Goal: Task Accomplishment & Management: Use online tool/utility

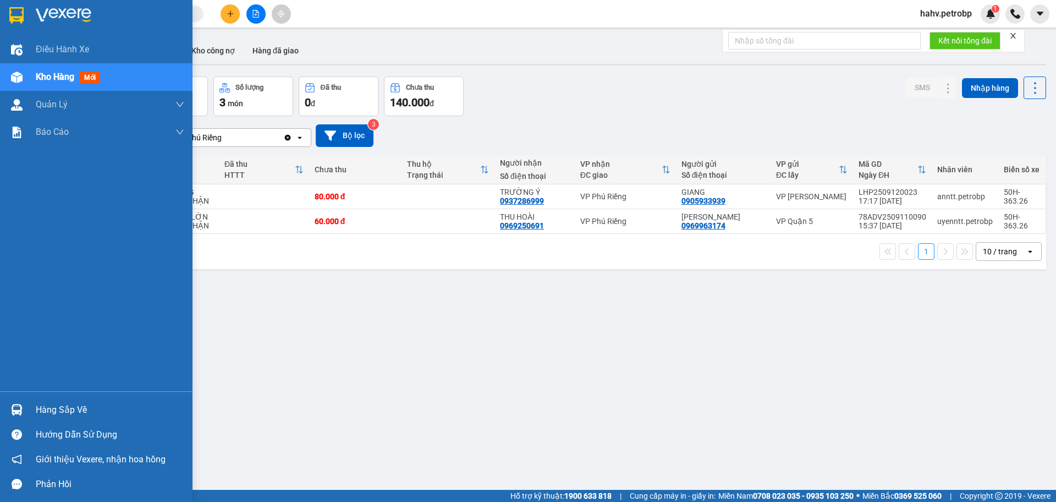
click at [74, 419] on div "Hàng sắp về" at bounding box center [96, 409] width 193 height 25
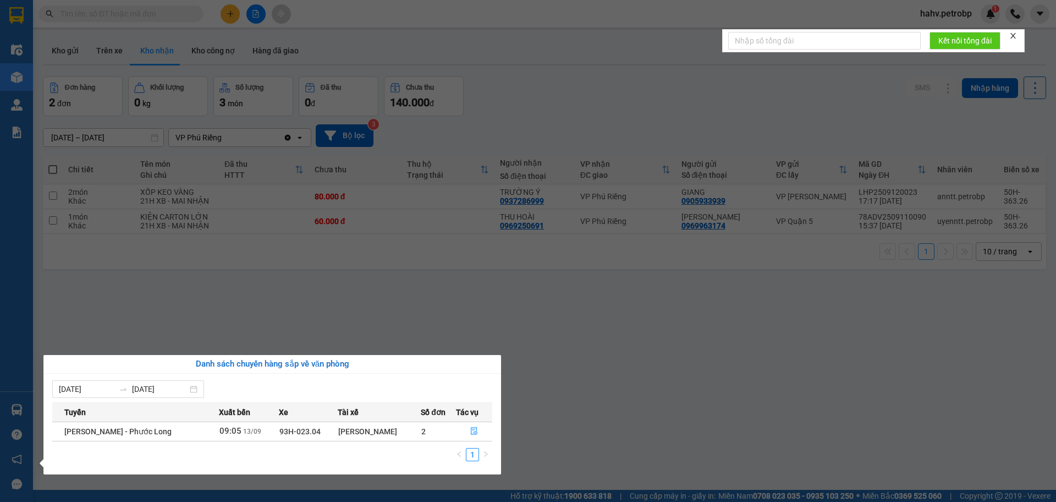
click at [646, 416] on section "Kết quả tìm kiếm ( 0 ) Bộ lọc No Data hahv.petrobp 1 Điều hành xe Kho hàng mới …" at bounding box center [528, 251] width 1056 height 502
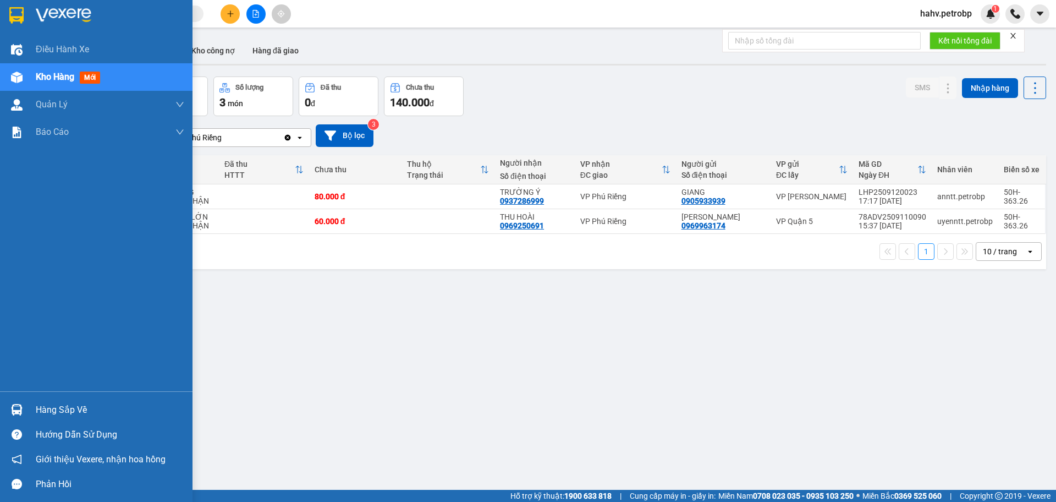
click at [72, 413] on div "Hàng sắp về" at bounding box center [110, 410] width 149 height 17
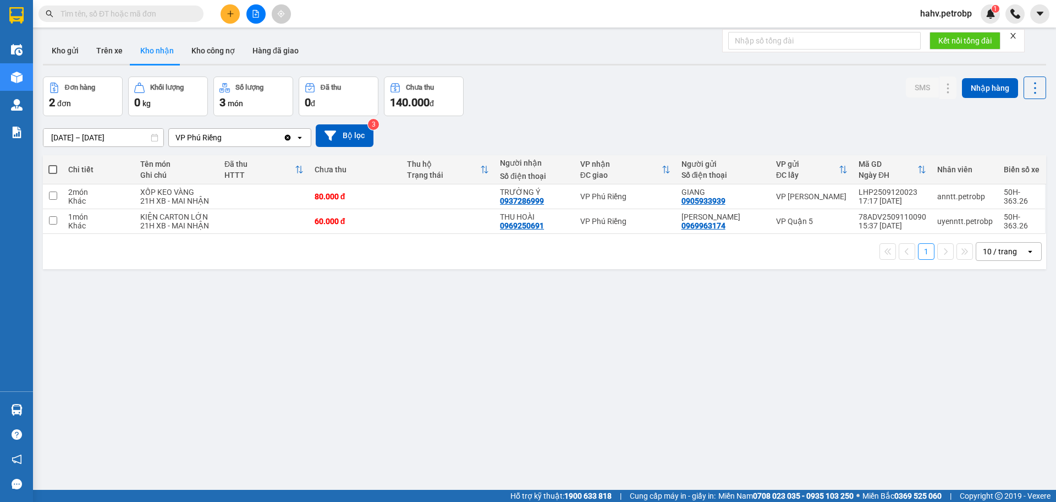
click at [616, 421] on section "Kết quả tìm kiếm ( 0 ) Bộ lọc No Data hahv.petrobp 1 Điều hành xe Kho hàng mới …" at bounding box center [528, 251] width 1056 height 502
click at [153, 41] on button "Kho nhận" at bounding box center [156, 50] width 51 height 26
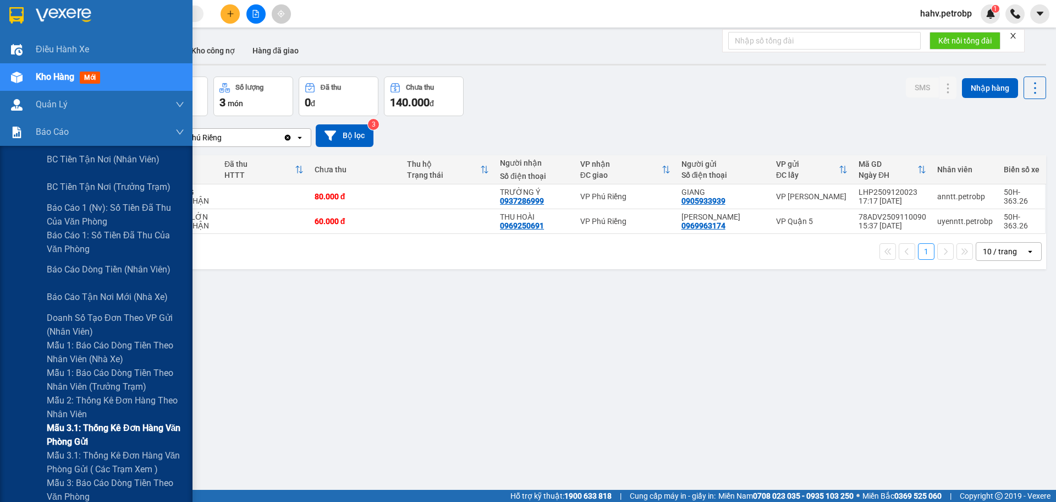
click at [73, 422] on span "Mẫu 3.1: Thống kê đơn hàng văn phòng gửi" at bounding box center [116, 435] width 138 height 28
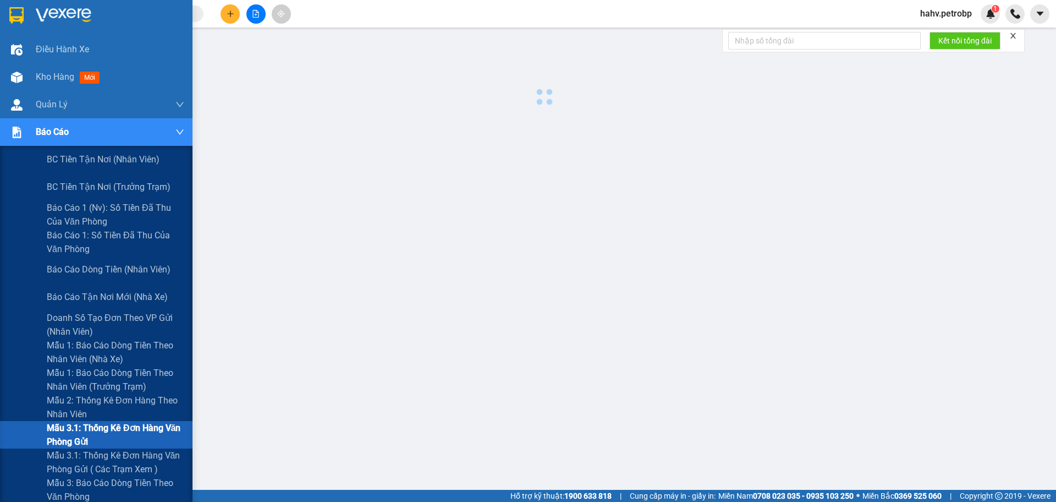
click at [73, 422] on span "Mẫu 3.1: Thống kê đơn hàng văn phòng gửi" at bounding box center [116, 435] width 138 height 28
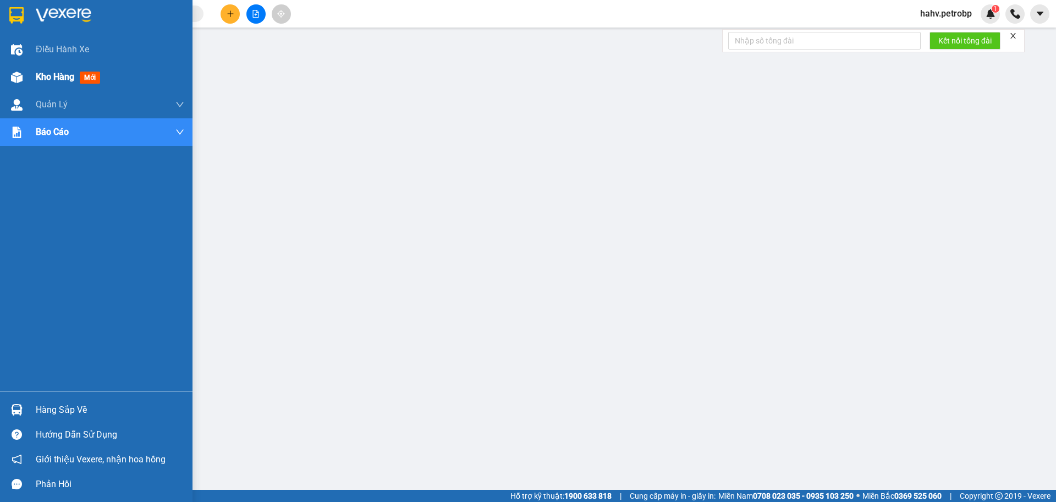
click at [62, 68] on div "Kho hàng mới" at bounding box center [110, 77] width 149 height 28
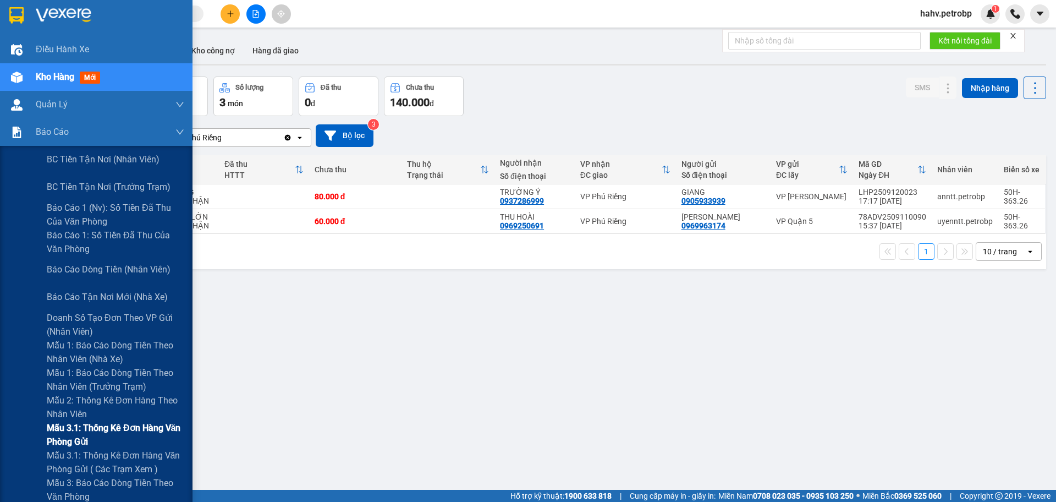
click at [91, 422] on span "Mẫu 3.1: Thống kê đơn hàng văn phòng gửi" at bounding box center [116, 435] width 138 height 28
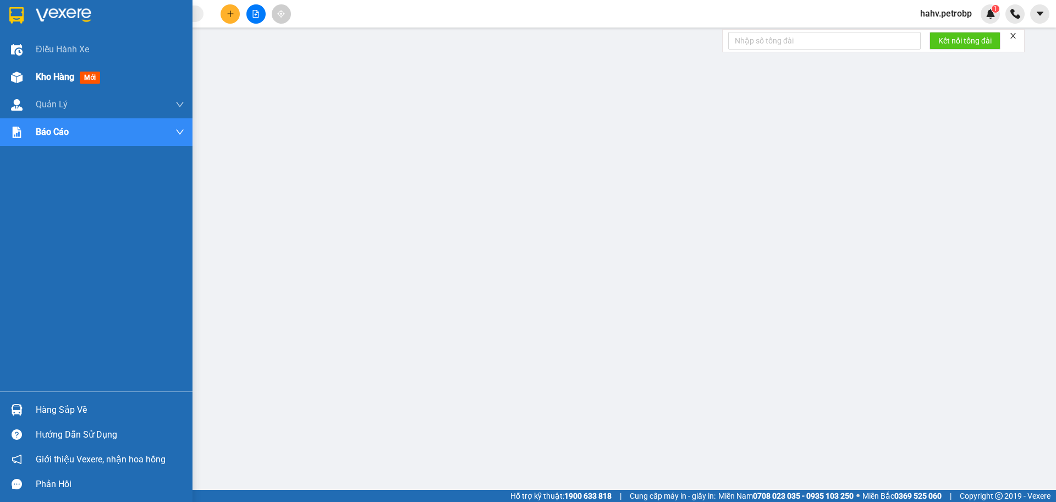
click at [46, 80] on span "Kho hàng" at bounding box center [55, 77] width 39 height 10
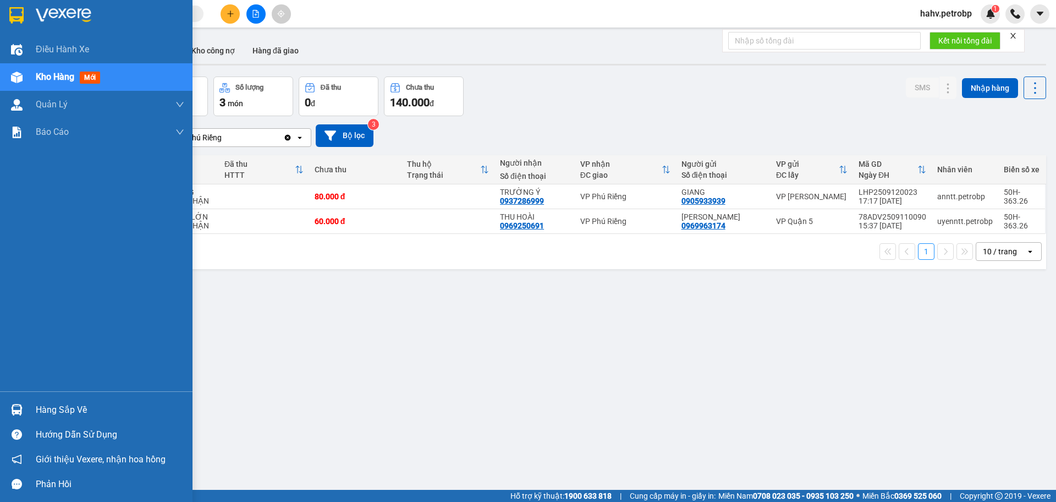
click at [75, 412] on div "Hàng sắp về" at bounding box center [110, 410] width 149 height 17
click at [75, 412] on body "Kết quả tìm kiếm ( 0 ) Bộ lọc No Data hahv.petrobp 1 Điều hành xe Kho hàng mới …" at bounding box center [528, 251] width 1056 height 502
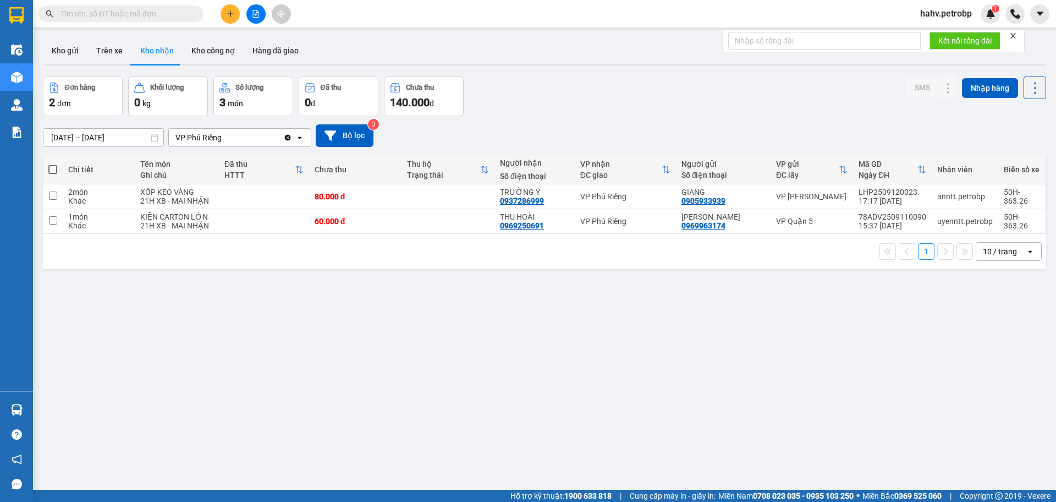
click at [513, 427] on div "ver 1.8.143 Kho gửi Trên xe Kho nhận Kho công nợ Hàng đã giao Đơn hàng 2 đơn Kh…" at bounding box center [545, 284] width 1012 height 502
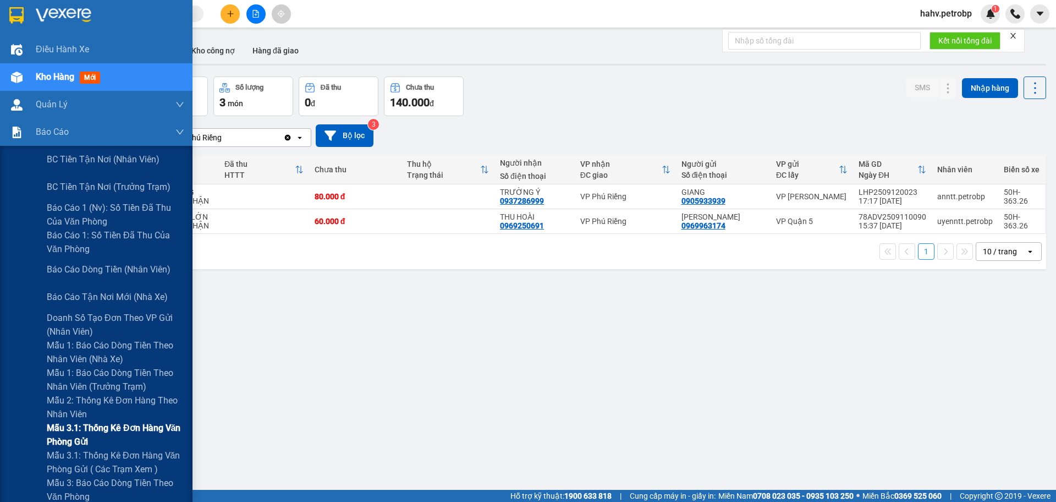
click at [74, 431] on span "Mẫu 3.1: Thống kê đơn hàng văn phòng gửi" at bounding box center [116, 435] width 138 height 28
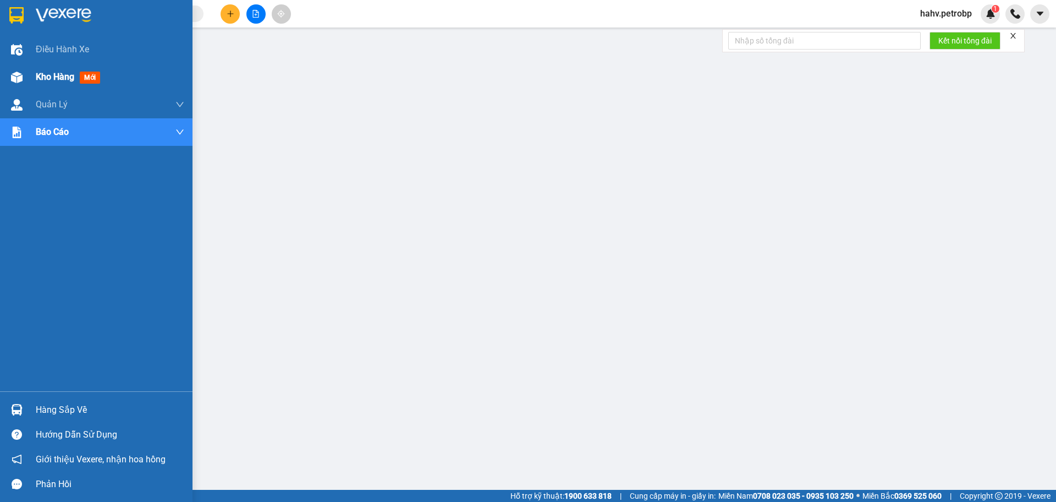
click at [36, 73] on span "Kho hàng" at bounding box center [55, 77] width 39 height 10
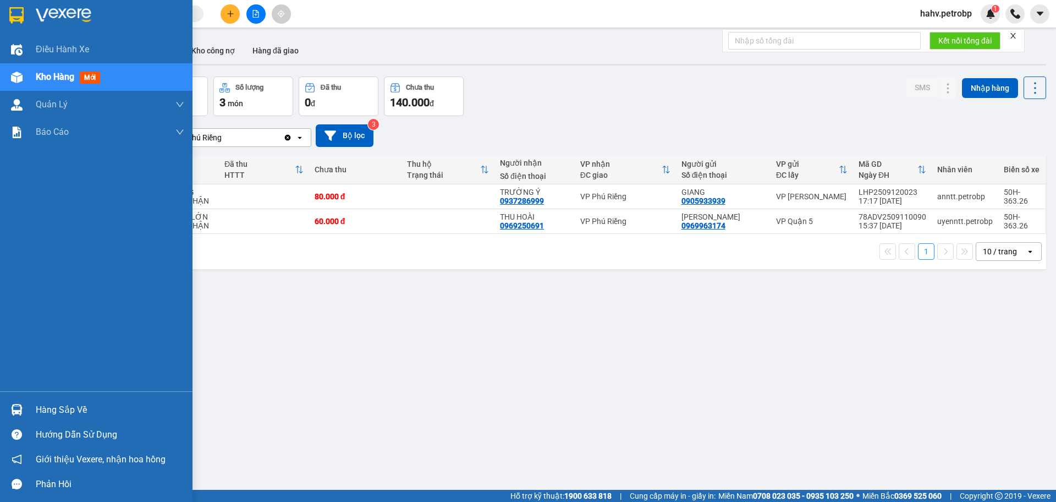
click at [53, 403] on div "Hàng sắp về" at bounding box center [110, 410] width 149 height 17
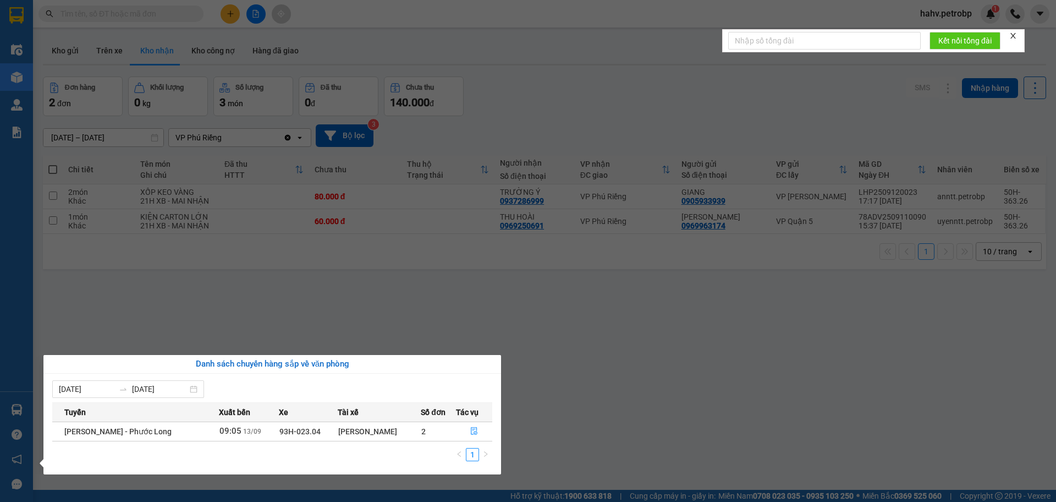
click at [651, 415] on section "Kết quả tìm kiếm ( 0 ) Bộ lọc No Data hahv.petrobp 1 Điều hành xe Kho hàng mới …" at bounding box center [528, 251] width 1056 height 502
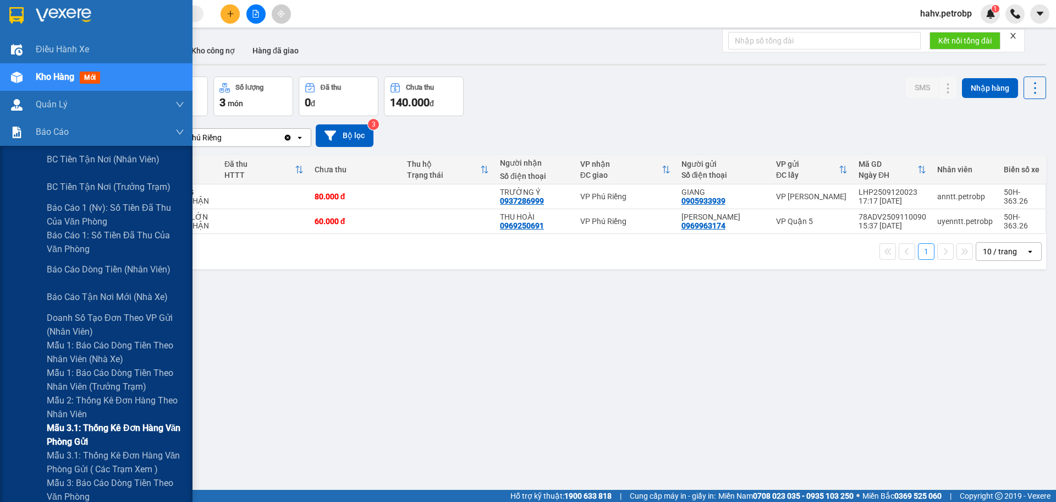
click at [90, 428] on span "Mẫu 3.1: Thống kê đơn hàng văn phòng gửi" at bounding box center [116, 435] width 138 height 28
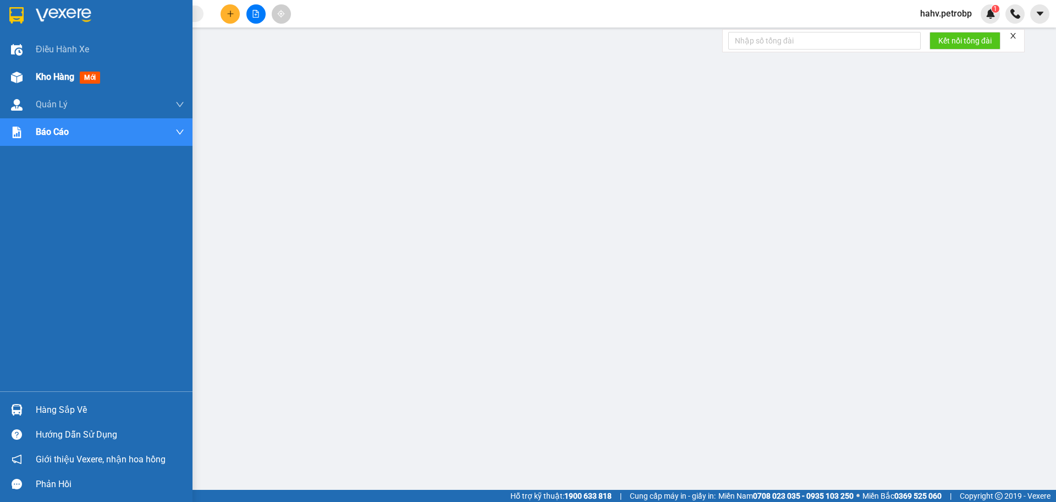
click at [47, 79] on span "Kho hàng" at bounding box center [55, 77] width 39 height 10
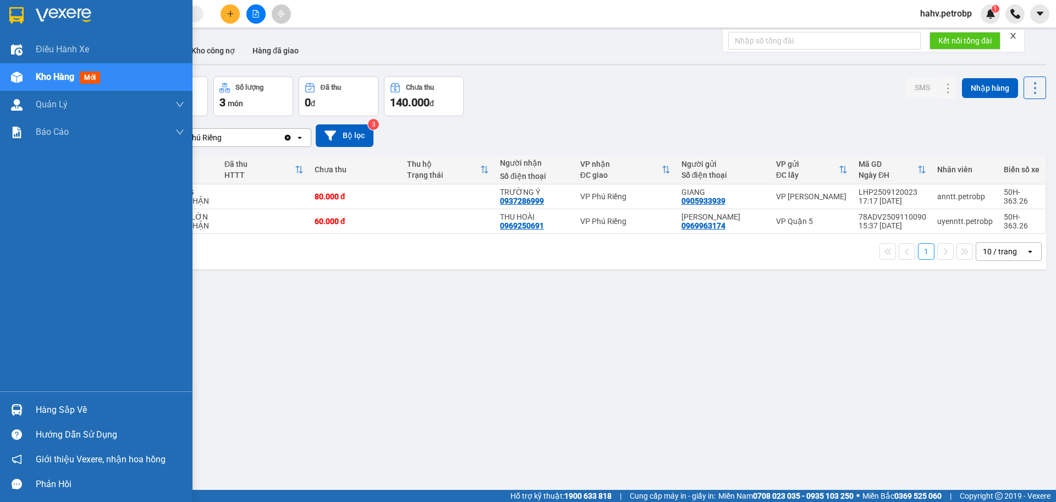
click at [72, 413] on div "Hàng sắp về" at bounding box center [110, 410] width 149 height 17
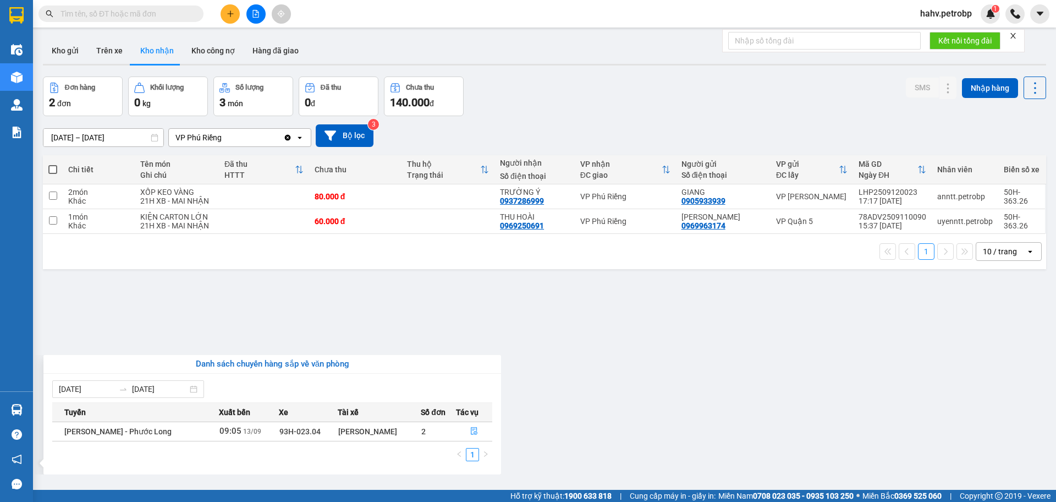
click at [602, 425] on section "Kết quả tìm kiếm ( 0 ) Bộ lọc No Data hahv.petrobp 1 Điều hành xe Kho hàng mới …" at bounding box center [528, 251] width 1056 height 502
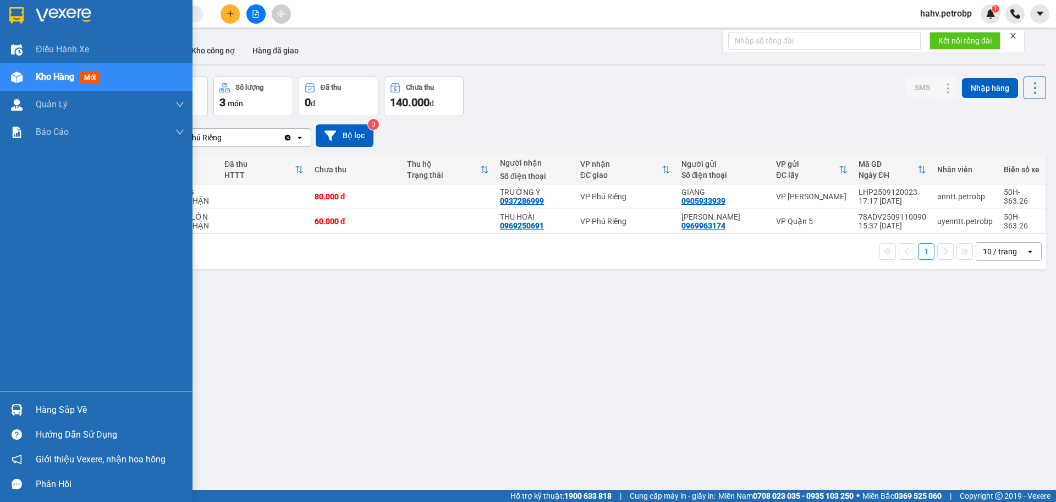
click at [92, 408] on div "Hàng sắp về" at bounding box center [110, 410] width 149 height 17
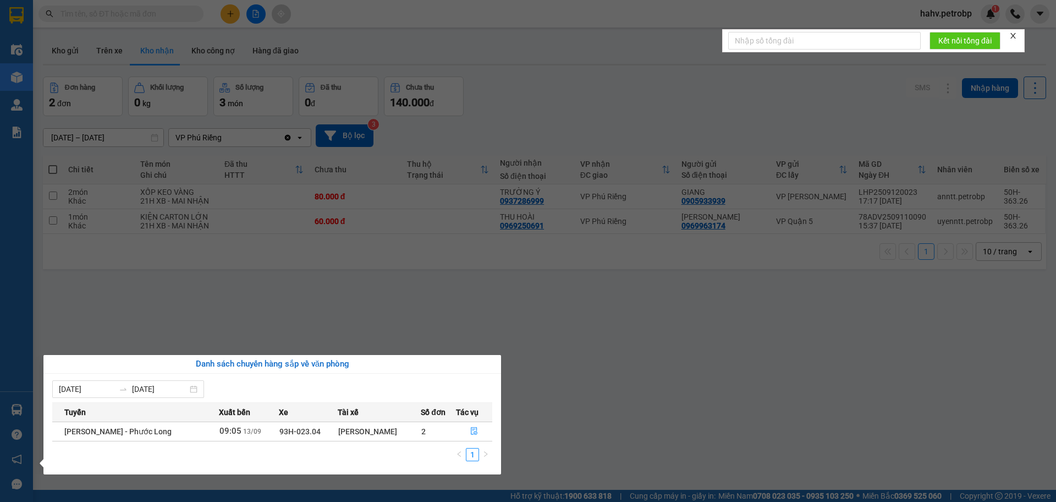
click at [831, 413] on section "Kết quả tìm kiếm ( 0 ) Bộ lọc No Data hahv.petrobp 1 Điều hành xe Kho hàng mới …" at bounding box center [528, 251] width 1056 height 502
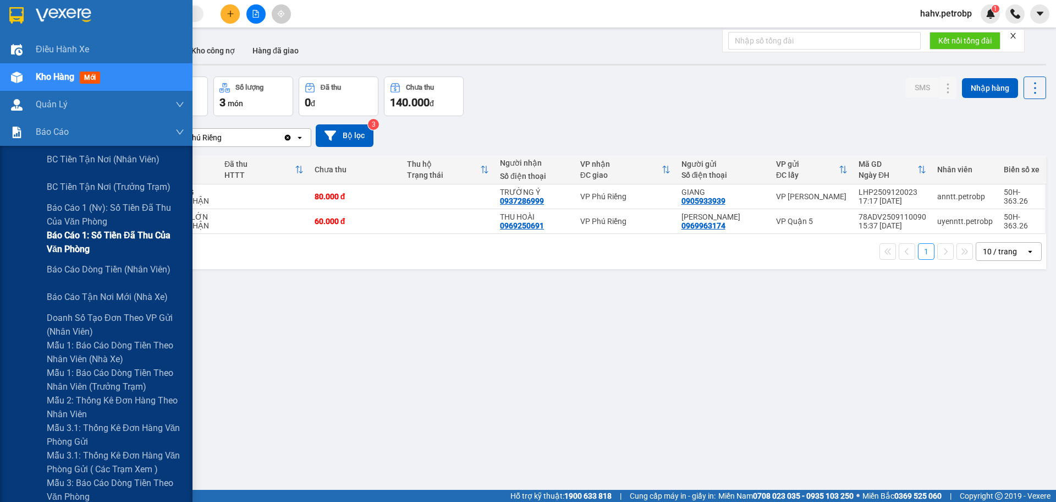
click at [124, 239] on span "Báo cáo 1: Số tiền đã thu của văn phòng" at bounding box center [116, 242] width 138 height 28
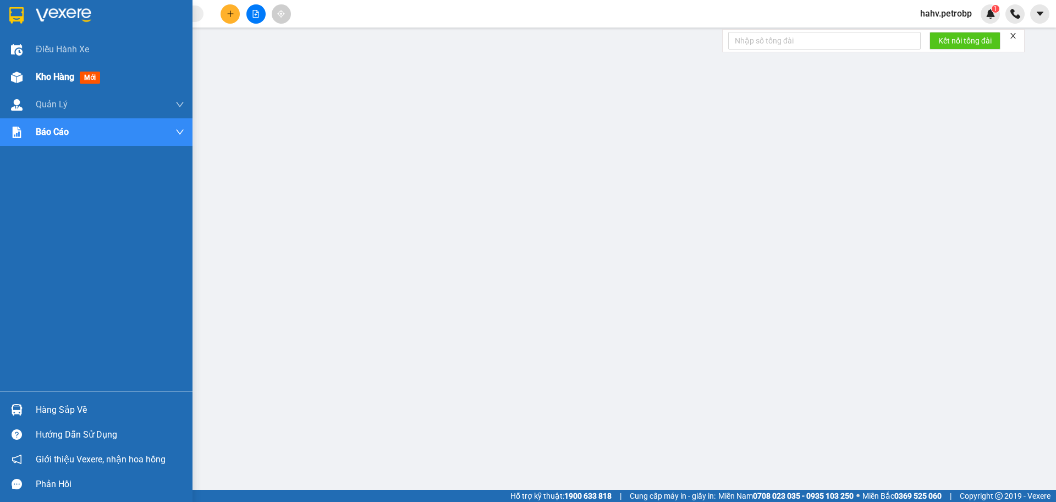
click at [59, 69] on div "Kho hàng mới" at bounding box center [110, 77] width 149 height 28
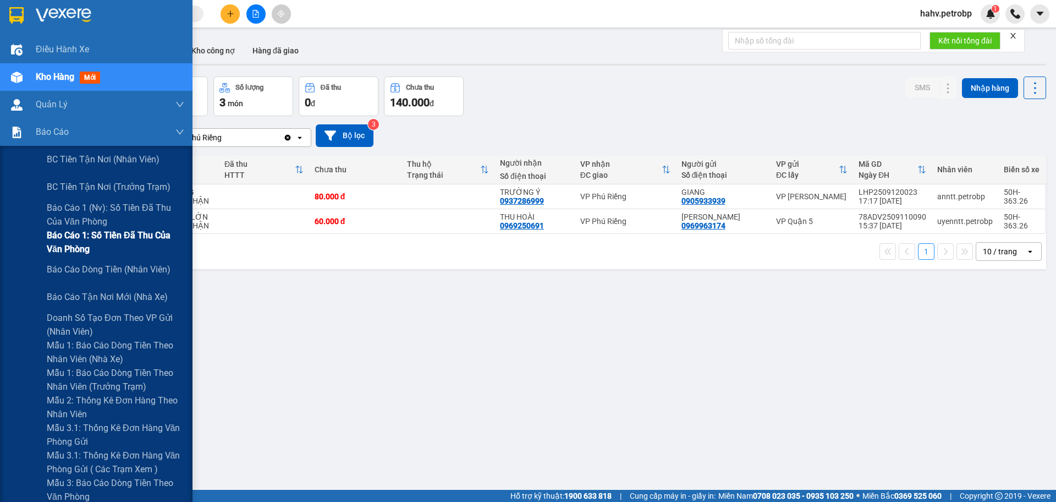
click at [165, 238] on span "Báo cáo 1: Số tiền đã thu của văn phòng" at bounding box center [116, 242] width 138 height 28
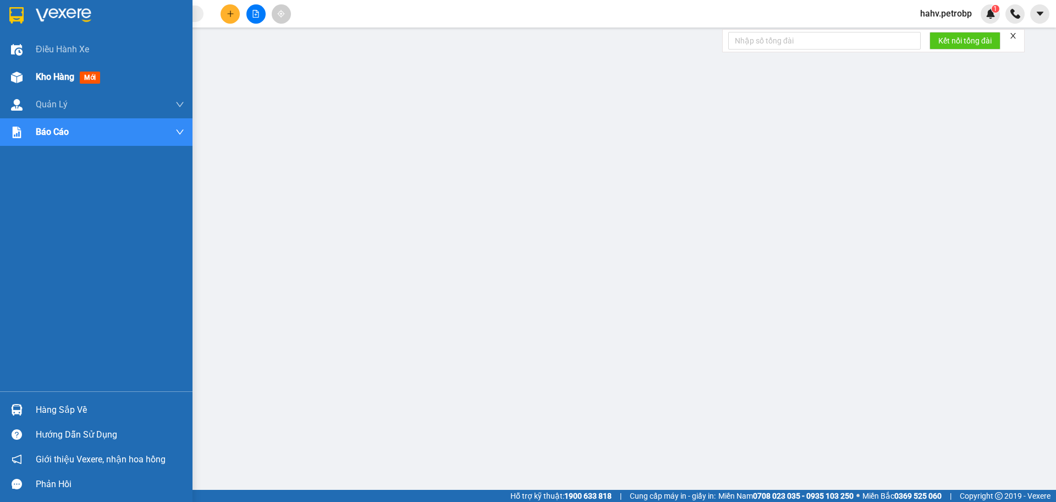
click at [44, 80] on span "Kho hàng" at bounding box center [55, 77] width 39 height 10
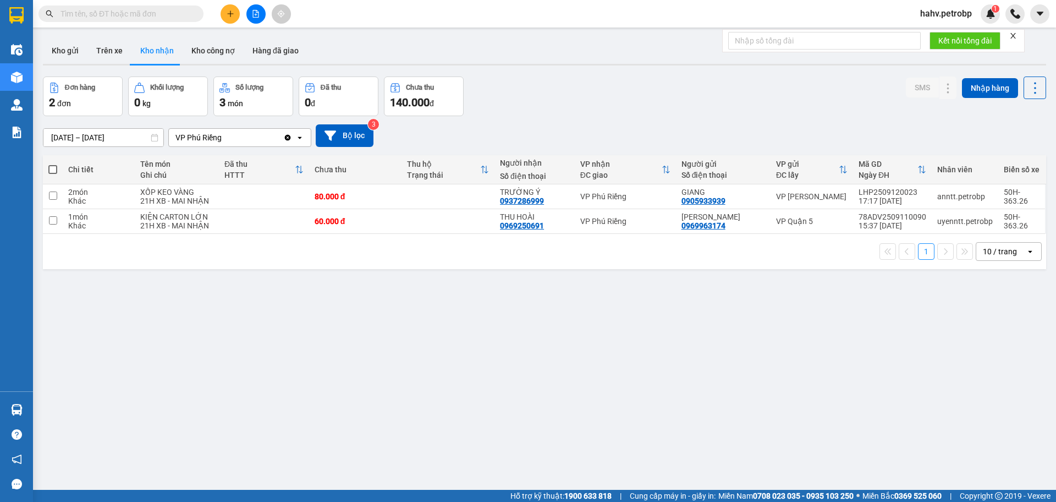
click at [161, 52] on button "Kho nhận" at bounding box center [156, 50] width 51 height 26
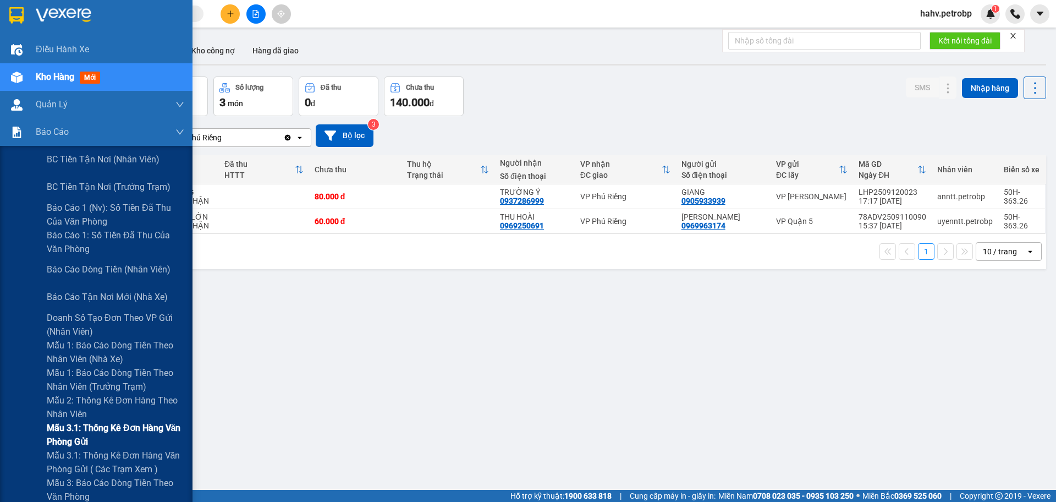
click at [91, 432] on span "Mẫu 3.1: Thống kê đơn hàng văn phòng gửi" at bounding box center [116, 435] width 138 height 28
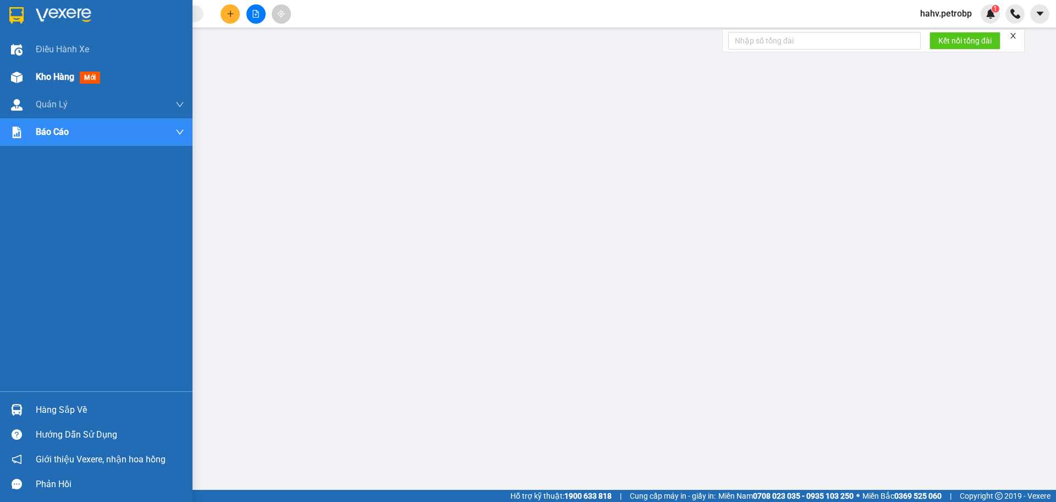
click at [55, 81] on span "Kho hàng" at bounding box center [55, 77] width 39 height 10
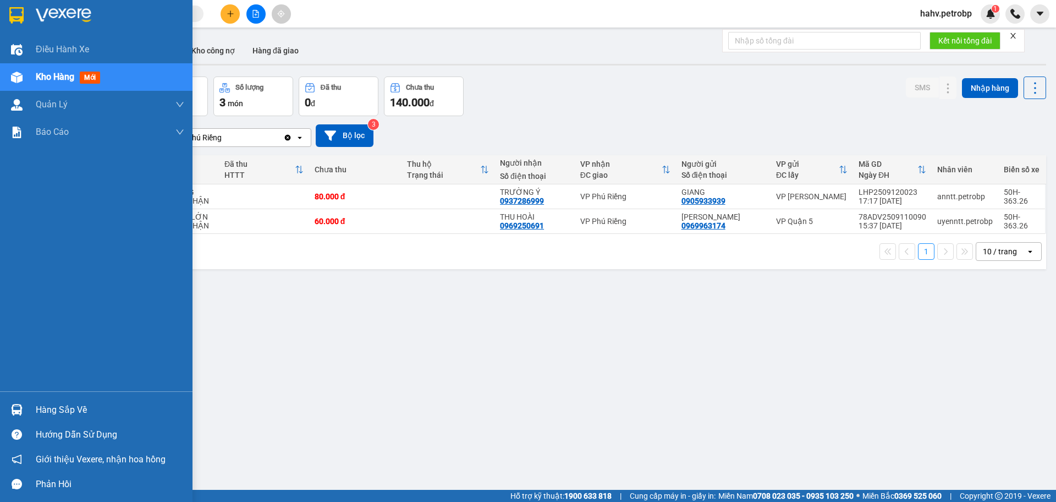
click at [65, 409] on div "Hàng sắp về" at bounding box center [110, 410] width 149 height 17
click at [65, 409] on div "Điều hành xe Kho hàng mới Quản [PERSON_NAME] lý chuyến Quản lý giao nhận mới Qu…" at bounding box center [96, 251] width 193 height 502
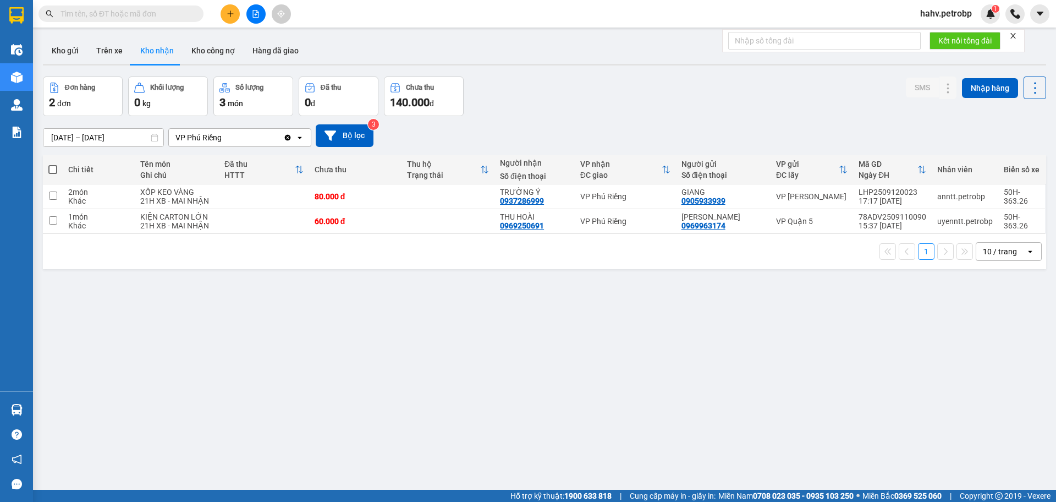
click at [629, 419] on div "ver 1.8.143 Kho gửi Trên xe Kho nhận Kho công nợ Hàng đã giao Đơn hàng 2 đơn Kh…" at bounding box center [545, 284] width 1012 height 502
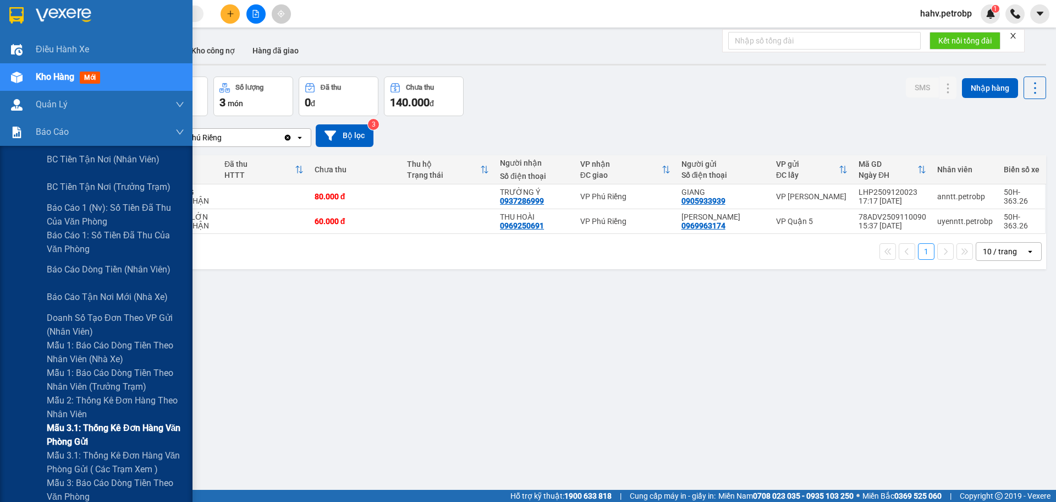
click at [103, 432] on span "Mẫu 3.1: Thống kê đơn hàng văn phòng gửi" at bounding box center [116, 435] width 138 height 28
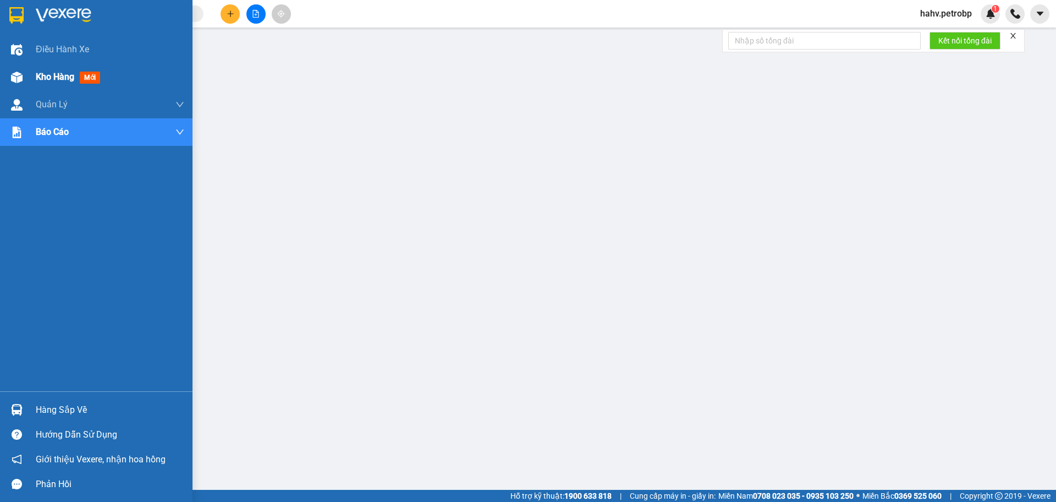
click at [47, 79] on span "Kho hàng" at bounding box center [55, 77] width 39 height 10
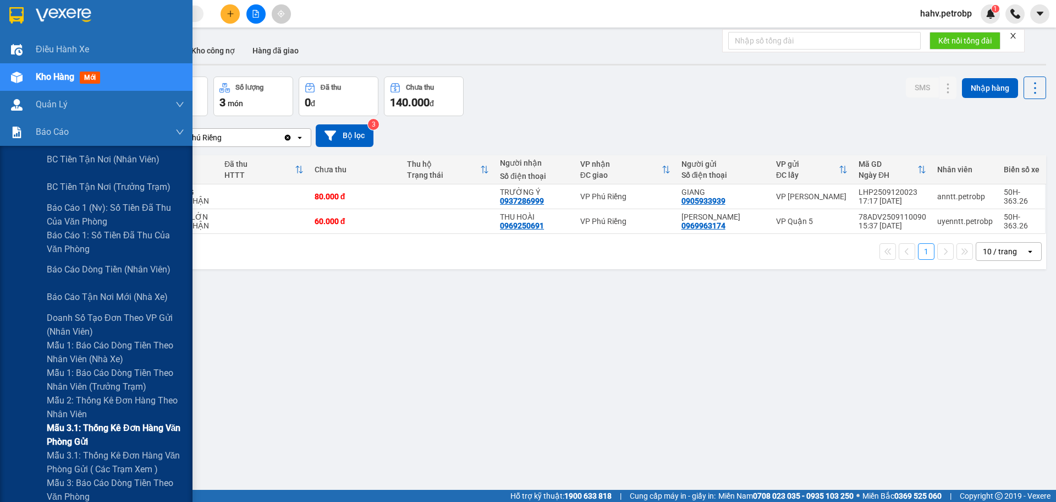
click at [77, 425] on span "Mẫu 3.1: Thống kê đơn hàng văn phòng gửi" at bounding box center [116, 435] width 138 height 28
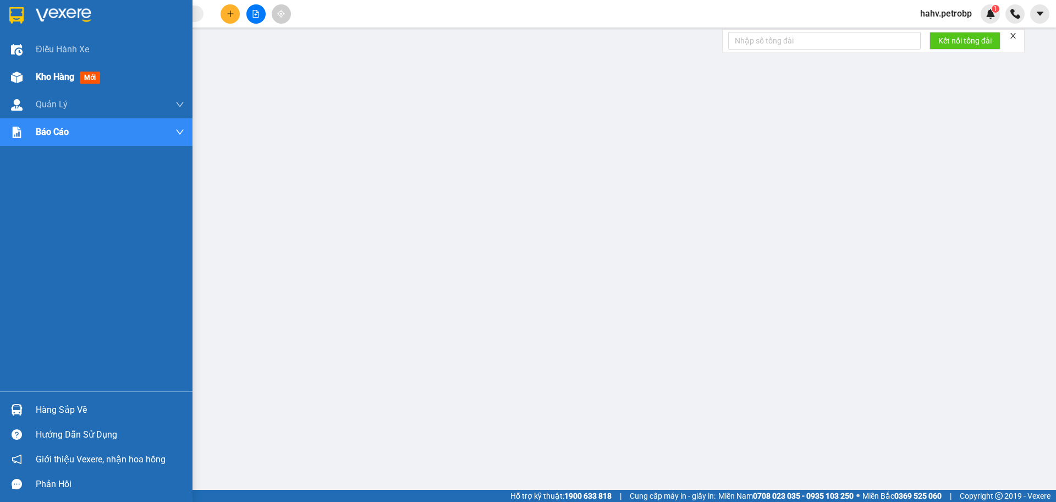
click at [50, 78] on span "Kho hàng" at bounding box center [55, 77] width 39 height 10
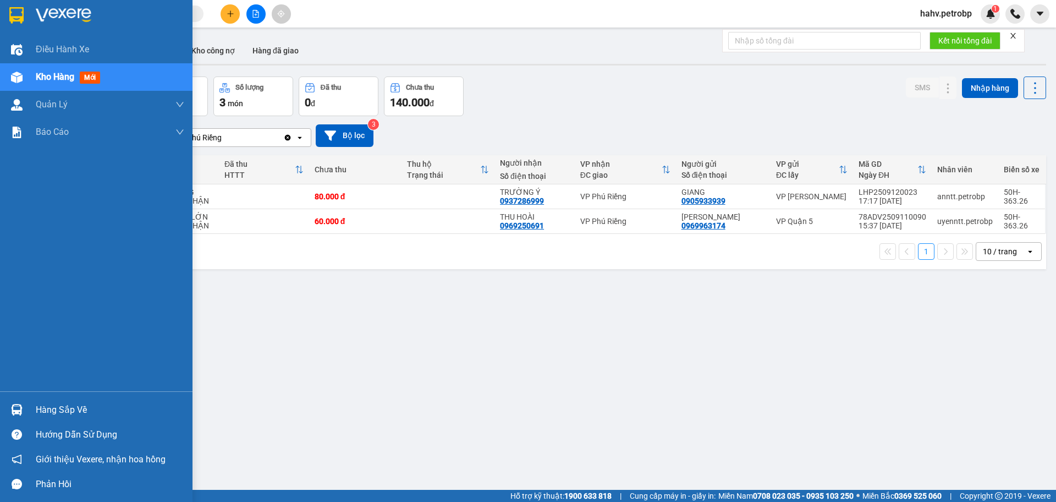
click at [100, 409] on div "Hàng sắp về" at bounding box center [110, 410] width 149 height 17
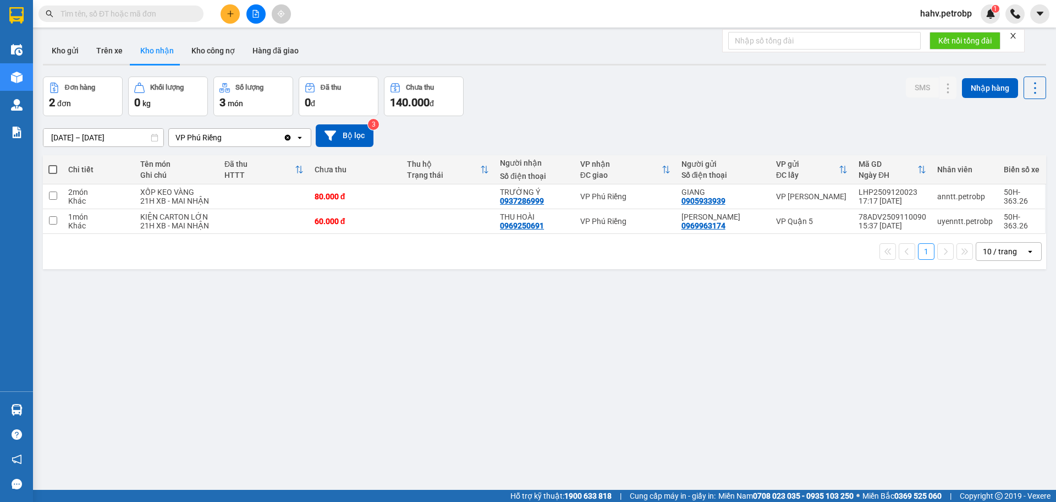
click at [750, 433] on section "Kết quả tìm kiếm ( 0 ) Bộ lọc No Data hahv.petrobp 1 Điều hành xe Kho hàng mới …" at bounding box center [528, 251] width 1056 height 502
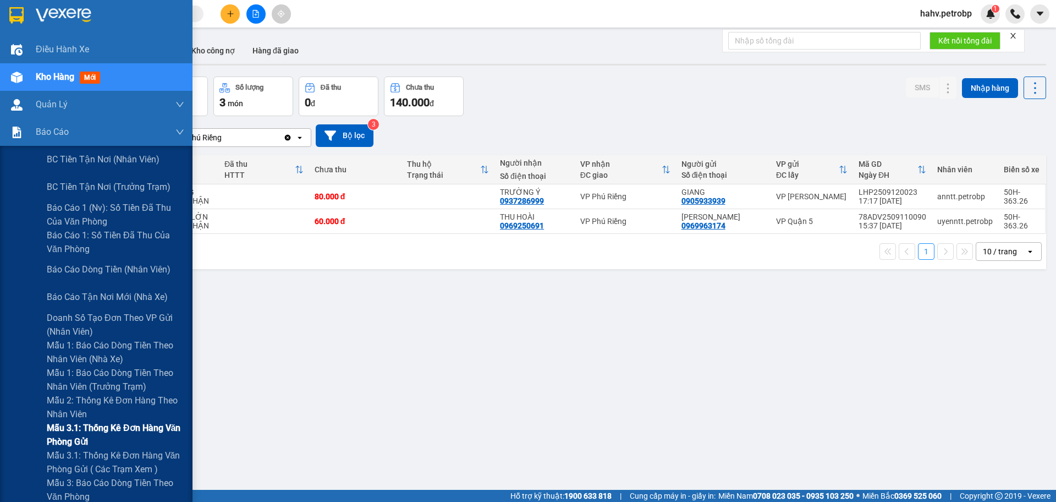
click at [83, 426] on span "Mẫu 3.1: Thống kê đơn hàng văn phòng gửi" at bounding box center [116, 435] width 138 height 28
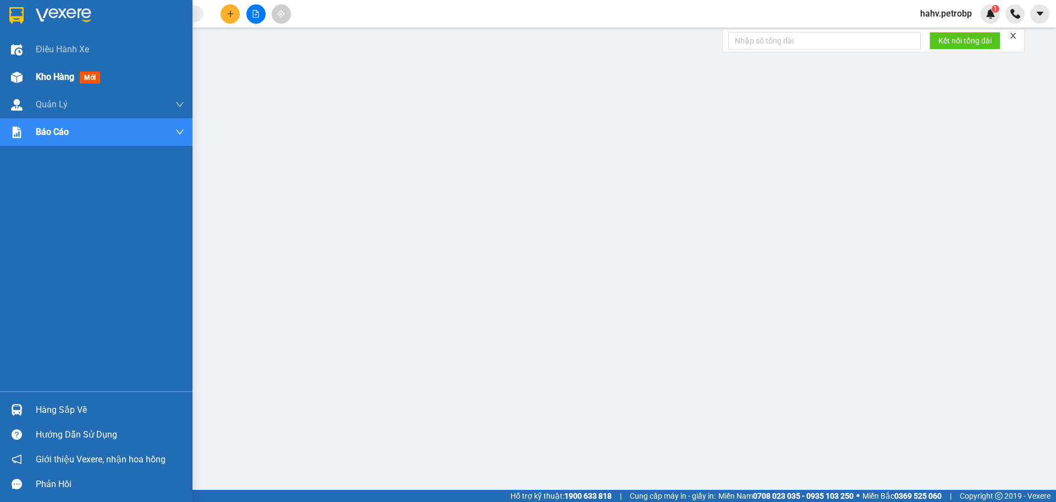
click at [44, 74] on span "Kho hàng" at bounding box center [55, 77] width 39 height 10
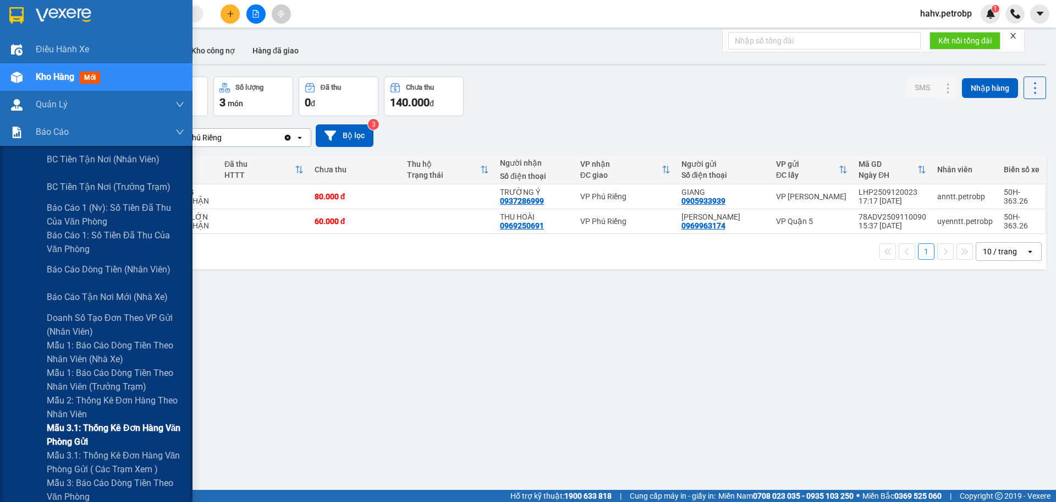
click at [110, 434] on span "Mẫu 3.1: Thống kê đơn hàng văn phòng gửi" at bounding box center [116, 435] width 138 height 28
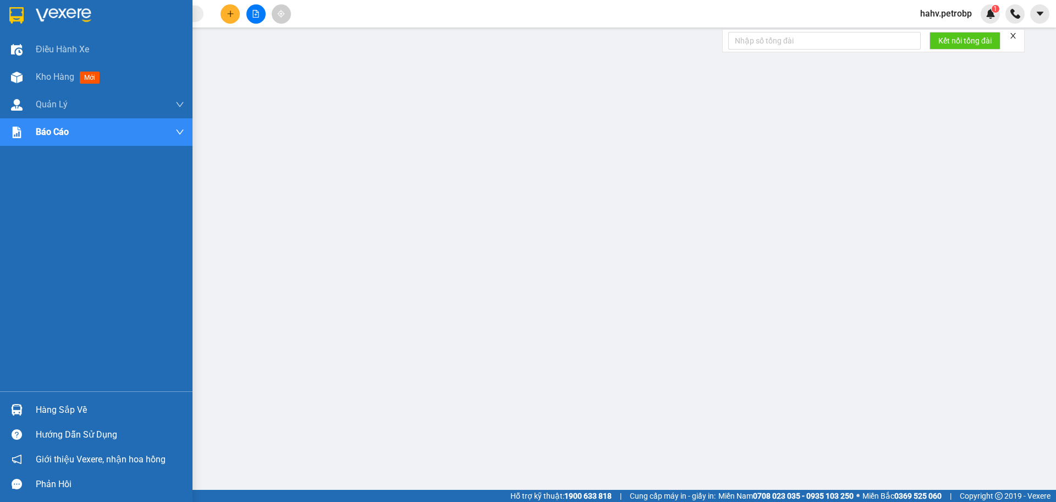
click at [71, 410] on div "Hàng sắp về" at bounding box center [110, 410] width 149 height 17
click at [50, 402] on div "Hàng sắp về" at bounding box center [110, 410] width 149 height 17
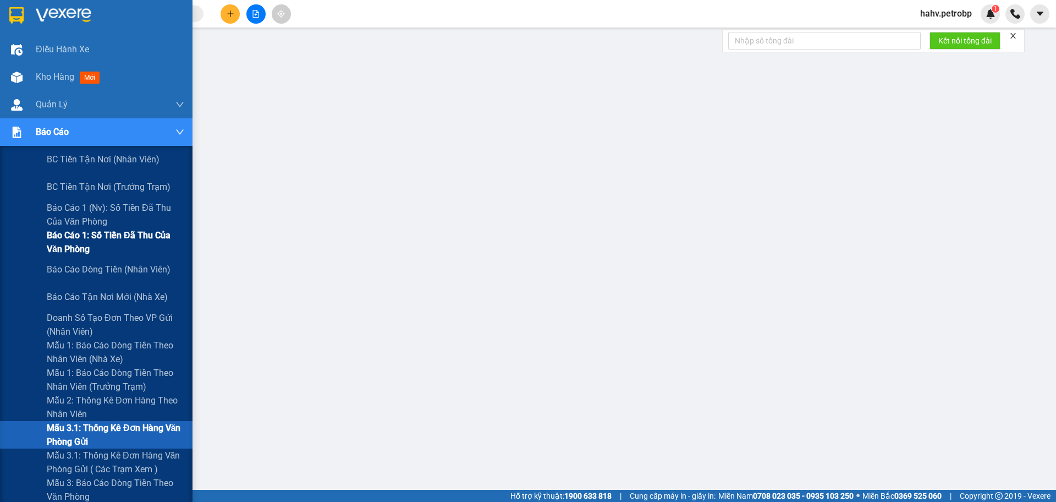
click at [94, 234] on span "Báo cáo 1: Số tiền đã thu của văn phòng" at bounding box center [116, 242] width 138 height 28
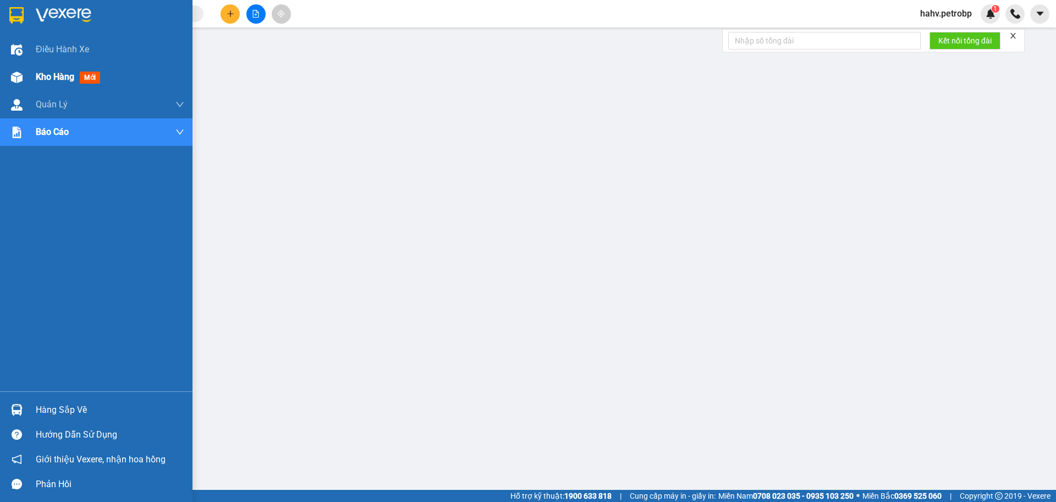
click at [42, 76] on span "Kho hàng" at bounding box center [55, 77] width 39 height 10
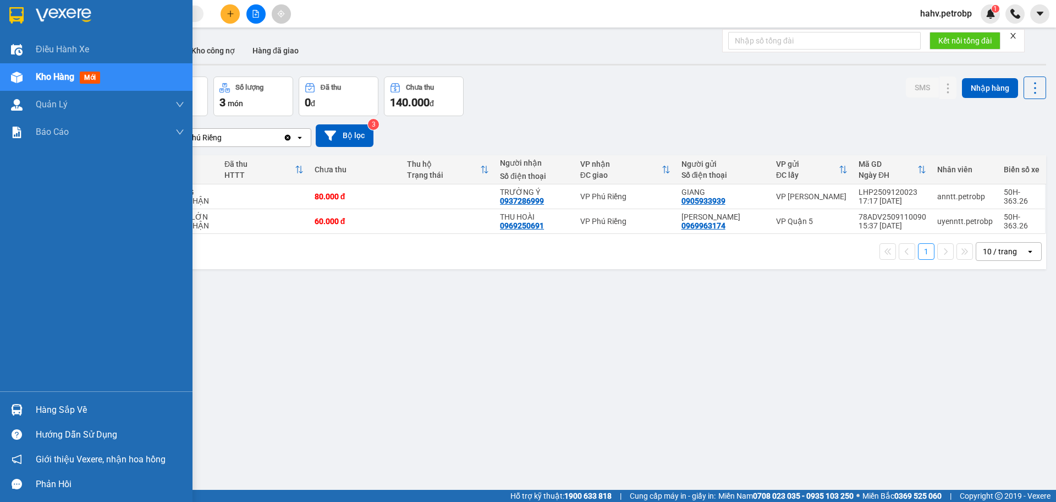
click at [49, 405] on div "Hàng sắp về" at bounding box center [110, 410] width 149 height 17
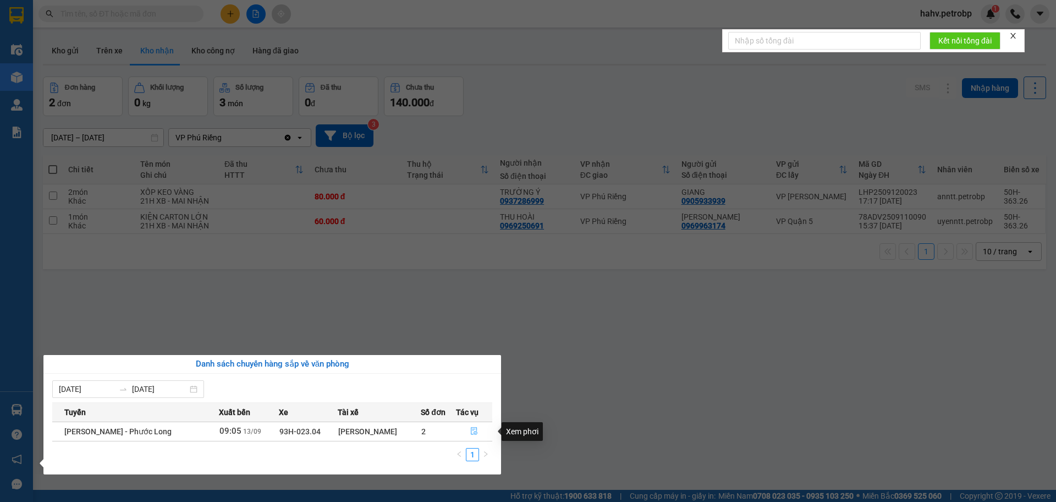
click at [477, 432] on icon "file-done" at bounding box center [474, 431] width 7 height 8
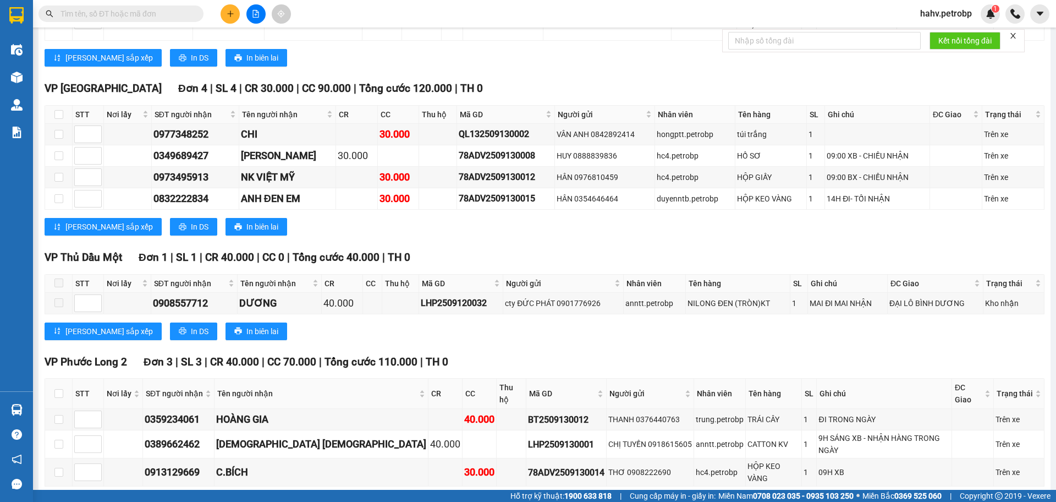
scroll to position [1540, 0]
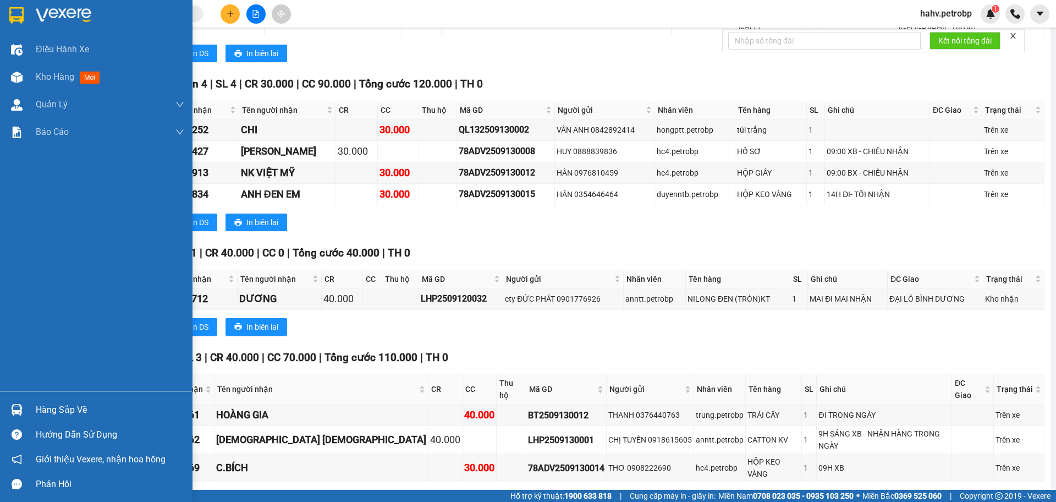
click at [62, 402] on div "Hàng sắp về" at bounding box center [110, 410] width 149 height 17
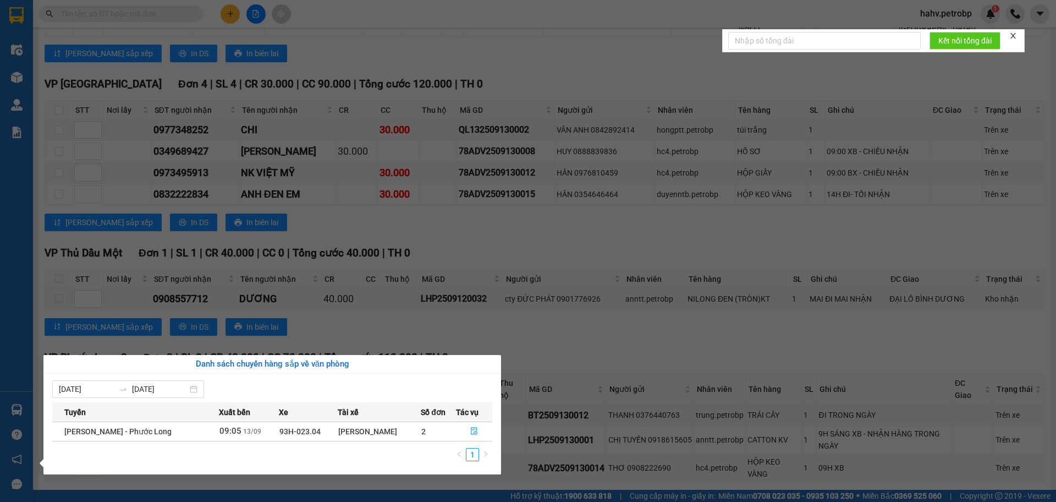
click at [608, 345] on section "Kết quả tìm kiếm ( 0 ) Bộ lọc No Data hahv.petrobp 1 Điều hành xe Kho hàng mới …" at bounding box center [528, 251] width 1056 height 502
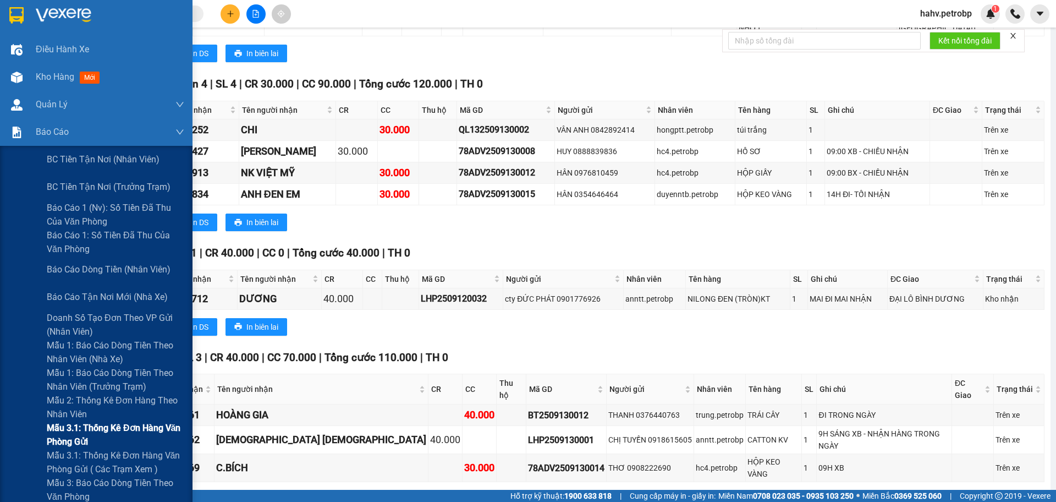
click at [83, 431] on span "Mẫu 3.1: Thống kê đơn hàng văn phòng gửi" at bounding box center [116, 435] width 138 height 28
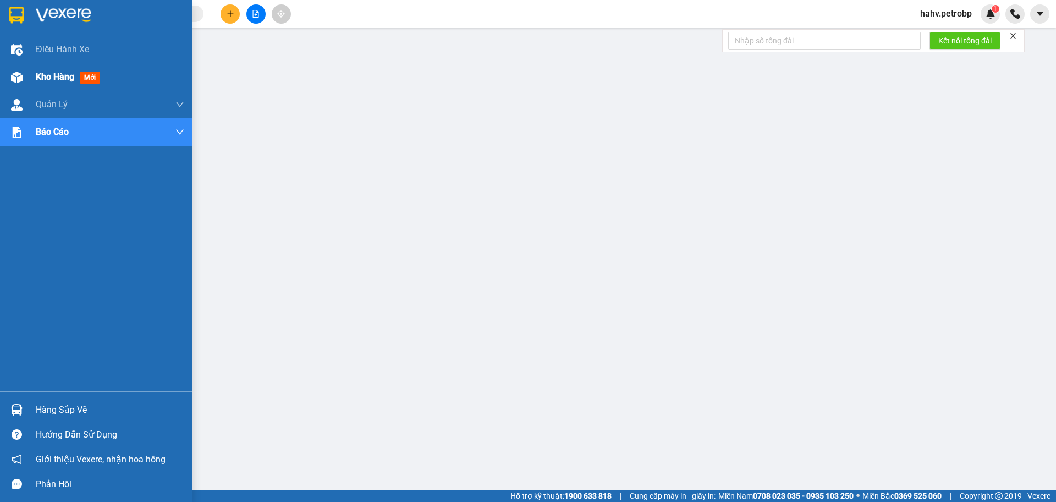
click at [40, 78] on span "Kho hàng" at bounding box center [55, 77] width 39 height 10
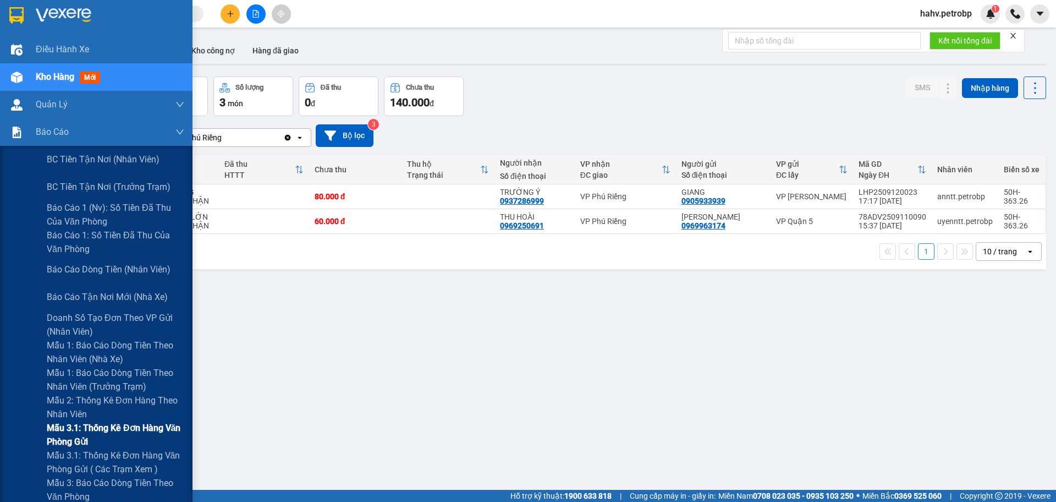
click at [81, 422] on span "Mẫu 3.1: Thống kê đơn hàng văn phòng gửi" at bounding box center [116, 435] width 138 height 28
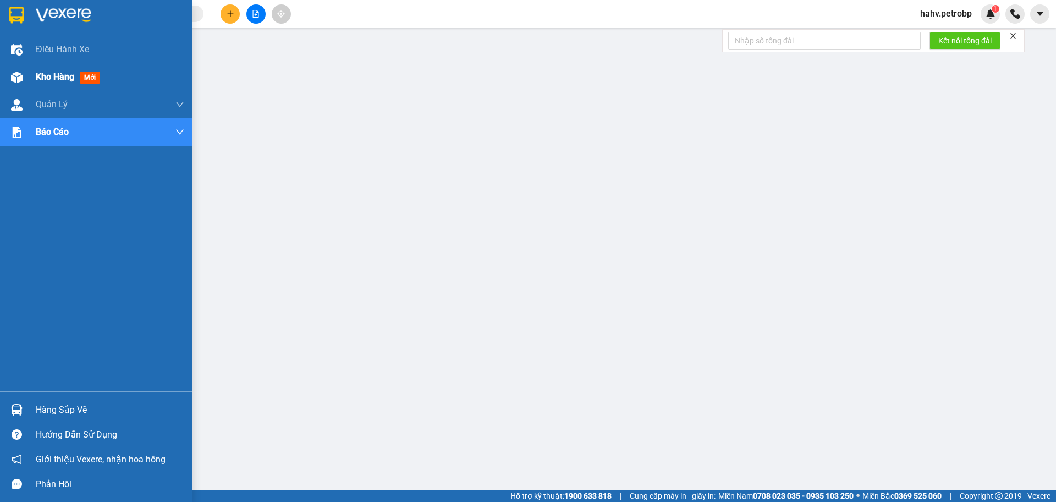
click at [49, 79] on span "Kho hàng" at bounding box center [55, 77] width 39 height 10
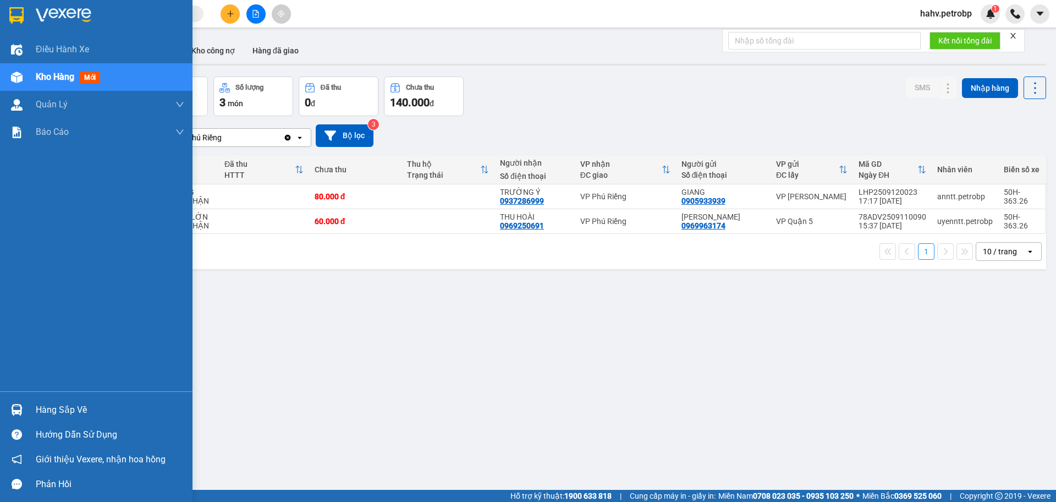
click at [51, 412] on div "Hàng sắp về" at bounding box center [110, 410] width 149 height 17
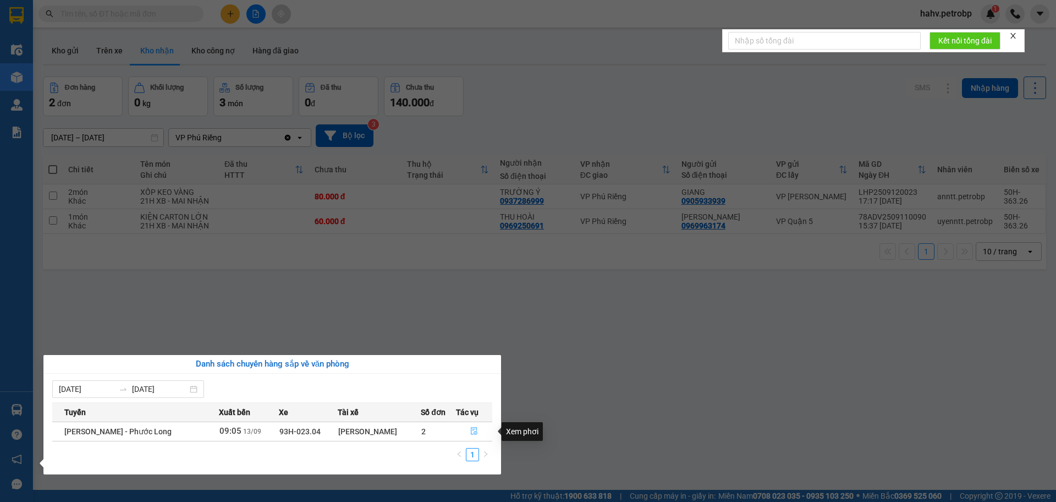
click at [476, 430] on icon "file-done" at bounding box center [474, 431] width 7 height 8
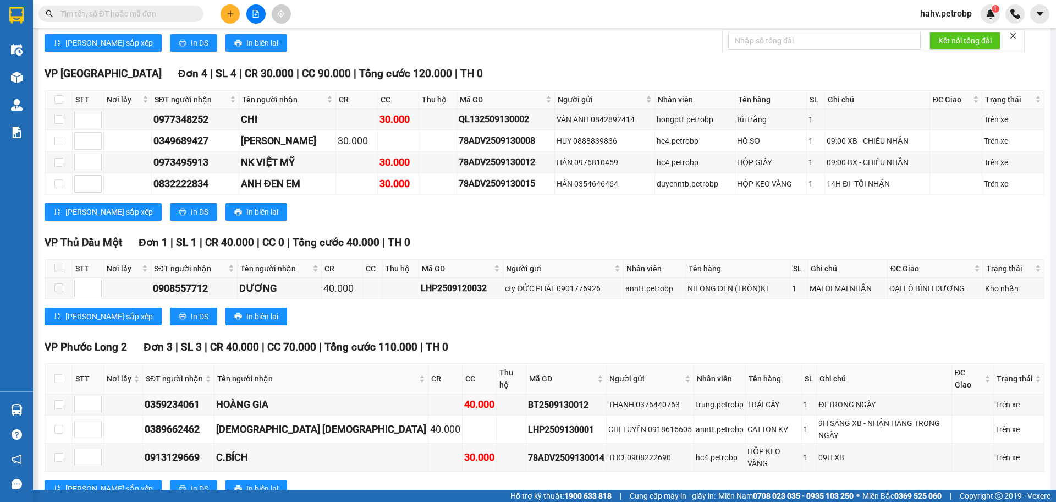
scroll to position [1564, 0]
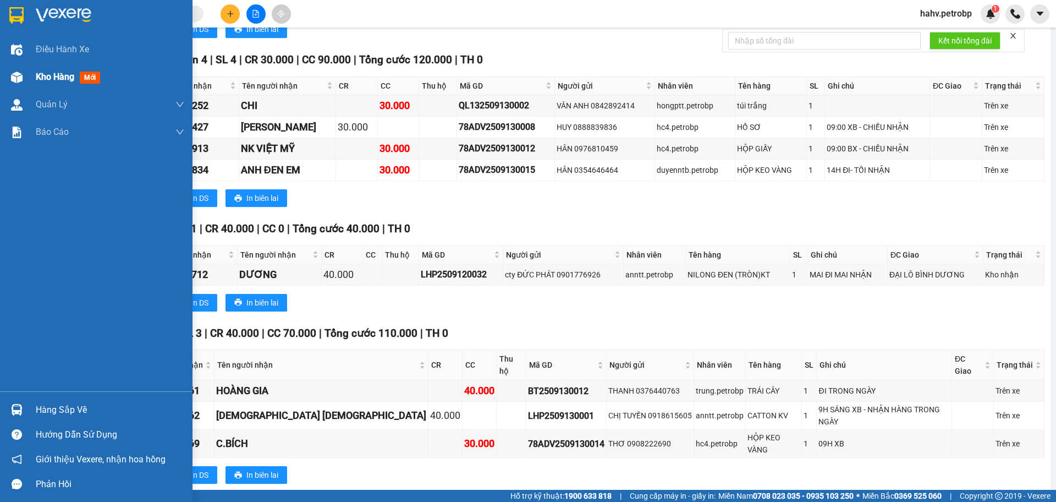
click at [47, 79] on span "Kho hàng" at bounding box center [55, 77] width 39 height 10
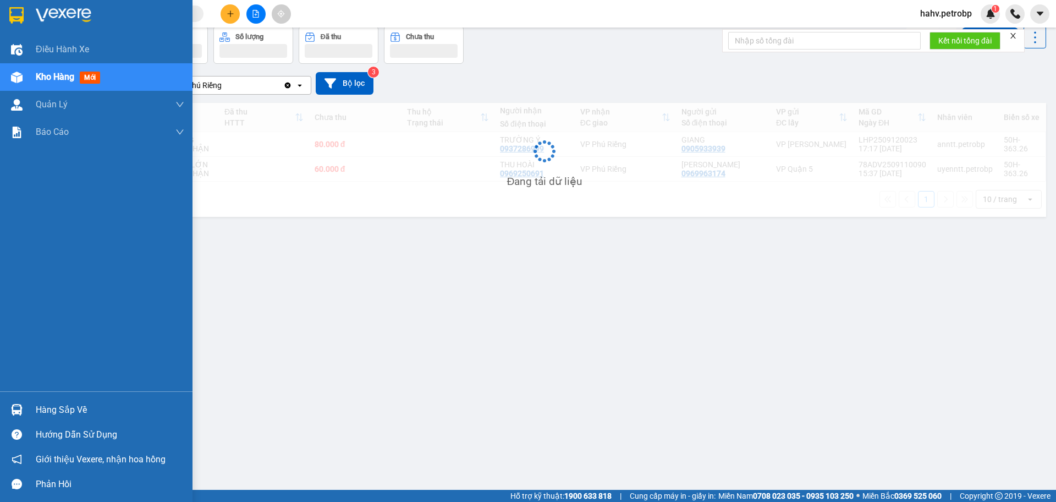
scroll to position [51, 0]
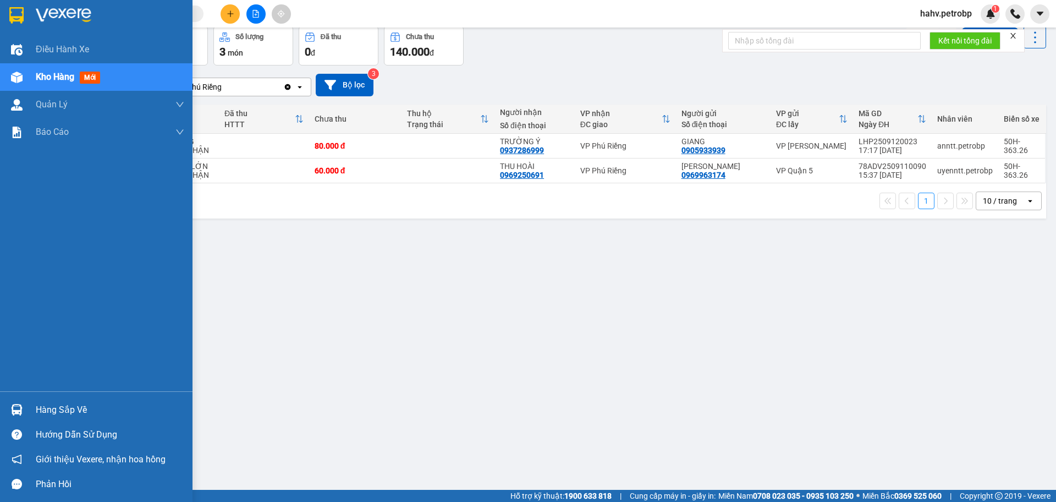
click at [39, 410] on div "Hàng sắp về" at bounding box center [110, 410] width 149 height 17
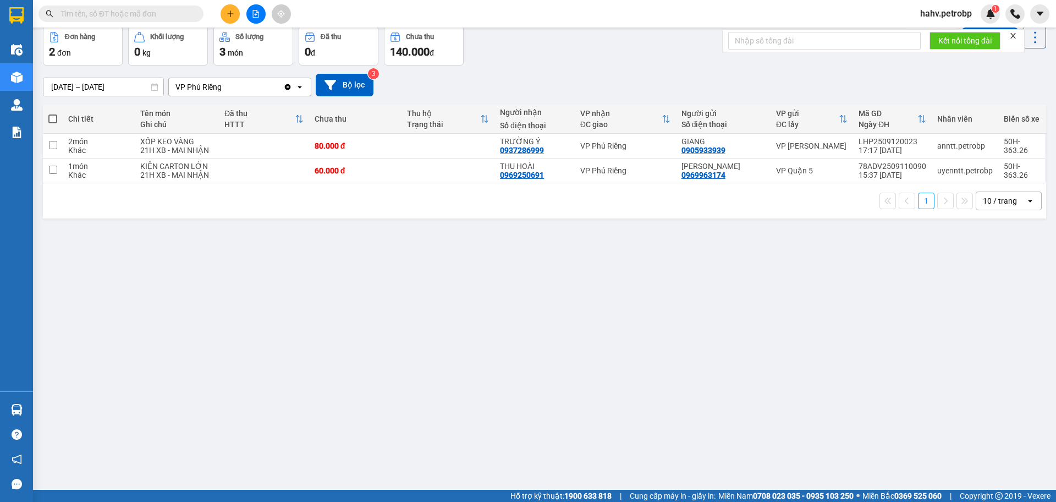
click at [561, 447] on section "Kết quả tìm kiếm ( 0 ) Bộ lọc No Data hahv.petrobp 1 Điều hành xe Kho hàng mới …" at bounding box center [528, 251] width 1056 height 502
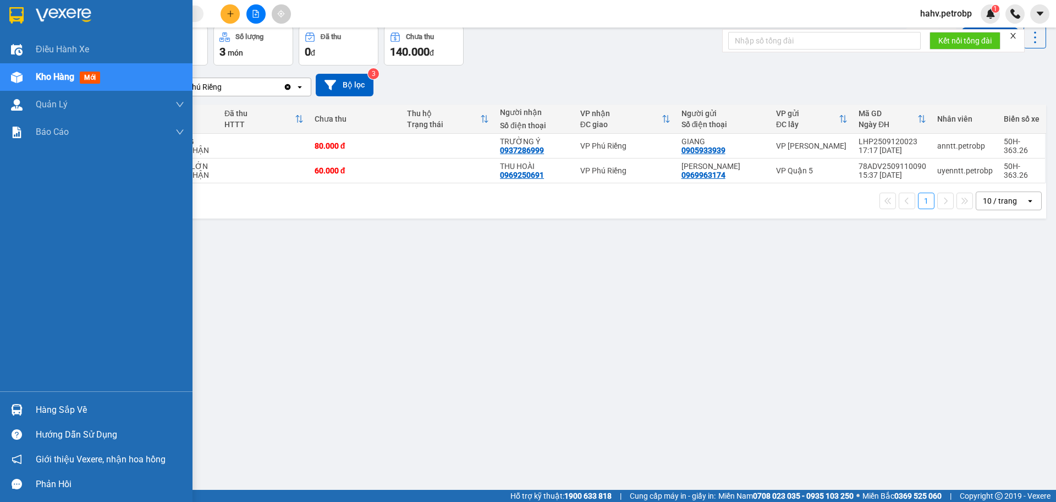
click at [50, 412] on div "Hàng sắp về" at bounding box center [110, 410] width 149 height 17
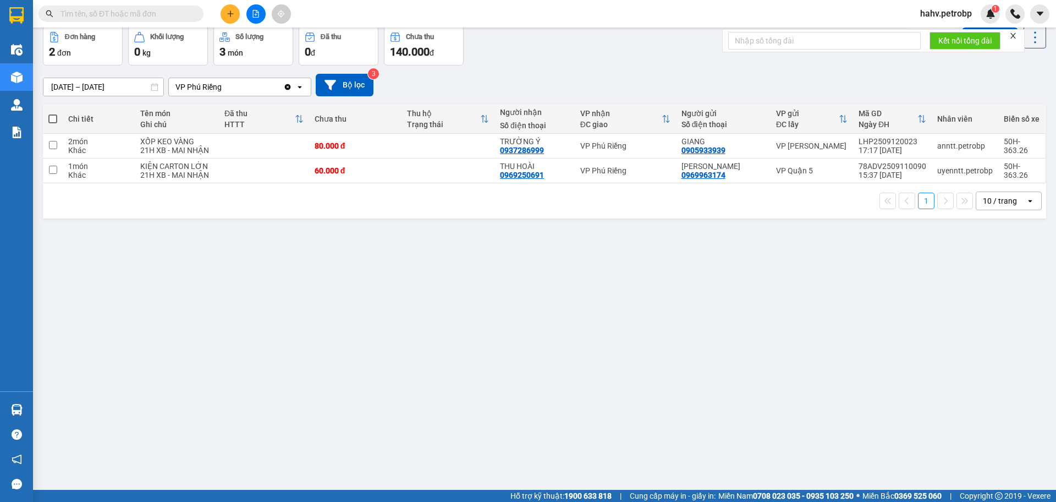
click at [571, 444] on section "Kết quả tìm kiếm ( 0 ) Bộ lọc No Data hahv.petrobp 1 Điều hành xe Kho hàng mới …" at bounding box center [528, 251] width 1056 height 502
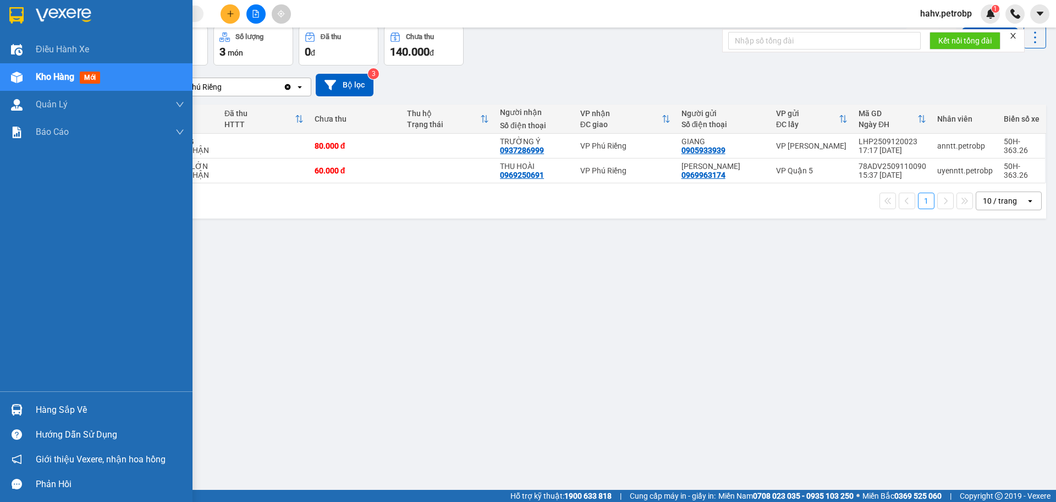
click at [54, 404] on div "Hàng sắp về" at bounding box center [110, 410] width 149 height 17
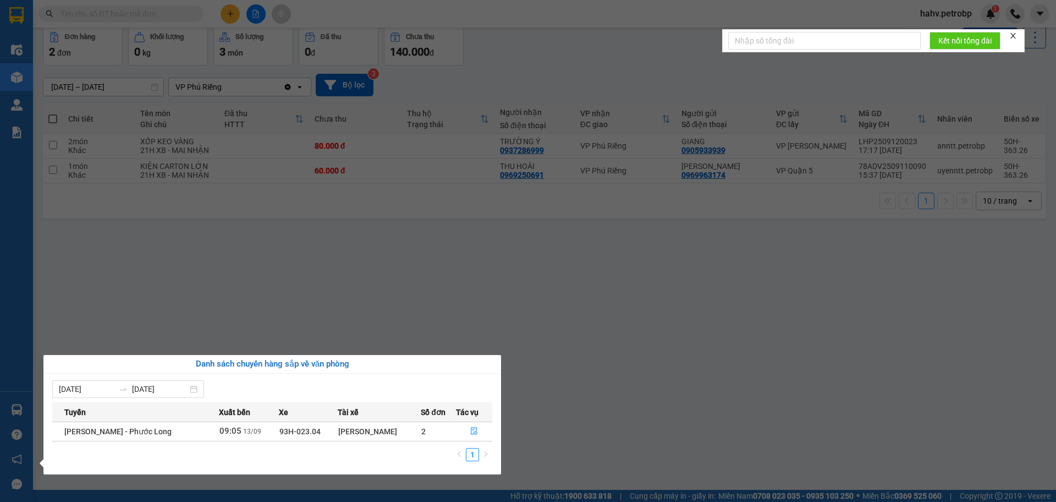
click at [600, 394] on section "Kết quả tìm kiếm ( 0 ) Bộ lọc No Data hahv.petrobp 1 Điều hành xe Kho hàng mới …" at bounding box center [528, 251] width 1056 height 502
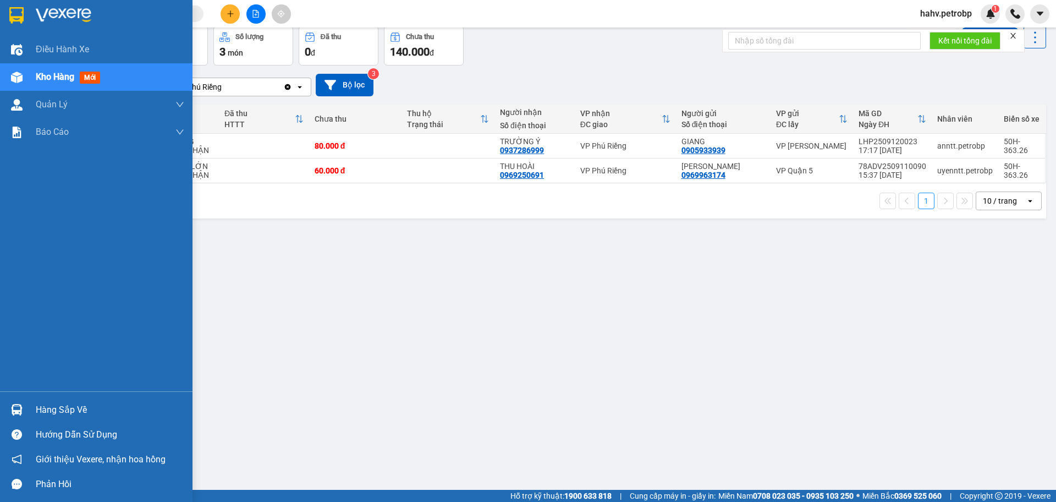
click at [53, 410] on div "Hàng sắp về" at bounding box center [110, 410] width 149 height 17
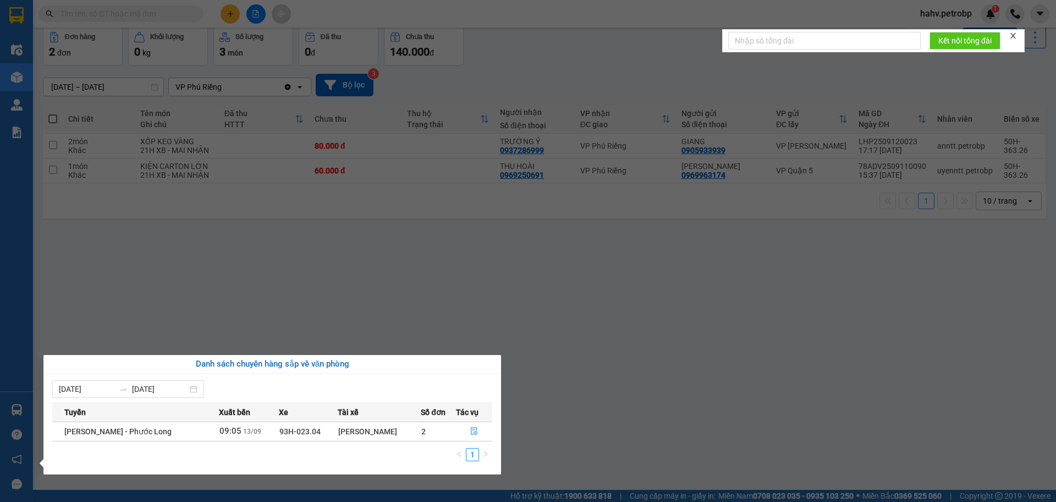
click at [675, 413] on section "Kết quả tìm kiếm ( 0 ) Bộ lọc No Data hahv.petrobp 1 Điều hành xe Kho hàng mới …" at bounding box center [528, 251] width 1056 height 502
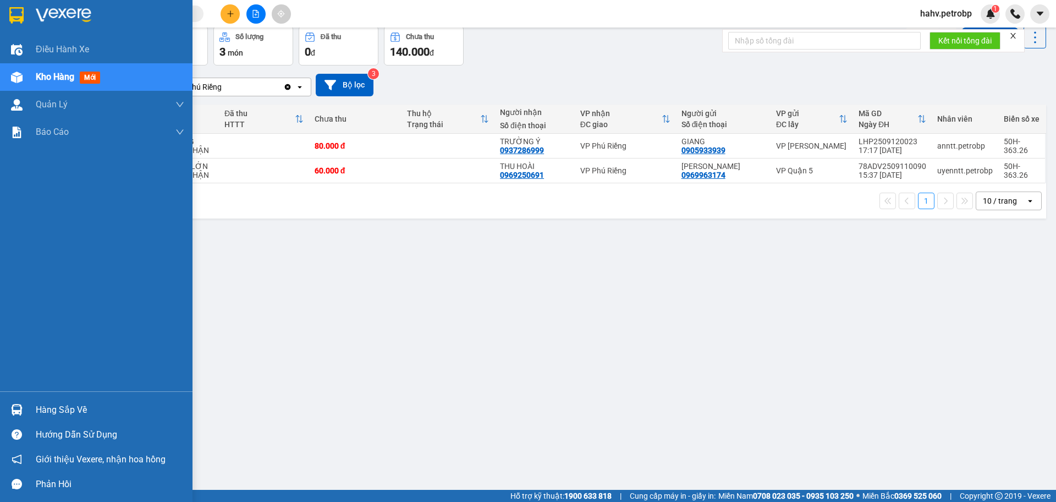
click at [42, 406] on div "Hàng sắp về" at bounding box center [110, 410] width 149 height 17
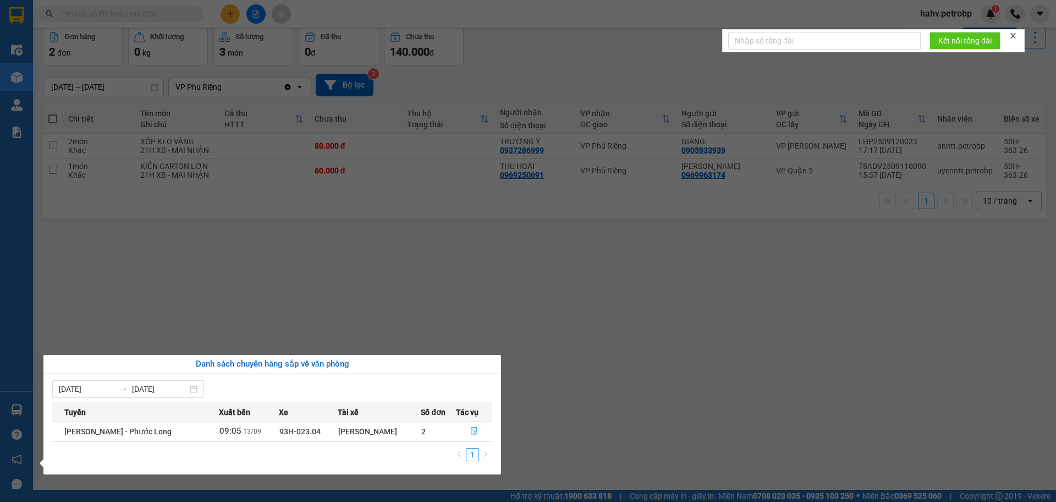
click at [609, 435] on section "Kết quả tìm kiếm ( 0 ) Bộ lọc No Data hahv.petrobp 1 Điều hành xe Kho hàng mới …" at bounding box center [528, 251] width 1056 height 502
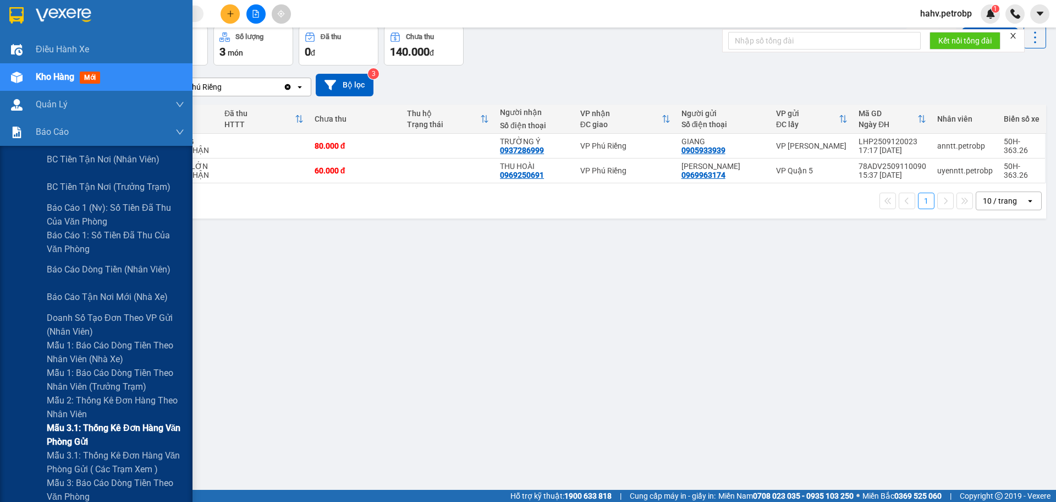
click at [106, 425] on span "Mẫu 3.1: Thống kê đơn hàng văn phòng gửi" at bounding box center [116, 435] width 138 height 28
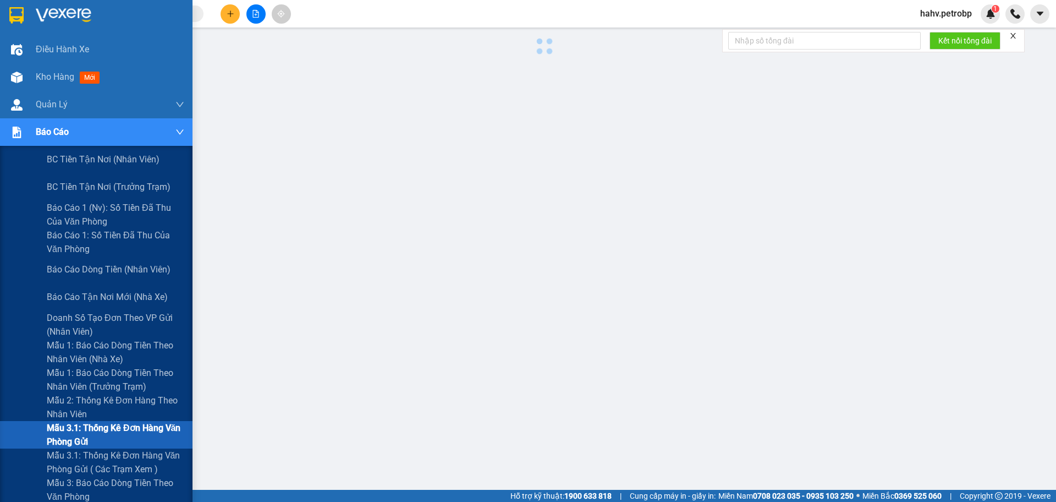
scroll to position [44, 0]
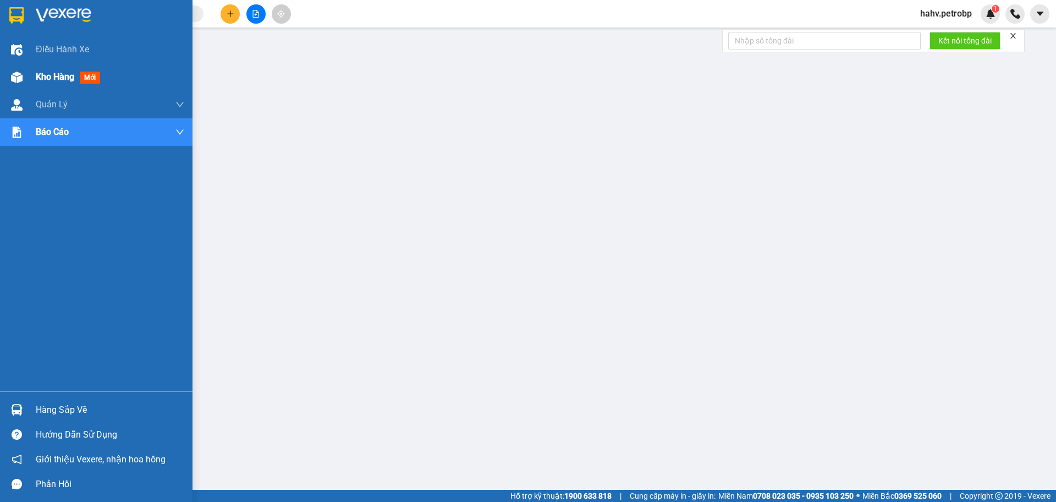
click at [50, 75] on span "Kho hàng" at bounding box center [55, 77] width 39 height 10
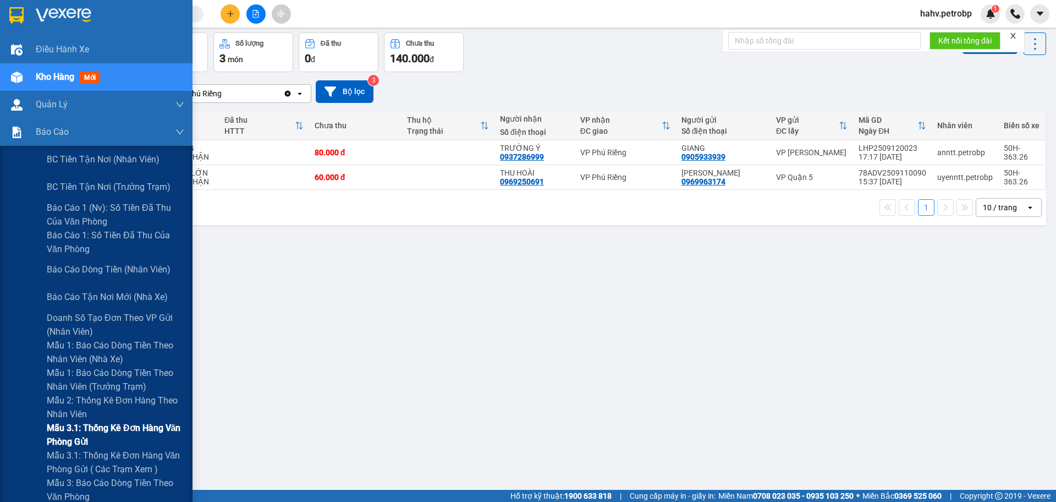
click at [68, 427] on span "Mẫu 3.1: Thống kê đơn hàng văn phòng gửi" at bounding box center [116, 435] width 138 height 28
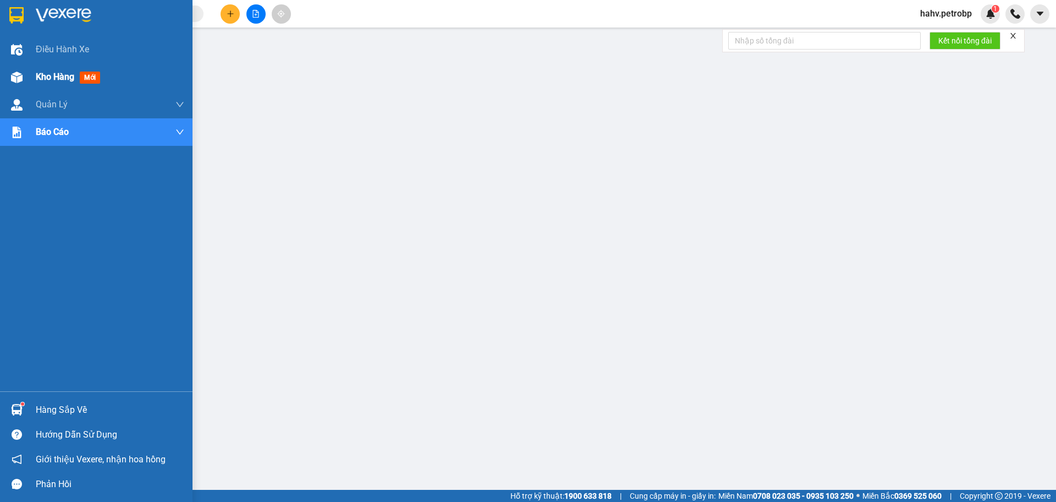
click at [51, 80] on span "Kho hàng" at bounding box center [55, 77] width 39 height 10
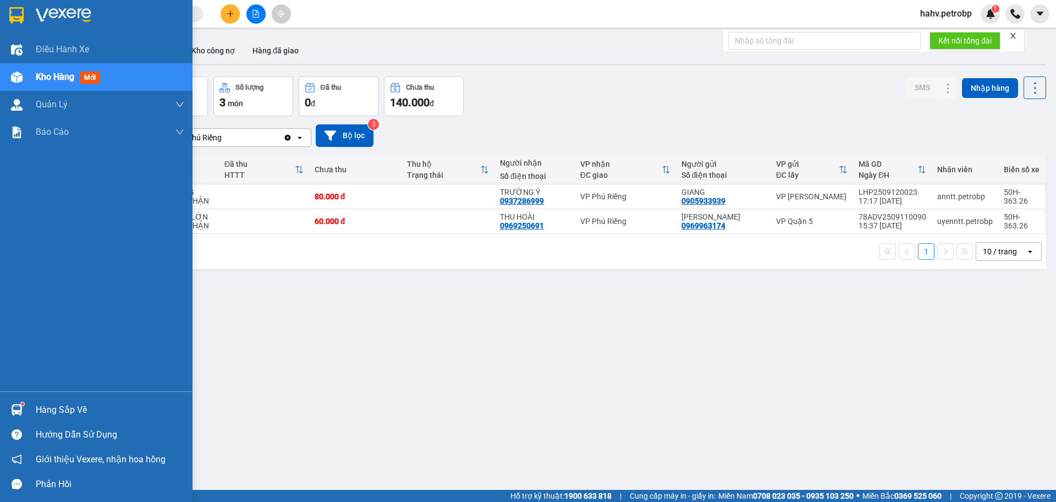
click at [60, 412] on div "Hàng sắp về" at bounding box center [110, 410] width 149 height 17
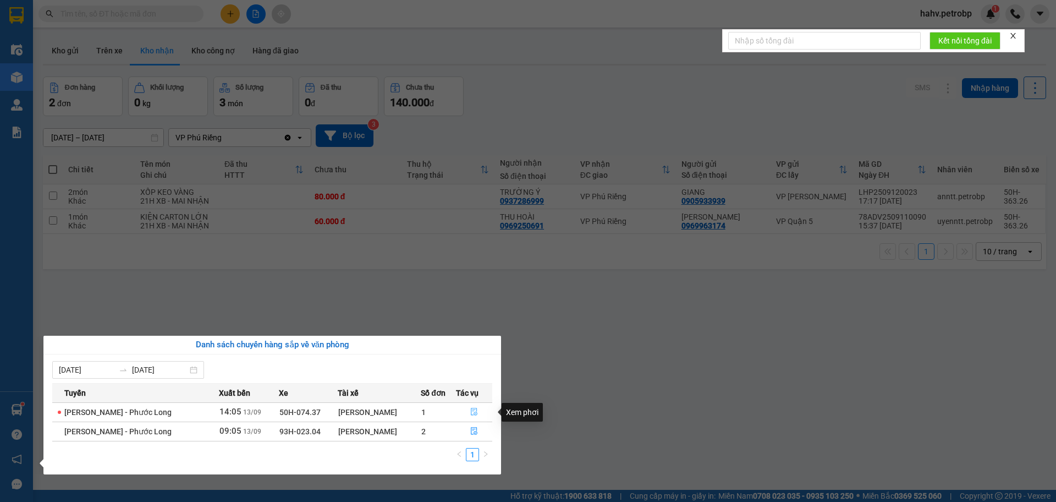
click at [471, 407] on button "button" at bounding box center [475, 412] width 36 height 18
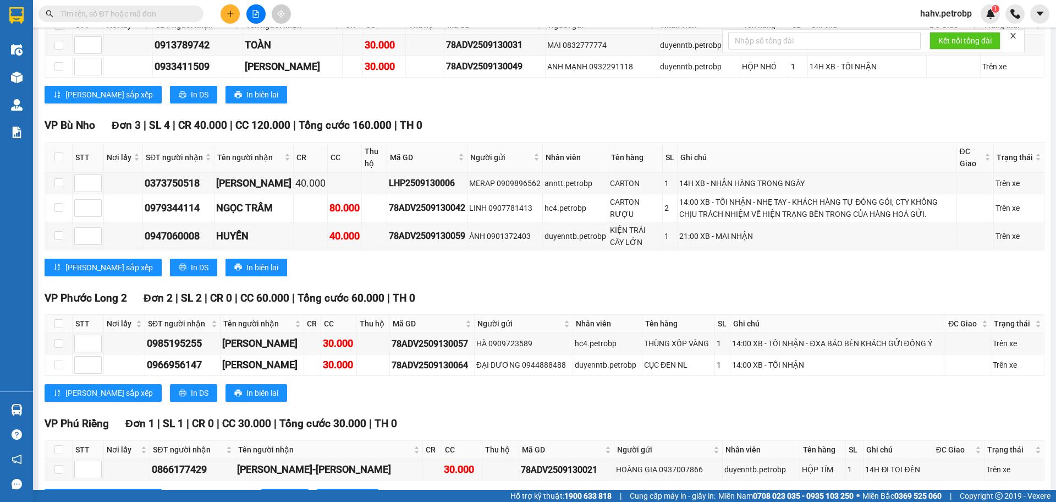
scroll to position [1465, 0]
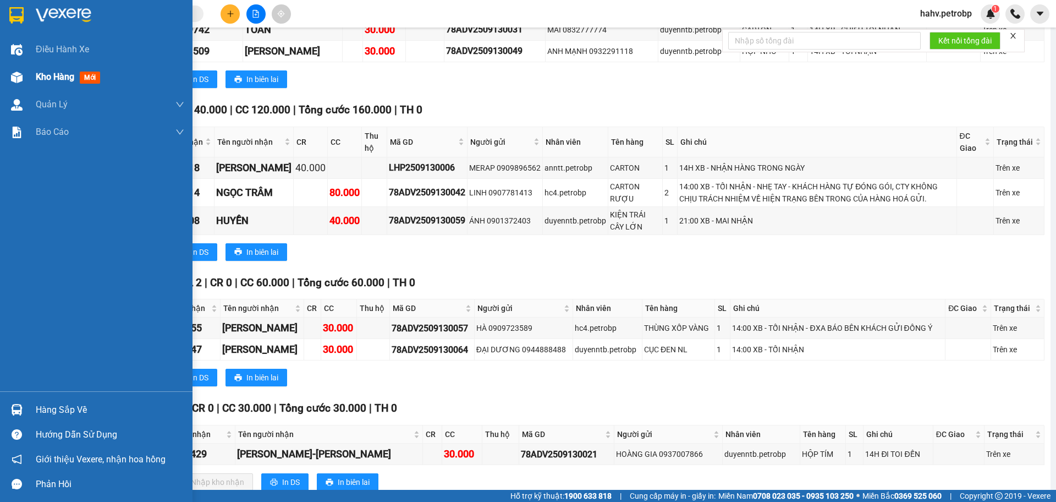
click at [50, 78] on span "Kho hàng" at bounding box center [55, 77] width 39 height 10
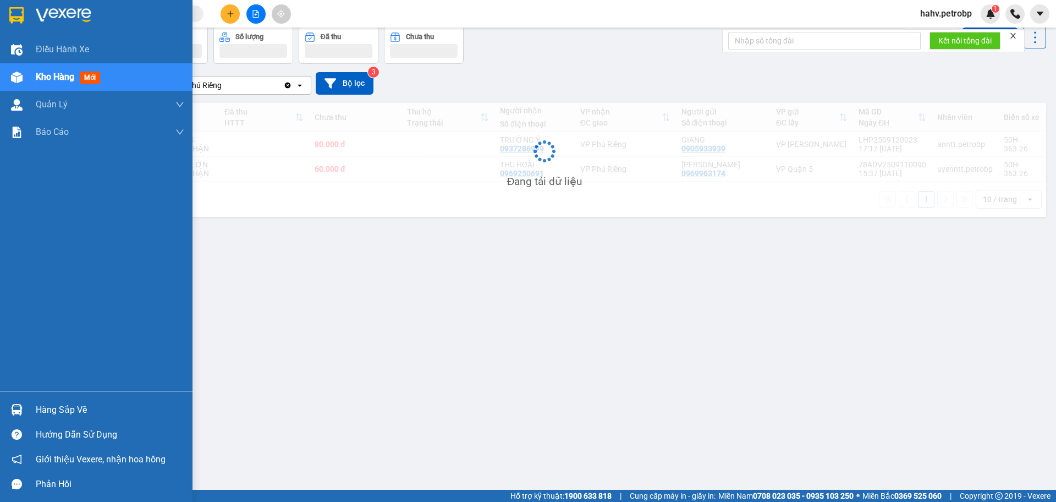
scroll to position [51, 0]
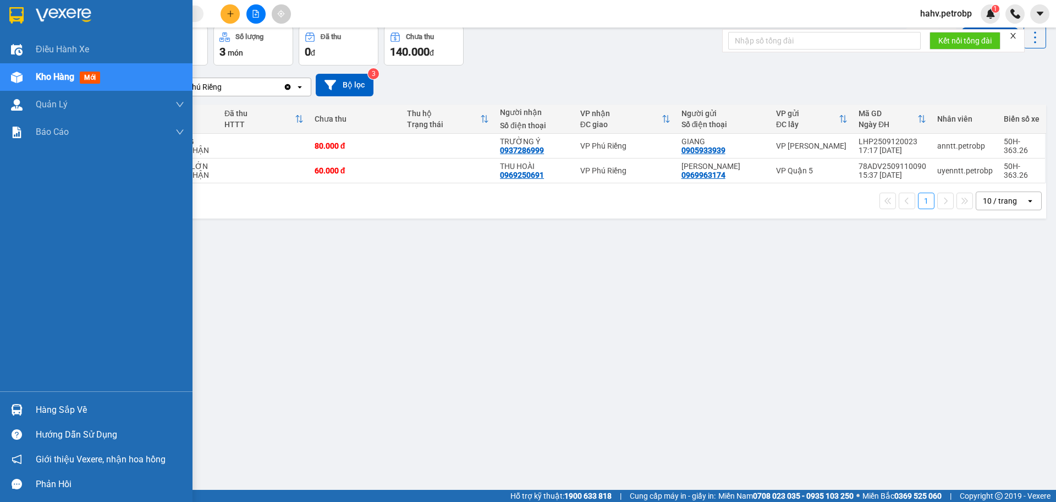
click at [70, 411] on div "Hàng sắp về" at bounding box center [110, 410] width 149 height 17
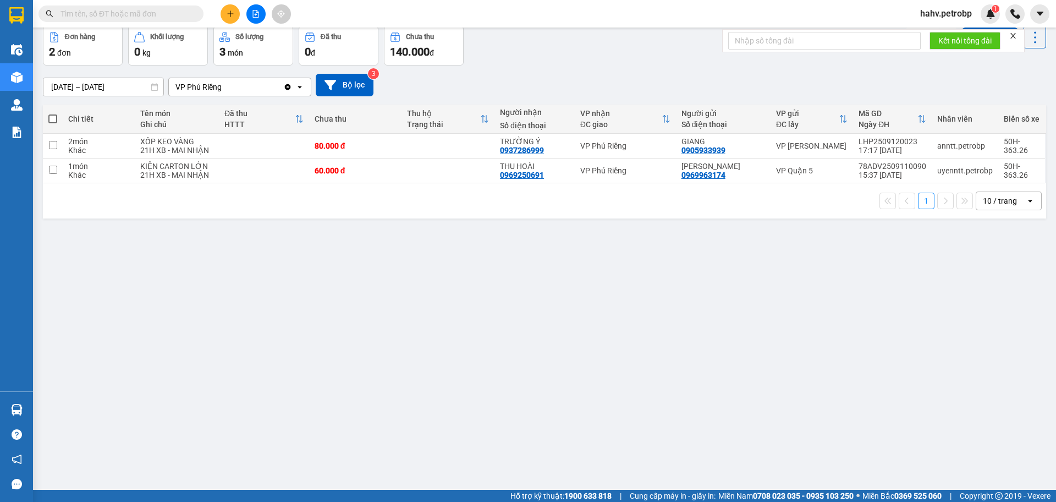
click at [647, 435] on section "Kết quả tìm kiếm ( 0 ) Bộ lọc No Data hahv.petrobp 1 Điều hành xe Kho hàng mới …" at bounding box center [528, 251] width 1056 height 502
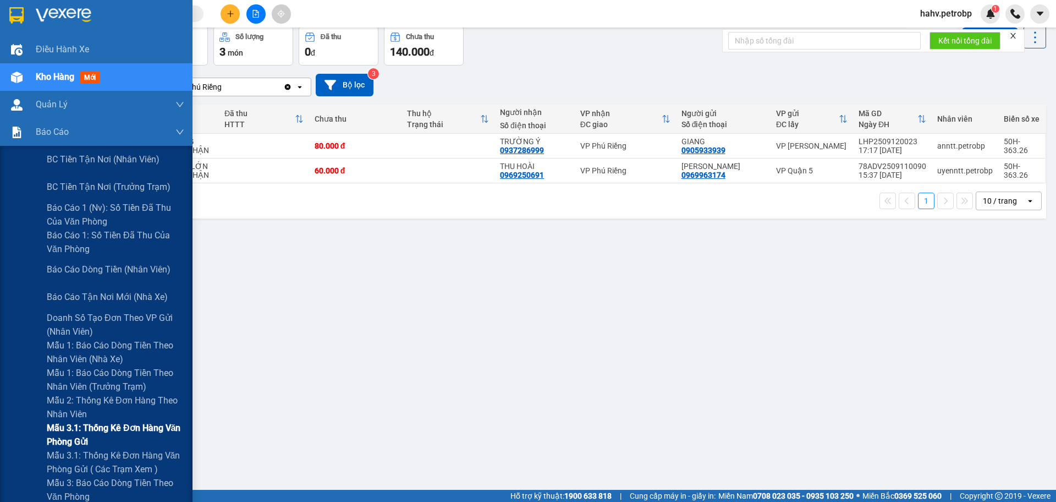
click at [142, 421] on span "Mẫu 3.1: Thống kê đơn hàng văn phòng gửi" at bounding box center [116, 435] width 138 height 28
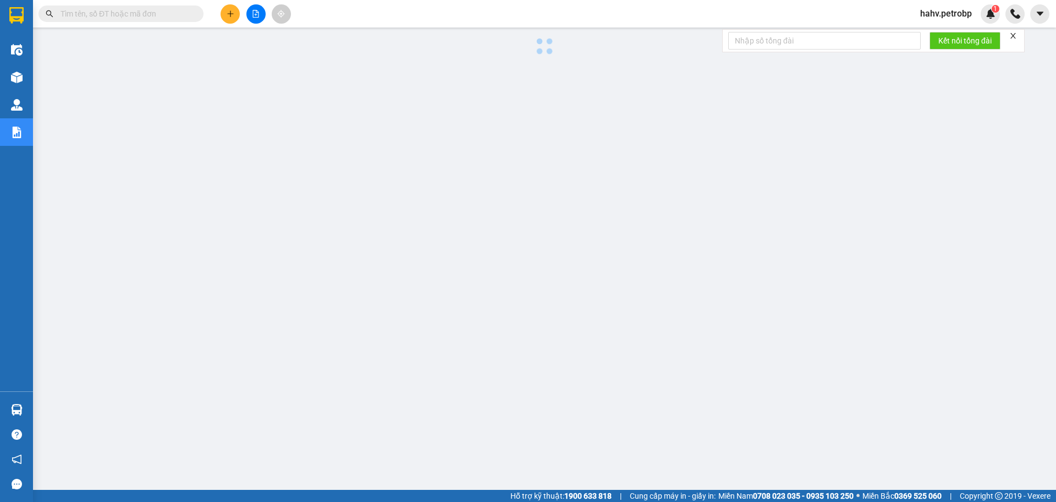
scroll to position [44, 0]
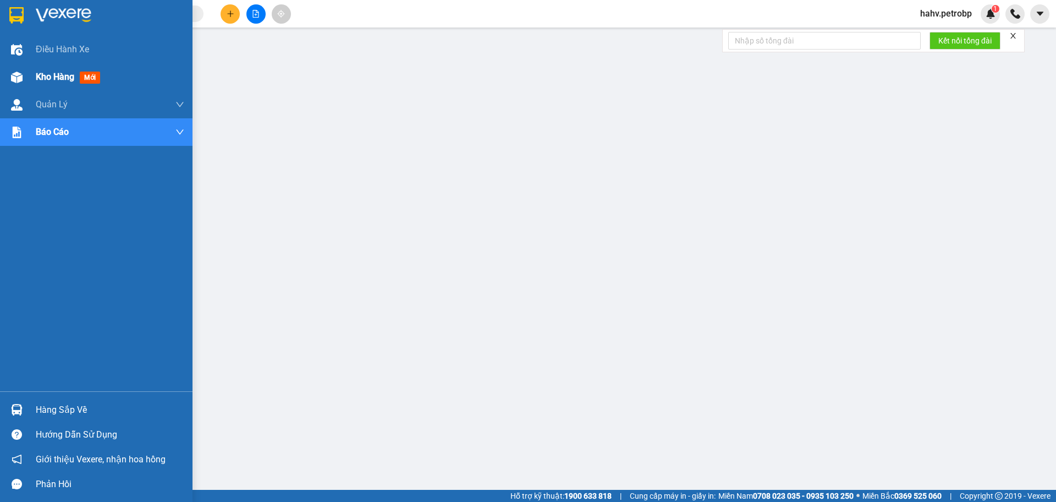
click at [49, 74] on span "Kho hàng" at bounding box center [55, 77] width 39 height 10
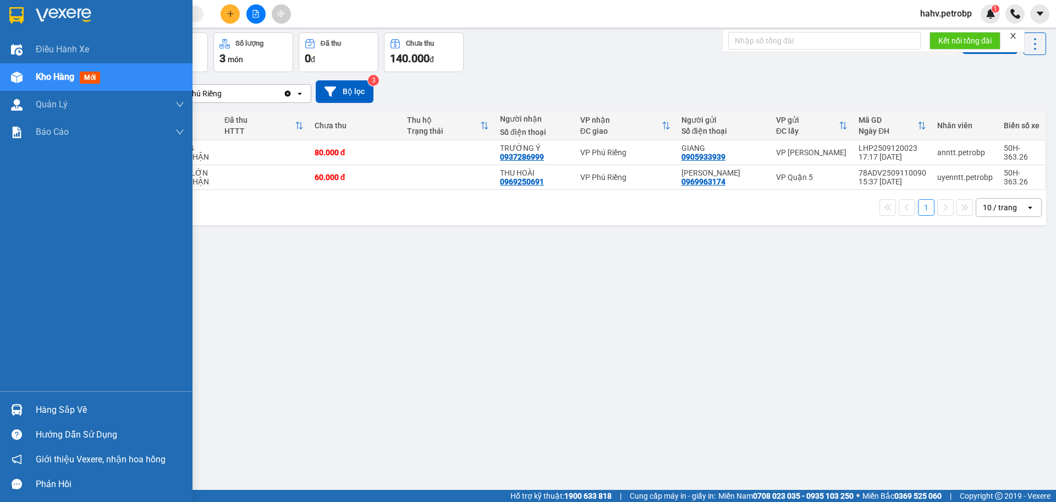
click at [71, 408] on div "Hàng sắp về" at bounding box center [110, 410] width 149 height 17
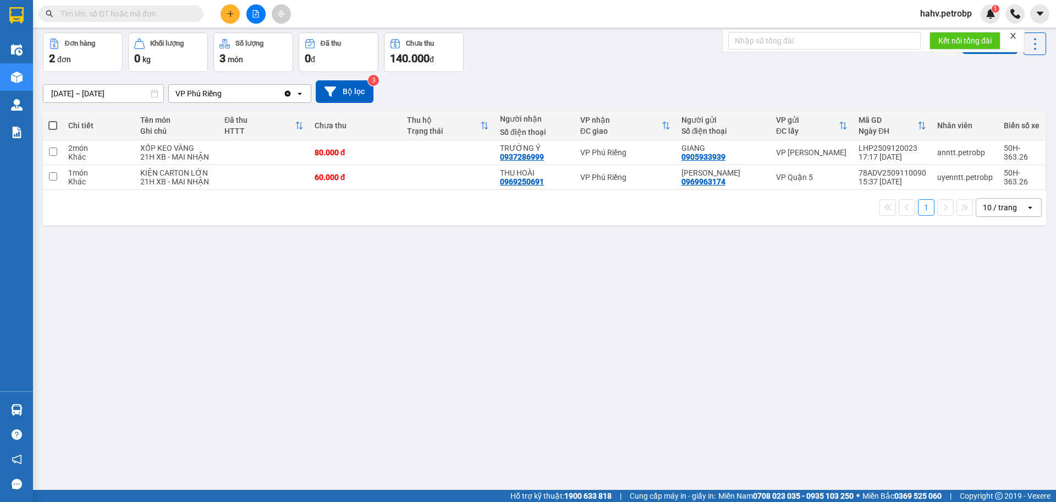
click at [579, 417] on section "Kết quả tìm kiếm ( 0 ) Bộ lọc No Data hahv.petrobp 1 Điều hành xe Kho hàng mới …" at bounding box center [528, 251] width 1056 height 502
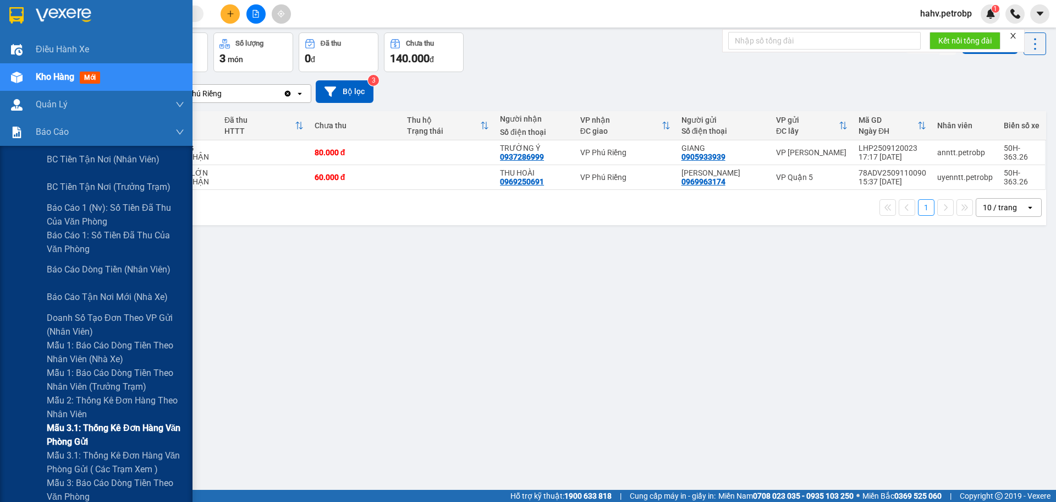
click at [104, 421] on span "Mẫu 3.1: Thống kê đơn hàng văn phòng gửi" at bounding box center [116, 435] width 138 height 28
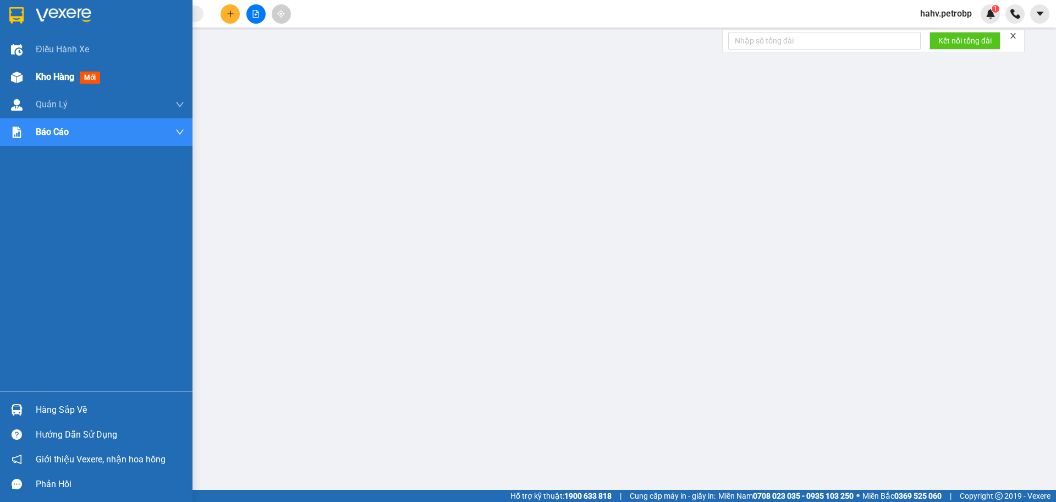
click at [48, 74] on span "Kho hàng" at bounding box center [55, 77] width 39 height 10
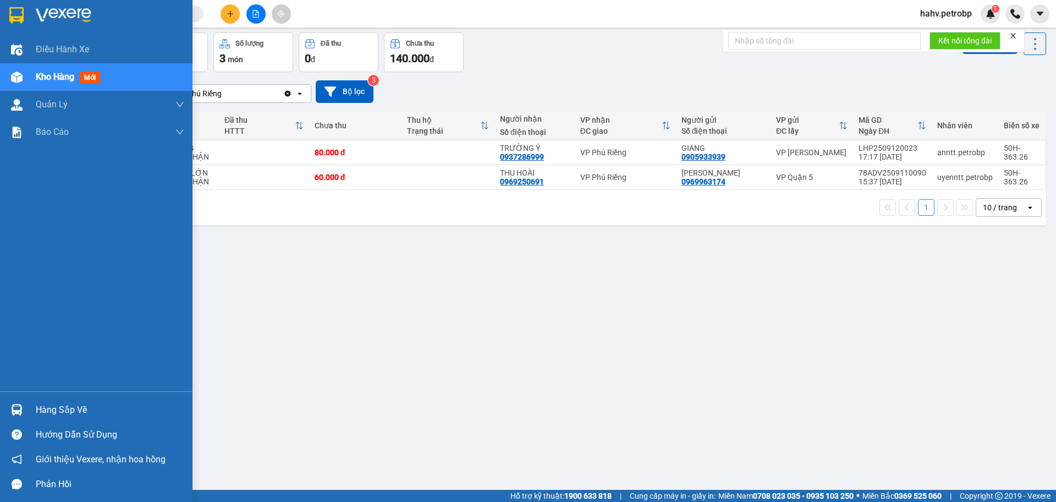
click at [80, 402] on div "Hàng sắp về" at bounding box center [110, 410] width 149 height 17
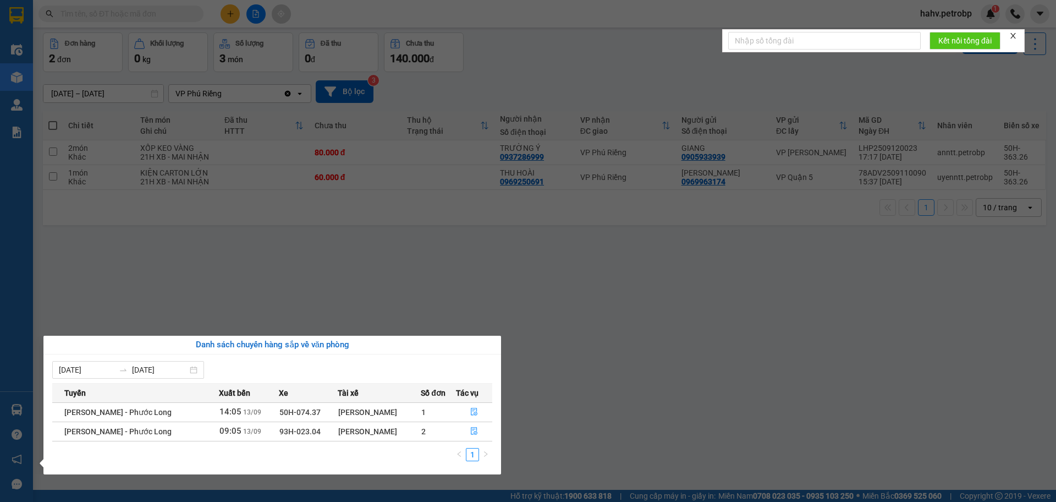
click at [609, 431] on section "Kết quả tìm kiếm ( 0 ) Bộ lọc No Data hahv.petrobp 1 Điều hành xe Kho hàng mới …" at bounding box center [528, 251] width 1056 height 502
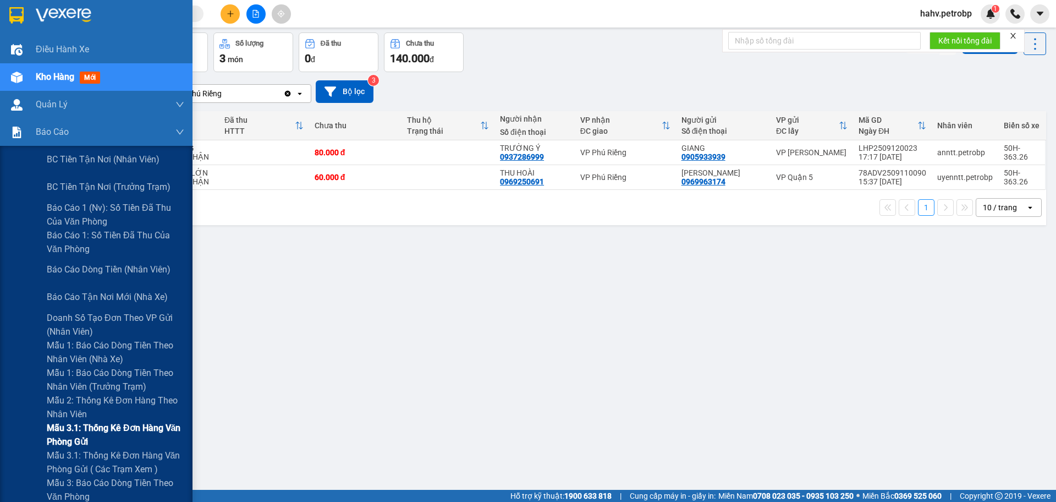
click at [117, 429] on span "Mẫu 3.1: Thống kê đơn hàng văn phòng gửi" at bounding box center [116, 435] width 138 height 28
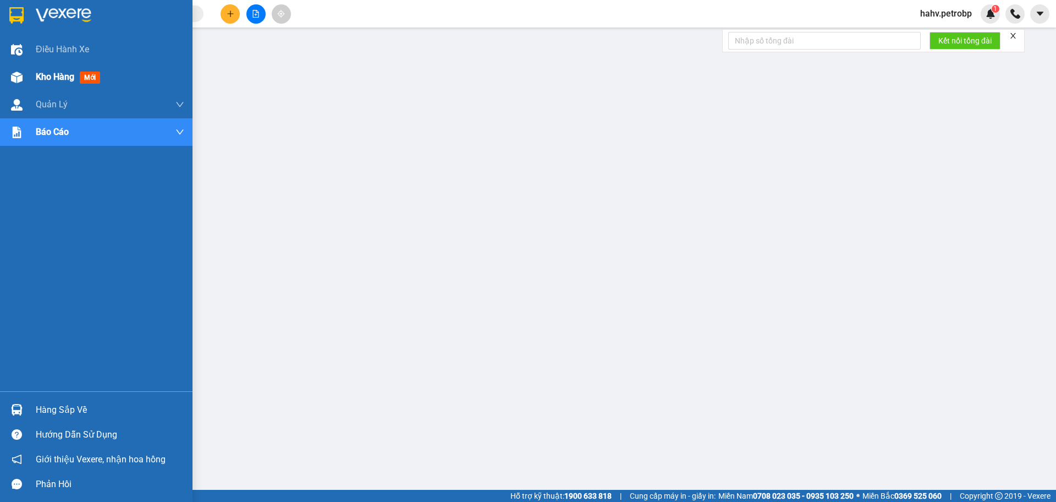
click at [45, 77] on span "Kho hàng" at bounding box center [55, 77] width 39 height 10
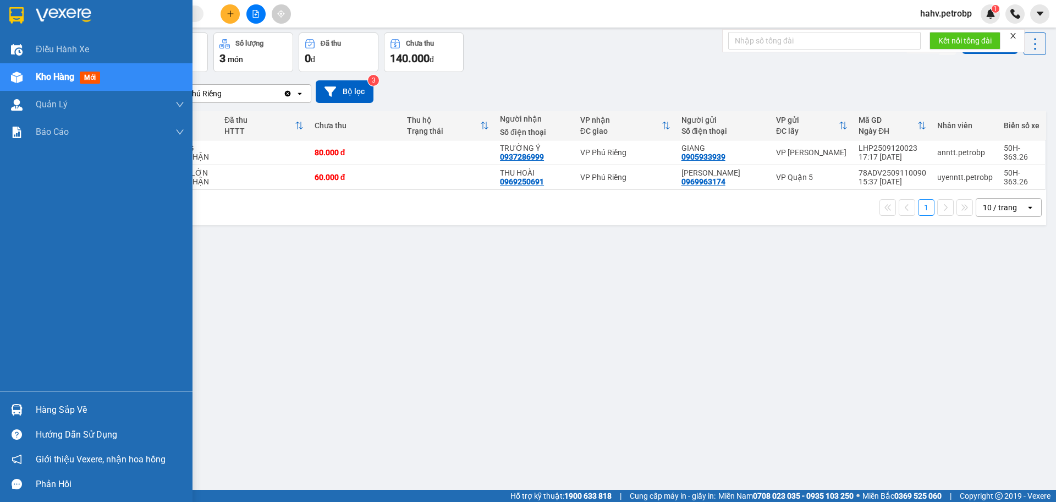
click at [52, 416] on div "Hàng sắp về" at bounding box center [110, 410] width 149 height 17
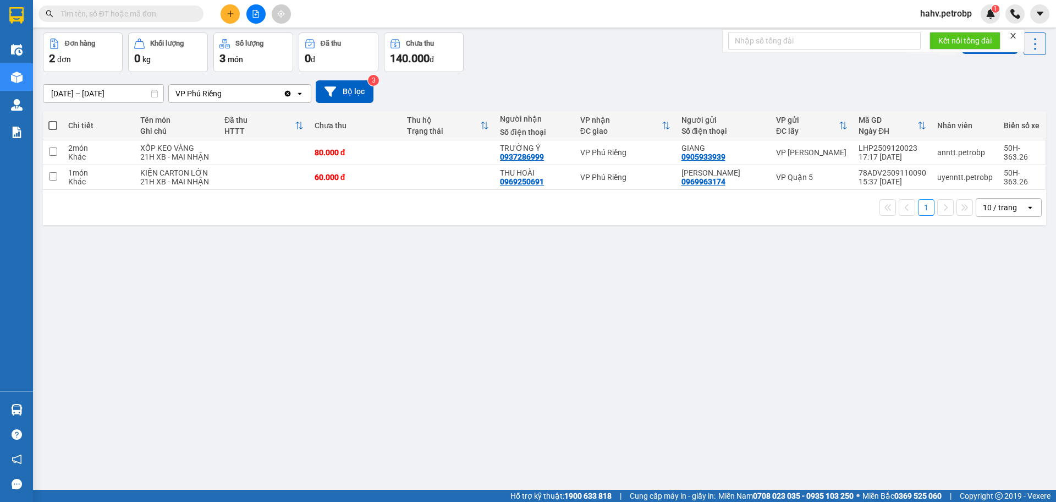
click at [720, 354] on section "Kết quả tìm kiếm ( 0 ) Bộ lọc No Data hahv.petrobp 1 Điều hành xe Kho hàng mới …" at bounding box center [528, 251] width 1056 height 502
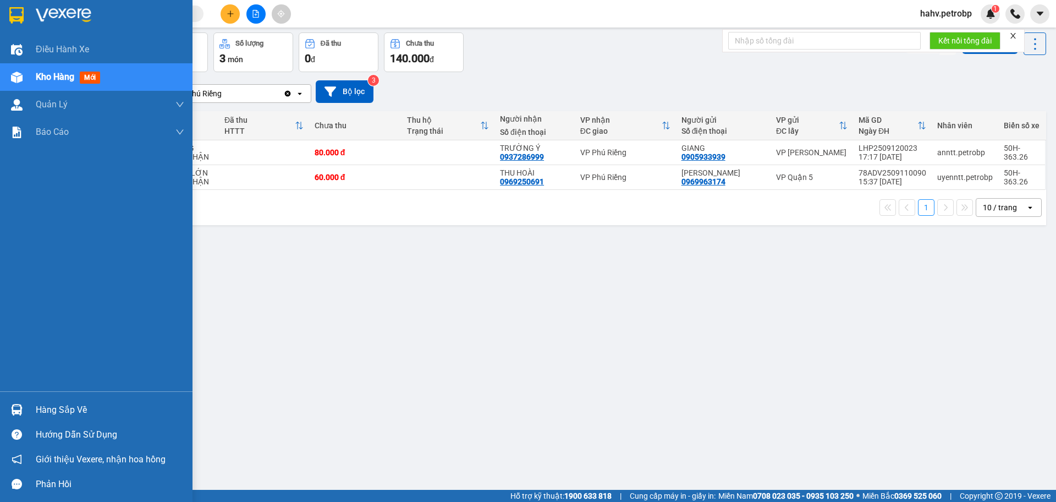
click at [37, 413] on div "Hàng sắp về" at bounding box center [110, 410] width 149 height 17
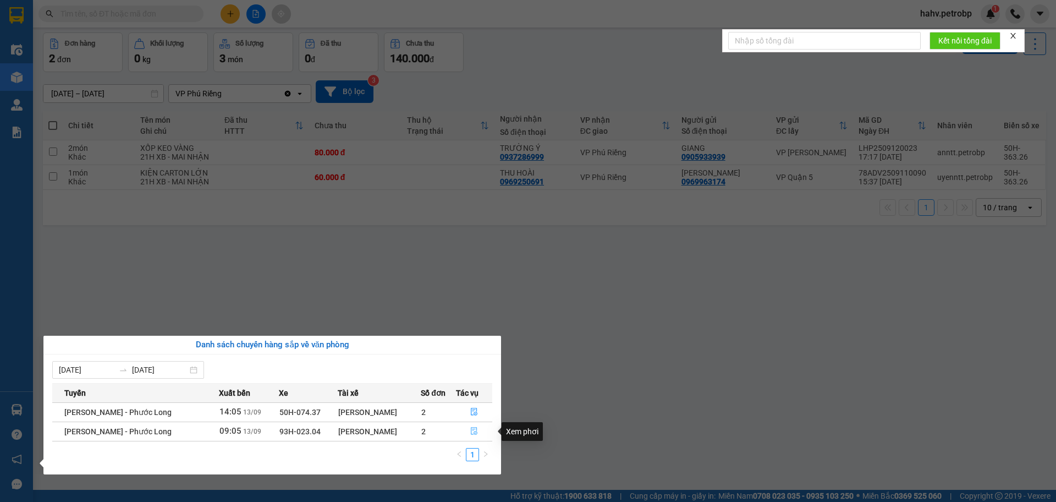
click at [474, 429] on icon "file-done" at bounding box center [474, 431] width 7 height 8
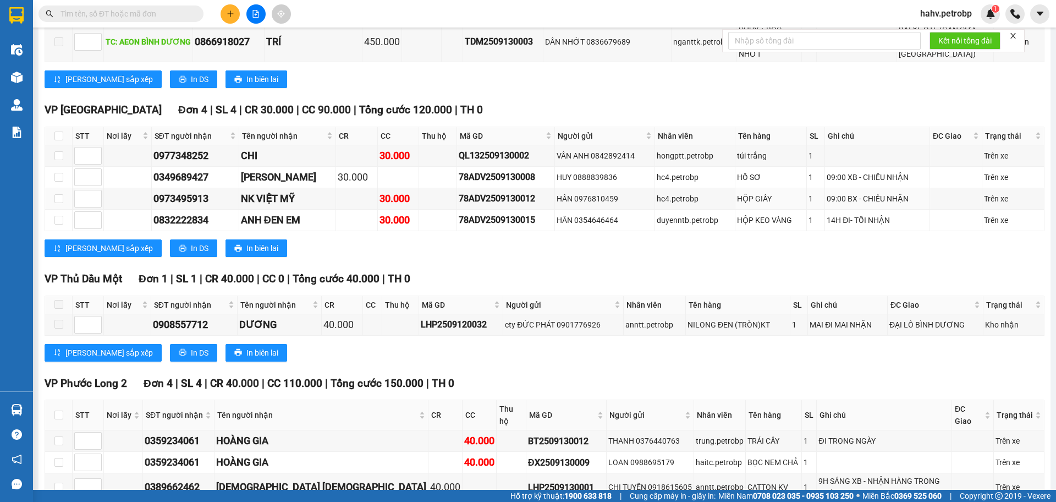
scroll to position [1592, 0]
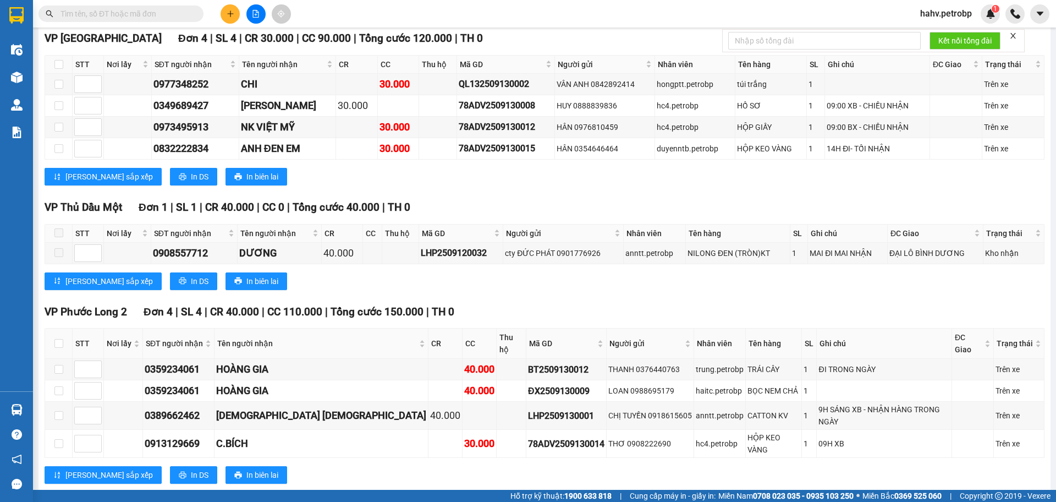
checkbox input "true"
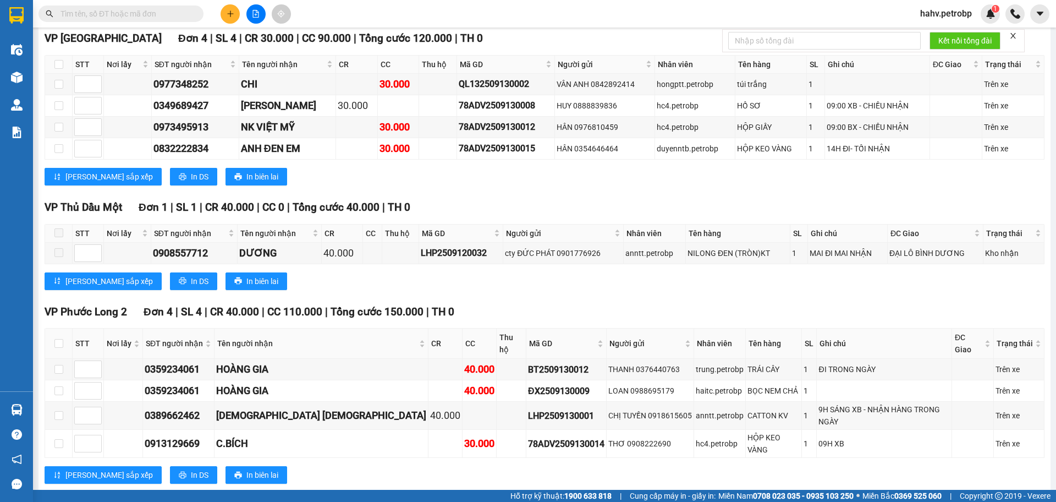
checkbox input "false"
checkbox input "true"
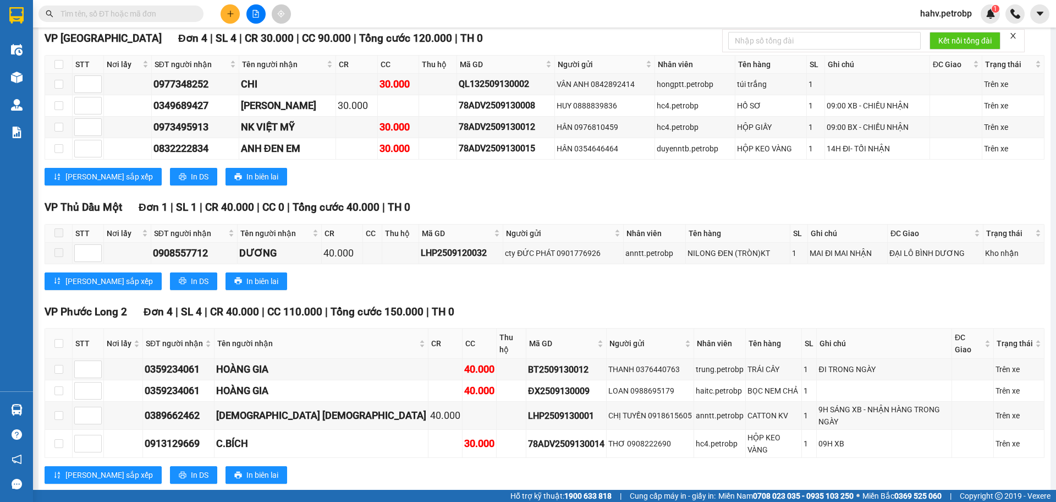
checkbox input "true"
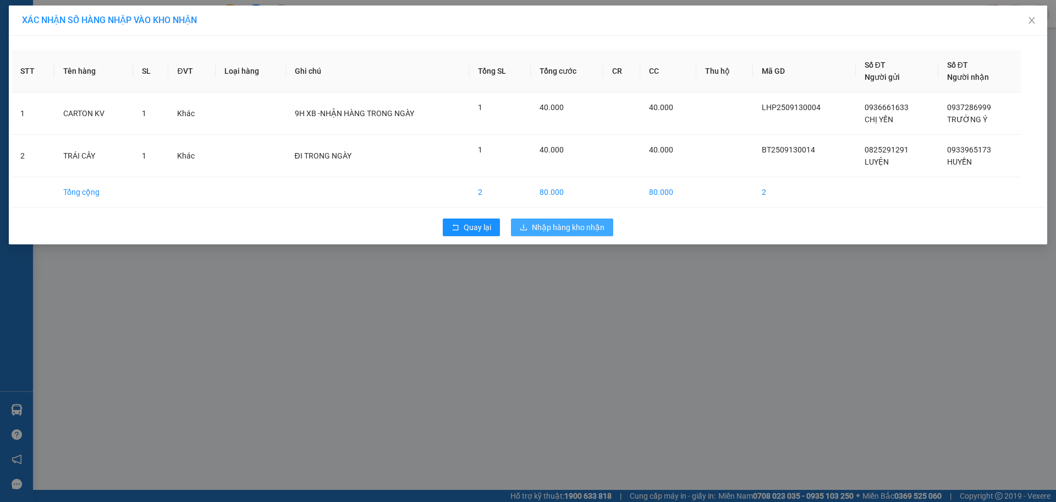
click at [579, 232] on span "Nhập hàng kho nhận" at bounding box center [568, 227] width 73 height 12
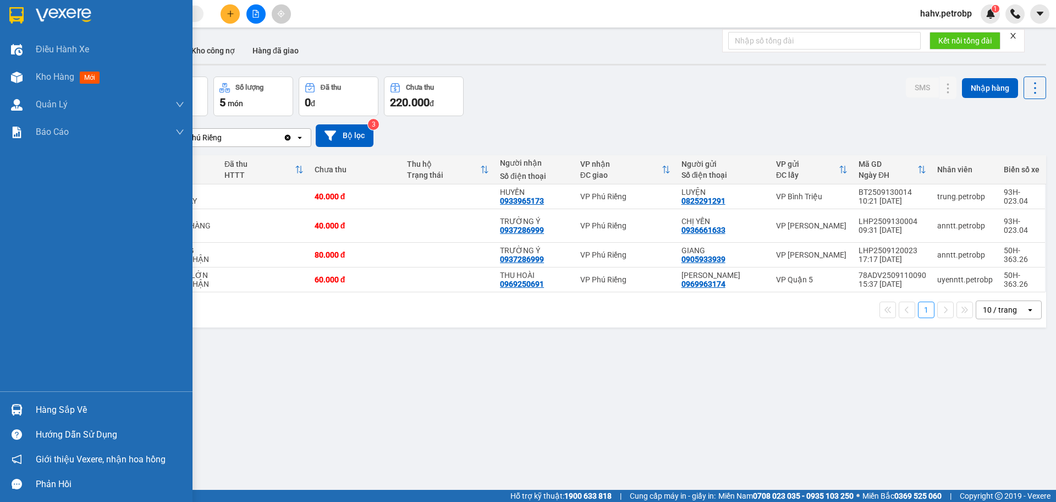
click at [68, 405] on div "Hàng sắp về" at bounding box center [110, 410] width 149 height 17
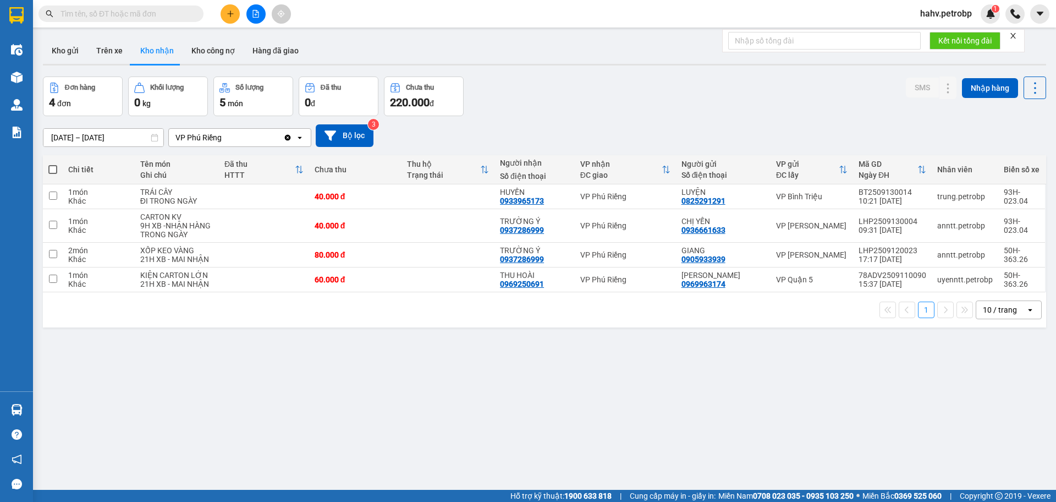
click at [664, 457] on section "Kết quả tìm kiếm ( 0 ) Bộ lọc No Data hahv.petrobp 1 Điều hành xe Kho hàng mới …" at bounding box center [528, 251] width 1056 height 502
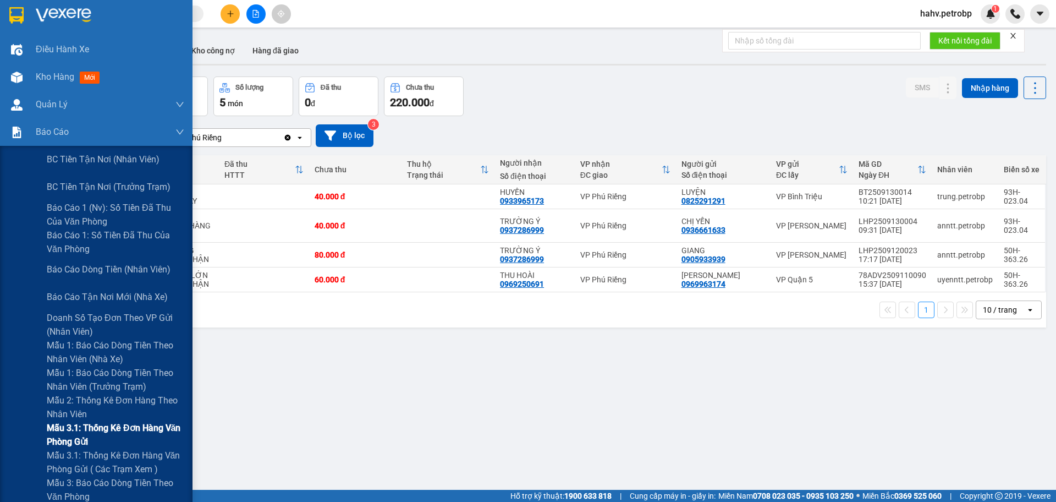
click at [84, 436] on span "Mẫu 3.1: Thống kê đơn hàng văn phòng gửi" at bounding box center [116, 435] width 138 height 28
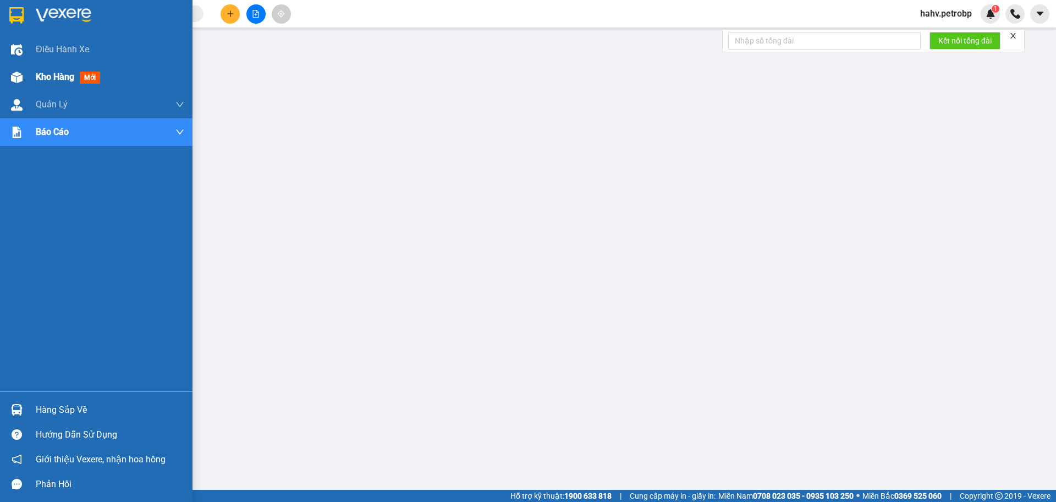
click at [50, 72] on span "Kho hàng" at bounding box center [55, 77] width 39 height 10
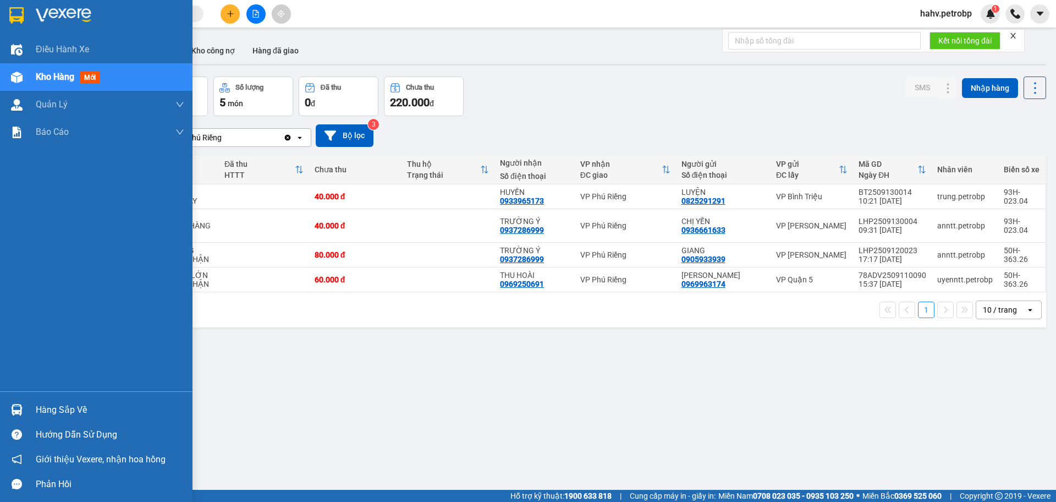
click at [61, 410] on div "Hàng sắp về" at bounding box center [110, 410] width 149 height 17
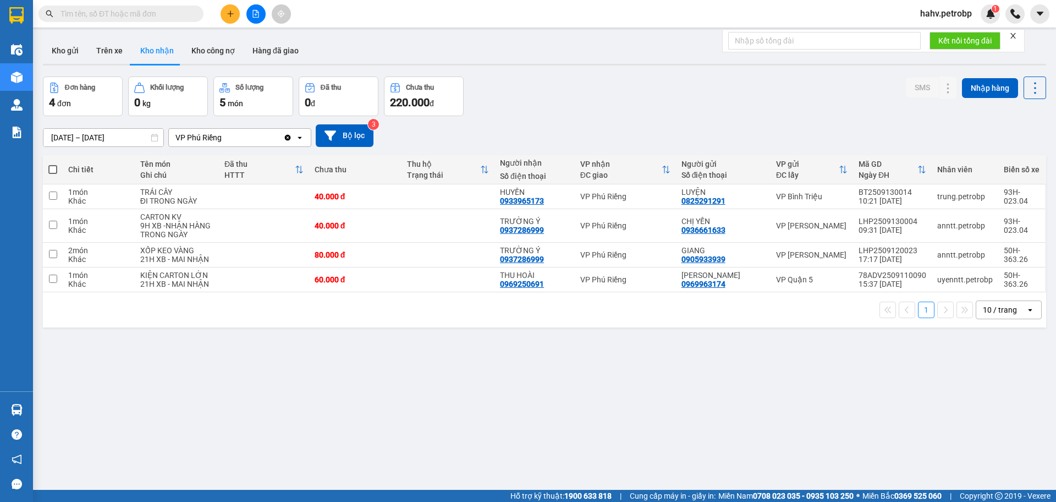
click at [651, 459] on section "Kết quả tìm kiếm ( 0 ) Bộ lọc No Data hahv.petrobp 1 Điều hành xe Kho hàng mới …" at bounding box center [528, 251] width 1056 height 502
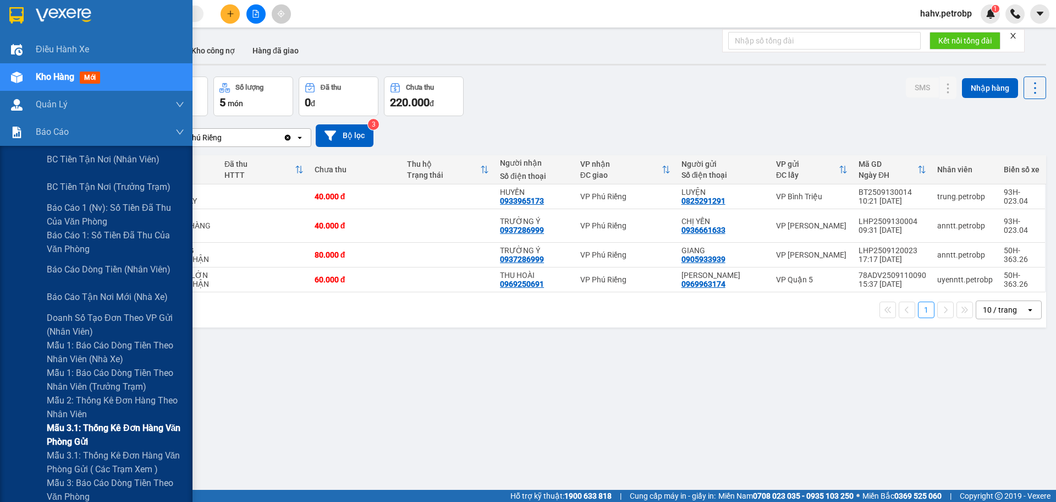
click at [81, 428] on span "Mẫu 3.1: Thống kê đơn hàng văn phòng gửi" at bounding box center [116, 435] width 138 height 28
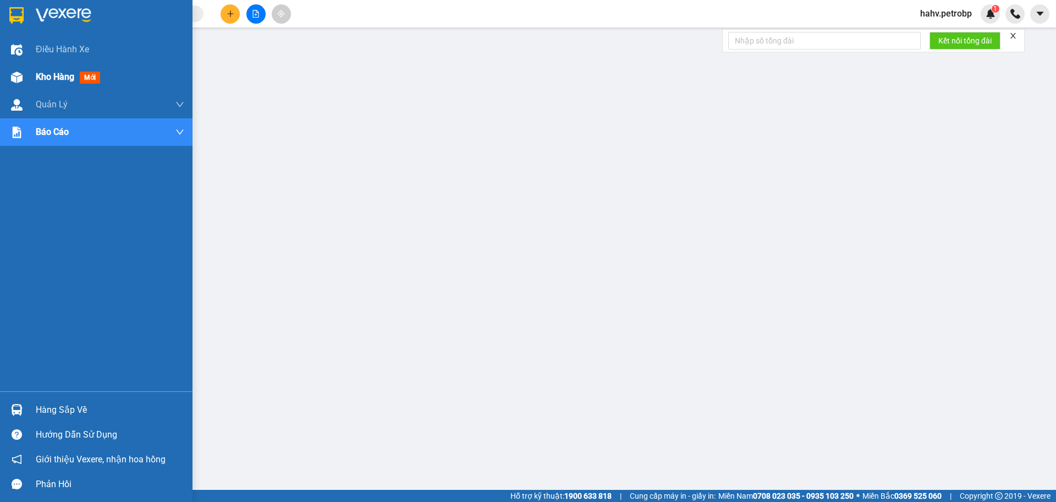
click at [50, 72] on span "Kho hàng" at bounding box center [55, 77] width 39 height 10
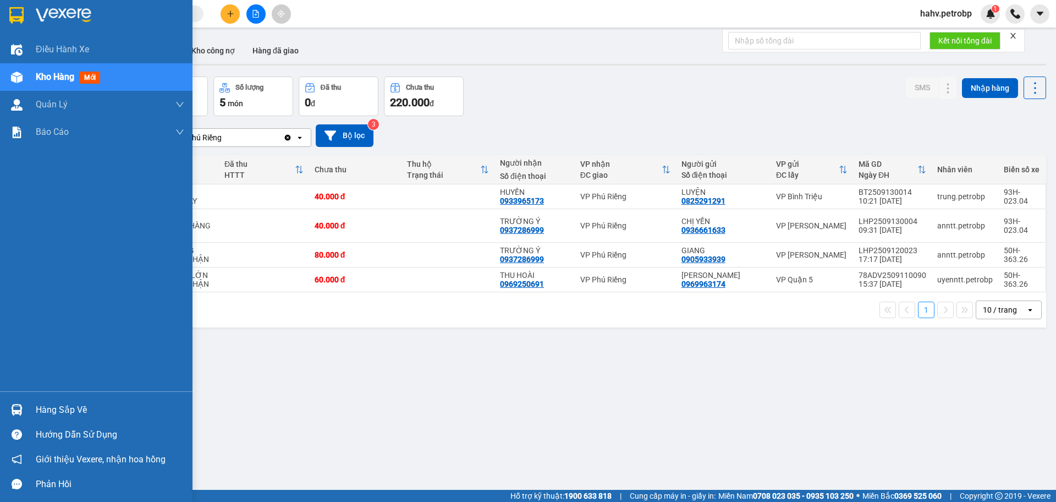
click at [72, 413] on div "Hàng sắp về" at bounding box center [110, 410] width 149 height 17
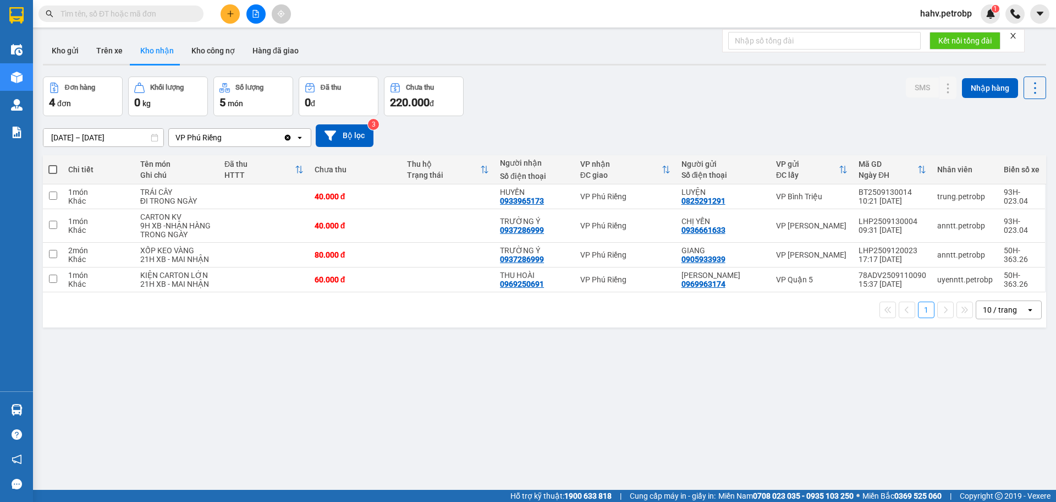
click at [580, 435] on section "Kết quả tìm kiếm ( 0 ) Bộ lọc No Data hahv.petrobp 1 Điều hành xe Kho hàng mới …" at bounding box center [528, 251] width 1056 height 502
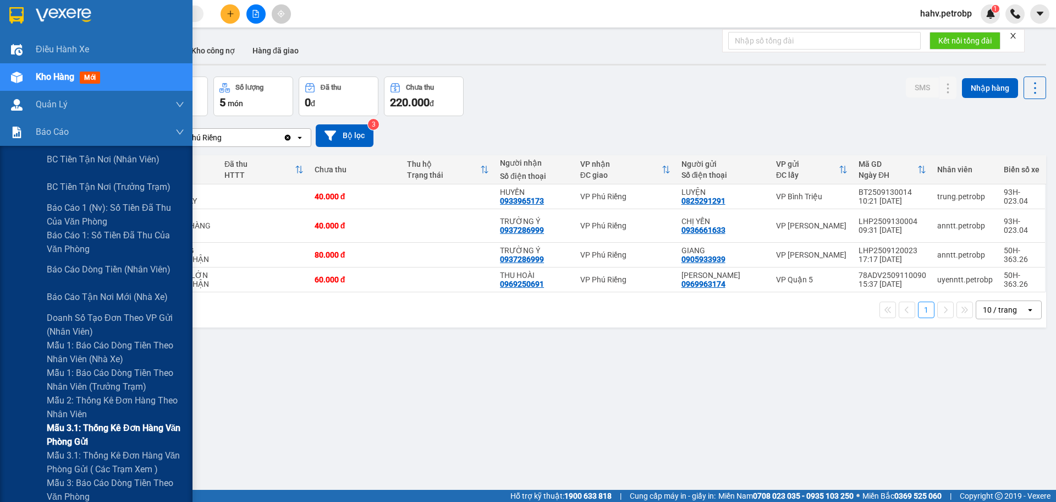
click at [104, 429] on span "Mẫu 3.1: Thống kê đơn hàng văn phòng gửi" at bounding box center [116, 435] width 138 height 28
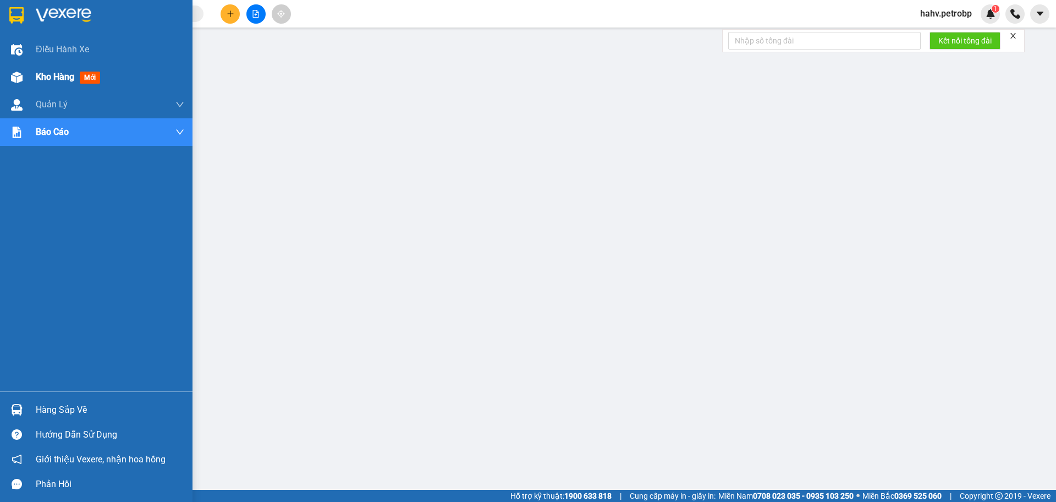
click at [65, 72] on span "Kho hàng" at bounding box center [55, 77] width 39 height 10
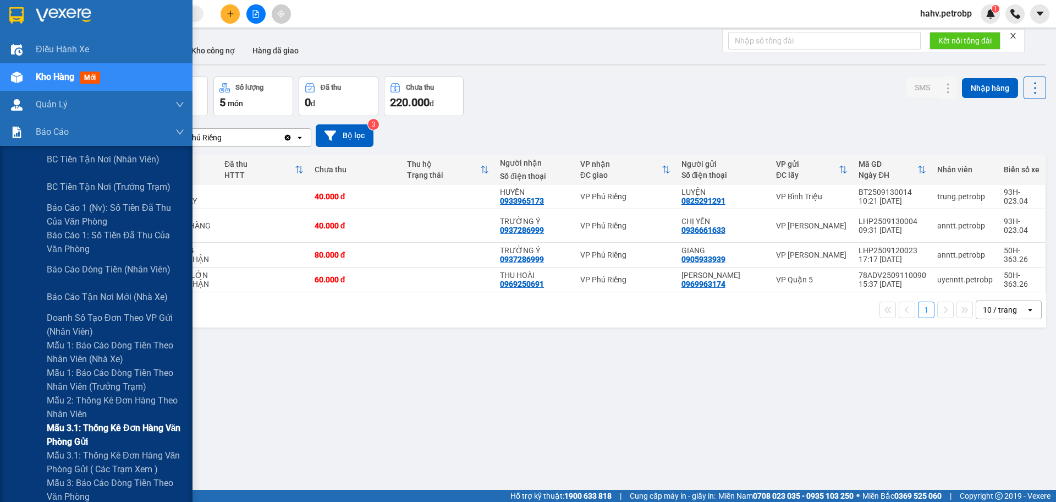
click at [79, 431] on span "Mẫu 3.1: Thống kê đơn hàng văn phòng gửi" at bounding box center [116, 435] width 138 height 28
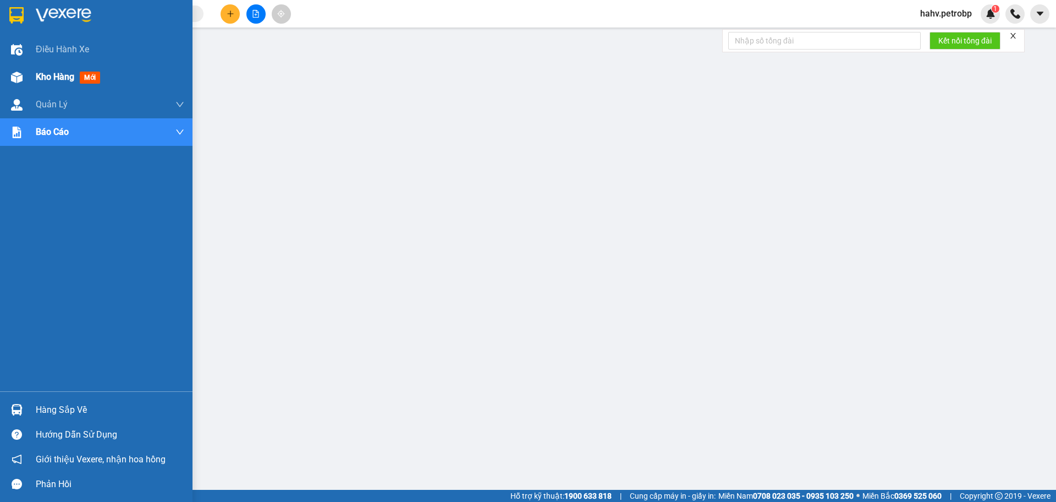
click at [45, 72] on span "Kho hàng" at bounding box center [55, 77] width 39 height 10
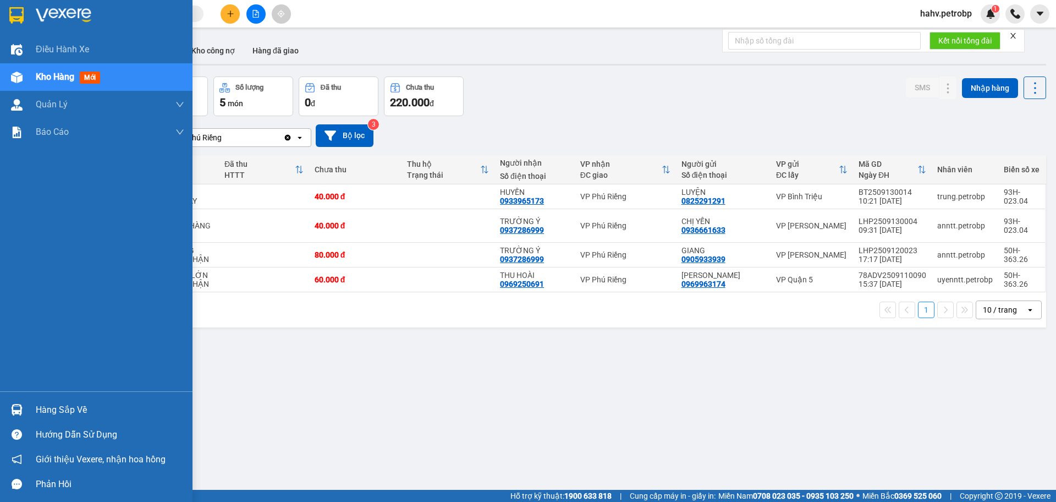
click at [57, 408] on div "Hàng sắp về" at bounding box center [110, 410] width 149 height 17
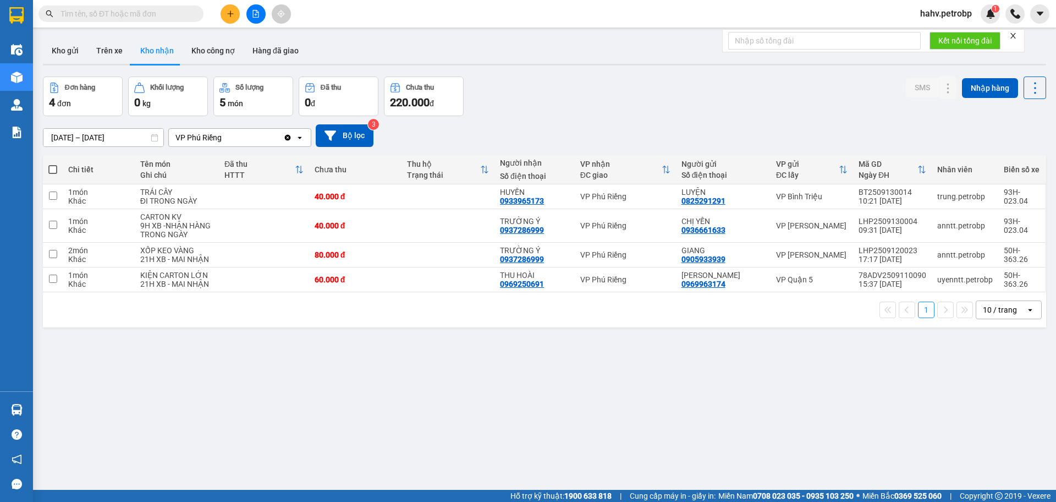
click at [631, 412] on section "Kết quả tìm kiếm ( 0 ) Bộ lọc No Data hahv.petrobp 1 Điều hành xe Kho hàng mới …" at bounding box center [528, 251] width 1056 height 502
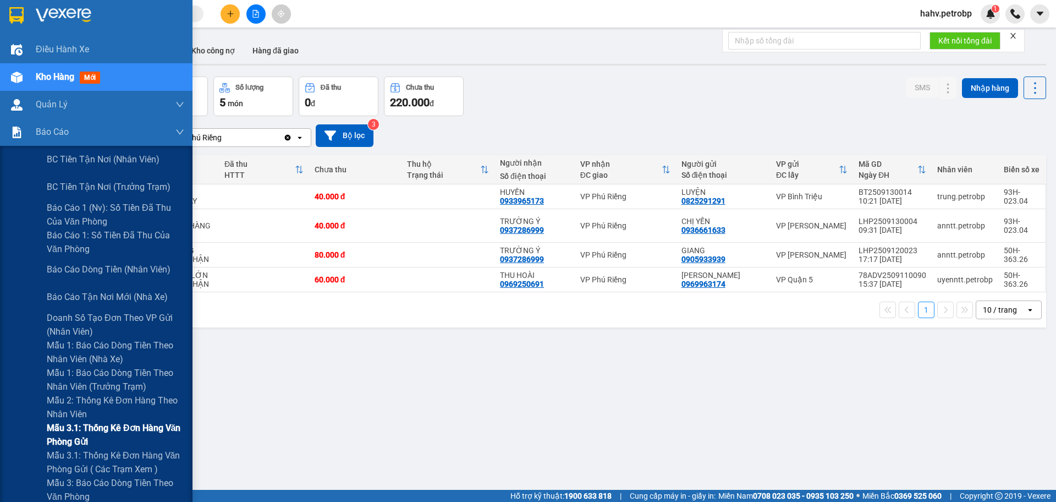
click at [142, 433] on span "Mẫu 3.1: Thống kê đơn hàng văn phòng gửi" at bounding box center [116, 435] width 138 height 28
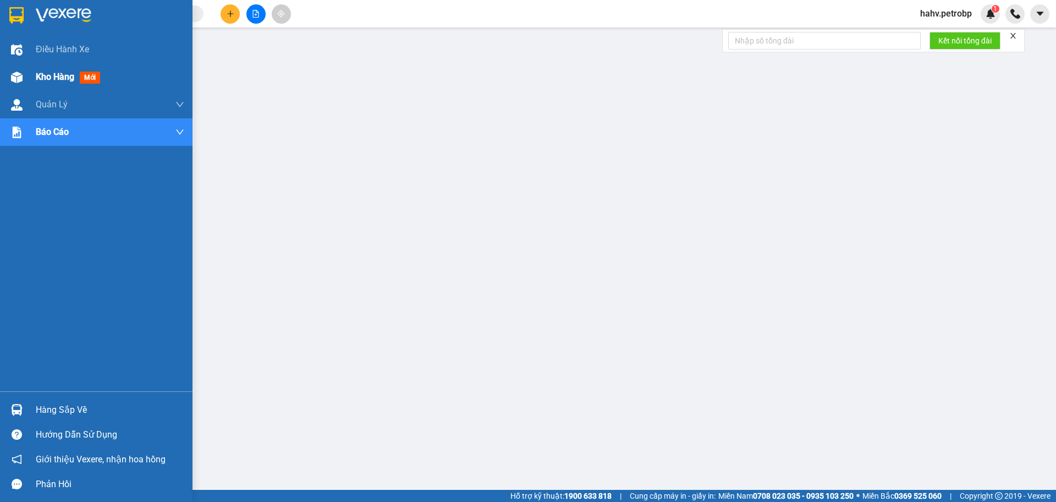
click at [59, 72] on span "Kho hàng" at bounding box center [55, 77] width 39 height 10
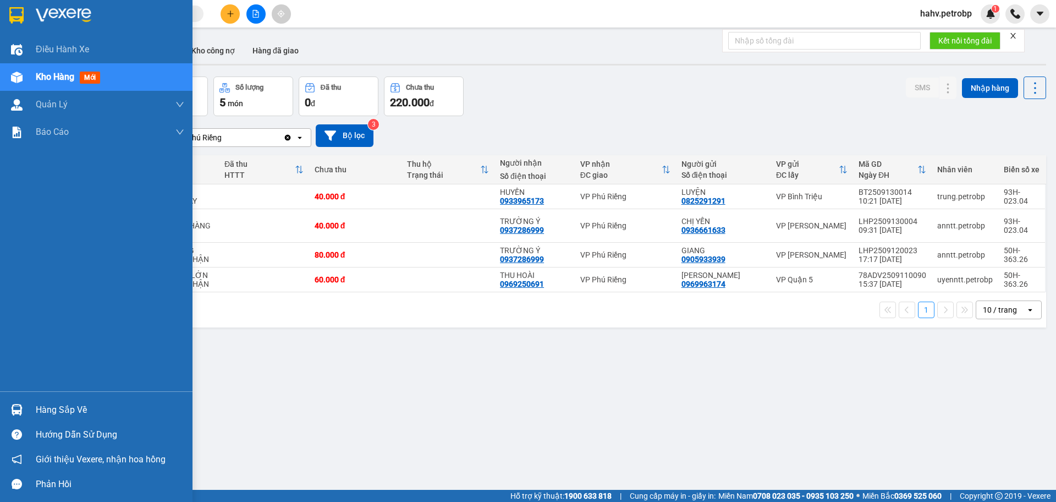
click at [53, 405] on div "Hàng sắp về" at bounding box center [110, 410] width 149 height 17
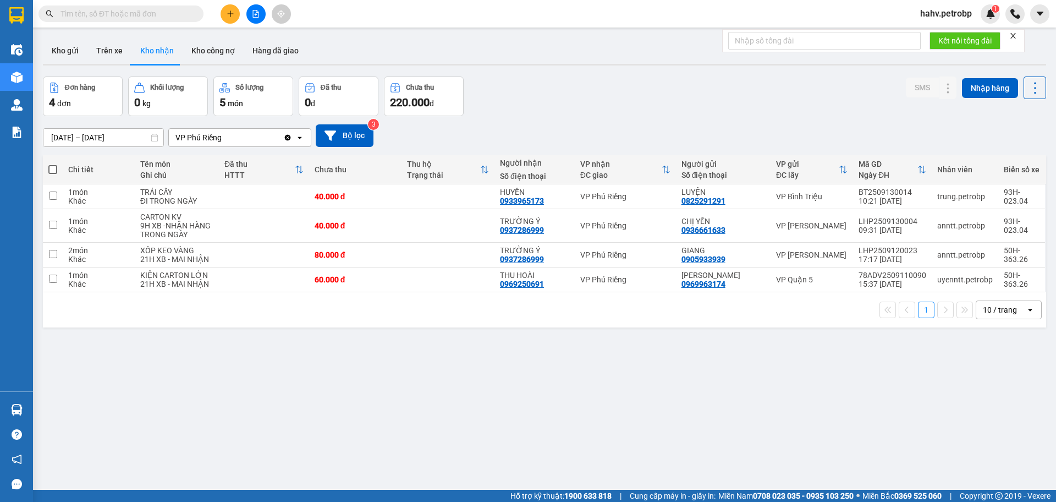
click at [682, 437] on section "Kết quả tìm kiếm ( 0 ) Bộ lọc No Data hahv.petrobp 1 Điều hành xe Kho hàng mới …" at bounding box center [528, 251] width 1056 height 502
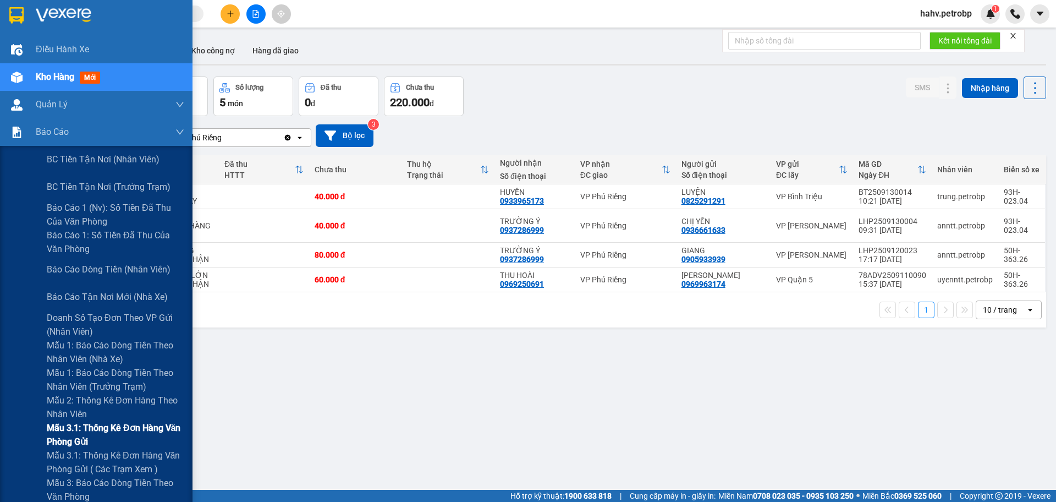
click at [86, 442] on span "Mẫu 3.1: Thống kê đơn hàng văn phòng gửi" at bounding box center [116, 435] width 138 height 28
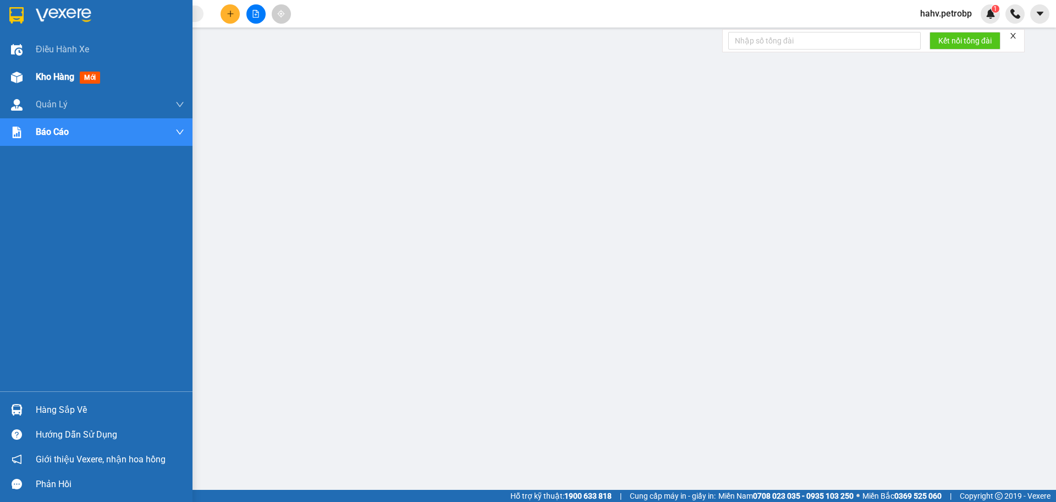
click at [39, 72] on span "Kho hàng" at bounding box center [55, 77] width 39 height 10
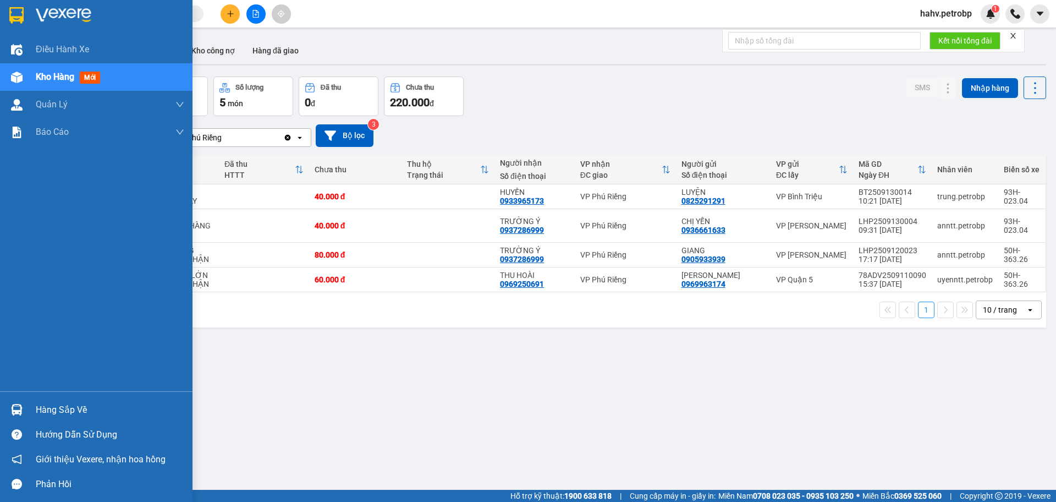
click at [61, 405] on div "Hàng sắp về" at bounding box center [110, 410] width 149 height 17
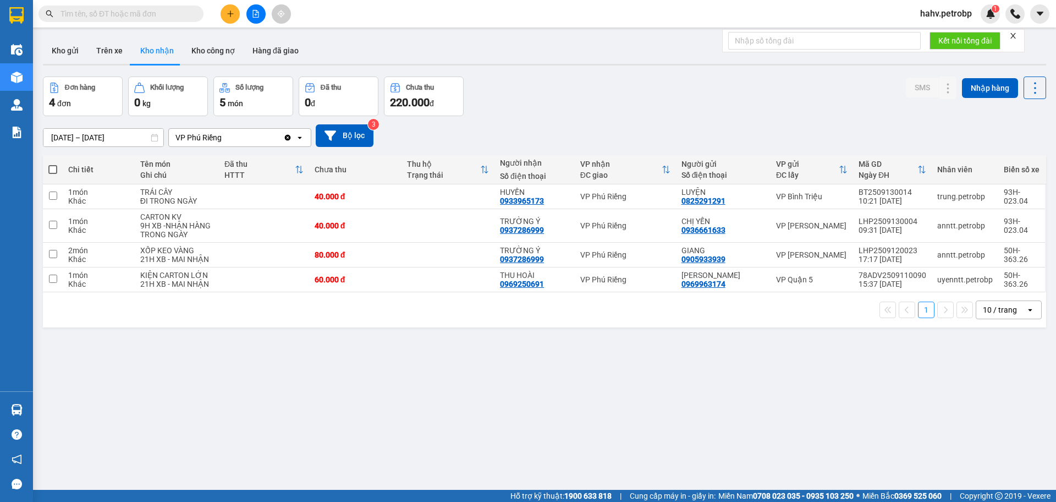
click at [619, 446] on section "Kết quả tìm kiếm ( 0 ) Bộ lọc No Data hahv.petrobp 1 Điều hành xe Kho hàng mới …" at bounding box center [528, 251] width 1056 height 502
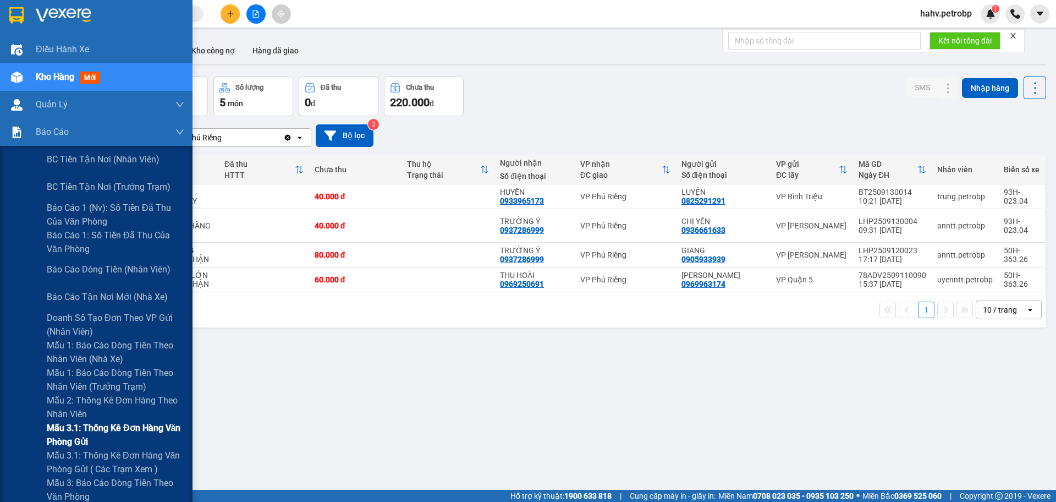
click at [88, 426] on span "Mẫu 3.1: Thống kê đơn hàng văn phòng gửi" at bounding box center [116, 435] width 138 height 28
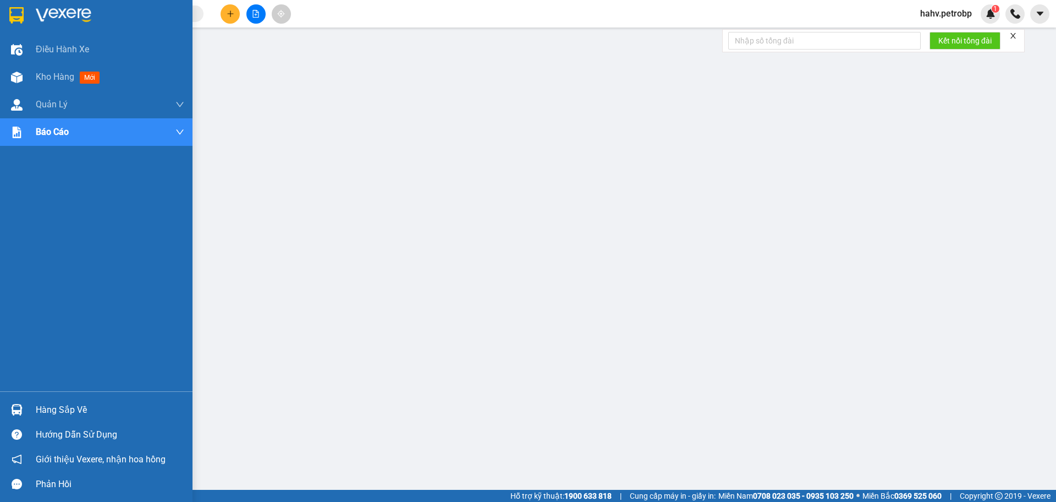
click at [66, 405] on div "Hàng sắp về" at bounding box center [110, 410] width 149 height 17
click at [52, 409] on div "Hàng sắp về" at bounding box center [110, 410] width 149 height 17
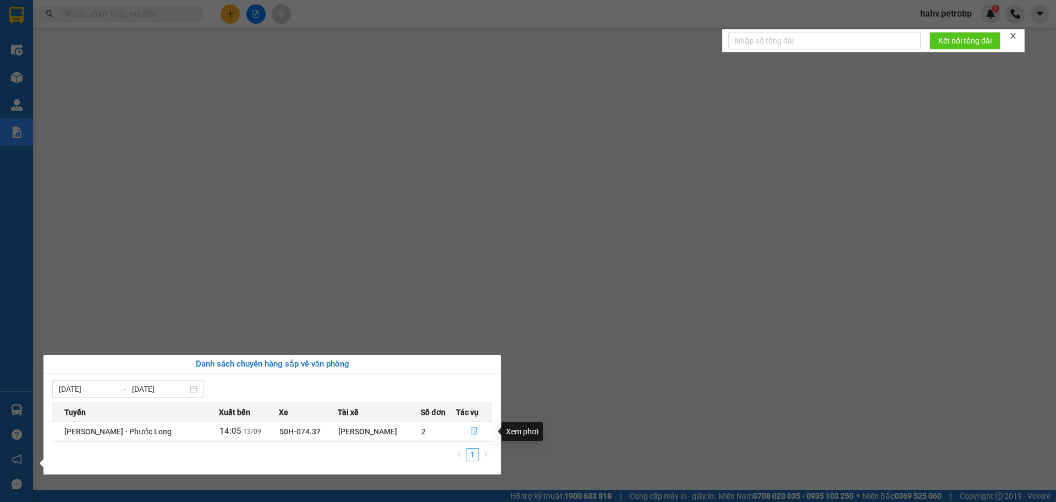
click at [471, 430] on icon "file-done" at bounding box center [474, 431] width 8 height 8
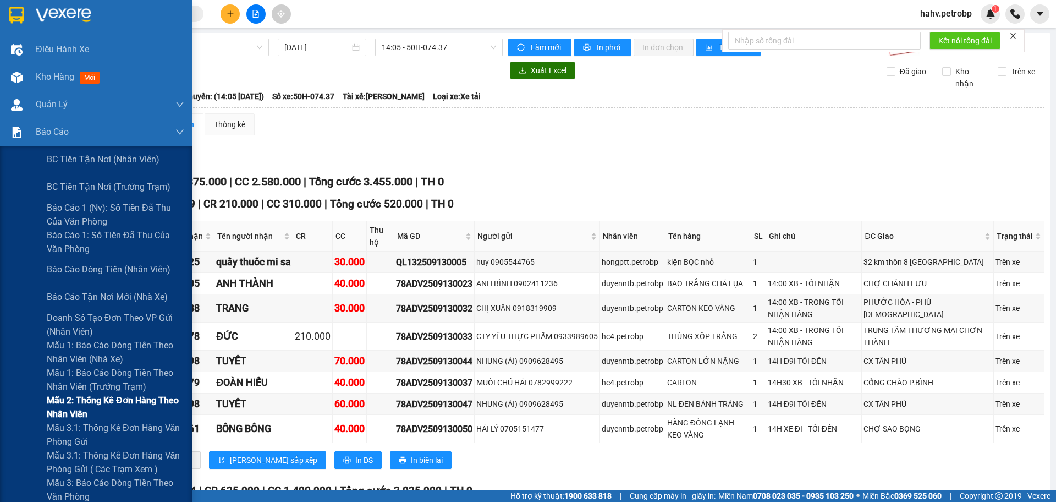
scroll to position [18, 0]
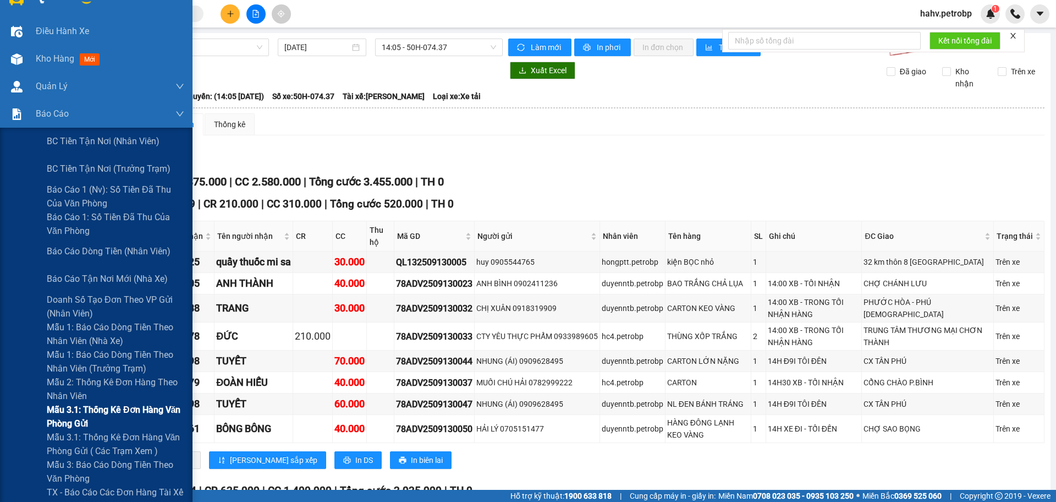
click at [95, 410] on span "Mẫu 3.1: Thống kê đơn hàng văn phòng gửi" at bounding box center [116, 417] width 138 height 28
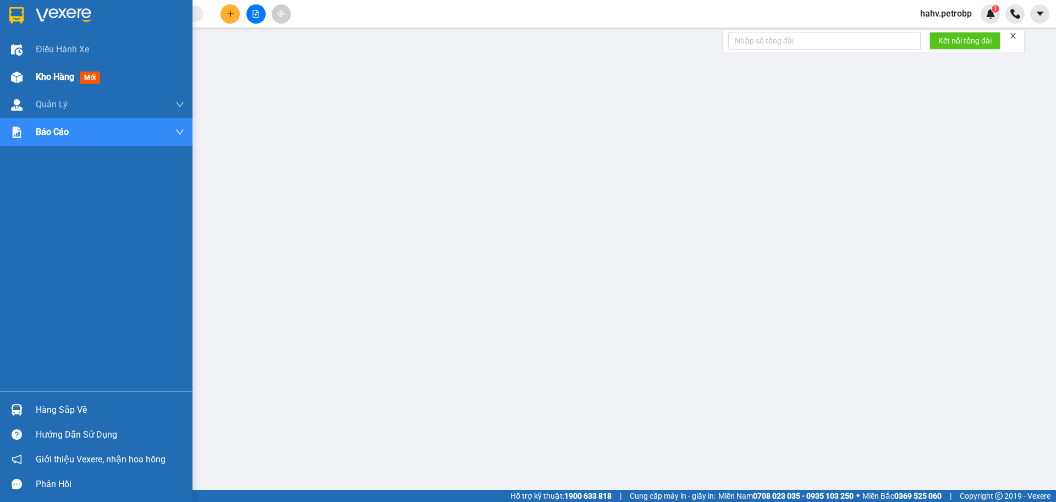
click at [41, 77] on span "Kho hàng" at bounding box center [55, 77] width 39 height 10
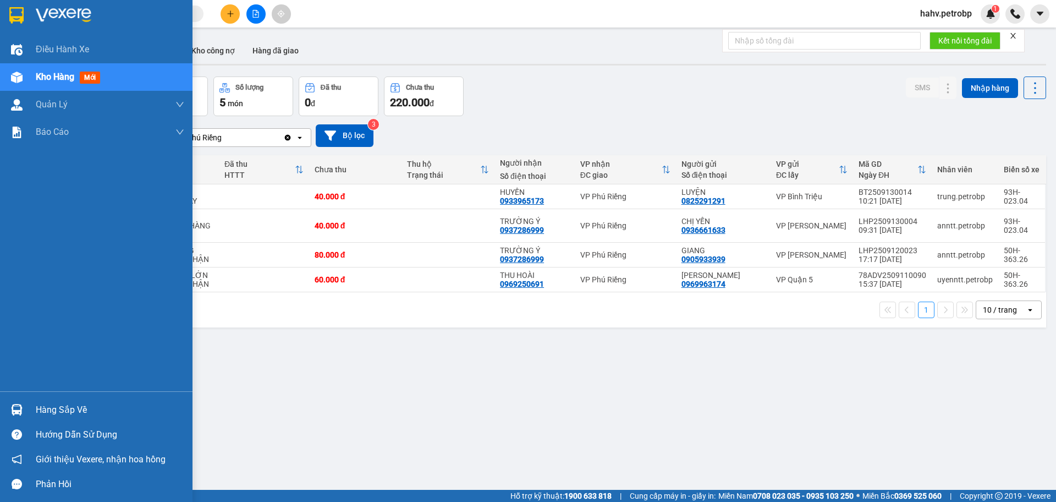
click at [68, 408] on div "Hàng sắp về" at bounding box center [110, 410] width 149 height 17
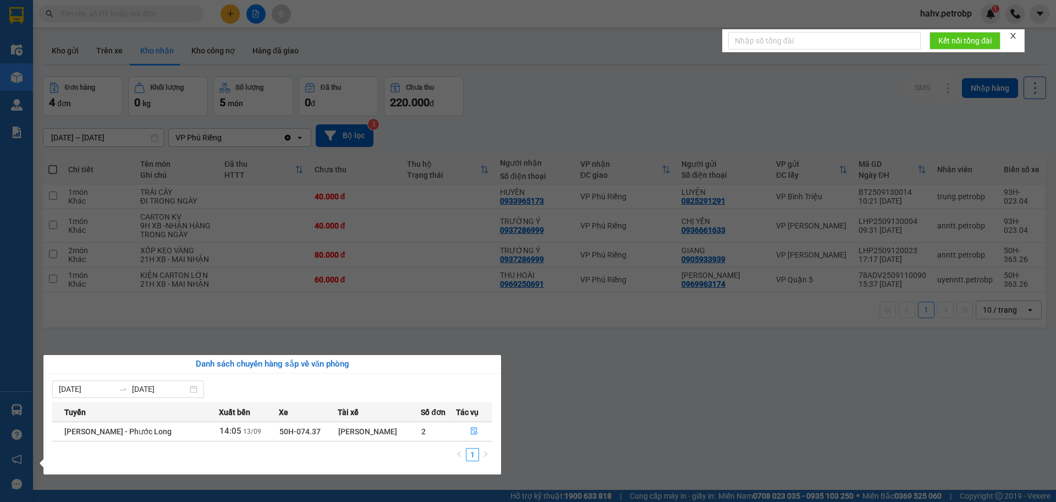
click at [675, 469] on section "Kết quả tìm kiếm ( 0 ) Bộ lọc No Data hahv.petrobp 1 Điều hành xe Kho hàng mới …" at bounding box center [528, 251] width 1056 height 502
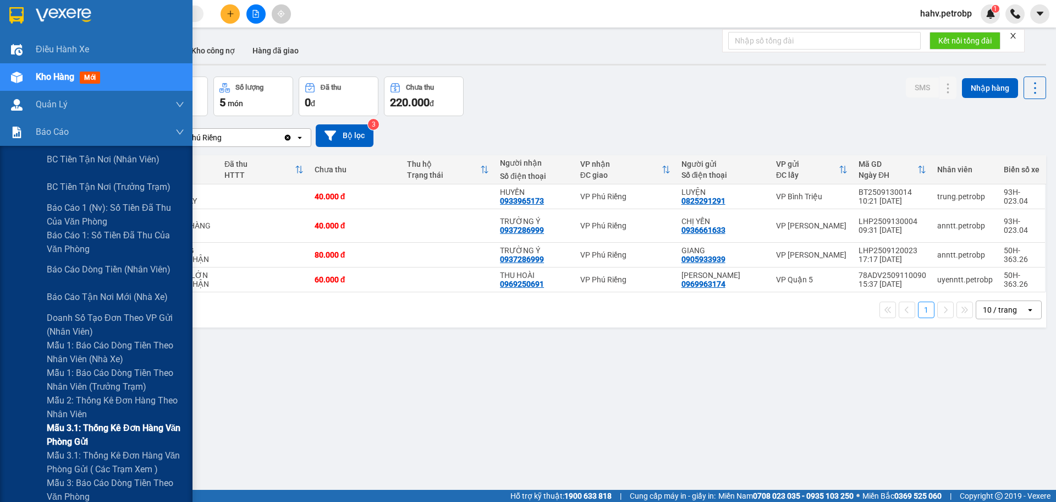
click at [94, 429] on span "Mẫu 3.1: Thống kê đơn hàng văn phòng gửi" at bounding box center [116, 435] width 138 height 28
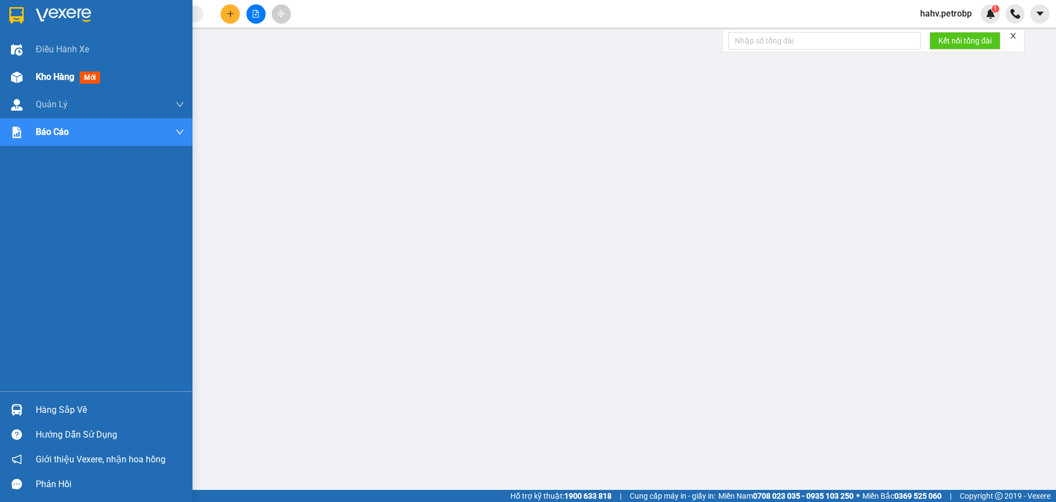
click at [45, 73] on span "Kho hàng" at bounding box center [55, 77] width 39 height 10
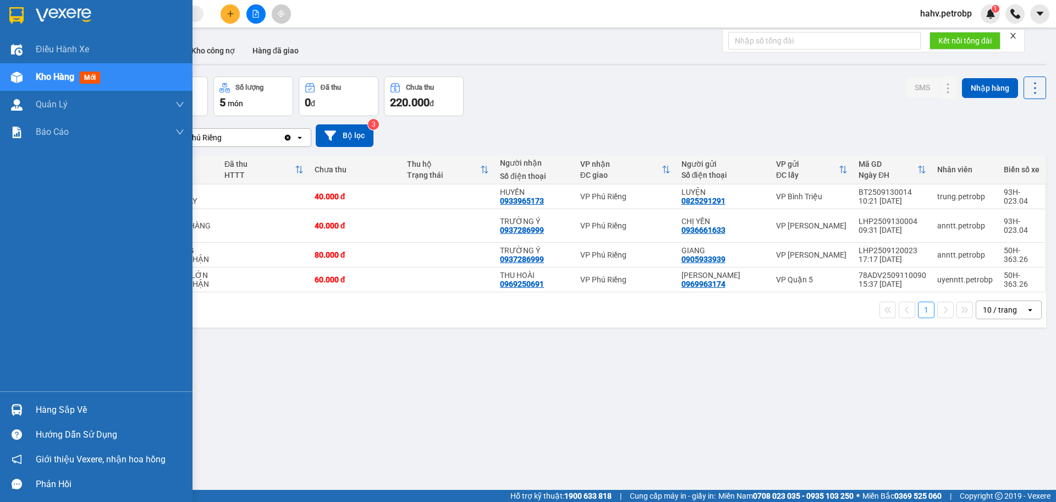
click at [59, 404] on div "Hàng sắp về" at bounding box center [110, 410] width 149 height 17
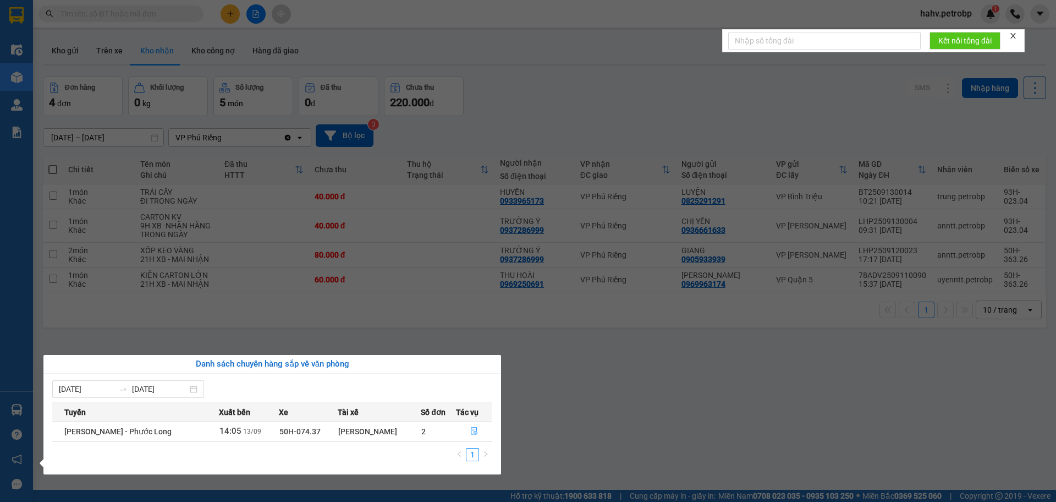
click at [683, 441] on section "Kết quả tìm kiếm ( 0 ) Bộ lọc No Data hahv.petrobp 1 Điều hành xe Kho hàng mới …" at bounding box center [528, 251] width 1056 height 502
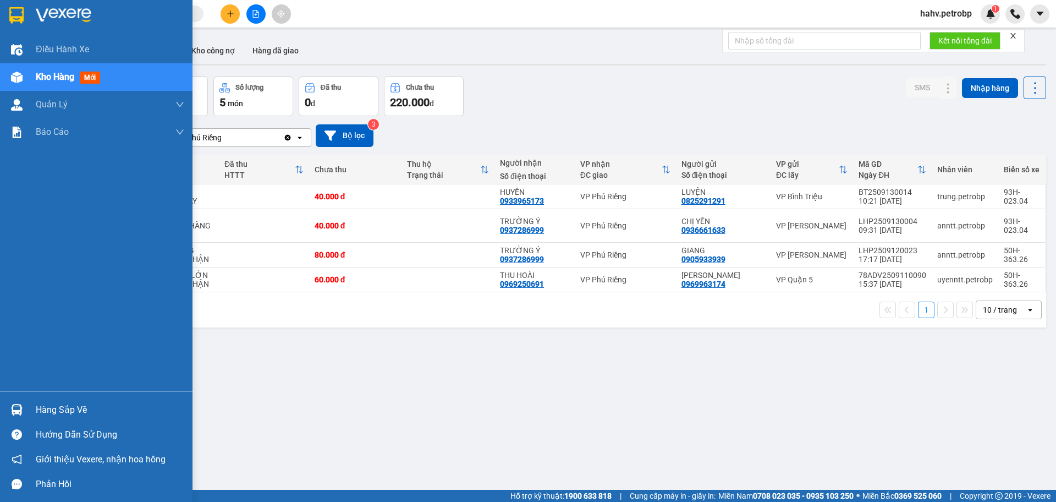
click at [71, 409] on div "Hàng sắp về" at bounding box center [110, 410] width 149 height 17
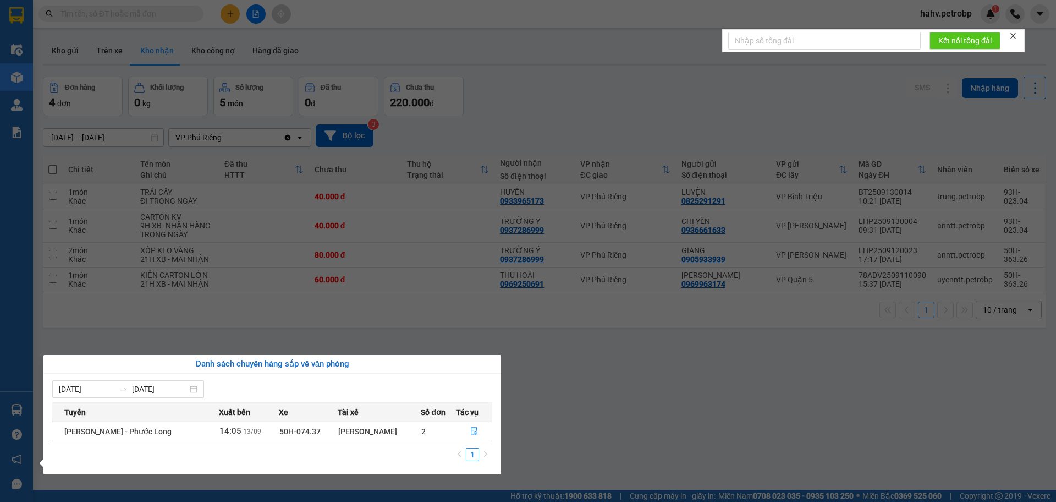
click at [649, 445] on section "Kết quả tìm kiếm ( 0 ) Bộ lọc No Data hahv.petrobp 1 Điều hành xe Kho hàng mới …" at bounding box center [528, 251] width 1056 height 502
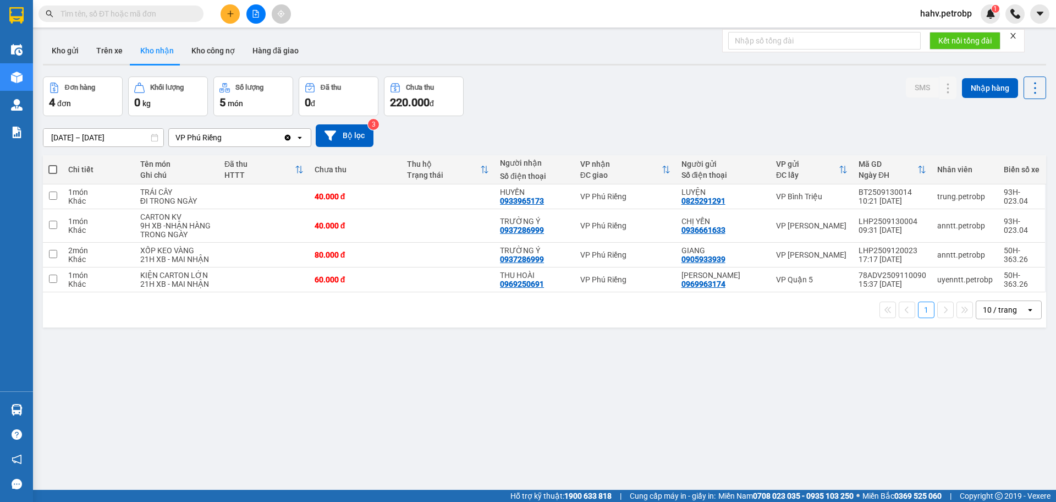
click at [157, 54] on button "Kho nhận" at bounding box center [156, 50] width 51 height 26
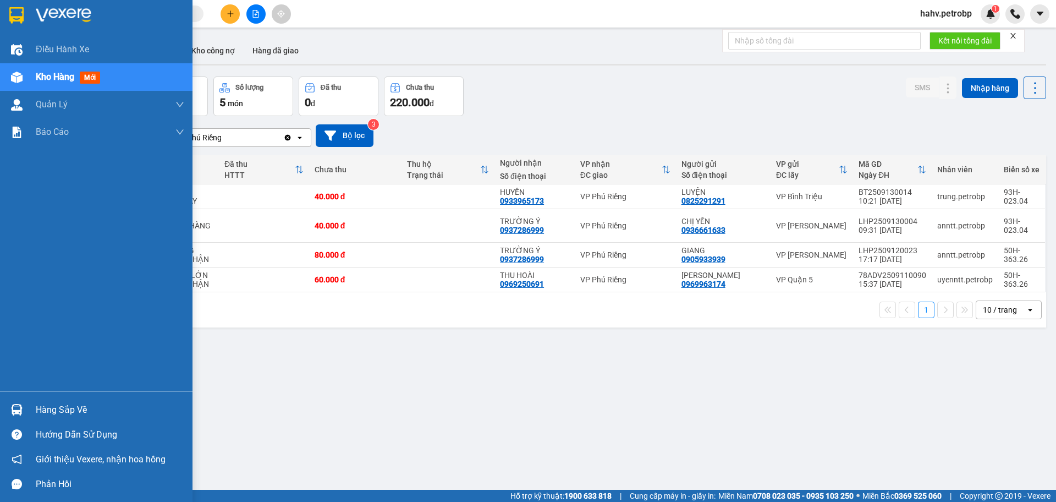
click at [47, 407] on div "Hàng sắp về" at bounding box center [110, 410] width 149 height 17
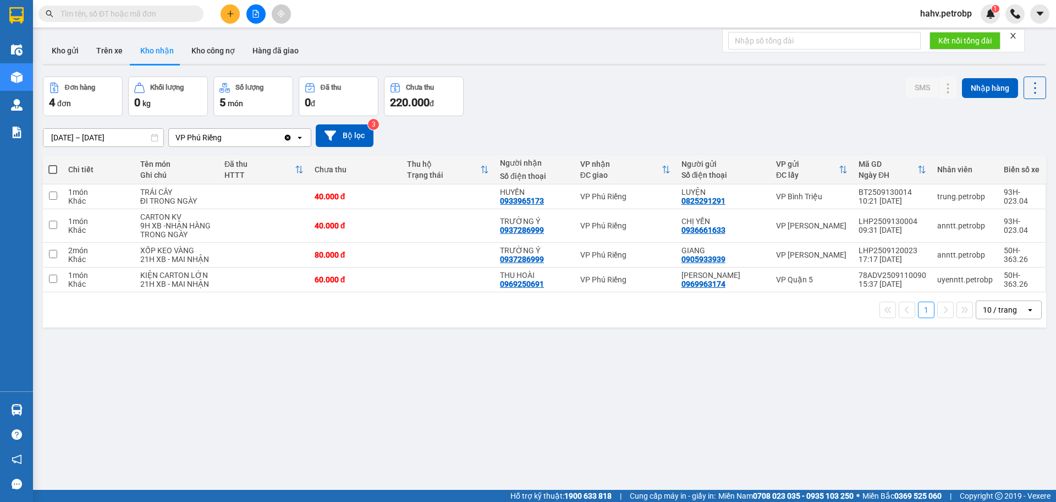
click at [752, 443] on section "Kết quả tìm kiếm ( 0 ) Bộ lọc No Data hahv.petrobp 1 Điều hành xe Kho hàng mới …" at bounding box center [528, 251] width 1056 height 502
click at [547, 379] on div "ver 1.8.143 Kho gửi Trên xe Kho nhận Kho công nợ Hàng đã giao Đơn hàng 4 đơn Kh…" at bounding box center [545, 284] width 1012 height 502
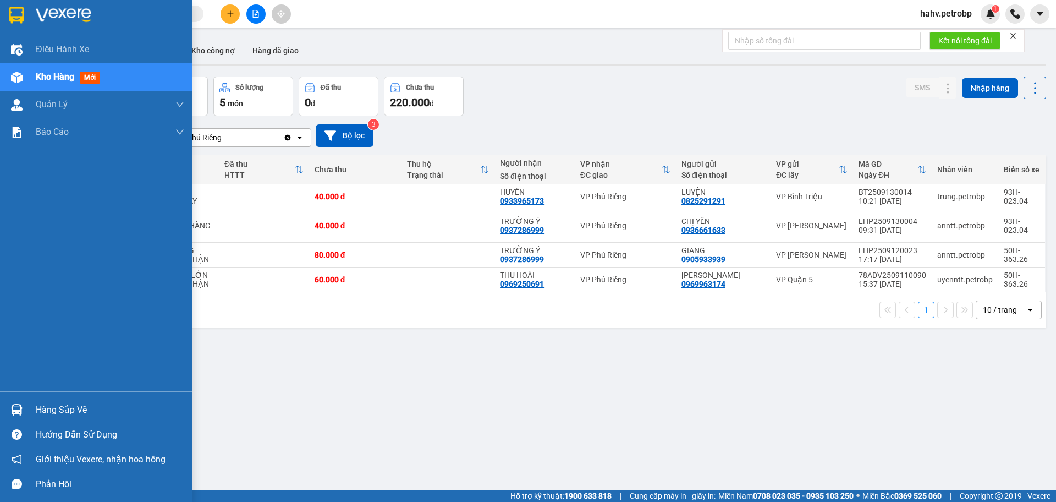
click at [45, 404] on div "Hàng sắp về" at bounding box center [110, 410] width 149 height 17
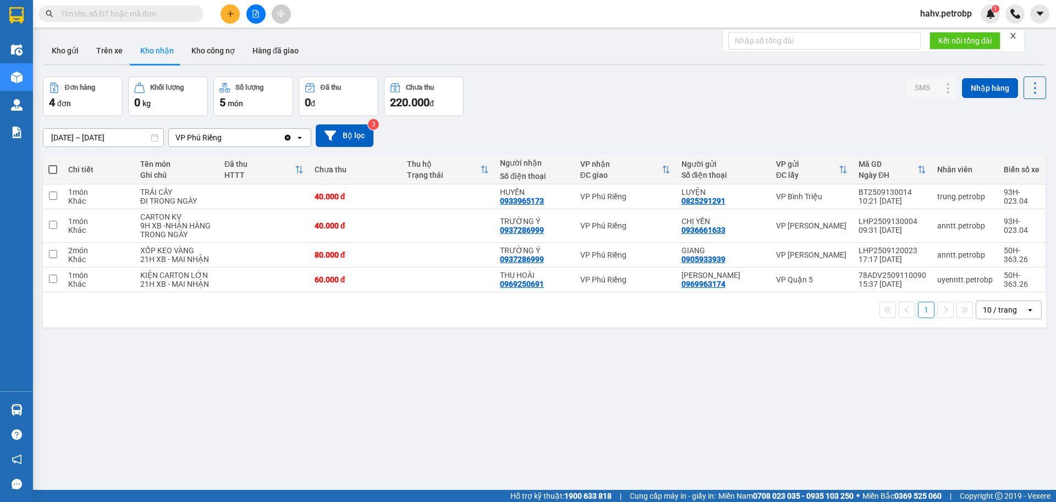
click at [682, 410] on section "Kết quả tìm kiếm ( 0 ) Bộ lọc No Data hahv.petrobp 1 Điều hành xe Kho hàng mới …" at bounding box center [528, 251] width 1056 height 502
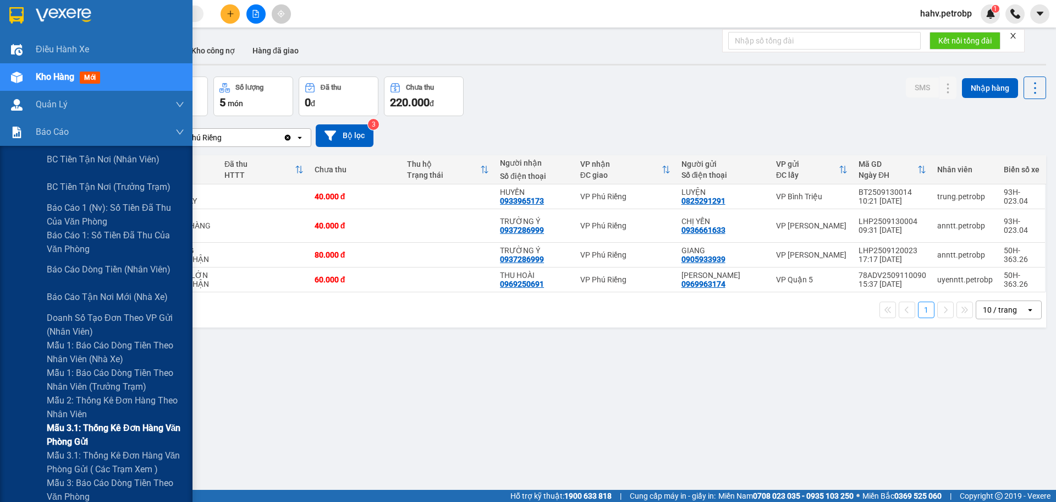
click at [91, 424] on span "Mẫu 3.1: Thống kê đơn hàng văn phòng gửi" at bounding box center [116, 435] width 138 height 28
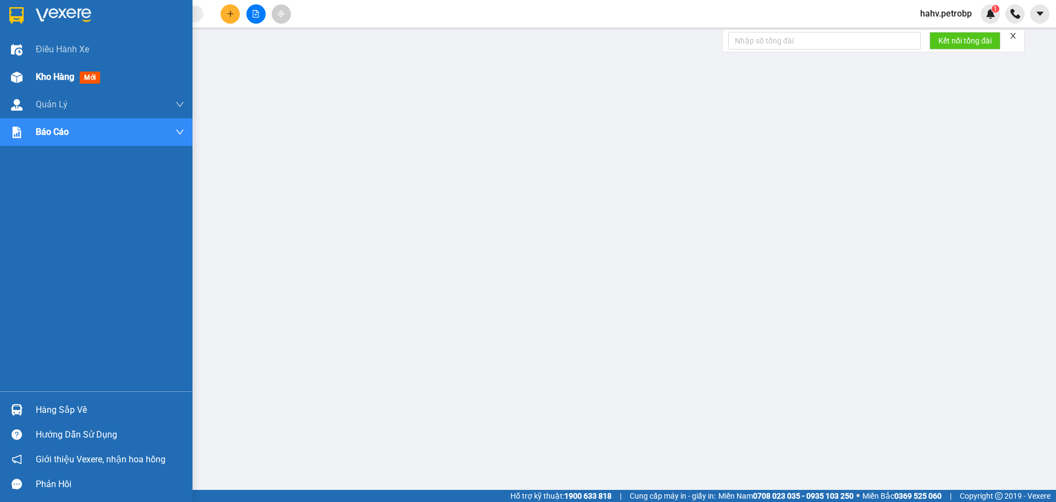
click at [42, 75] on span "Kho hàng" at bounding box center [55, 77] width 39 height 10
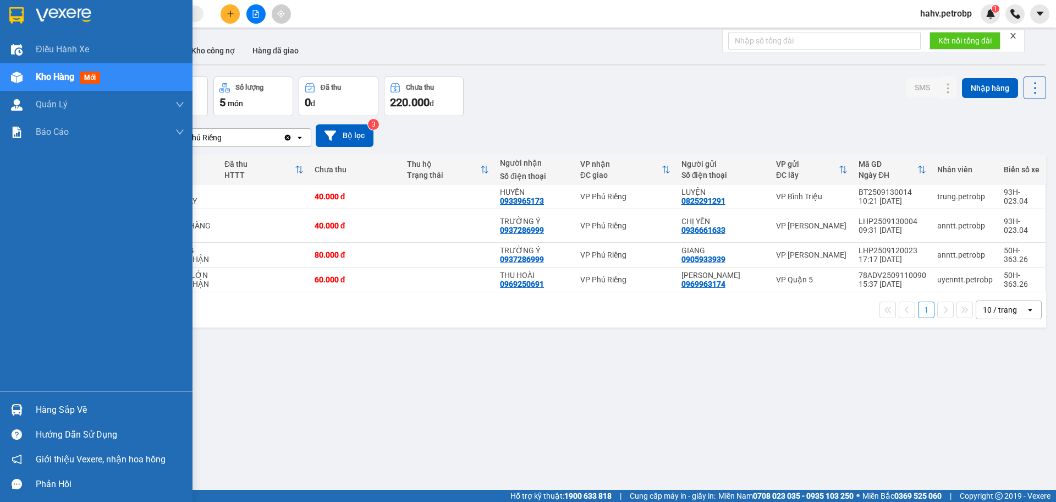
click at [63, 411] on div "Hàng sắp về" at bounding box center [110, 410] width 149 height 17
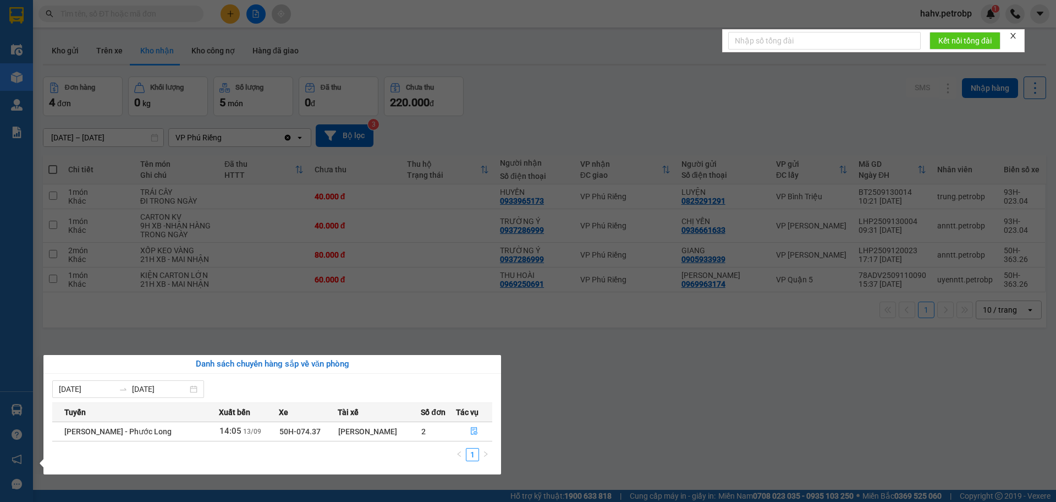
click at [679, 430] on section "Kết quả tìm kiếm ( 0 ) Bộ lọc No Data hahv.petrobp 1 Điều hành xe Kho hàng mới …" at bounding box center [528, 251] width 1056 height 502
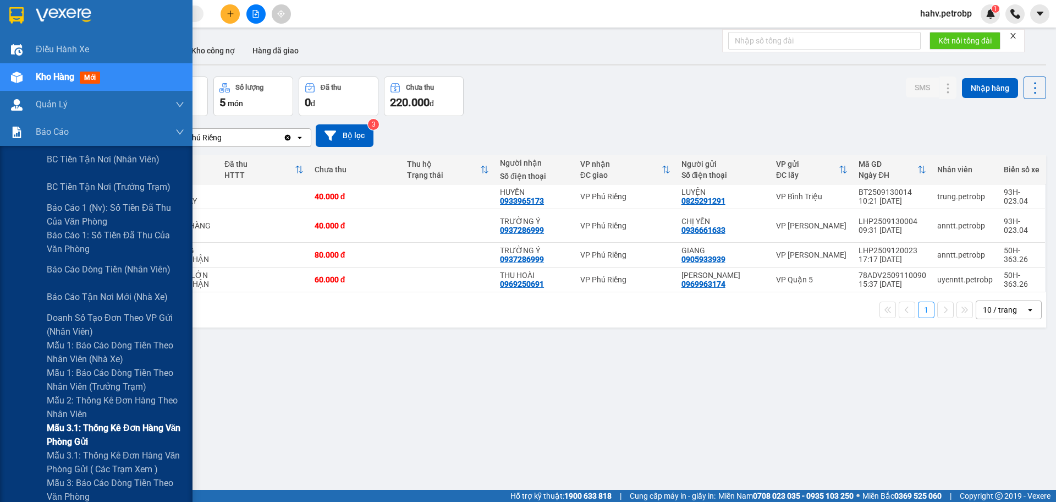
click at [87, 427] on span "Mẫu 3.1: Thống kê đơn hàng văn phòng gửi" at bounding box center [116, 435] width 138 height 28
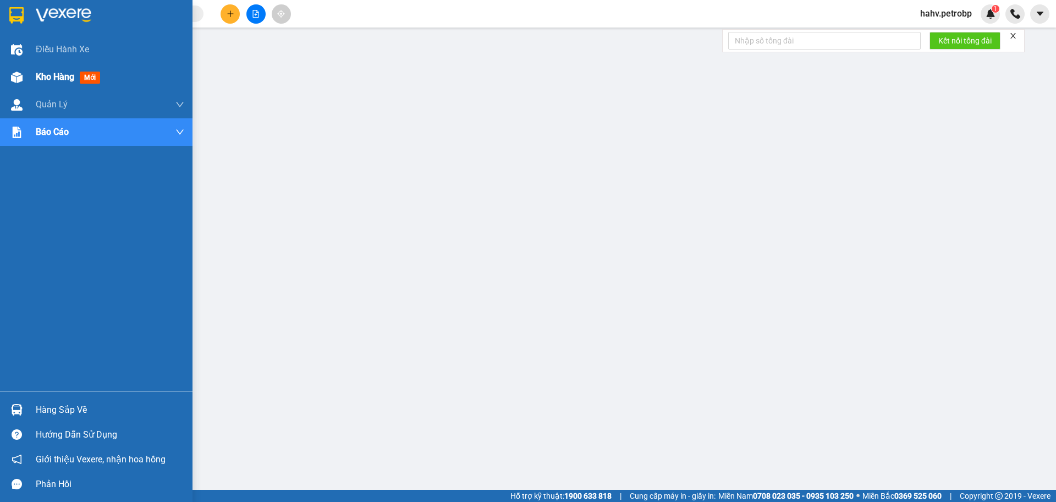
click at [52, 75] on span "Kho hàng" at bounding box center [55, 77] width 39 height 10
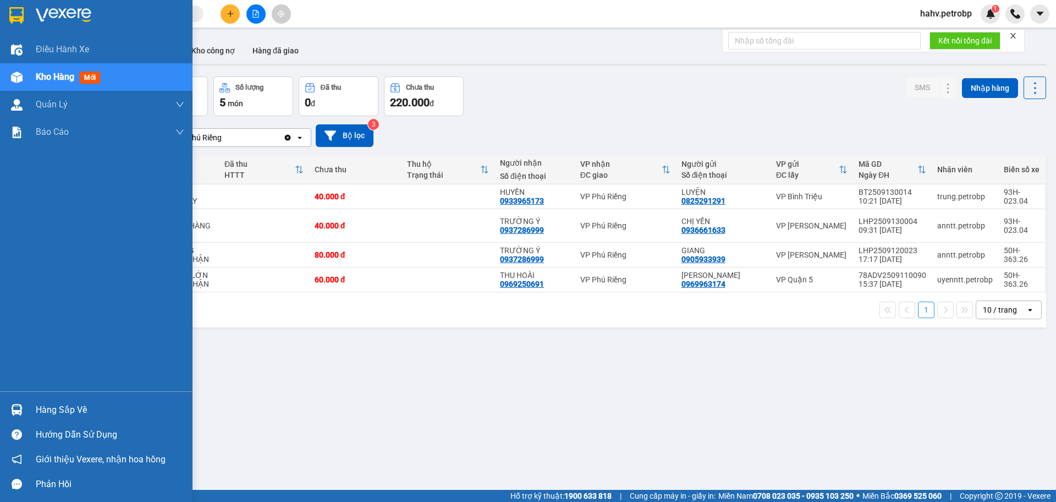
click at [68, 410] on div "Hàng sắp về" at bounding box center [110, 410] width 149 height 17
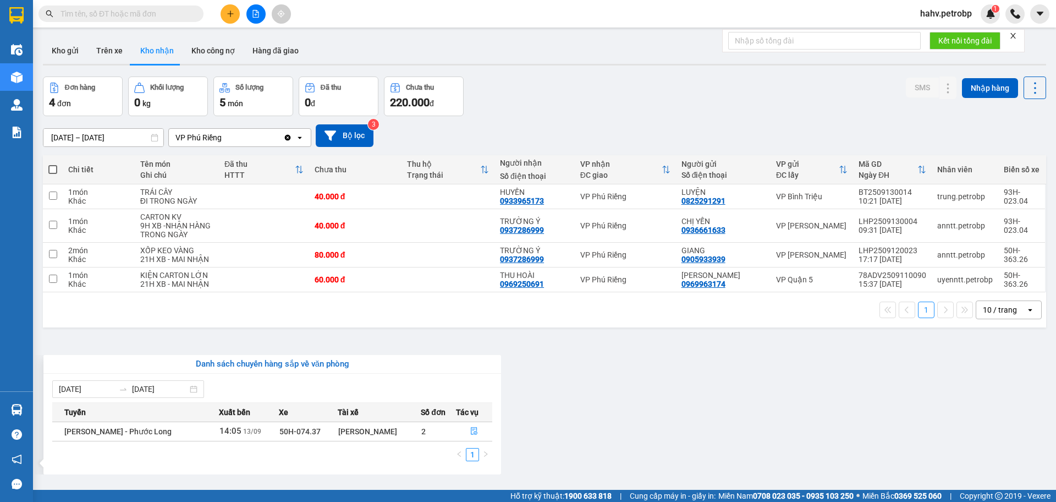
click at [667, 449] on section "Kết quả tìm kiếm ( 0 ) Bộ lọc No Data hahv.petrobp 1 Điều hành xe Kho hàng mới …" at bounding box center [528, 251] width 1056 height 502
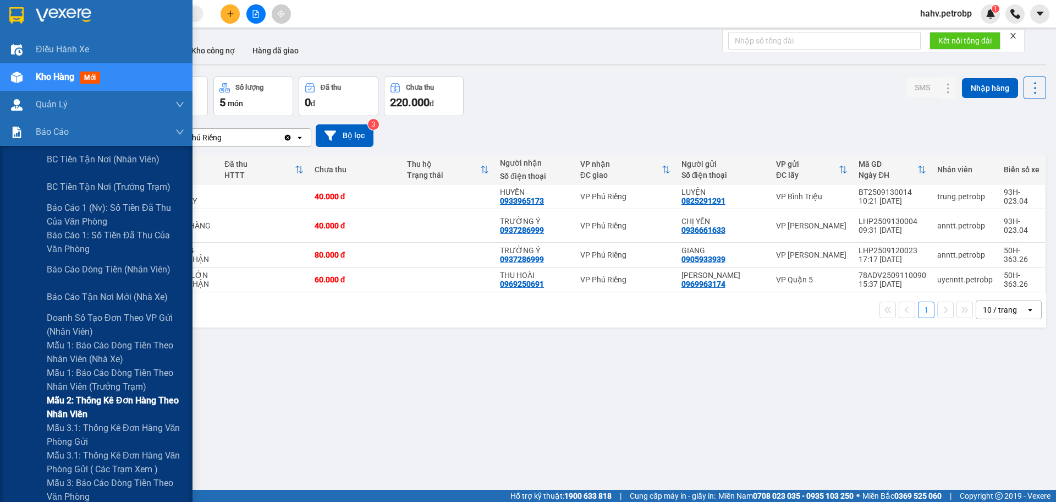
drag, startPoint x: 96, startPoint y: 431, endPoint x: 159, endPoint y: 412, distance: 66.1
click at [98, 431] on span "Mẫu 3.1: Thống kê đơn hàng văn phòng gửi" at bounding box center [116, 435] width 138 height 28
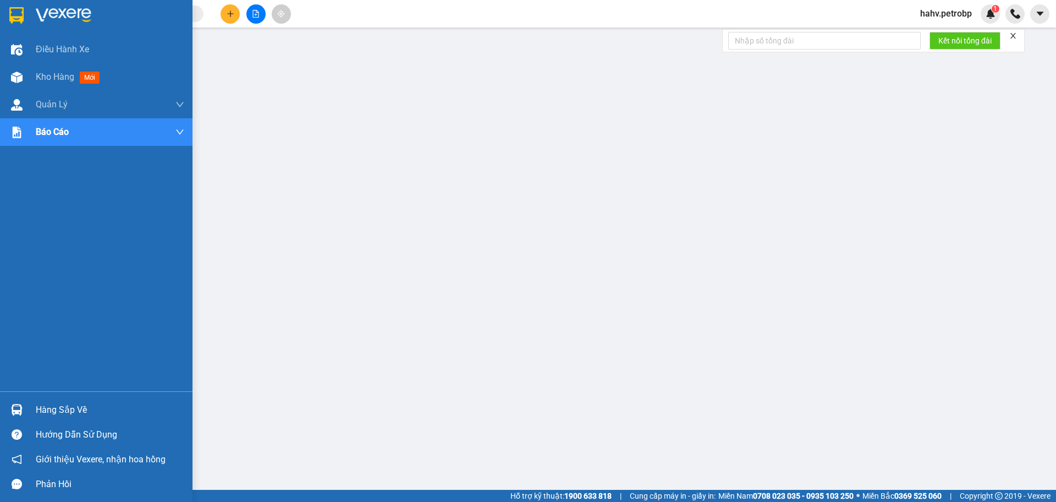
click at [69, 402] on div "Hàng sắp về" at bounding box center [110, 410] width 149 height 17
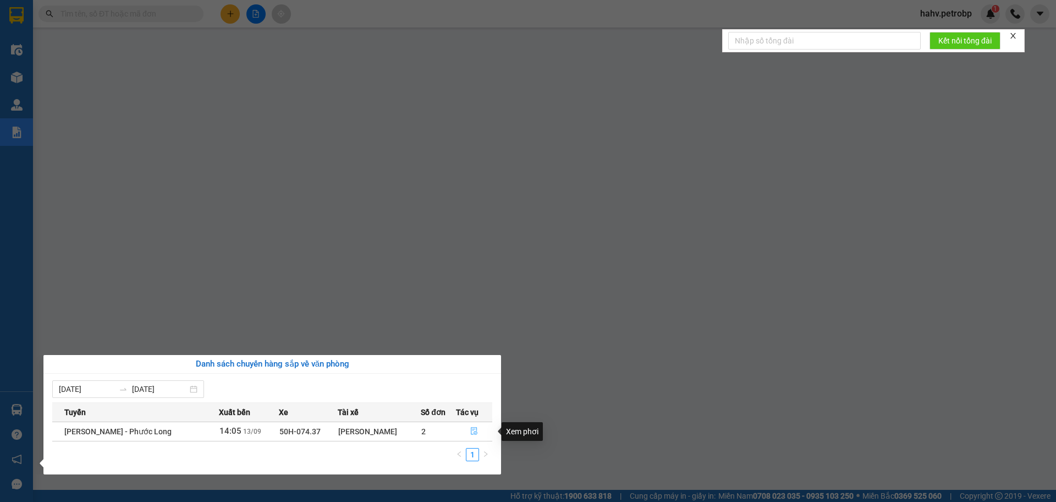
click at [471, 429] on icon "file-done" at bounding box center [474, 431] width 8 height 8
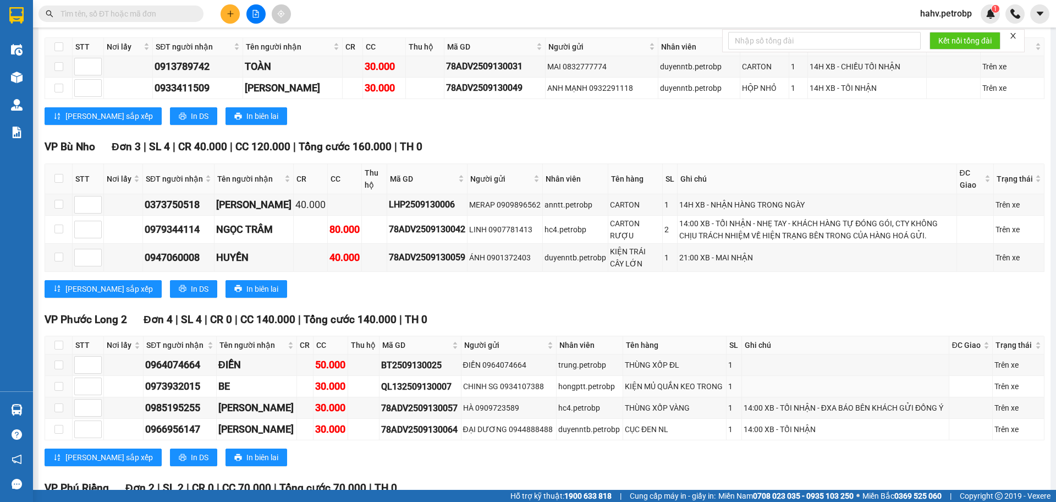
scroll to position [1865, 0]
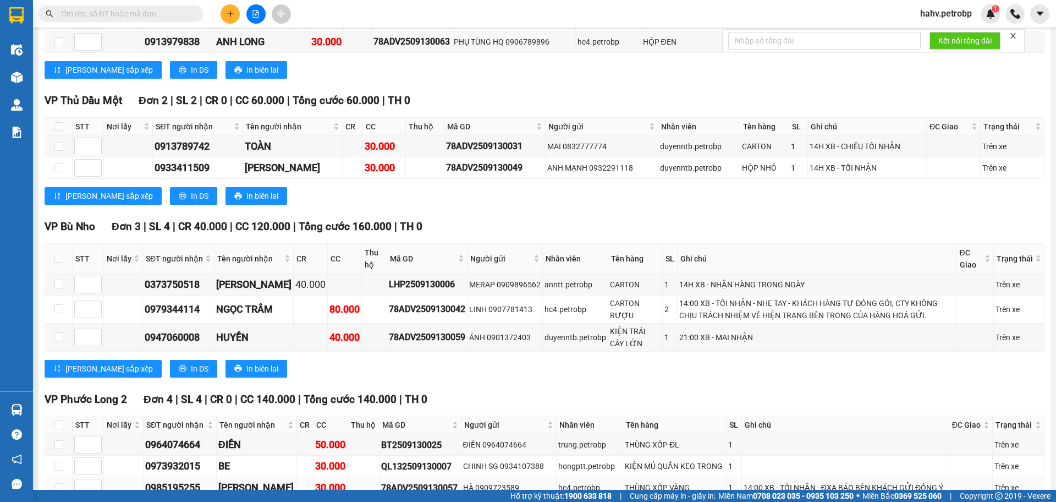
scroll to position [1773, 0]
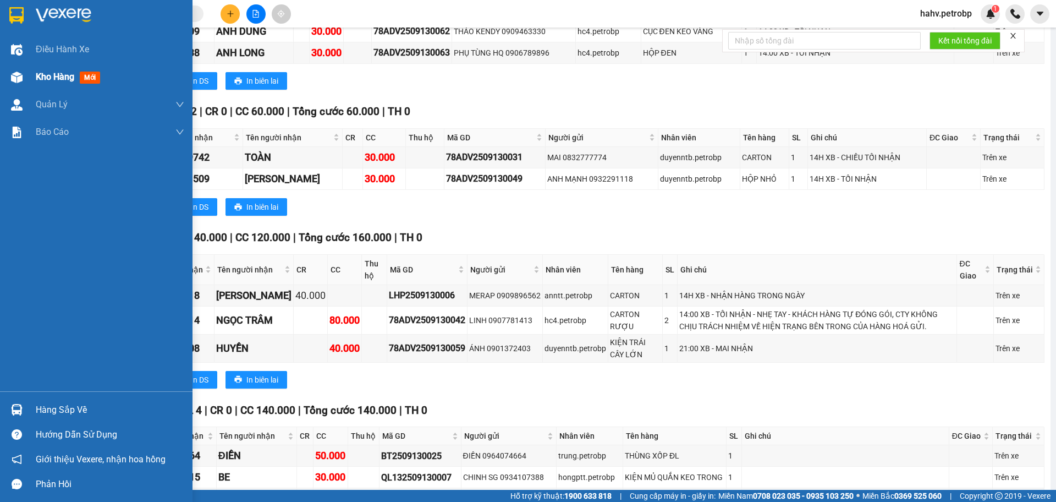
click at [54, 79] on span "Kho hàng" at bounding box center [55, 77] width 39 height 10
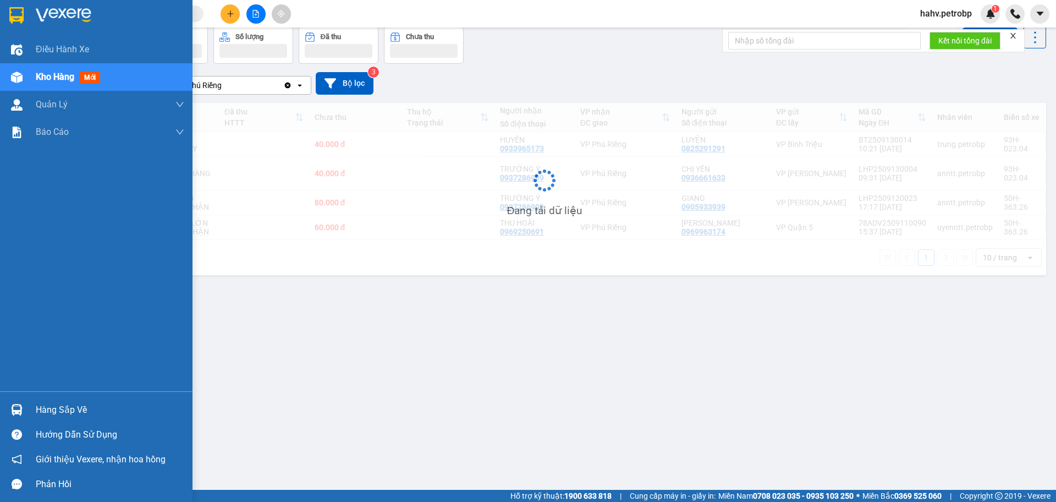
scroll to position [51, 0]
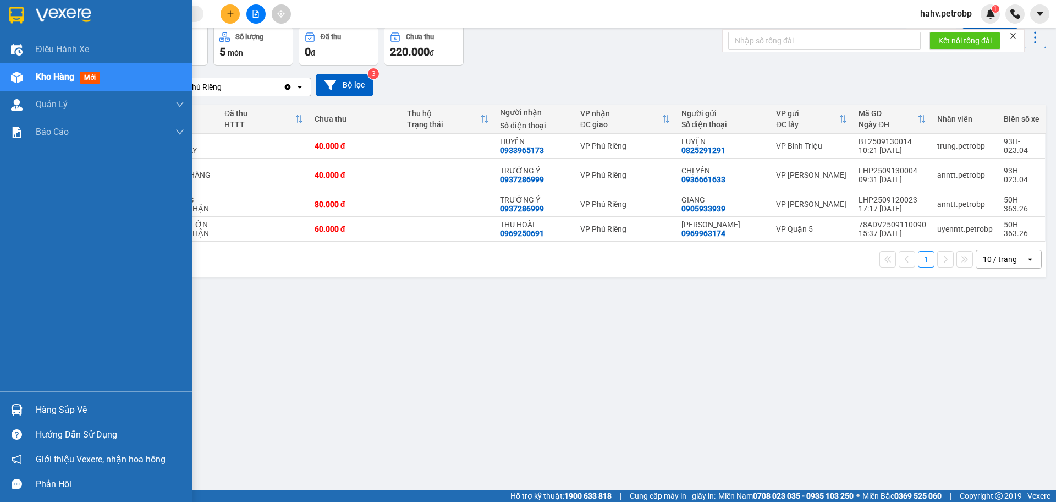
click at [43, 404] on div "Hàng sắp về" at bounding box center [110, 410] width 149 height 17
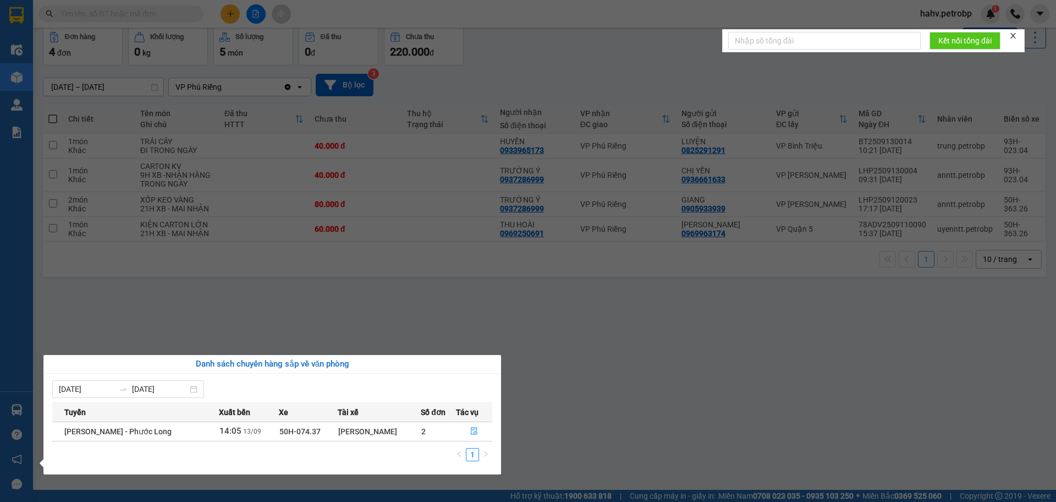
click at [658, 447] on section "Kết quả tìm kiếm ( 0 ) Bộ lọc No Data hahv.petrobp 1 Điều hành xe Kho hàng mới …" at bounding box center [528, 251] width 1056 height 502
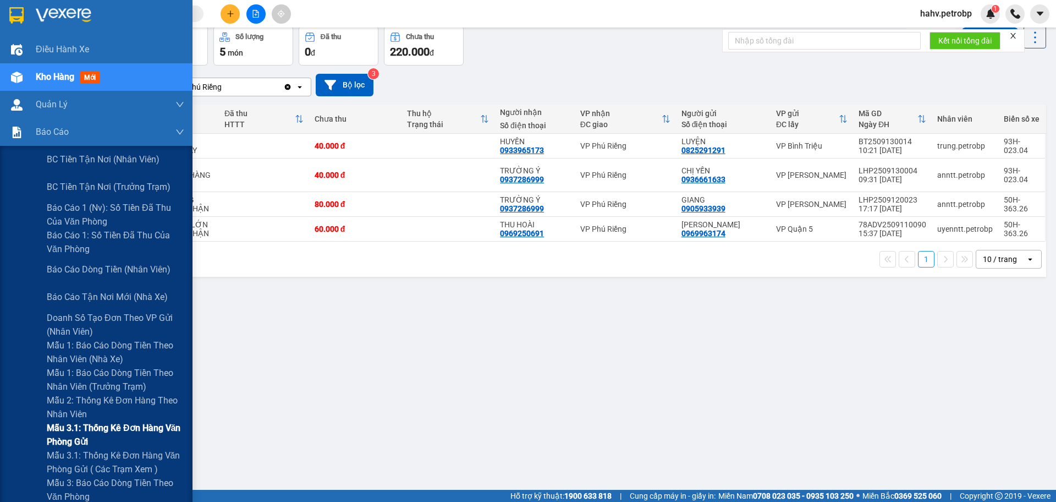
click at [79, 427] on span "Mẫu 3.1: Thống kê đơn hàng văn phòng gửi" at bounding box center [116, 435] width 138 height 28
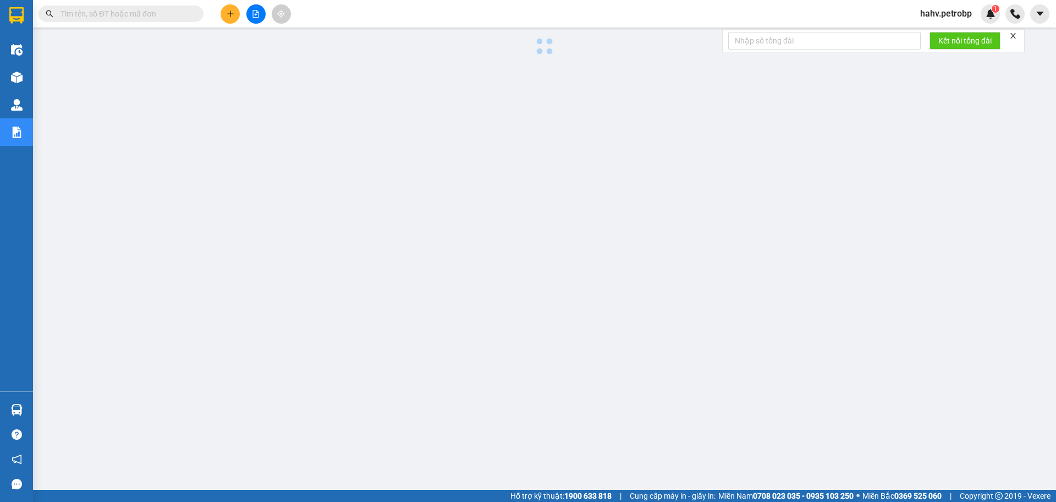
scroll to position [44, 0]
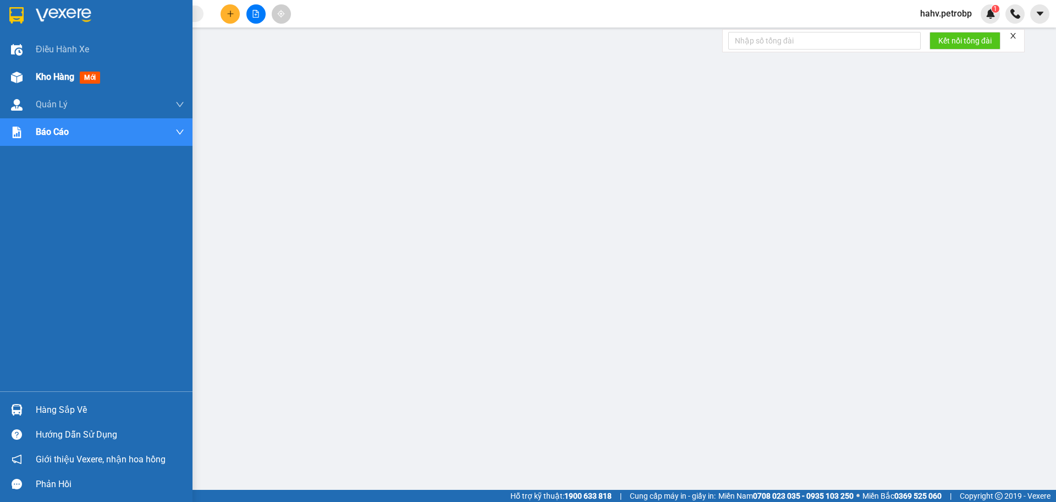
click at [43, 75] on span "Kho hàng" at bounding box center [55, 77] width 39 height 10
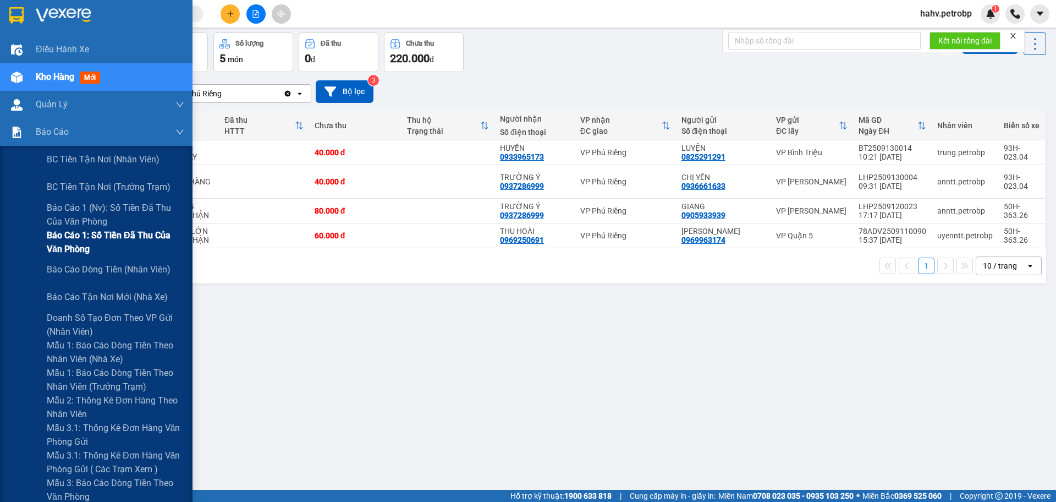
click at [108, 236] on span "Báo cáo 1: Số tiền đã thu của văn phòng" at bounding box center [116, 242] width 138 height 28
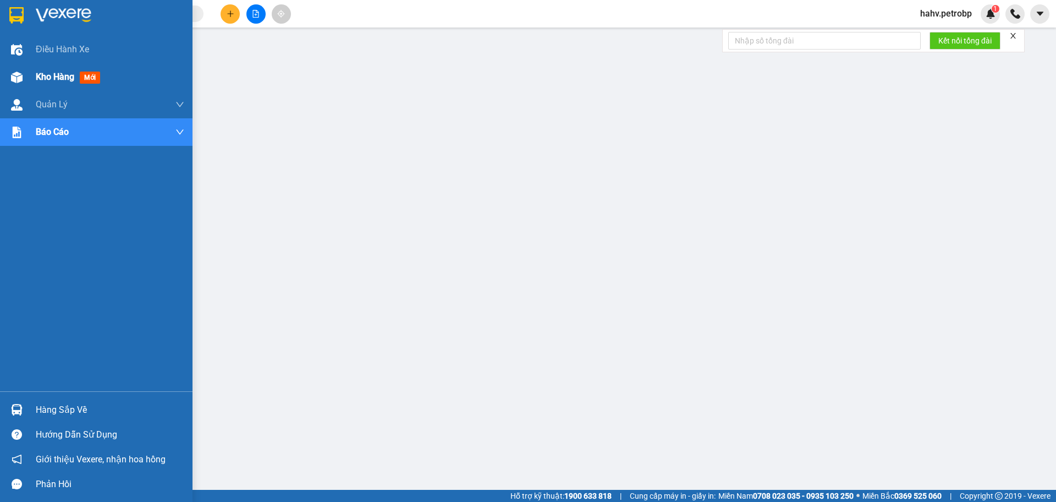
click at [67, 72] on span "Kho hàng" at bounding box center [55, 77] width 39 height 10
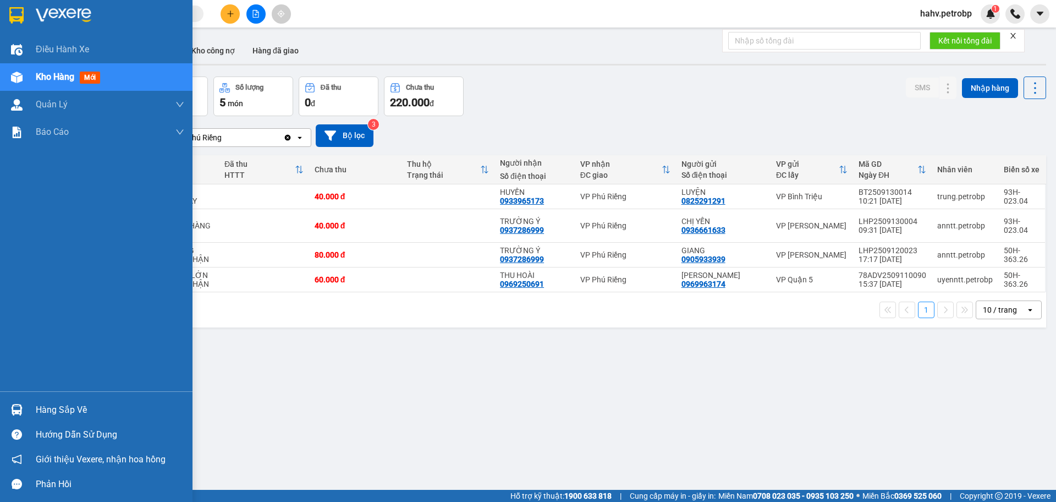
click at [76, 411] on div "Hàng sắp về" at bounding box center [110, 410] width 149 height 17
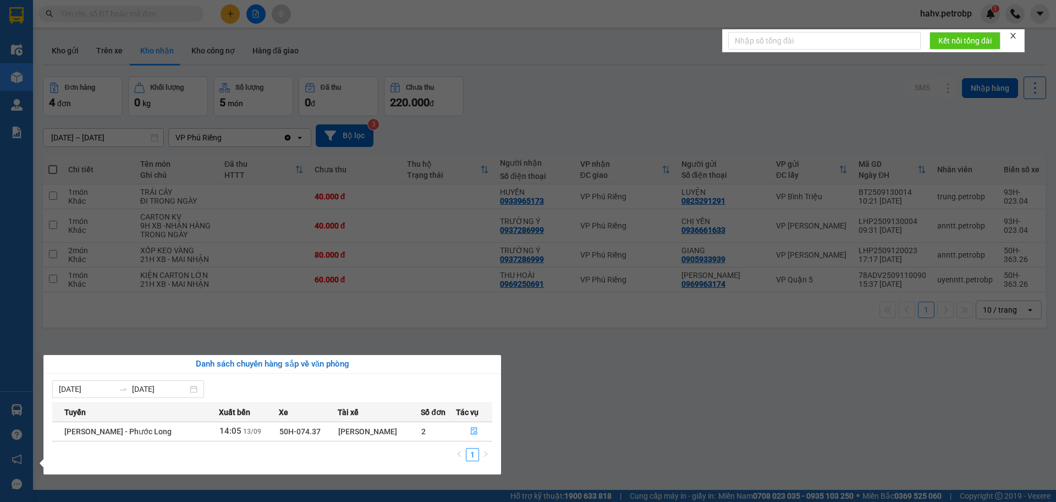
click at [601, 422] on section "Kết quả tìm kiếm ( 0 ) Bộ lọc No Data hahv.petrobp 1 Điều hành xe Kho hàng mới …" at bounding box center [528, 251] width 1056 height 502
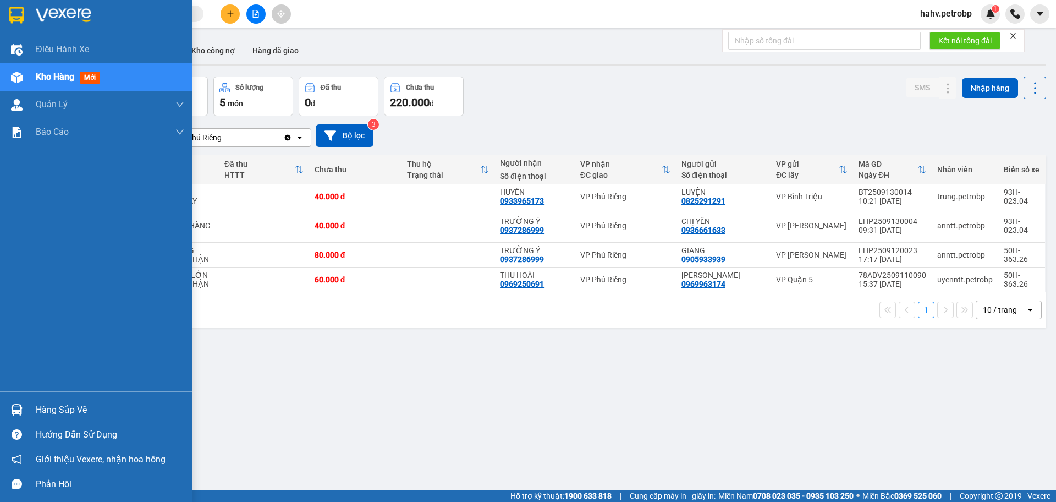
click at [54, 408] on div "Hàng sắp về" at bounding box center [110, 410] width 149 height 17
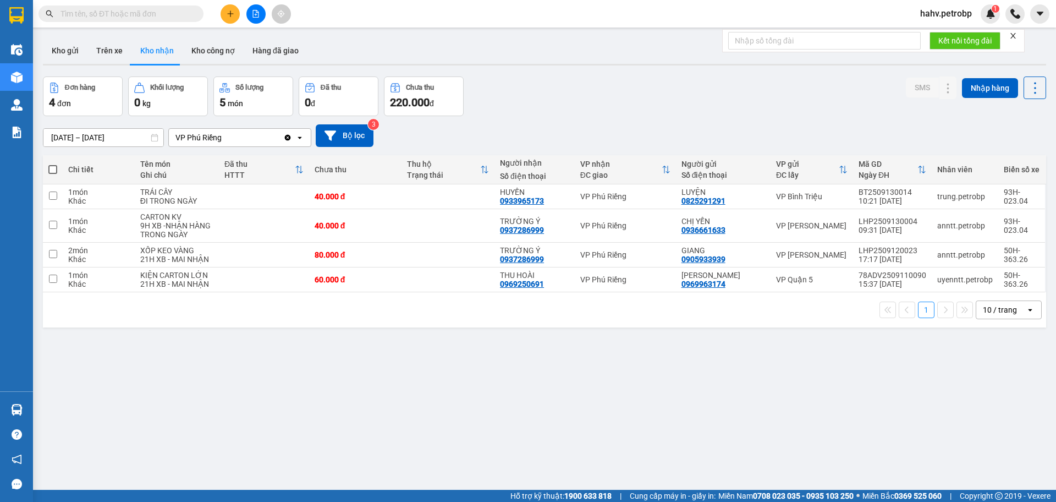
click at [617, 427] on section "Kết quả tìm kiếm ( 0 ) Bộ lọc No Data hahv.petrobp 1 Điều hành xe Kho hàng mới …" at bounding box center [528, 251] width 1056 height 502
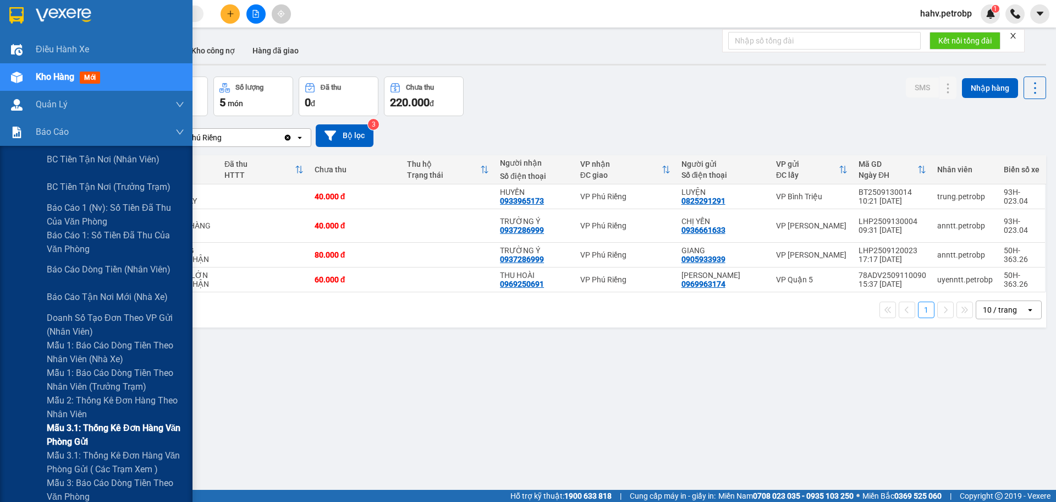
click at [83, 429] on span "Mẫu 3.1: Thống kê đơn hàng văn phòng gửi" at bounding box center [116, 435] width 138 height 28
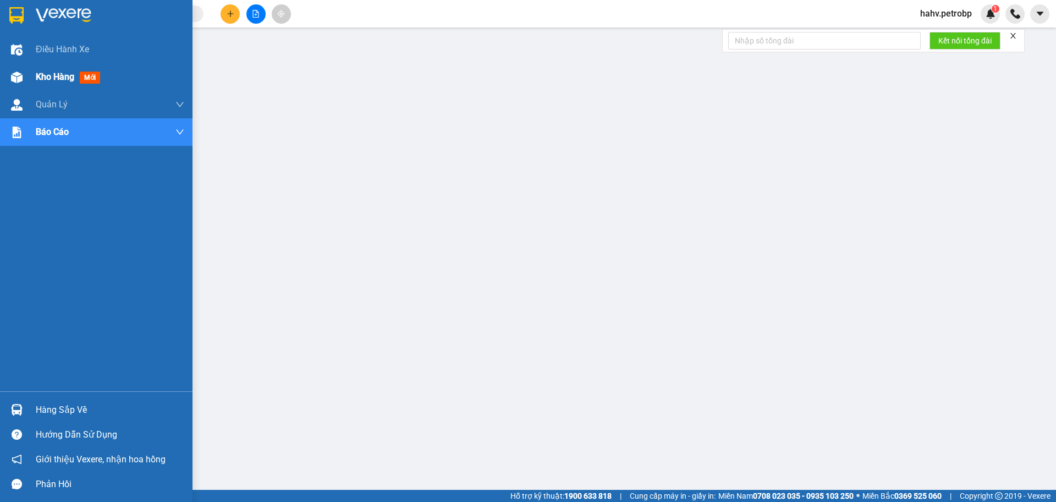
click at [42, 75] on span "Kho hàng" at bounding box center [55, 77] width 39 height 10
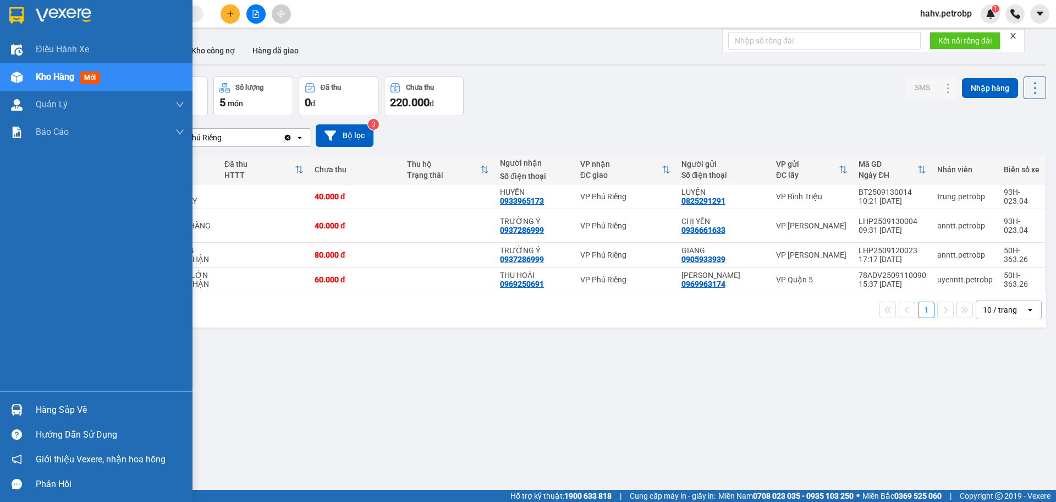
click at [56, 412] on div "Hàng sắp về" at bounding box center [110, 410] width 149 height 17
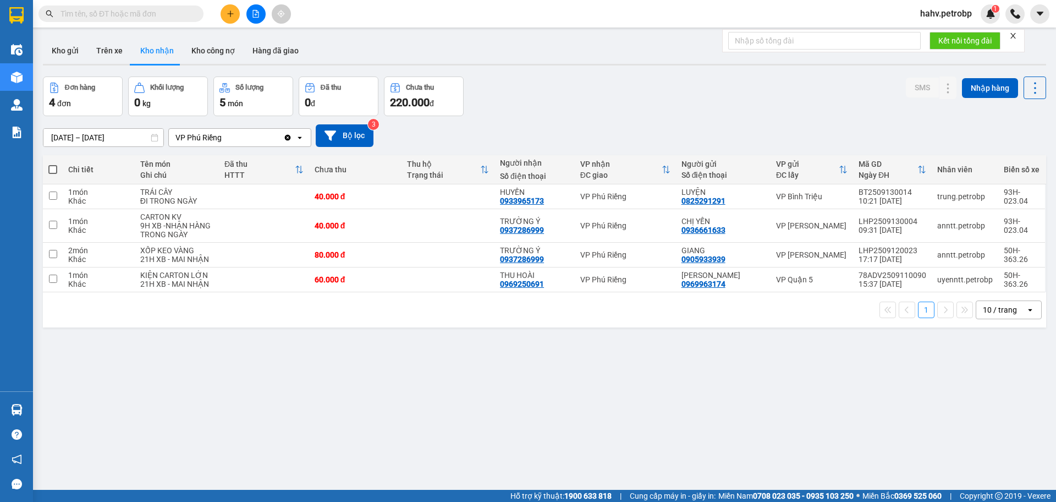
click at [638, 437] on section "Kết quả tìm kiếm ( 0 ) Bộ lọc No Data hahv.petrobp 1 Điều hành xe Kho hàng mới …" at bounding box center [528, 251] width 1056 height 502
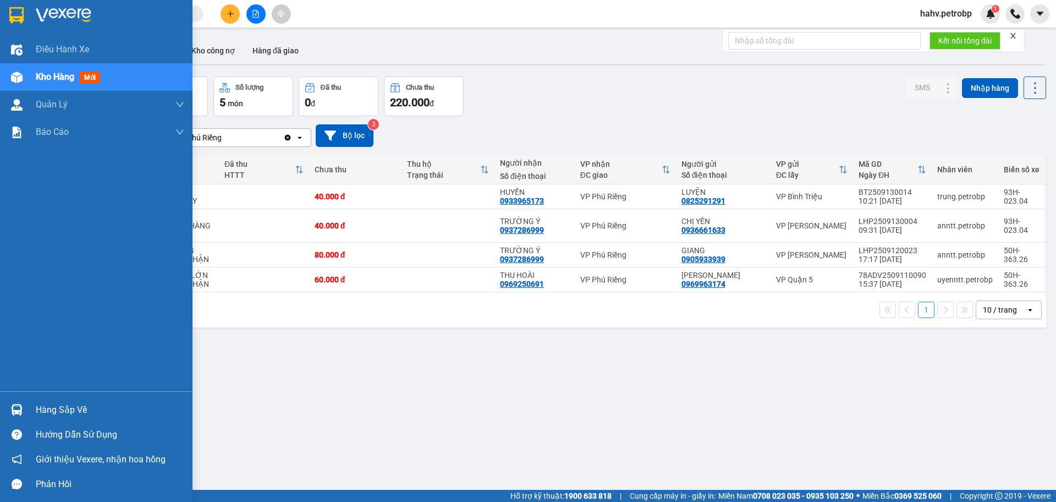
click at [70, 403] on div "Hàng sắp về" at bounding box center [110, 410] width 149 height 17
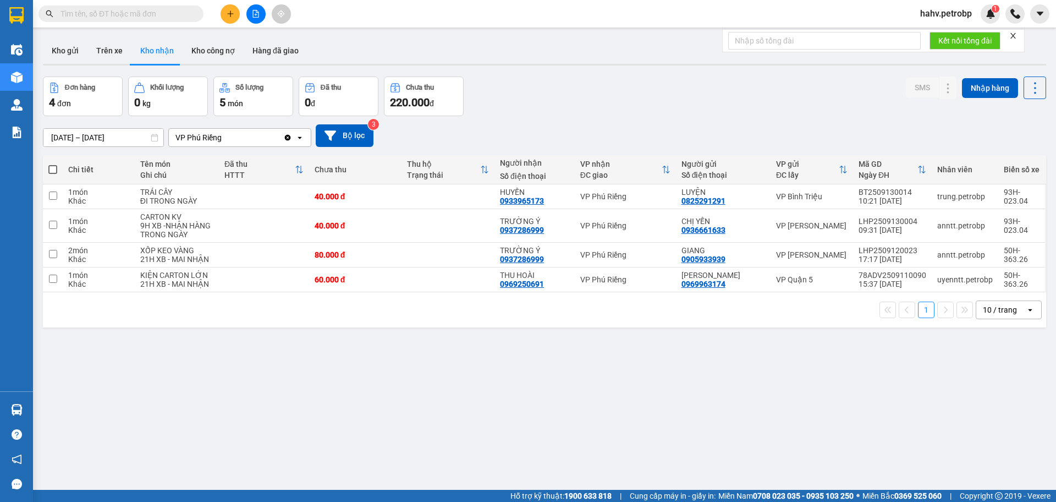
click at [677, 360] on section "Kết quả tìm kiếm ( 0 ) Bộ lọc No Data hahv.petrobp 1 Điều hành xe Kho hàng mới …" at bounding box center [528, 251] width 1056 height 502
click at [161, 52] on button "Kho nhận" at bounding box center [156, 50] width 51 height 26
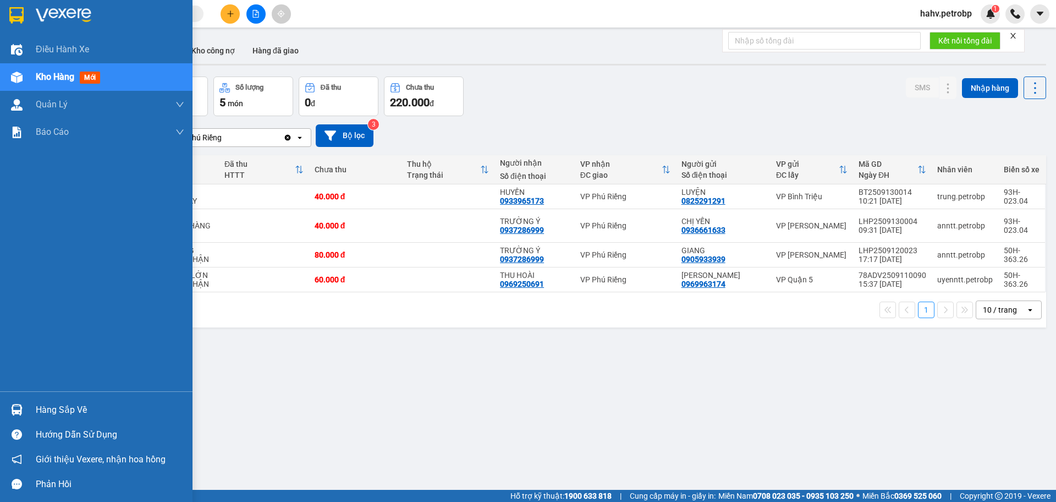
click at [70, 411] on div "Hàng sắp về" at bounding box center [110, 410] width 149 height 17
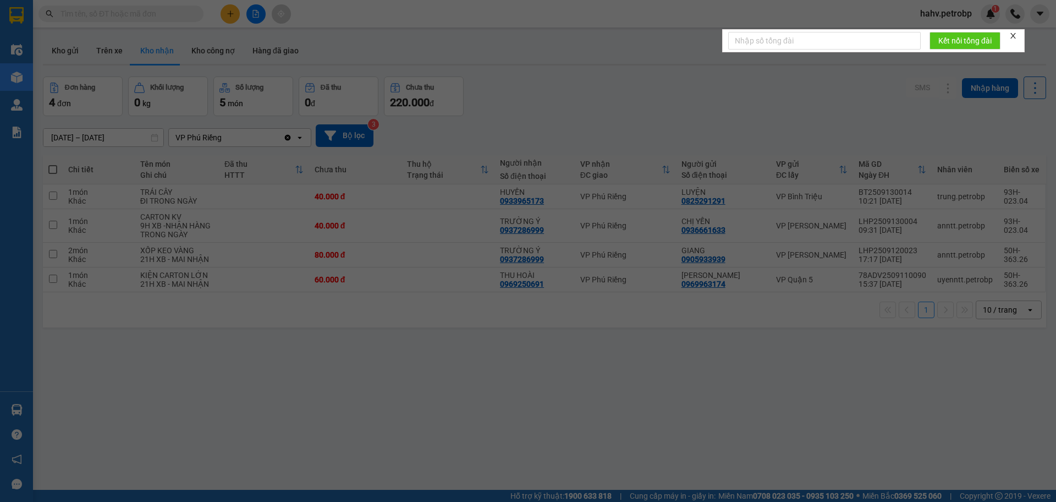
click at [70, 411] on div at bounding box center [272, 434] width 440 height 65
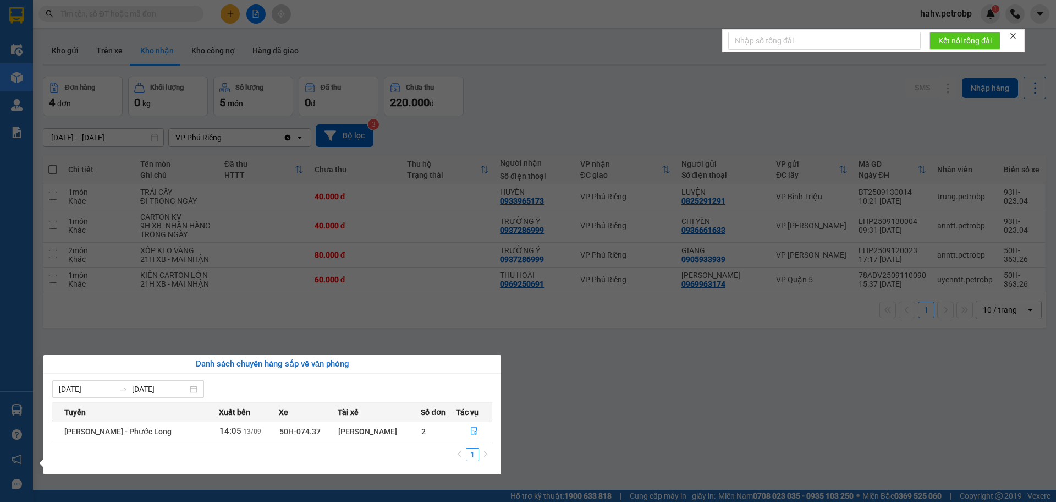
click at [663, 455] on section "Kết quả tìm kiếm ( 0 ) Bộ lọc No Data hahv.petrobp 1 Điều hành xe Kho hàng mới …" at bounding box center [528, 251] width 1056 height 502
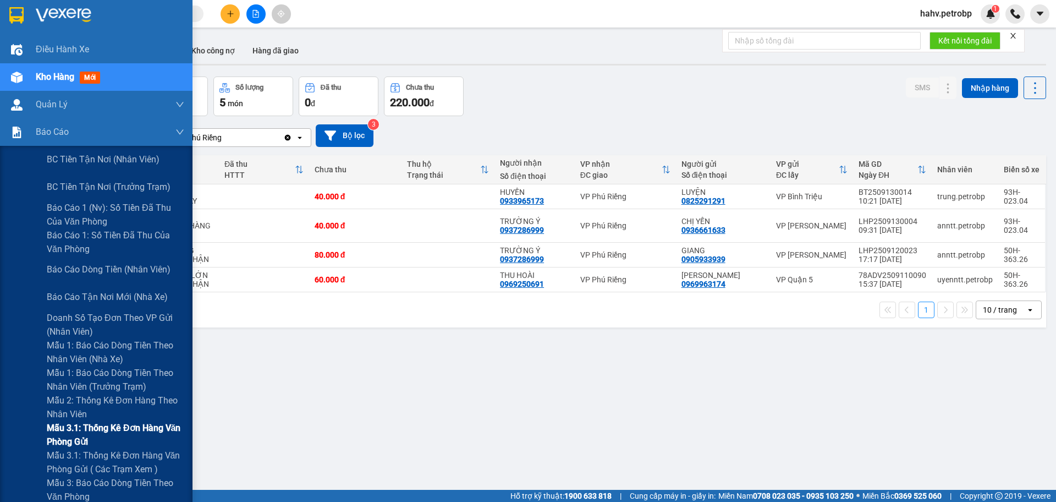
click at [141, 429] on span "Mẫu 3.1: Thống kê đơn hàng văn phòng gửi" at bounding box center [116, 435] width 138 height 28
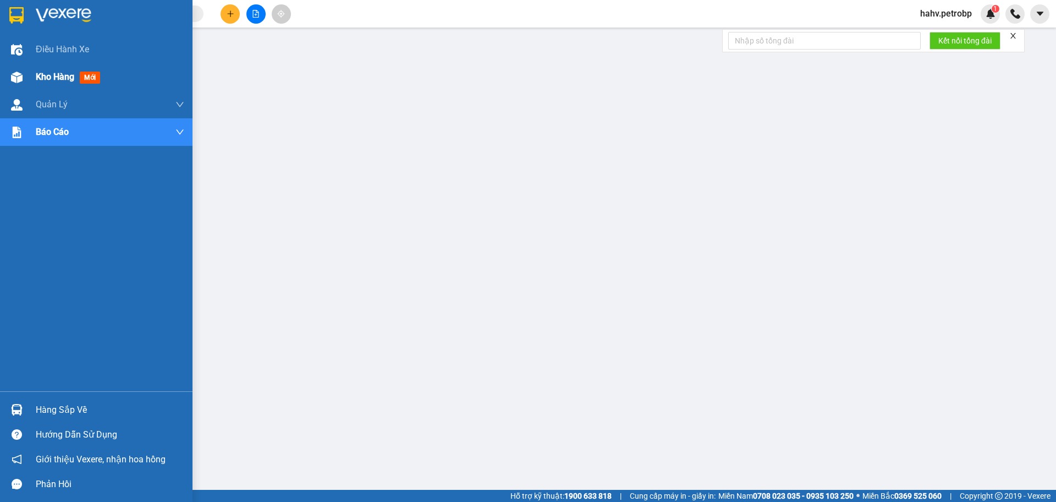
click at [56, 70] on div "Kho hàng mới" at bounding box center [70, 77] width 69 height 14
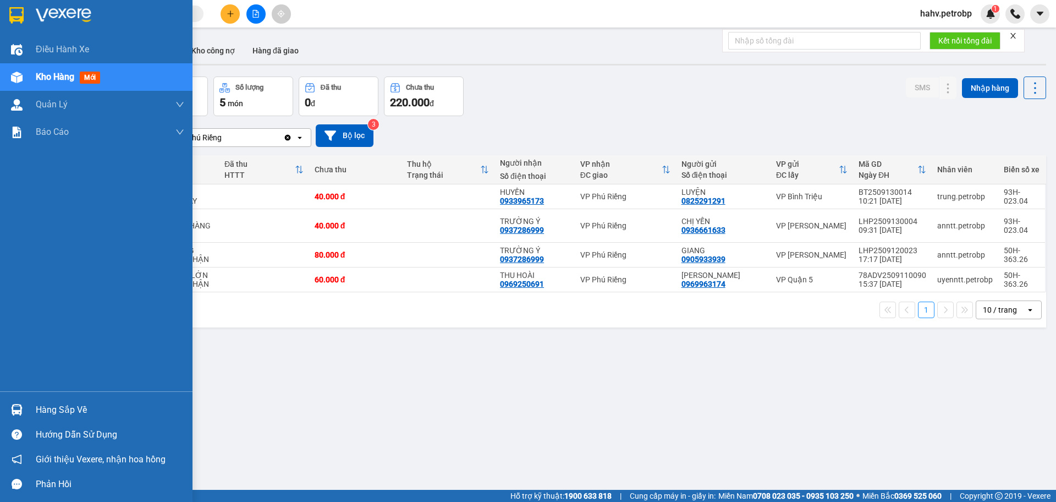
click at [44, 410] on div "Hàng sắp về" at bounding box center [110, 410] width 149 height 17
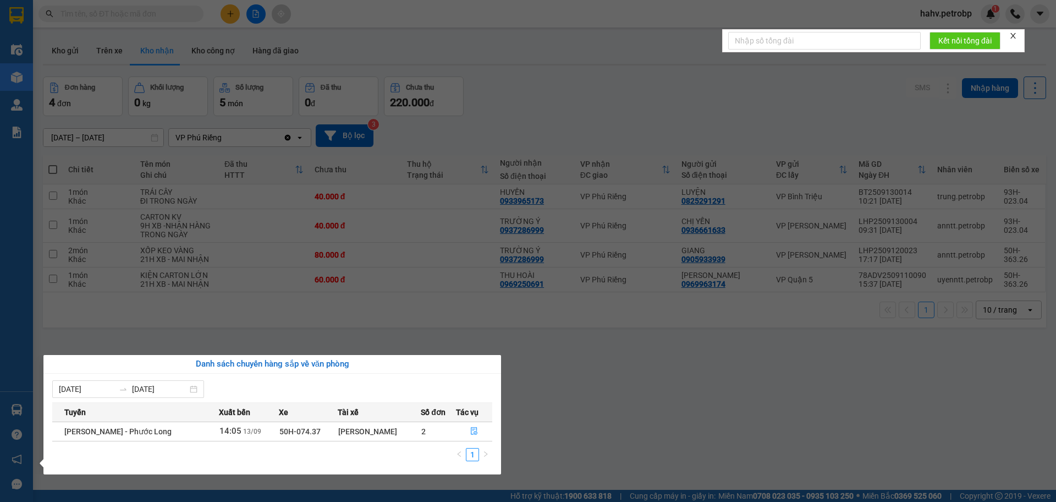
click at [609, 427] on section "Kết quả tìm kiếm ( 0 ) Bộ lọc No Data hahv.petrobp 1 Điều hành xe Kho hàng mới …" at bounding box center [528, 251] width 1056 height 502
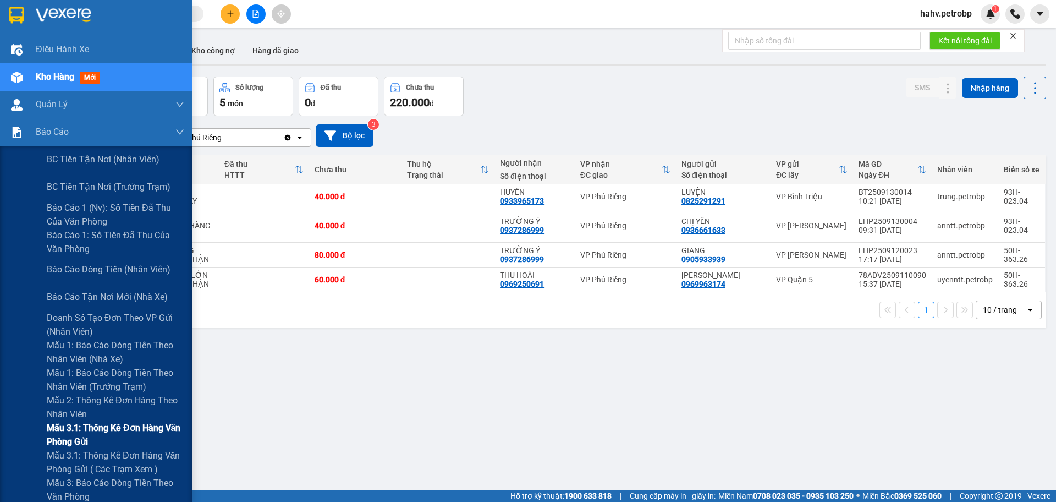
click at [85, 429] on span "Mẫu 3.1: Thống kê đơn hàng văn phòng gửi" at bounding box center [116, 435] width 138 height 28
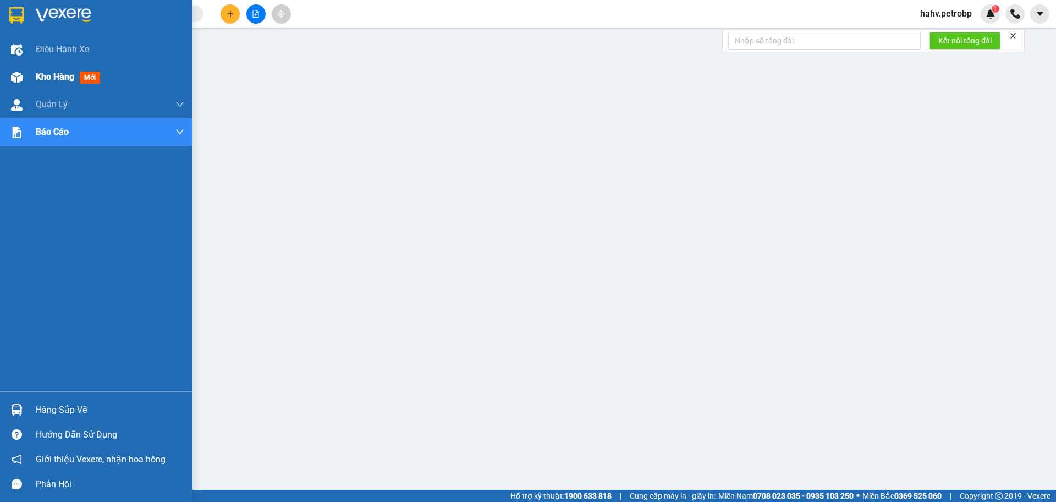
click at [42, 75] on span "Kho hàng" at bounding box center [55, 77] width 39 height 10
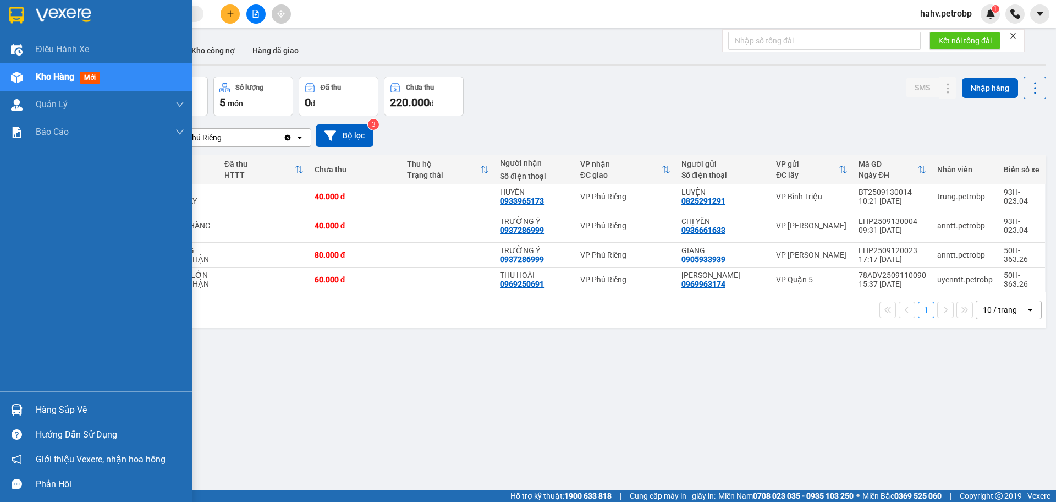
click at [59, 410] on div "Hàng sắp về" at bounding box center [110, 410] width 149 height 17
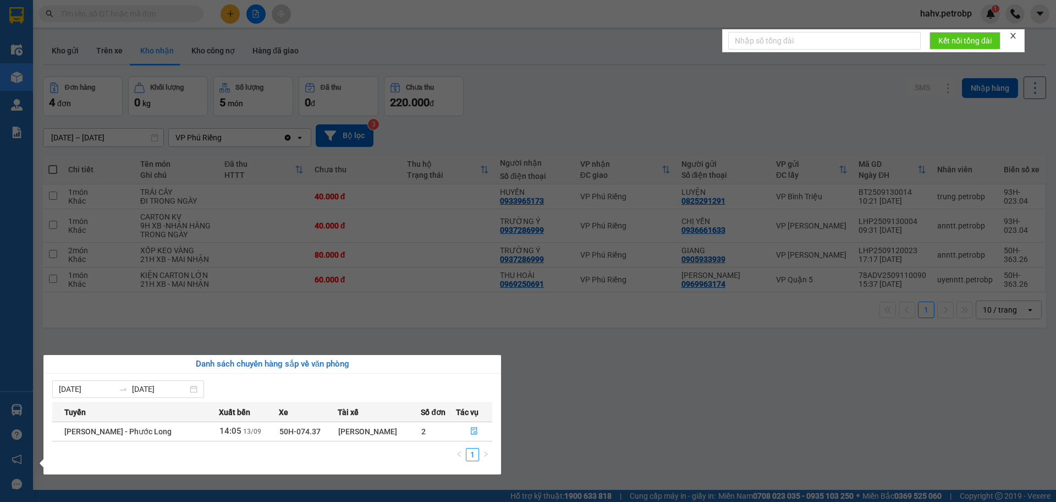
click at [611, 422] on section "Kết quả tìm kiếm ( 0 ) Bộ lọc No Data hahv.petrobp 1 Điều hành xe Kho hàng mới …" at bounding box center [528, 251] width 1056 height 502
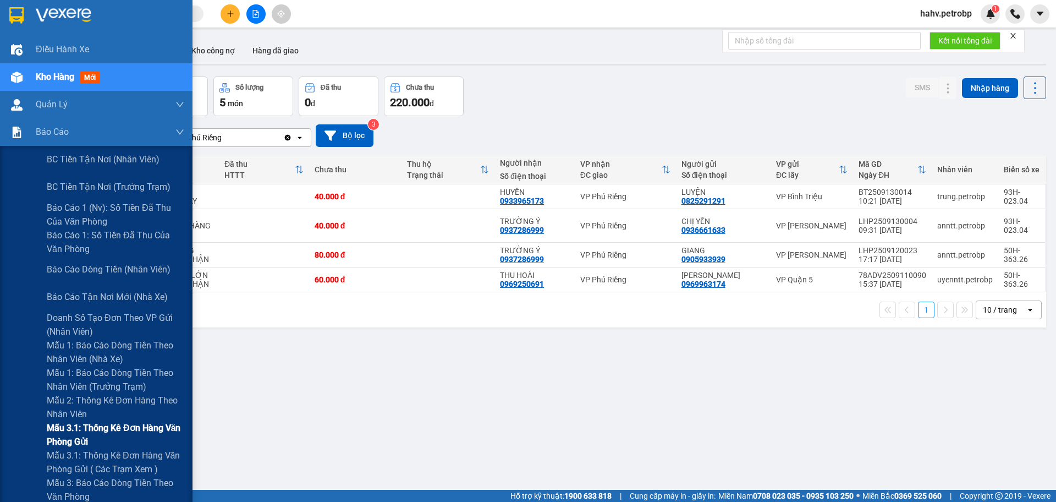
click at [124, 435] on span "Mẫu 3.1: Thống kê đơn hàng văn phòng gửi" at bounding box center [116, 435] width 138 height 28
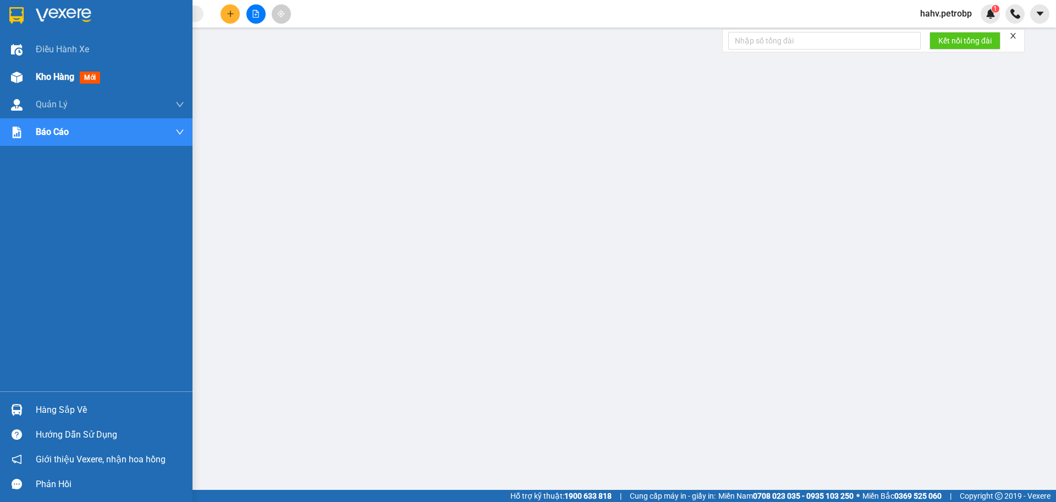
click at [47, 72] on span "Kho hàng" at bounding box center [55, 77] width 39 height 10
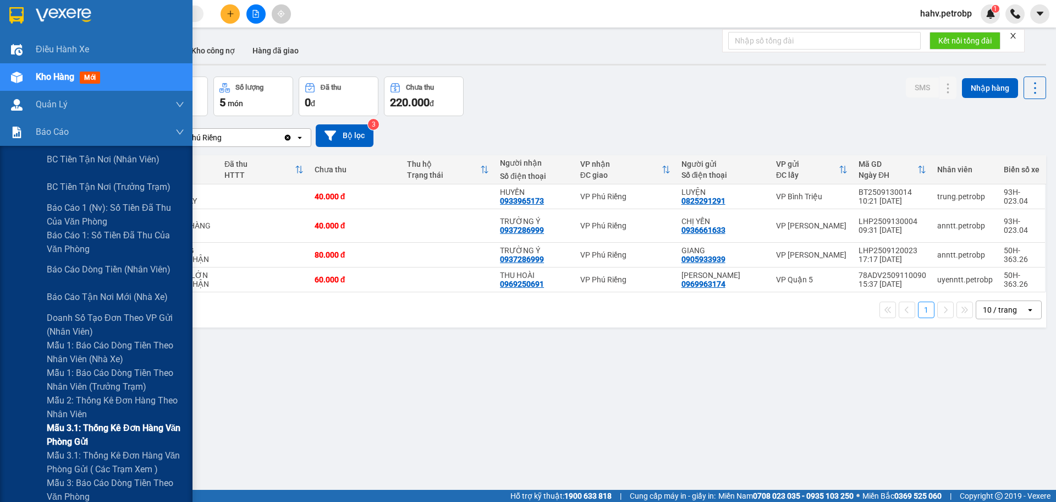
click at [84, 427] on span "Mẫu 3.1: Thống kê đơn hàng văn phòng gửi" at bounding box center [116, 435] width 138 height 28
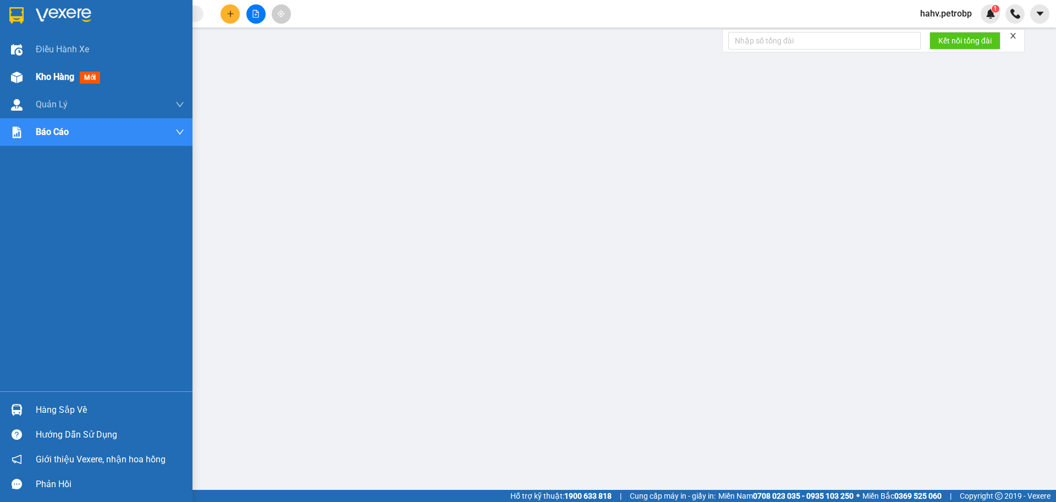
click at [40, 74] on span "Kho hàng" at bounding box center [55, 77] width 39 height 10
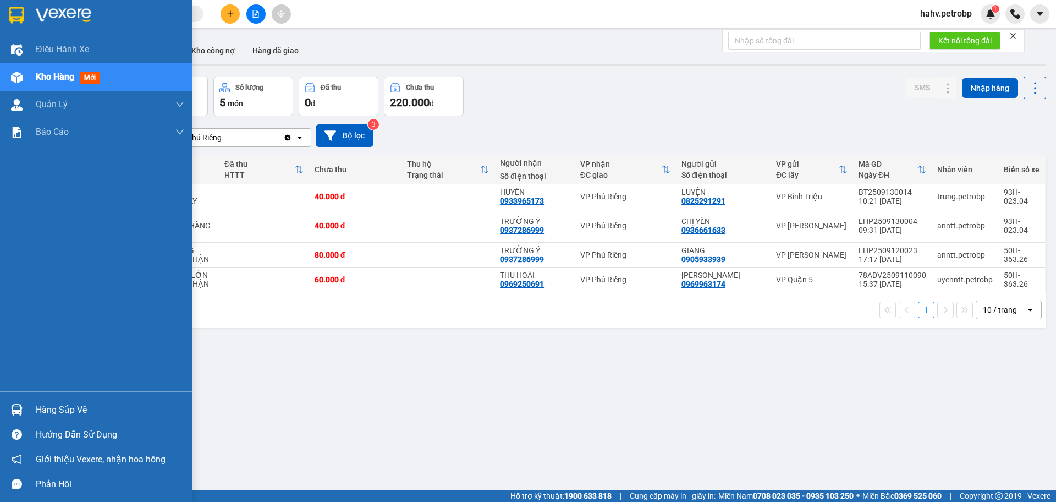
click at [62, 412] on div "Hàng sắp về" at bounding box center [110, 410] width 149 height 17
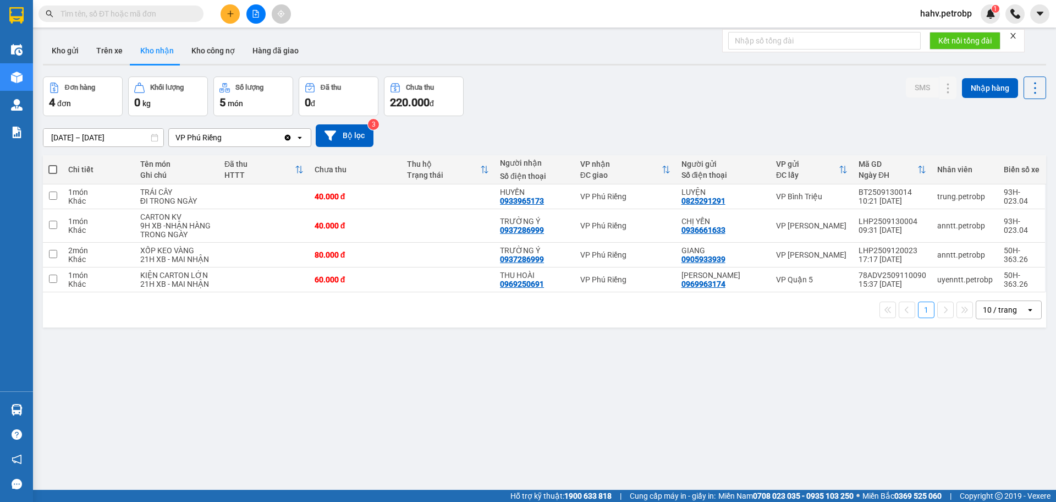
click at [596, 405] on section "Kết quả tìm kiếm ( 0 ) Bộ lọc No Data hahv.petrobp 1 Điều hành xe Kho hàng mới …" at bounding box center [528, 251] width 1056 height 502
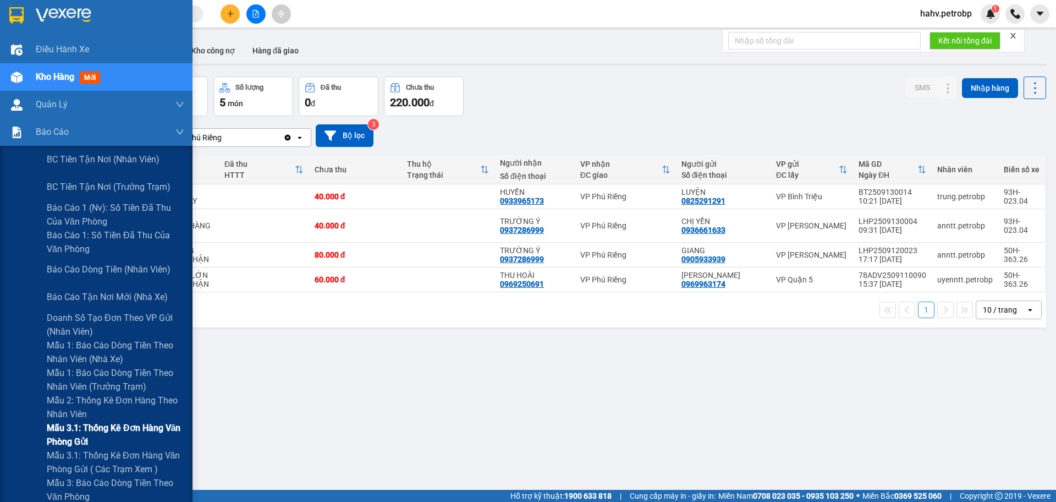
click at [96, 430] on span "Mẫu 3.1: Thống kê đơn hàng văn phòng gửi" at bounding box center [116, 435] width 138 height 28
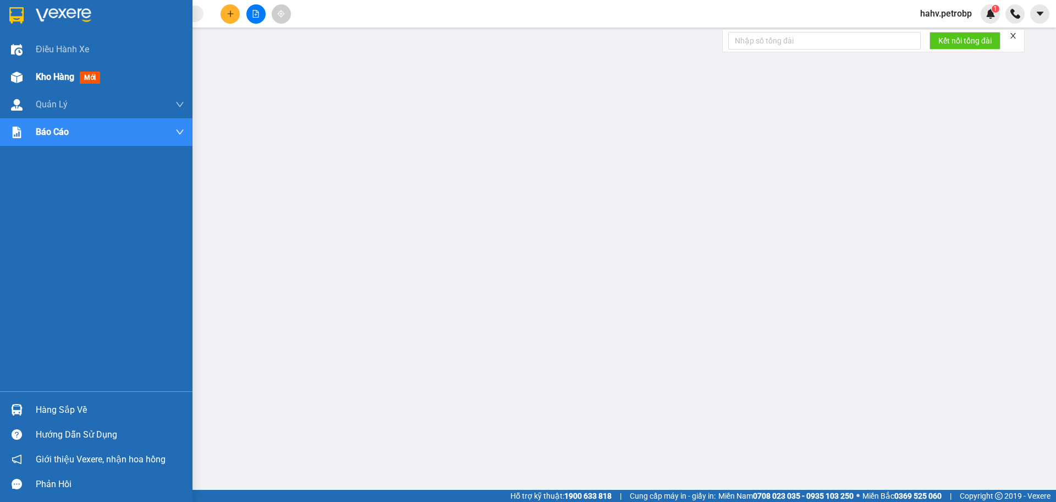
click at [40, 75] on span "Kho hàng" at bounding box center [55, 77] width 39 height 10
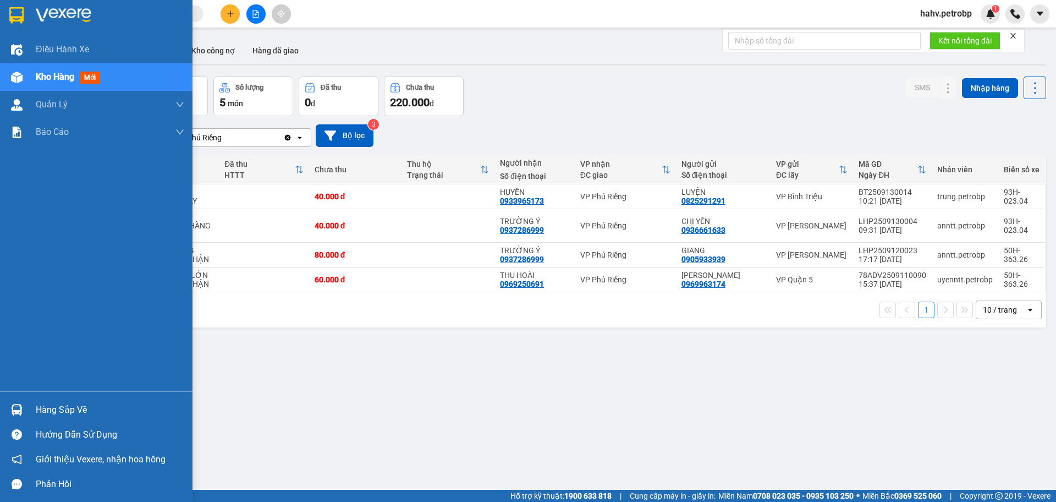
click at [65, 406] on div "Hàng sắp về" at bounding box center [110, 410] width 149 height 17
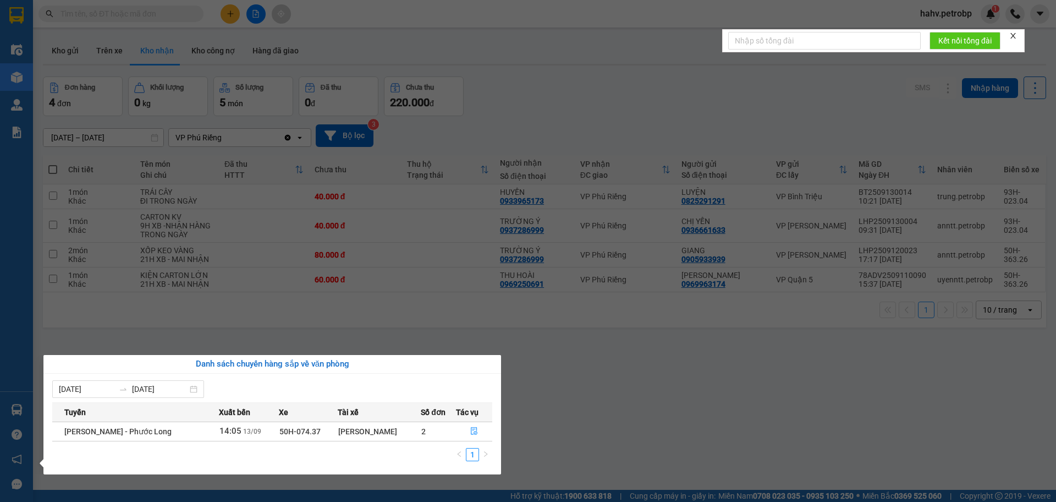
click at [600, 435] on section "Kết quả tìm kiếm ( 0 ) Bộ lọc No Data hahv.petrobp 1 Điều hành xe Kho hàng mới …" at bounding box center [528, 251] width 1056 height 502
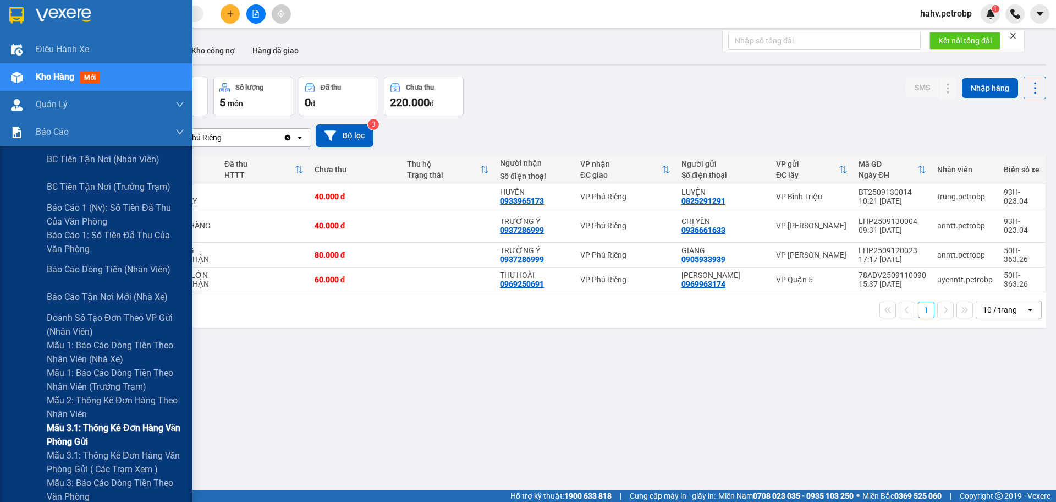
click at [92, 427] on span "Mẫu 3.1: Thống kê đơn hàng văn phòng gửi" at bounding box center [116, 435] width 138 height 28
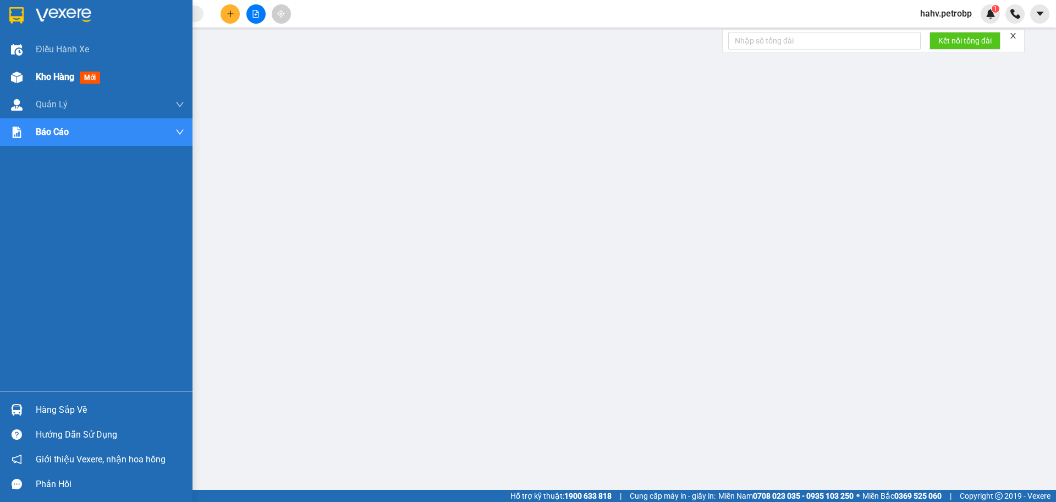
click at [59, 75] on span "Kho hàng" at bounding box center [55, 77] width 39 height 10
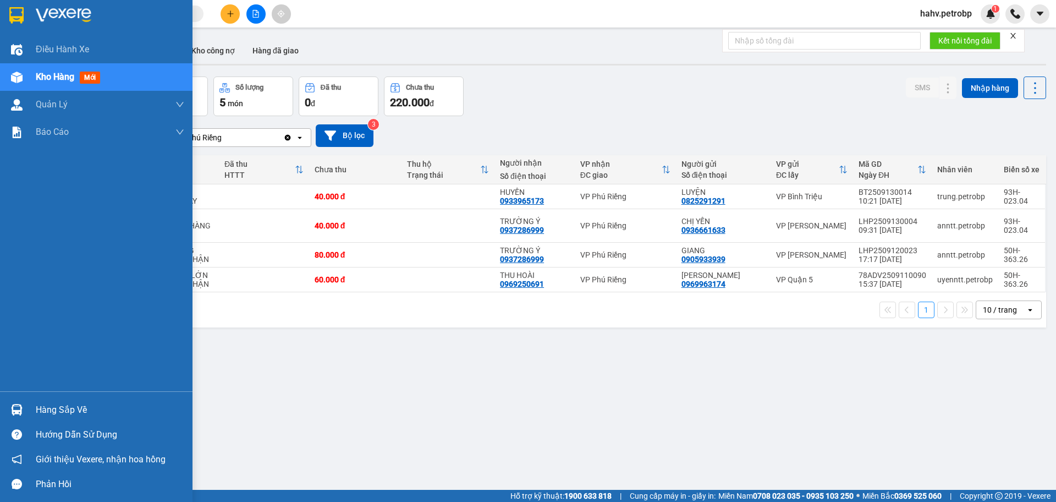
click at [61, 411] on div "Hàng sắp về" at bounding box center [110, 410] width 149 height 17
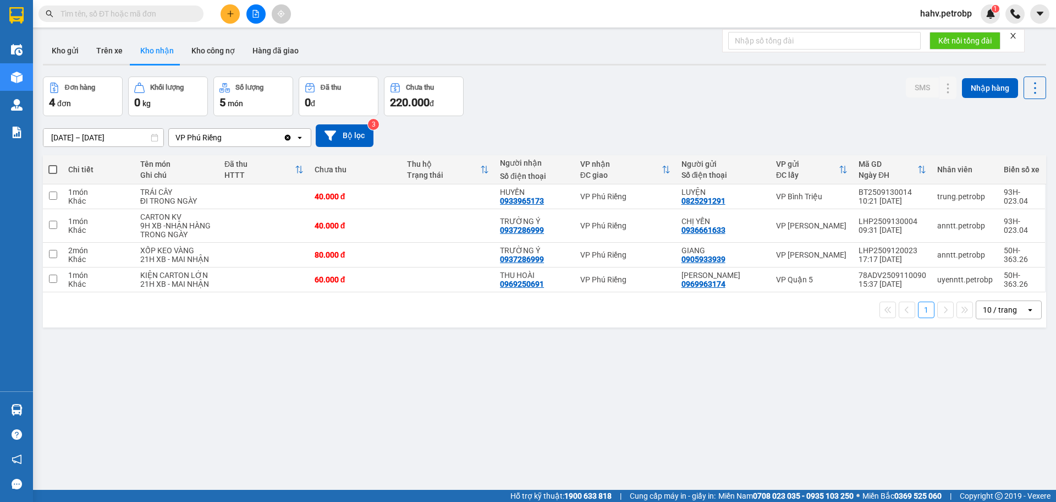
click at [584, 443] on section "Kết quả tìm kiếm ( 0 ) Bộ lọc No Data hahv.petrobp 1 Điều hành xe Kho hàng mới …" at bounding box center [528, 251] width 1056 height 502
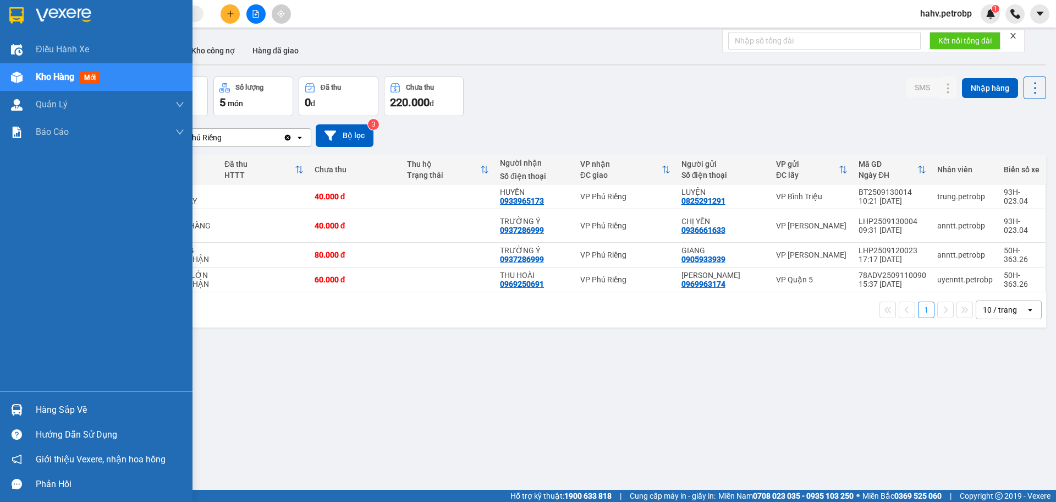
click at [74, 408] on div "Hàng sắp về" at bounding box center [110, 410] width 149 height 17
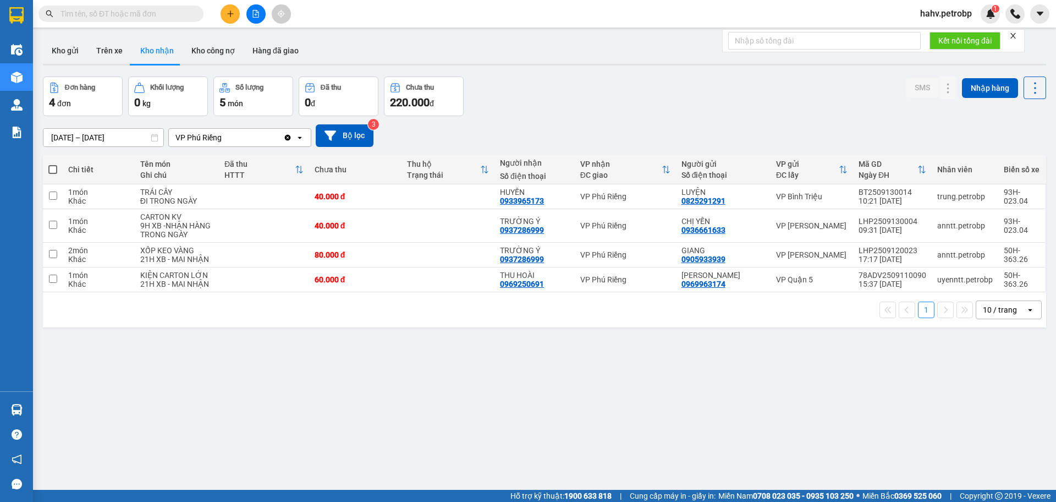
click at [630, 435] on section "Kết quả tìm kiếm ( 0 ) Bộ lọc No Data hahv.petrobp 1 Điều hành xe Kho hàng mới …" at bounding box center [528, 251] width 1056 height 502
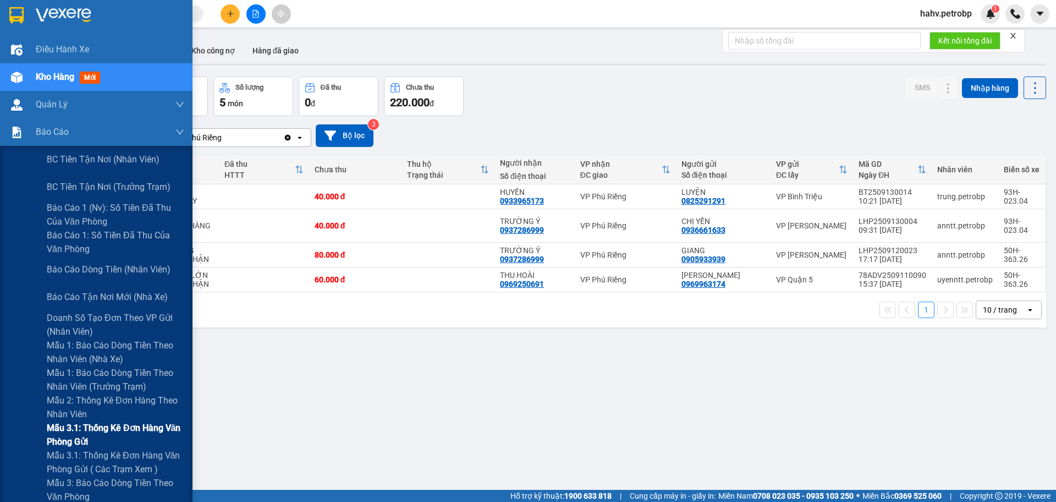
click at [131, 432] on span "Mẫu 3.1: Thống kê đơn hàng văn phòng gửi" at bounding box center [116, 435] width 138 height 28
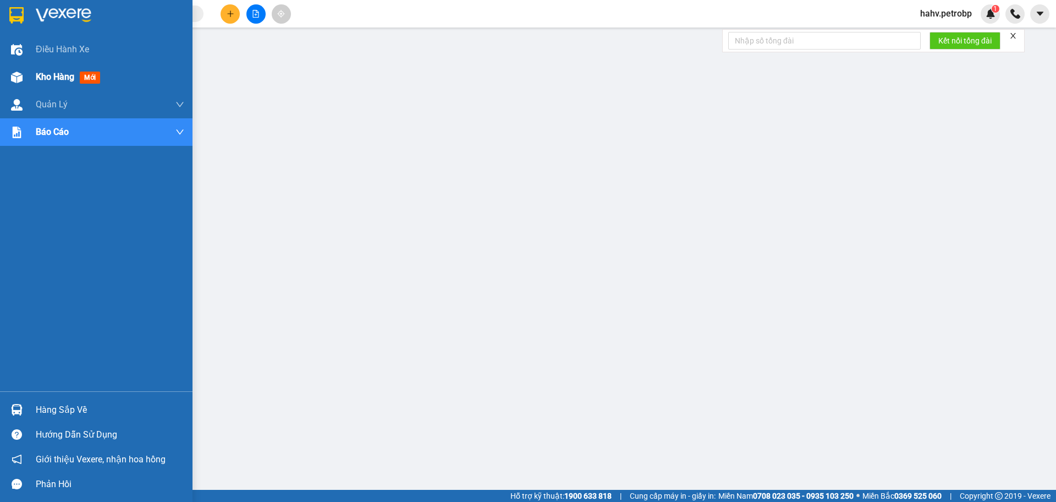
click at [42, 76] on span "Kho hàng" at bounding box center [55, 77] width 39 height 10
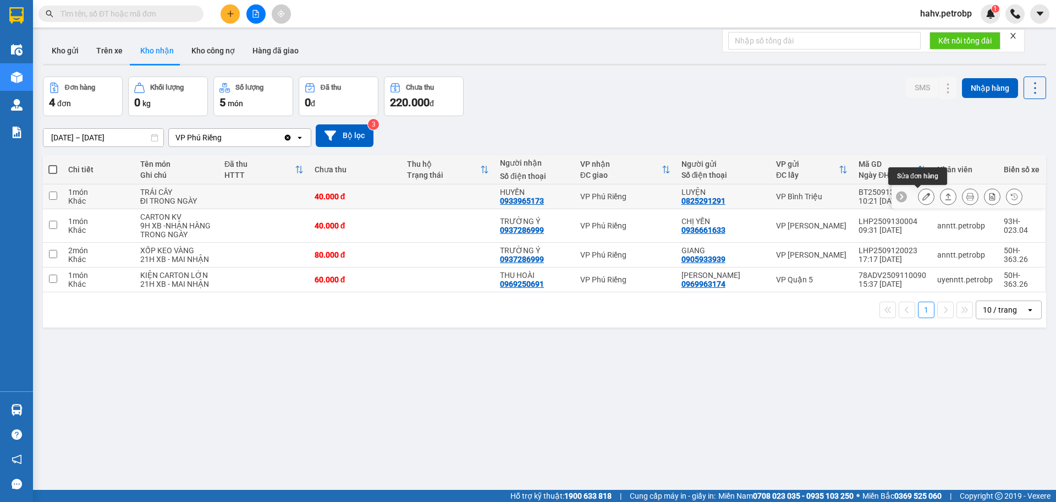
click at [922, 195] on icon at bounding box center [926, 197] width 8 height 8
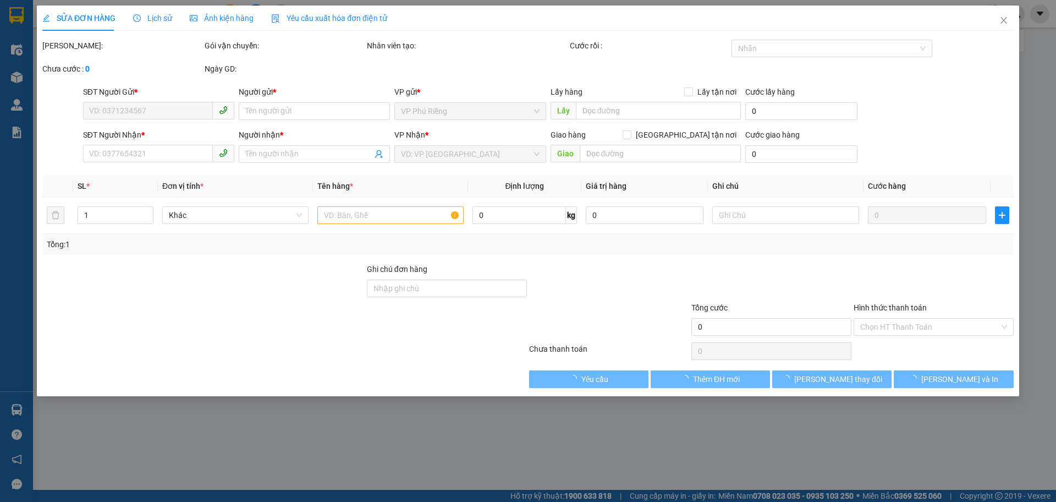
type input "0825291291"
type input "LUYỆN"
type input "0933965173"
type input "HUYỀN"
type input "40.000"
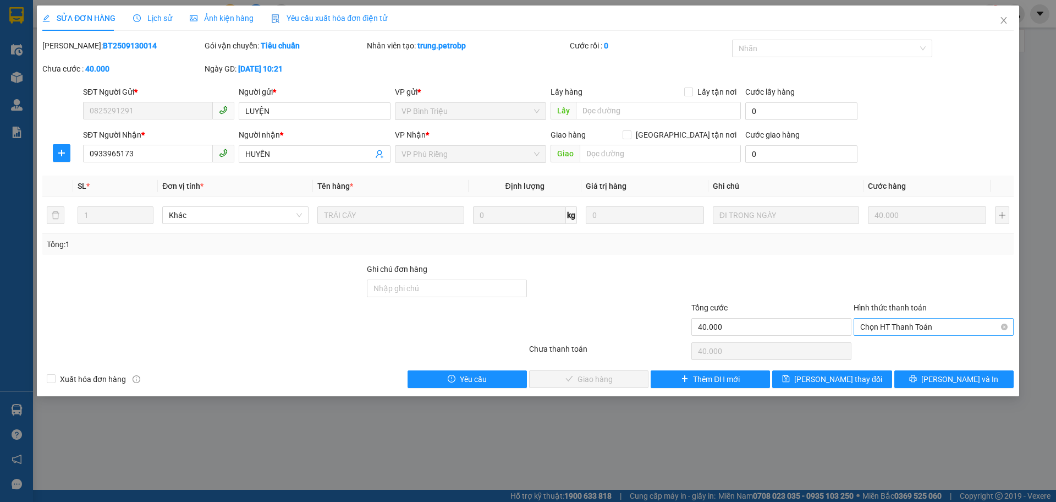
click at [923, 323] on span "Chọn HT Thanh Toán" at bounding box center [933, 326] width 147 height 17
click at [915, 347] on div "Tại văn phòng" at bounding box center [933, 349] width 147 height 12
type input "0"
click at [612, 377] on span "[PERSON_NAME] và Giao hàng" at bounding box center [603, 379] width 106 height 12
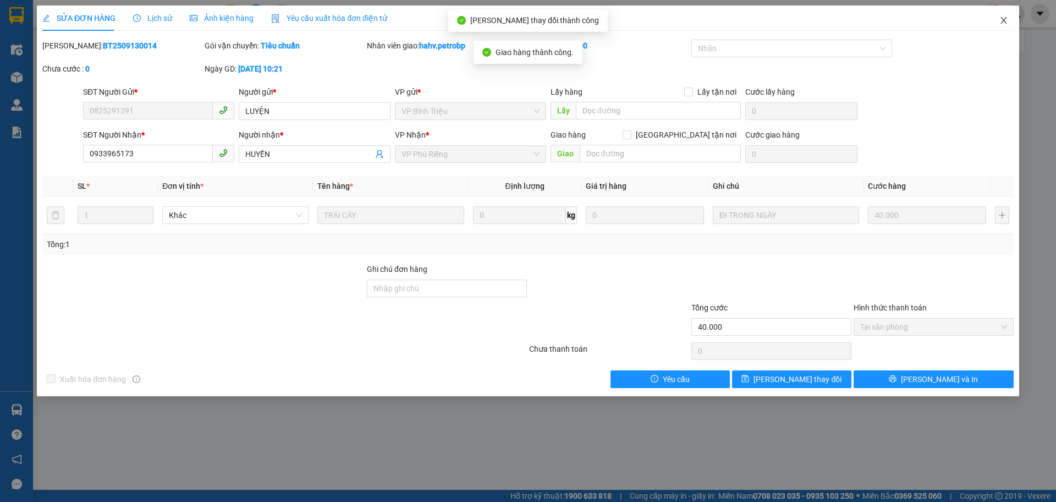
click at [1007, 20] on icon "close" at bounding box center [1003, 20] width 9 height 9
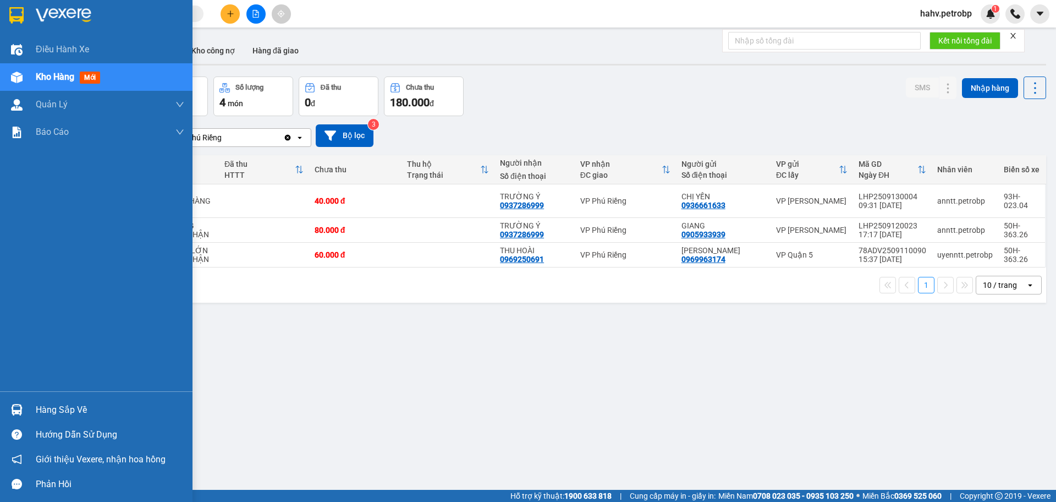
click at [59, 408] on div "Hàng sắp về" at bounding box center [110, 410] width 149 height 17
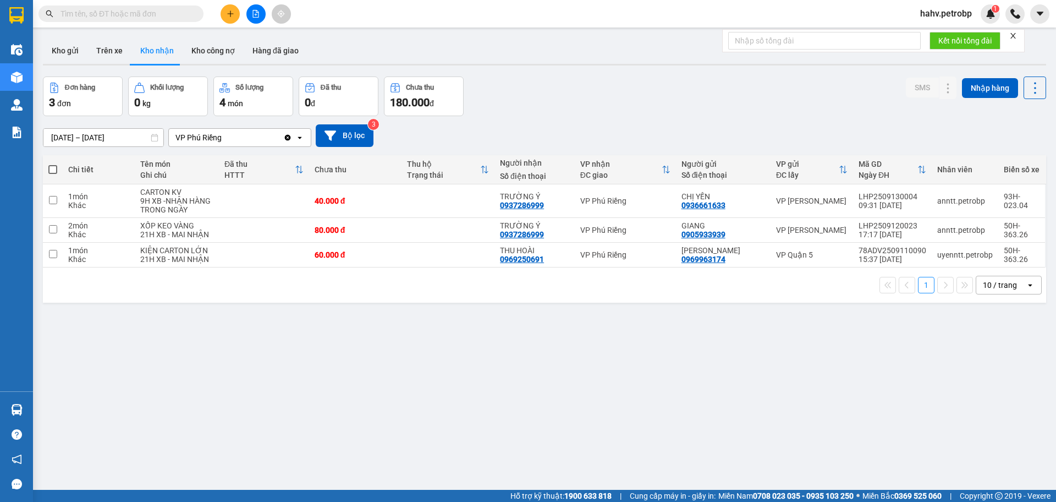
click at [607, 441] on section "Kết quả tìm kiếm ( 0 ) Bộ lọc No Data hahv.petrobp 1 Điều hành xe Kho hàng mới …" at bounding box center [528, 251] width 1056 height 502
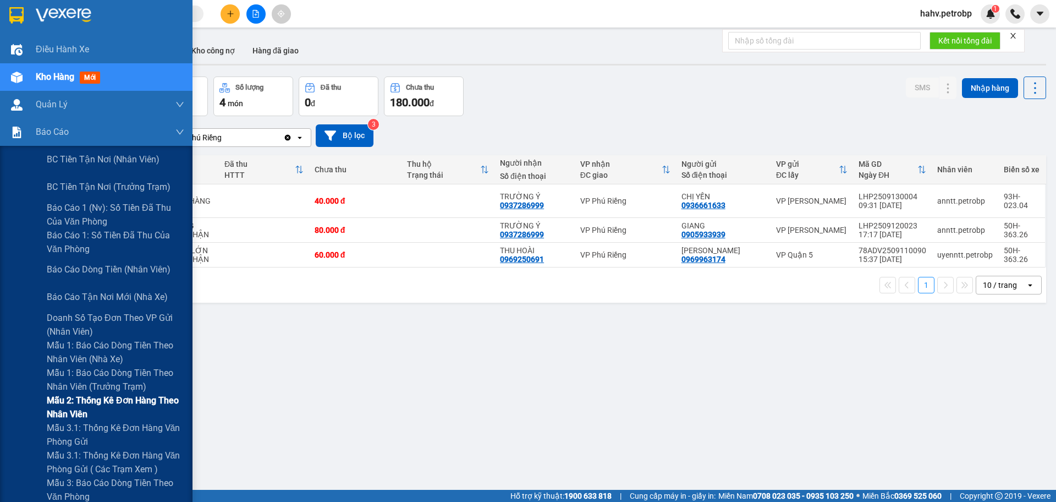
click at [98, 420] on span "Mẫu 2: Thống kê đơn hàng theo nhân viên" at bounding box center [116, 407] width 138 height 28
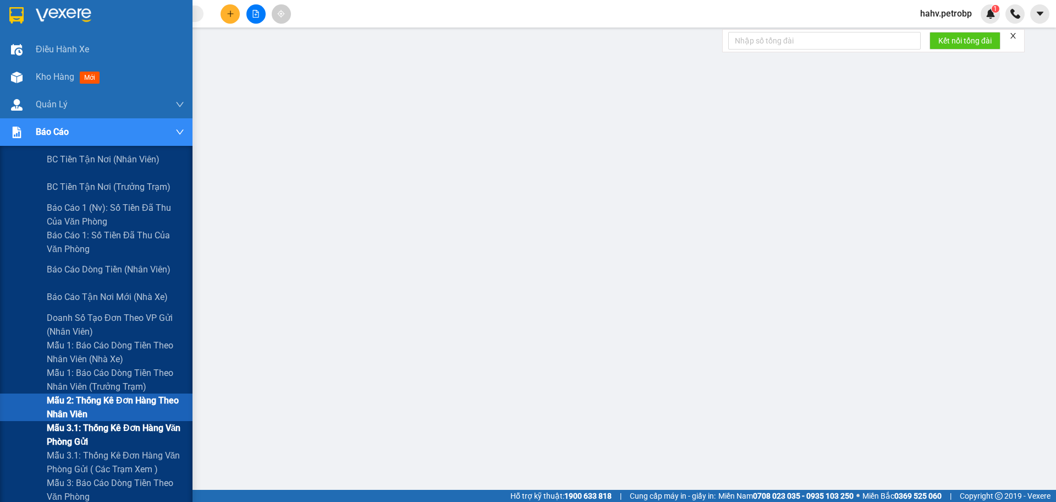
click at [97, 426] on span "Mẫu 3.1: Thống kê đơn hàng văn phòng gửi" at bounding box center [116, 435] width 138 height 28
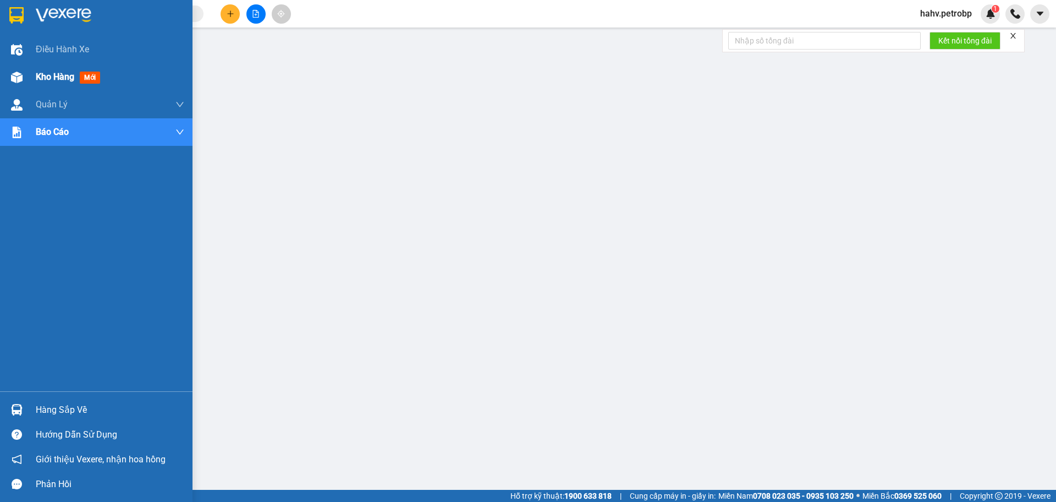
click at [50, 75] on span "Kho hàng" at bounding box center [55, 77] width 39 height 10
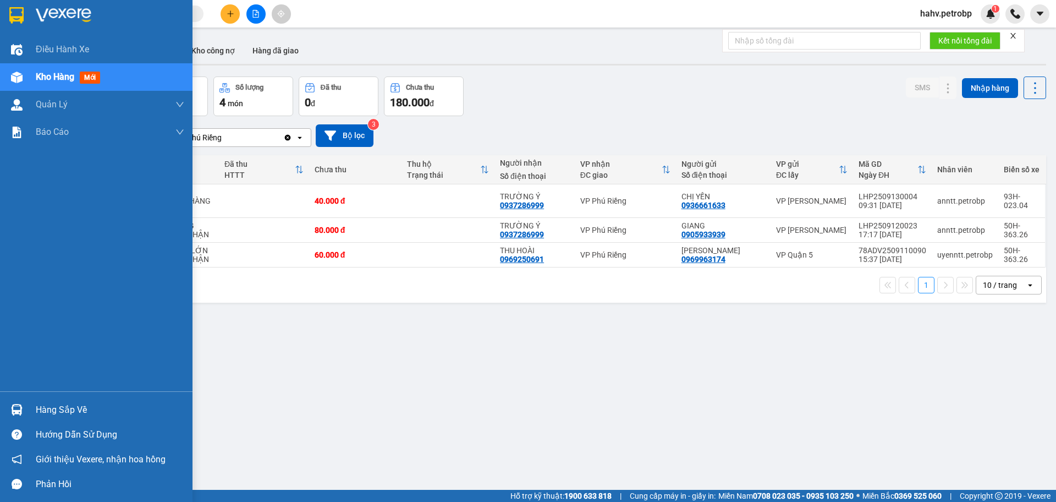
click at [44, 406] on div "Hàng sắp về" at bounding box center [110, 410] width 149 height 17
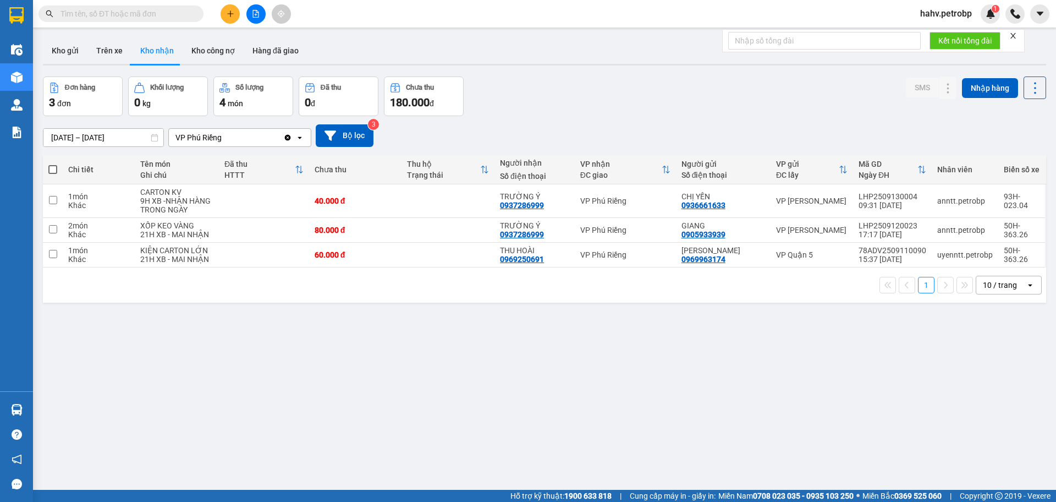
click at [598, 423] on section "Kết quả tìm kiếm ( 0 ) Bộ lọc No Data hahv.petrobp 1 Điều hành xe Kho hàng mới …" at bounding box center [528, 251] width 1056 height 502
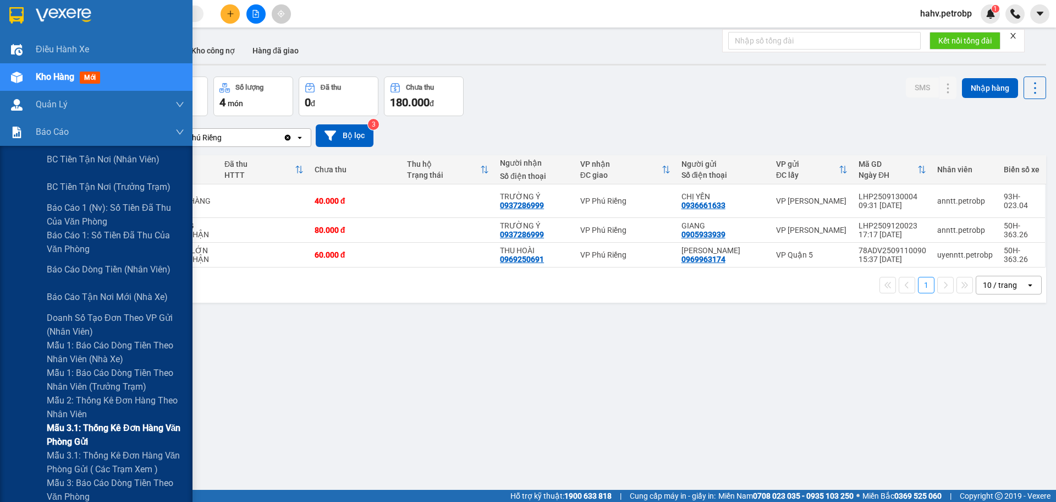
click at [109, 425] on span "Mẫu 3.1: Thống kê đơn hàng văn phòng gửi" at bounding box center [116, 435] width 138 height 28
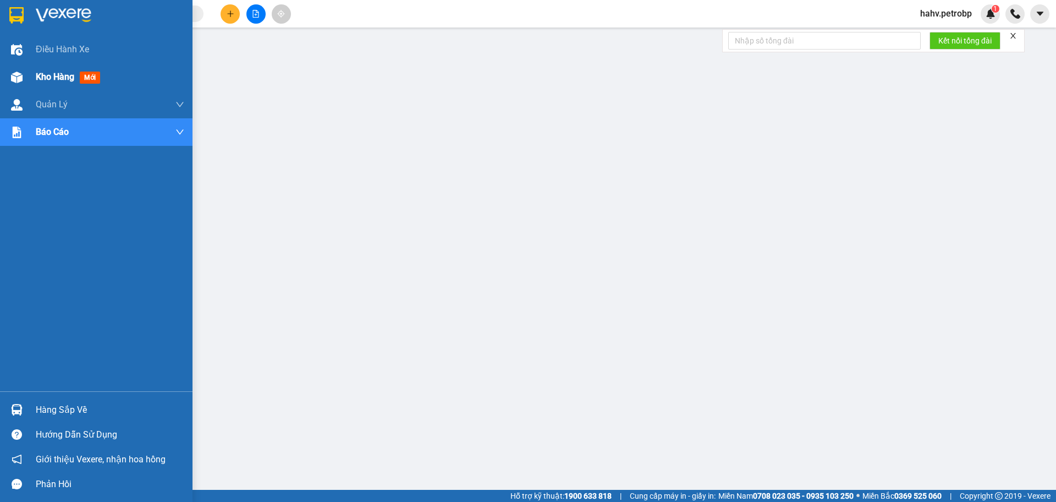
click at [51, 76] on span "Kho hàng" at bounding box center [55, 77] width 39 height 10
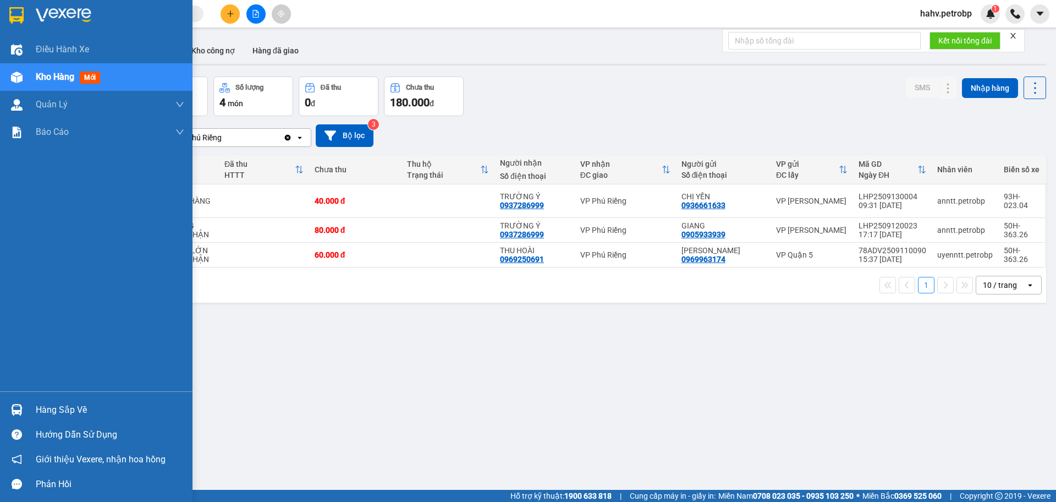
click at [62, 411] on div "Hàng sắp về" at bounding box center [110, 410] width 149 height 17
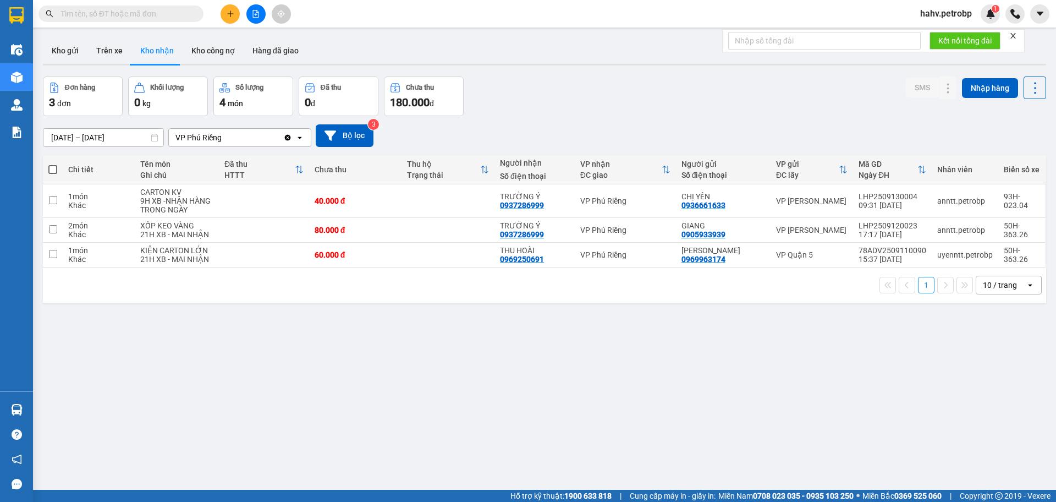
click at [624, 422] on section "Kết quả tìm kiếm ( 0 ) Bộ lọc No Data hahv.petrobp 1 Điều hành xe Kho hàng mới …" at bounding box center [528, 251] width 1056 height 502
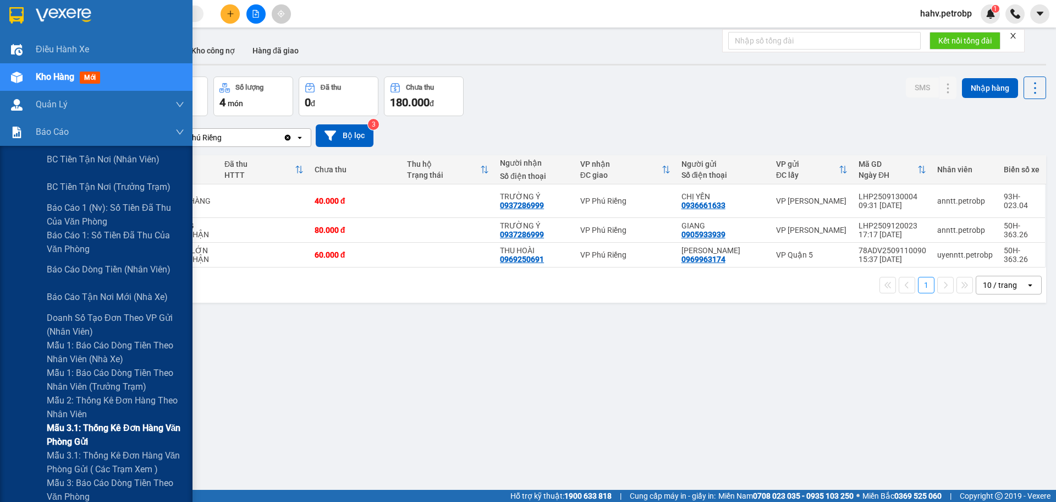
click at [100, 425] on span "Mẫu 3.1: Thống kê đơn hàng văn phòng gửi" at bounding box center [116, 435] width 138 height 28
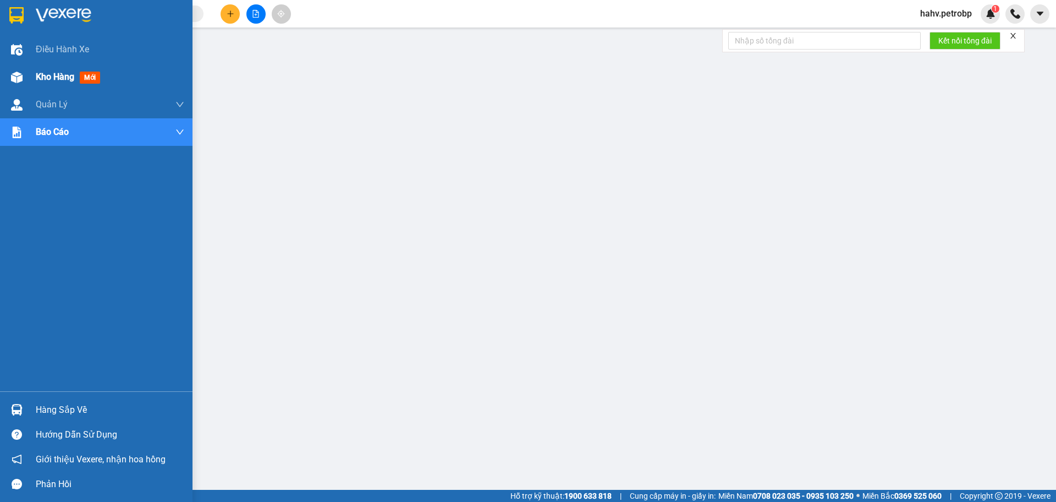
click at [38, 69] on div "Kho hàng mới" at bounding box center [110, 77] width 149 height 28
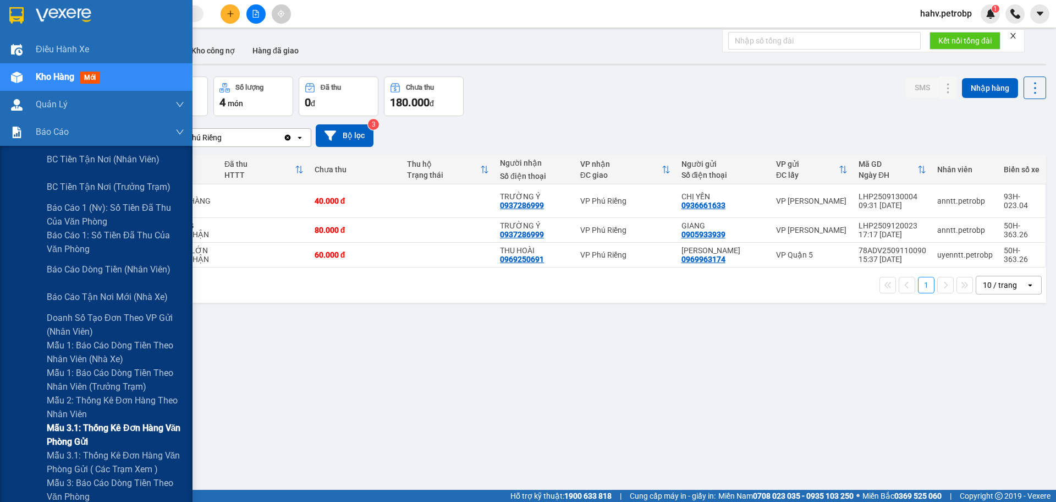
click at [102, 426] on span "Mẫu 3.1: Thống kê đơn hàng văn phòng gửi" at bounding box center [116, 435] width 138 height 28
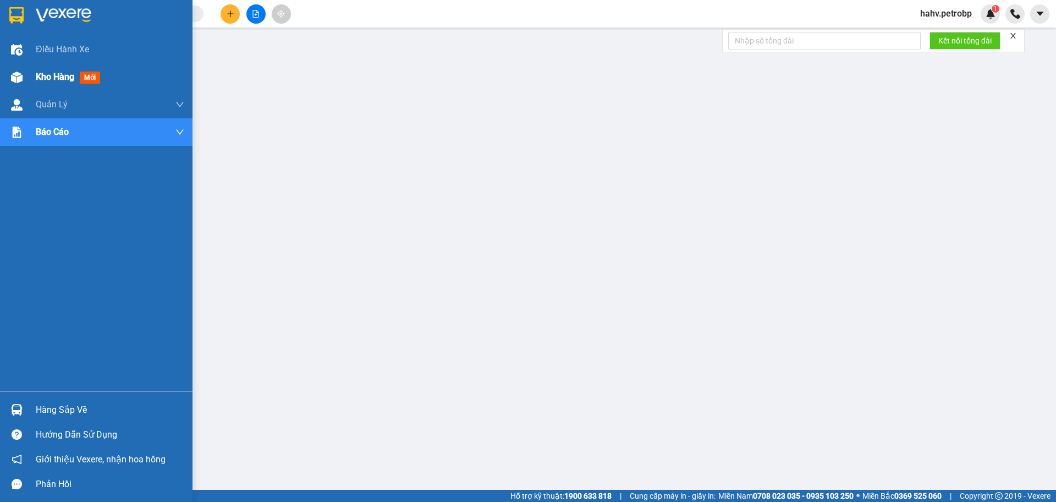
click at [42, 74] on span "Kho hàng" at bounding box center [55, 77] width 39 height 10
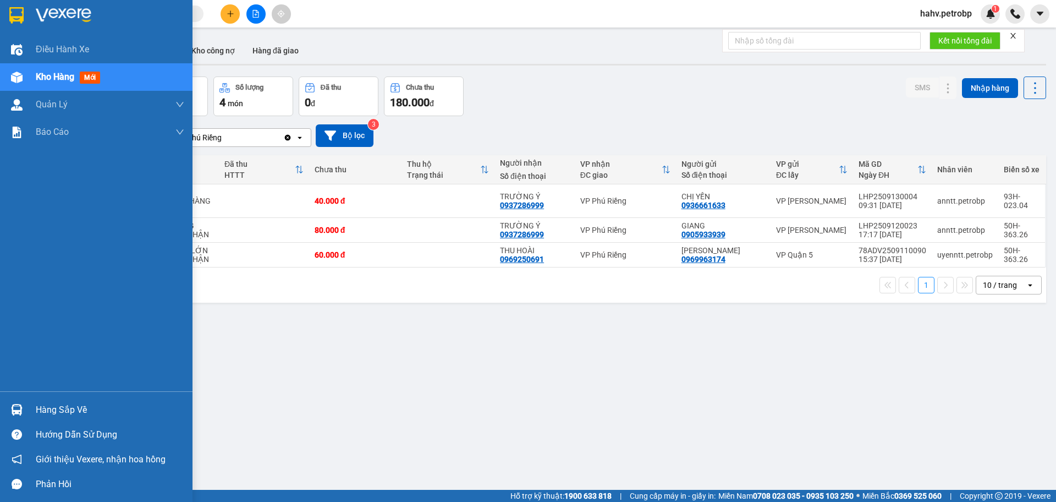
click at [53, 407] on div "Hàng sắp về" at bounding box center [110, 410] width 149 height 17
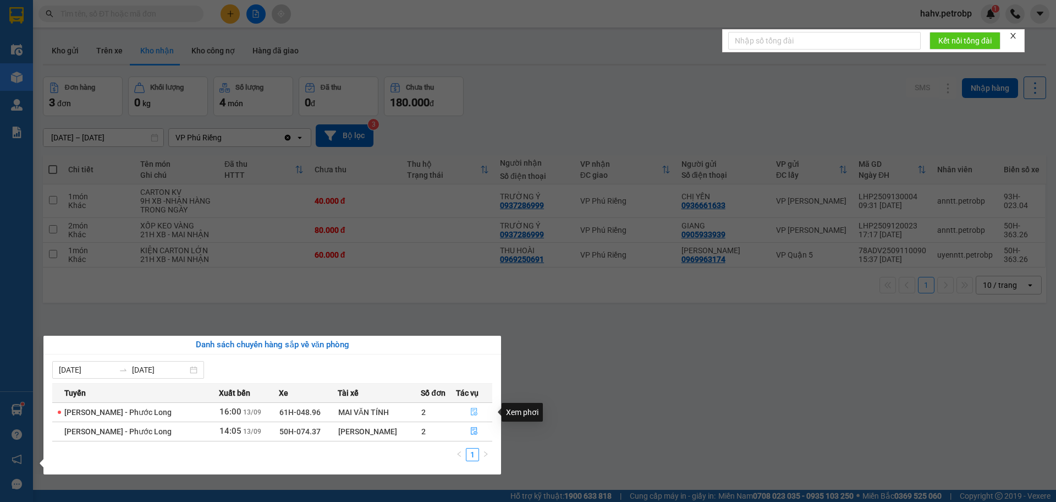
click at [473, 410] on icon "file-done" at bounding box center [474, 412] width 7 height 8
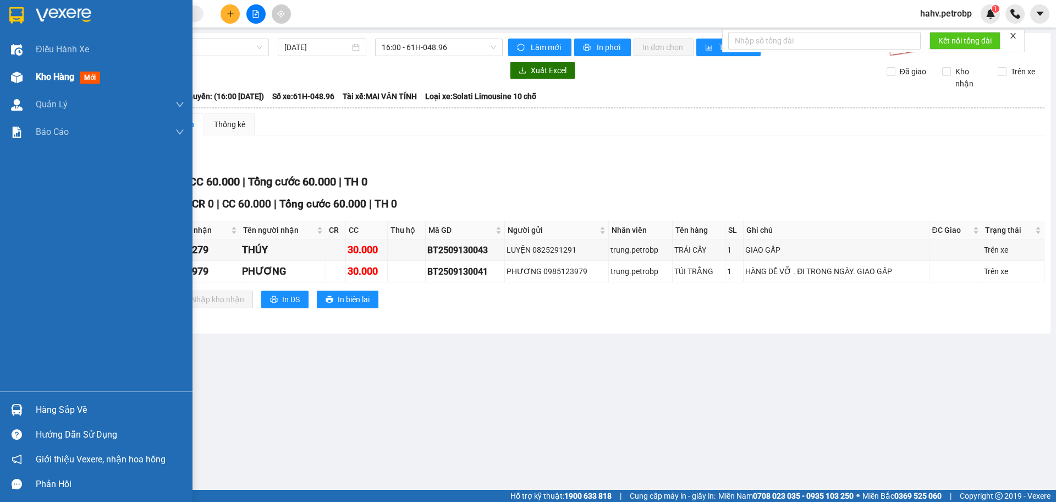
click at [45, 75] on span "Kho hàng" at bounding box center [55, 77] width 39 height 10
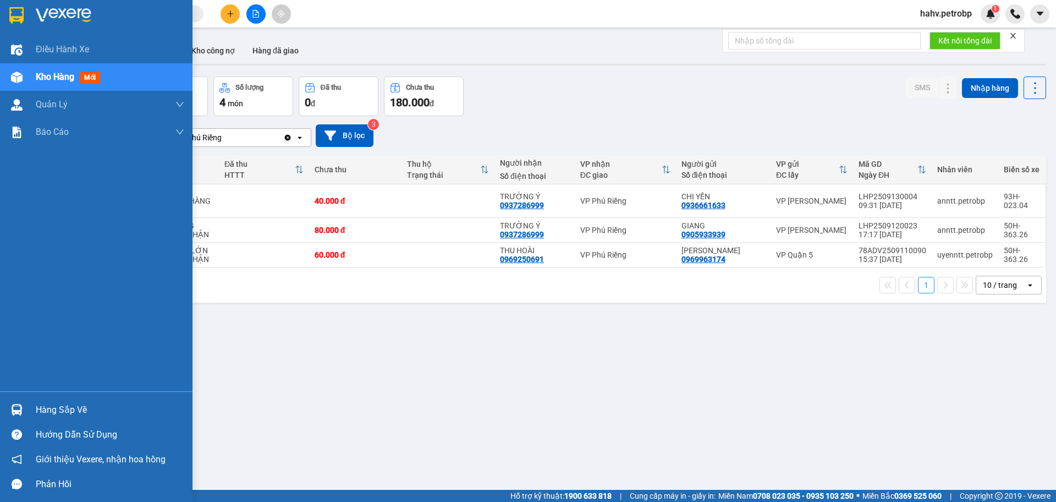
click at [52, 402] on div "Hàng sắp về" at bounding box center [110, 410] width 149 height 17
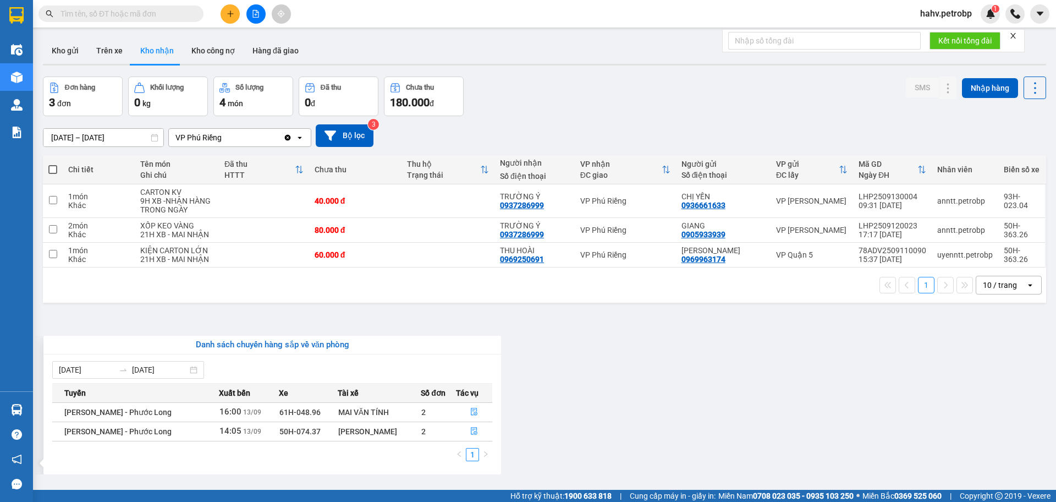
click at [659, 403] on section "Kết quả tìm kiếm ( 0 ) Bộ lọc No Data hahv.petrobp 1 Điều hành xe Kho hàng mới …" at bounding box center [528, 251] width 1056 height 502
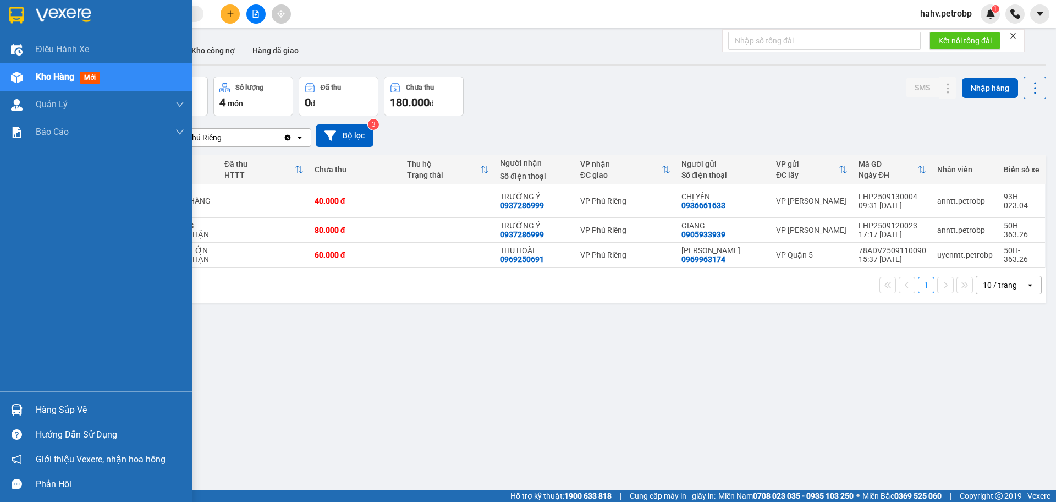
click at [58, 408] on div "Hàng sắp về" at bounding box center [110, 410] width 149 height 17
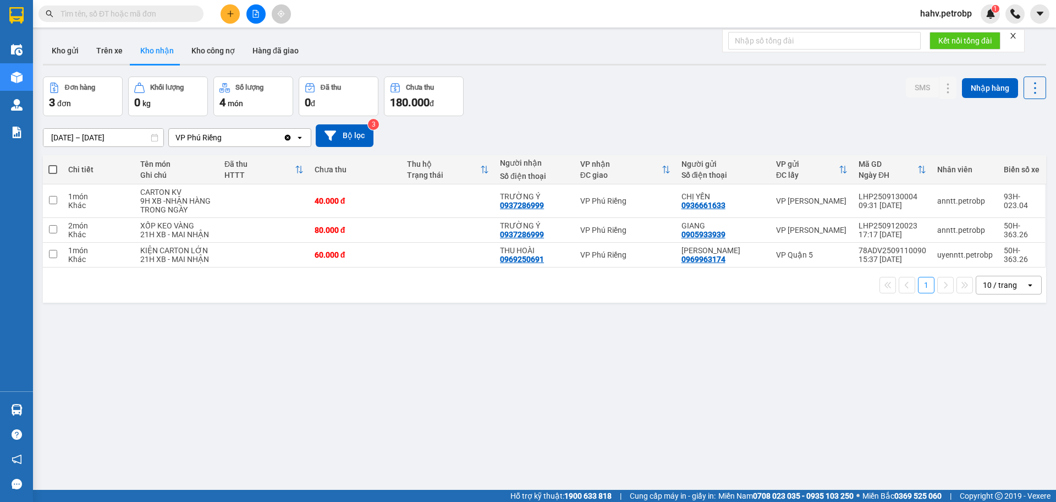
click at [666, 431] on section "Kết quả tìm kiếm ( 0 ) Bộ lọc No Data hahv.petrobp 1 Điều hành xe Kho hàng mới …" at bounding box center [528, 251] width 1056 height 502
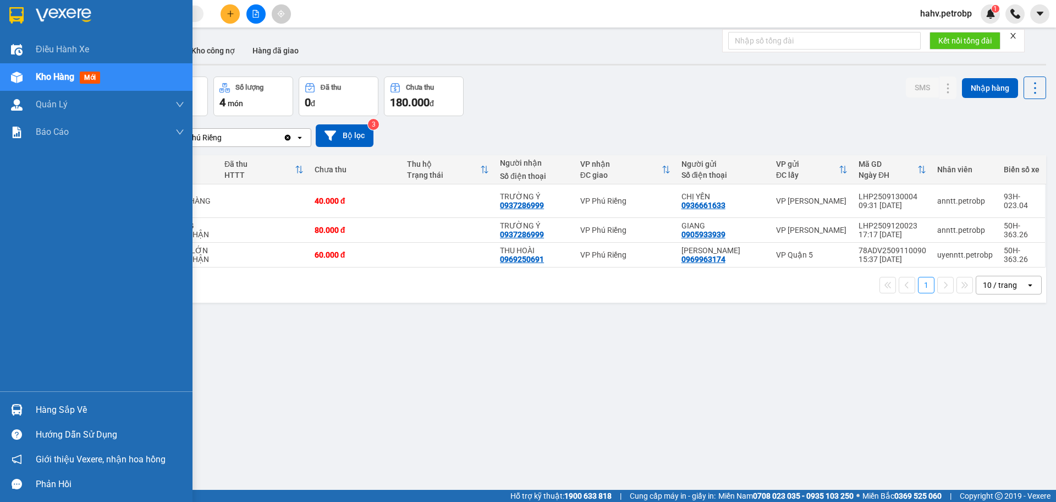
click at [80, 409] on div "Hàng sắp về" at bounding box center [110, 410] width 149 height 17
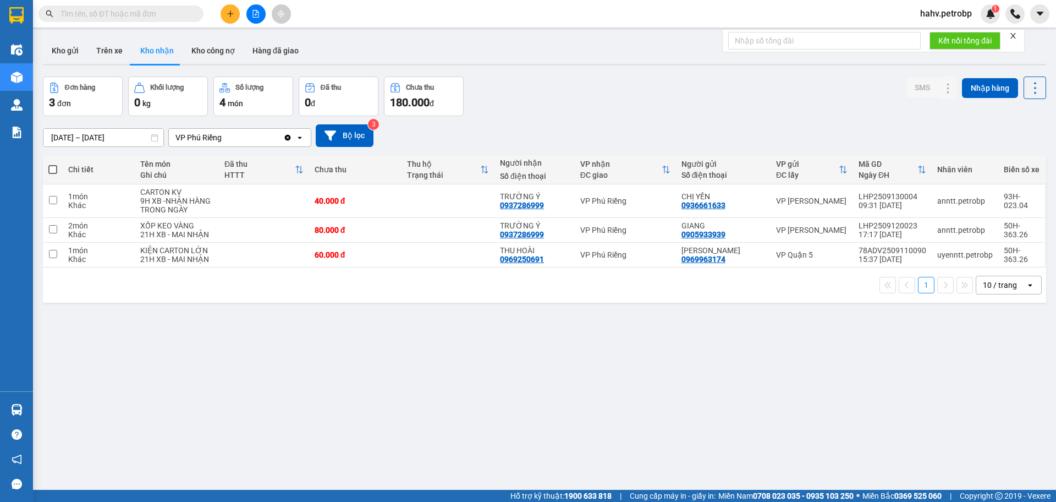
click at [611, 409] on section "Kết quả tìm kiếm ( 0 ) Bộ lọc No Data hahv.petrobp 1 Điều hành xe Kho hàng mới …" at bounding box center [528, 251] width 1056 height 502
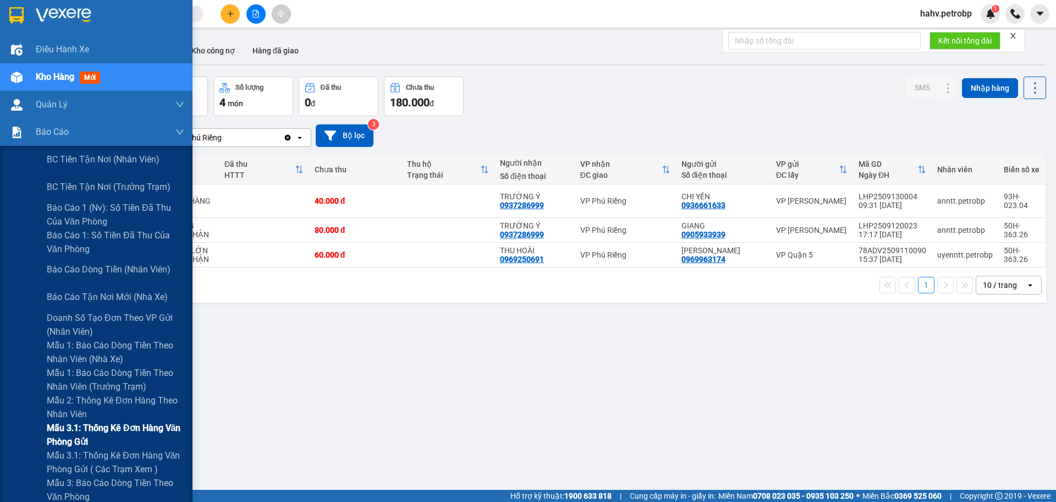
click at [84, 424] on span "Mẫu 3.1: Thống kê đơn hàng văn phòng gửi" at bounding box center [116, 435] width 138 height 28
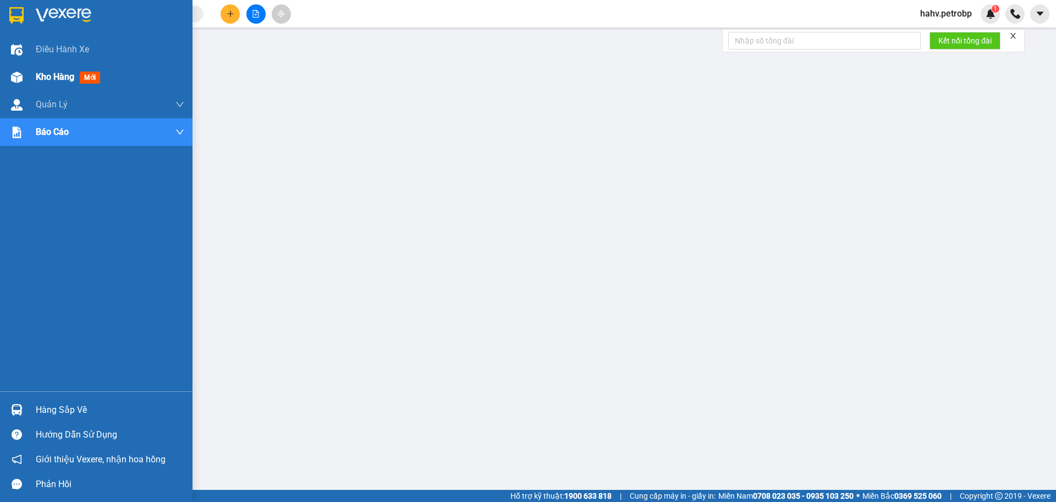
click at [46, 79] on span "Kho hàng" at bounding box center [55, 77] width 39 height 10
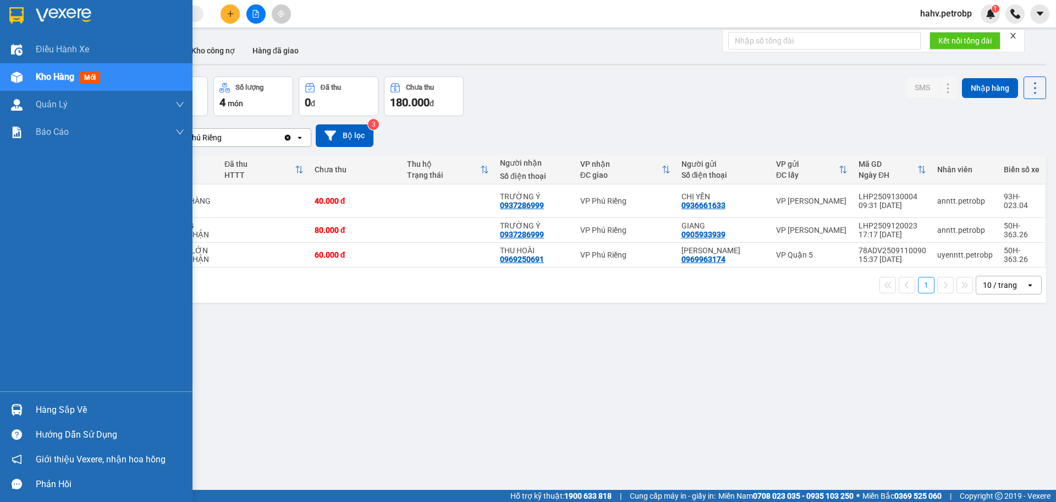
click at [53, 407] on div "Hàng sắp về" at bounding box center [110, 410] width 149 height 17
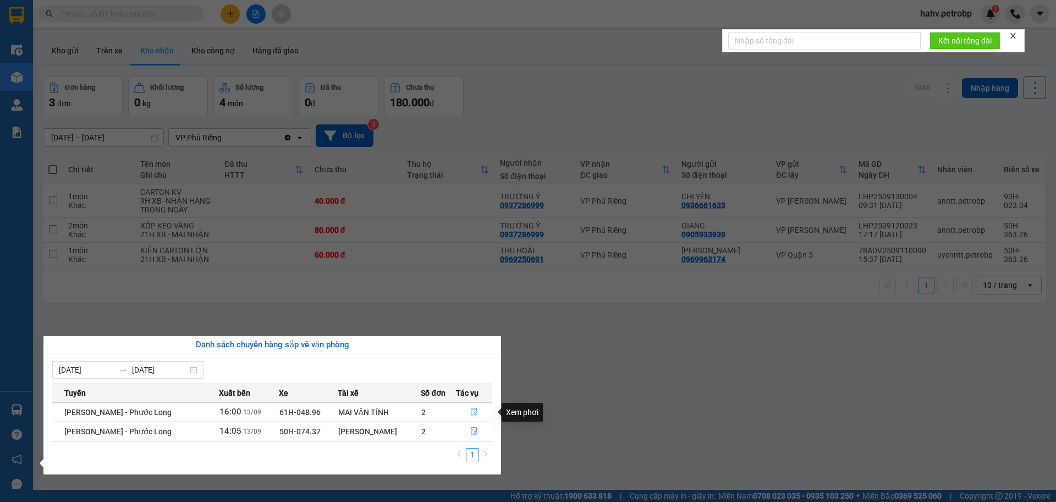
click at [475, 410] on icon "file-done" at bounding box center [474, 412] width 8 height 8
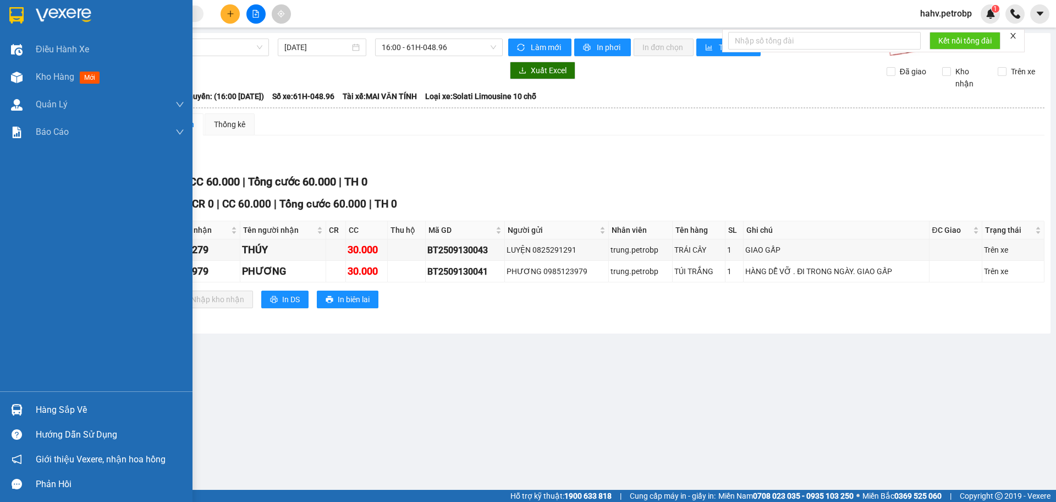
click at [68, 404] on div "Hàng sắp về" at bounding box center [110, 410] width 149 height 17
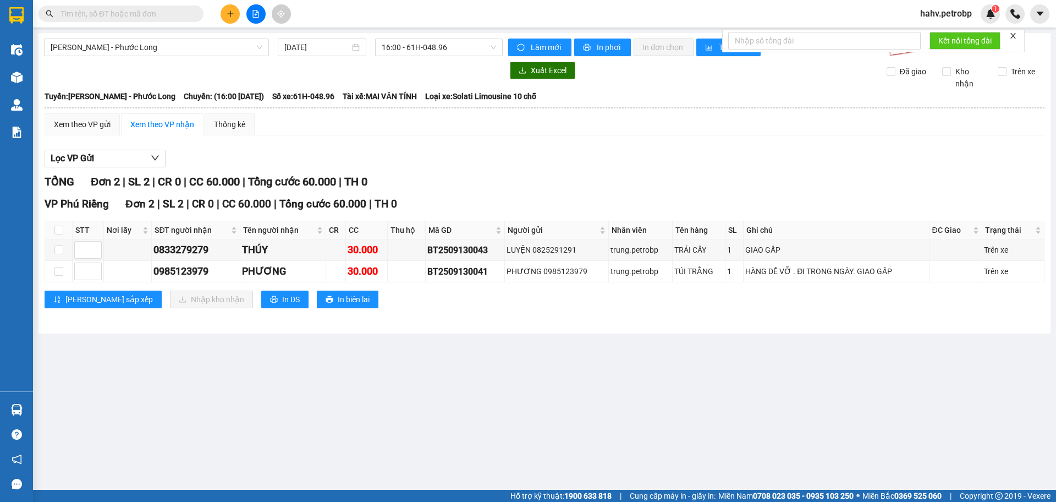
click at [630, 404] on section "Kết quả tìm kiếm ( 0 ) Bộ lọc No Data hahv.petrobp 1 Điều hành xe Kho hàng mới …" at bounding box center [528, 251] width 1056 height 502
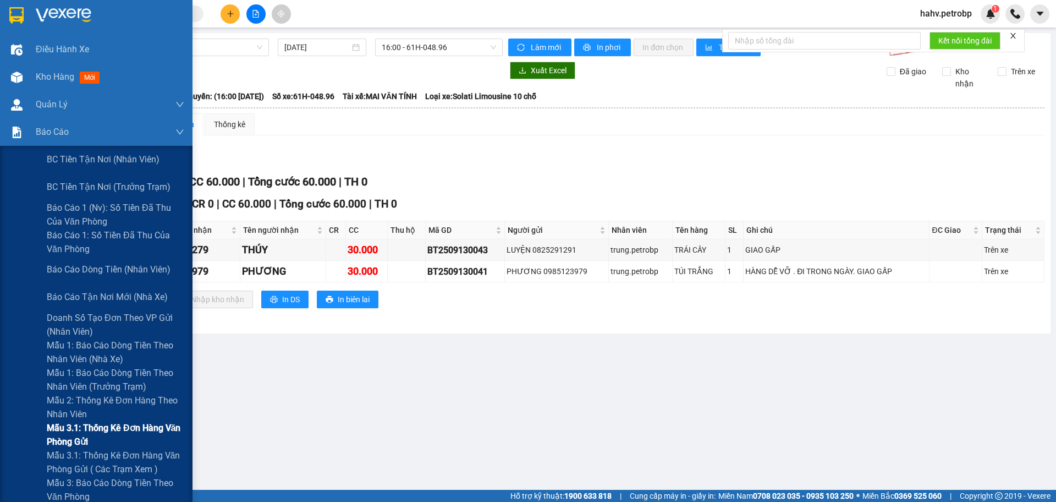
click at [103, 433] on span "Mẫu 3.1: Thống kê đơn hàng văn phòng gửi" at bounding box center [116, 435] width 138 height 28
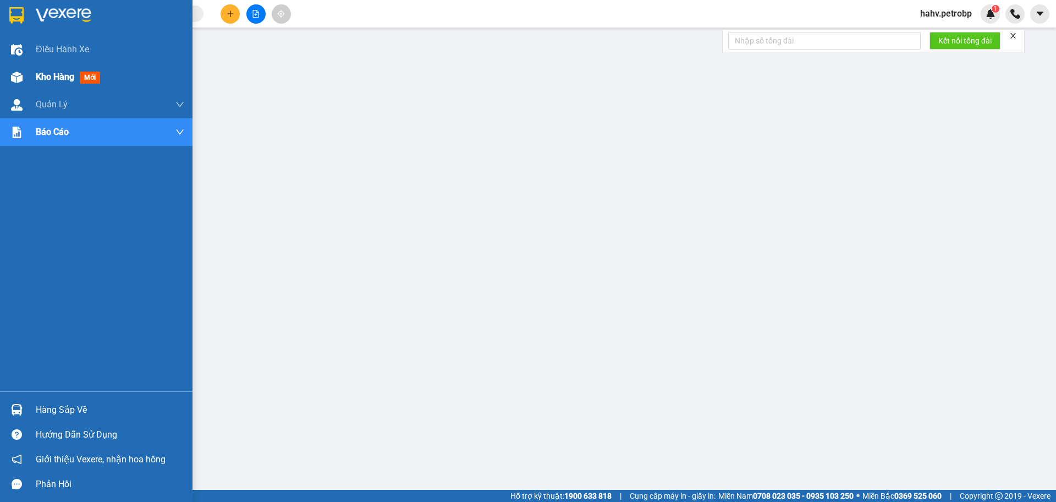
click at [50, 76] on span "Kho hàng" at bounding box center [55, 77] width 39 height 10
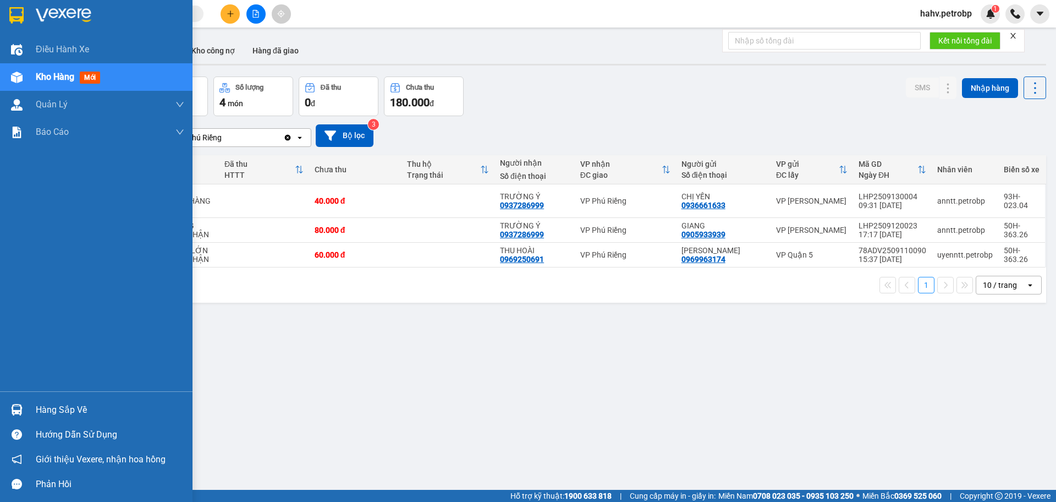
click at [64, 402] on div "Hàng sắp về" at bounding box center [110, 410] width 149 height 17
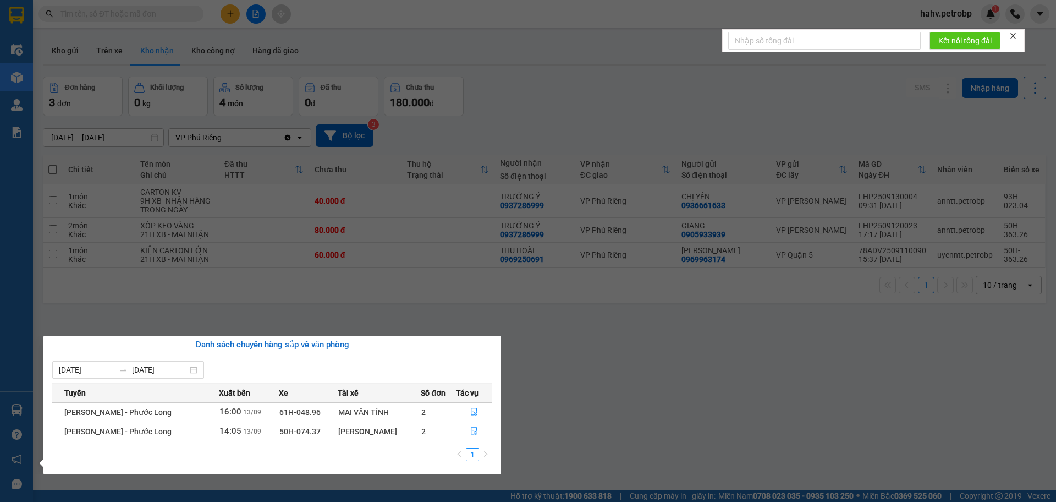
click at [678, 400] on section "Kết quả tìm kiếm ( 0 ) Bộ lọc No Data hahv.petrobp 1 Điều hành xe Kho hàng mới …" at bounding box center [528, 251] width 1056 height 502
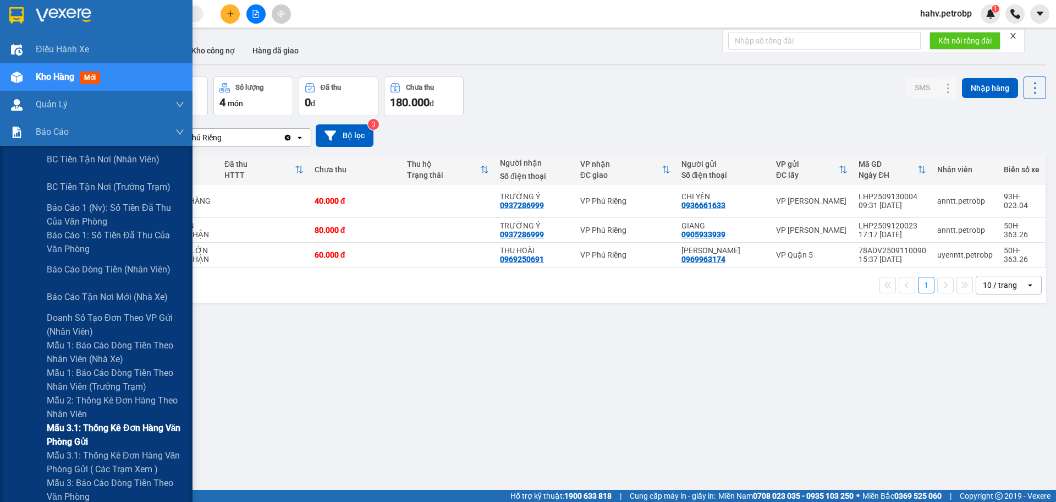
click at [87, 425] on span "Mẫu 3.1: Thống kê đơn hàng văn phòng gửi" at bounding box center [116, 435] width 138 height 28
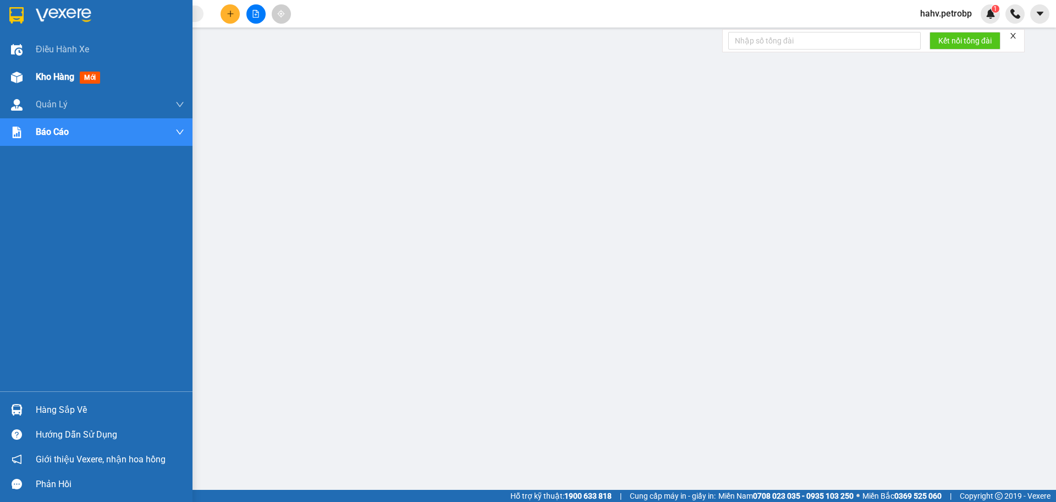
click at [43, 75] on span "Kho hàng" at bounding box center [55, 77] width 39 height 10
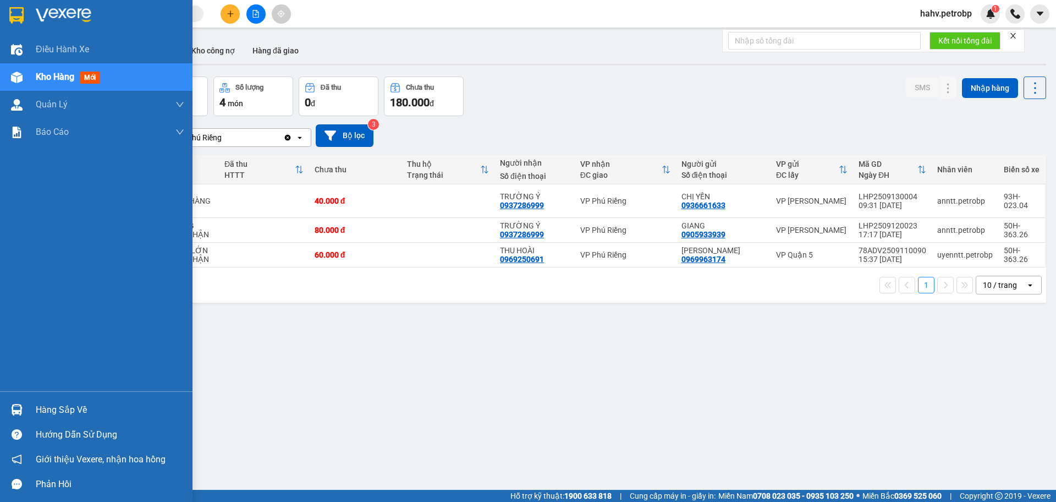
click at [52, 404] on div "Hàng sắp về" at bounding box center [110, 410] width 149 height 17
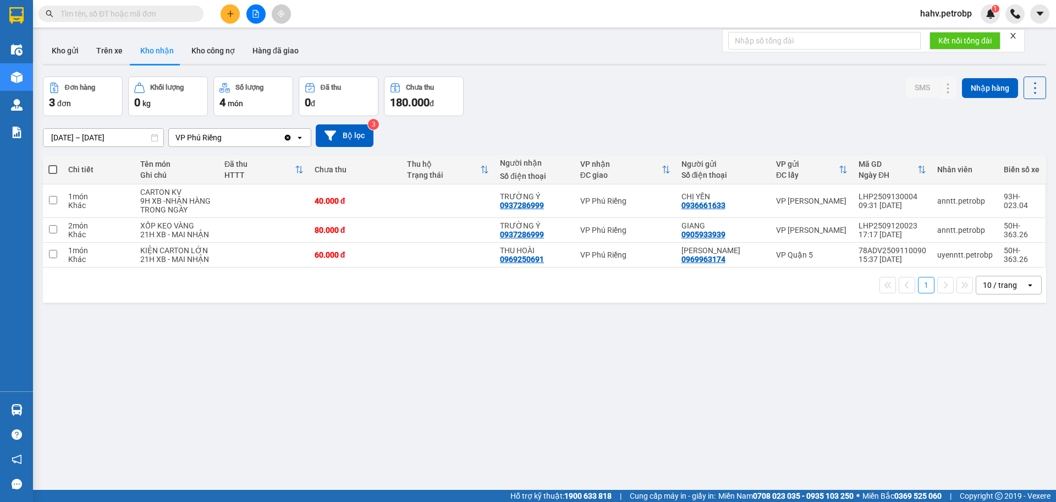
click at [688, 373] on section "Kết quả tìm kiếm ( 0 ) Bộ lọc No Data hahv.petrobp 1 Điều hành xe Kho hàng mới …" at bounding box center [528, 251] width 1056 height 502
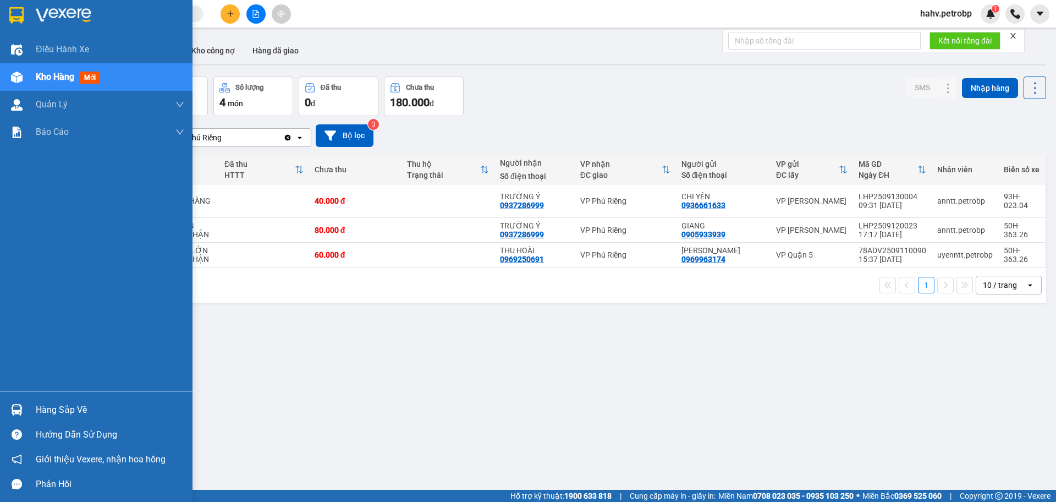
click at [68, 405] on div "Hàng sắp về" at bounding box center [110, 410] width 149 height 17
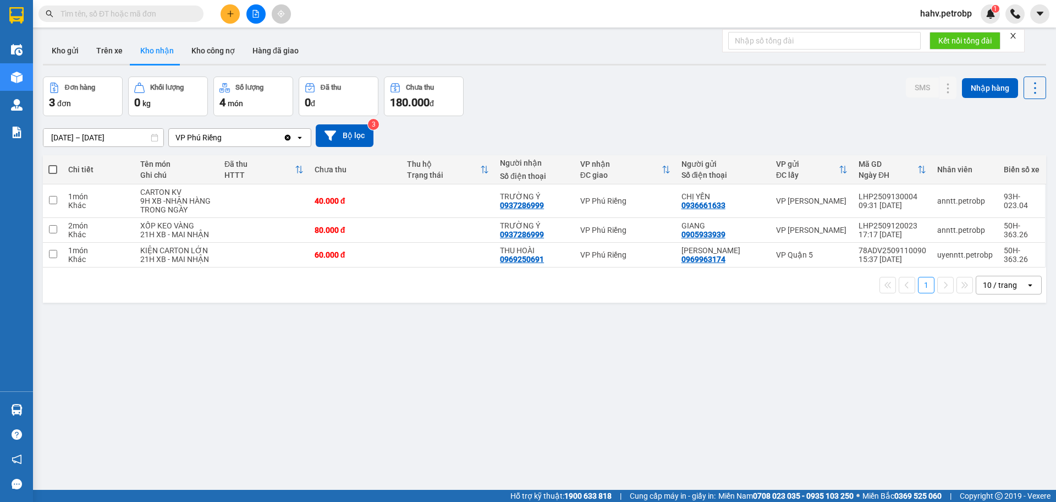
click at [652, 399] on section "Kết quả tìm kiếm ( 0 ) Bộ lọc No Data hahv.petrobp 1 Điều hành xe Kho hàng mới …" at bounding box center [528, 251] width 1056 height 502
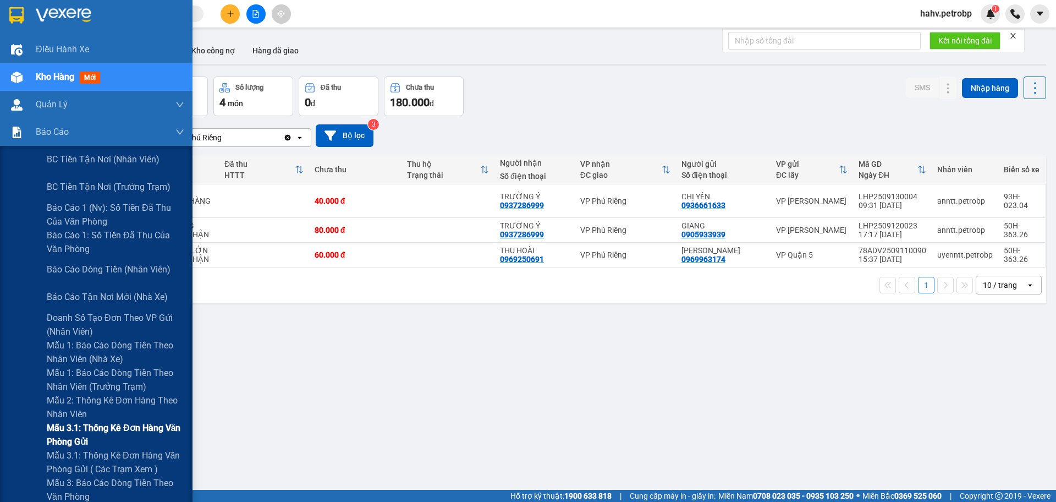
click at [86, 432] on span "Mẫu 3.1: Thống kê đơn hàng văn phòng gửi" at bounding box center [116, 435] width 138 height 28
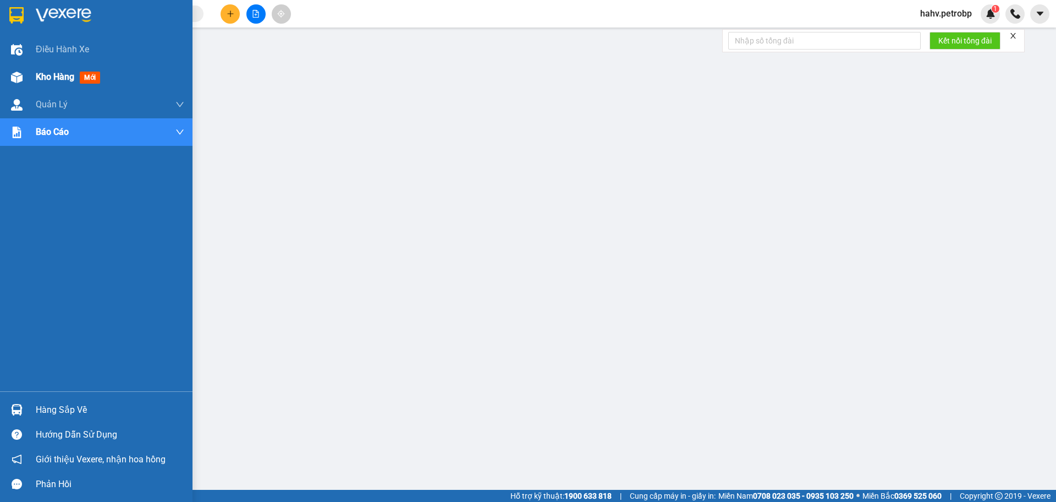
click at [50, 72] on span "Kho hàng" at bounding box center [55, 77] width 39 height 10
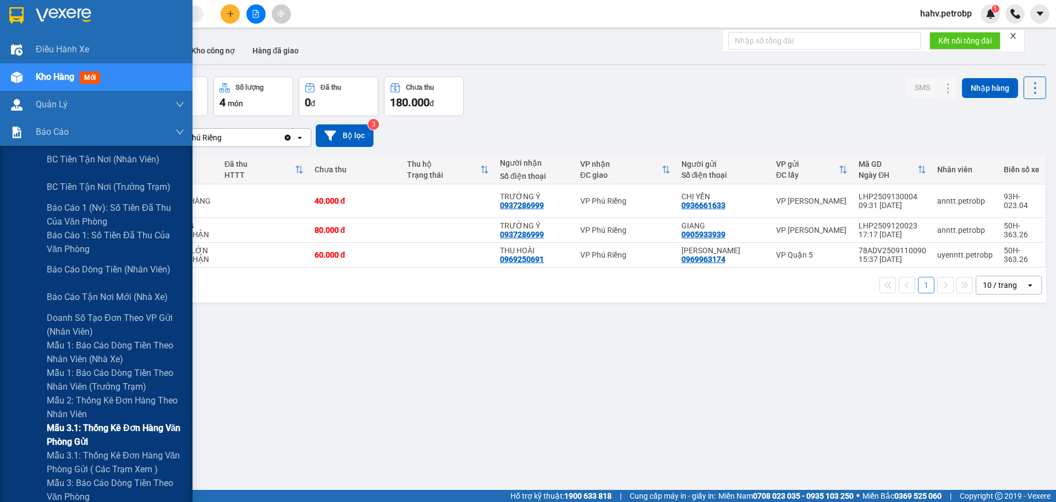
click at [100, 438] on span "Mẫu 3.1: Thống kê đơn hàng văn phòng gửi" at bounding box center [116, 435] width 138 height 28
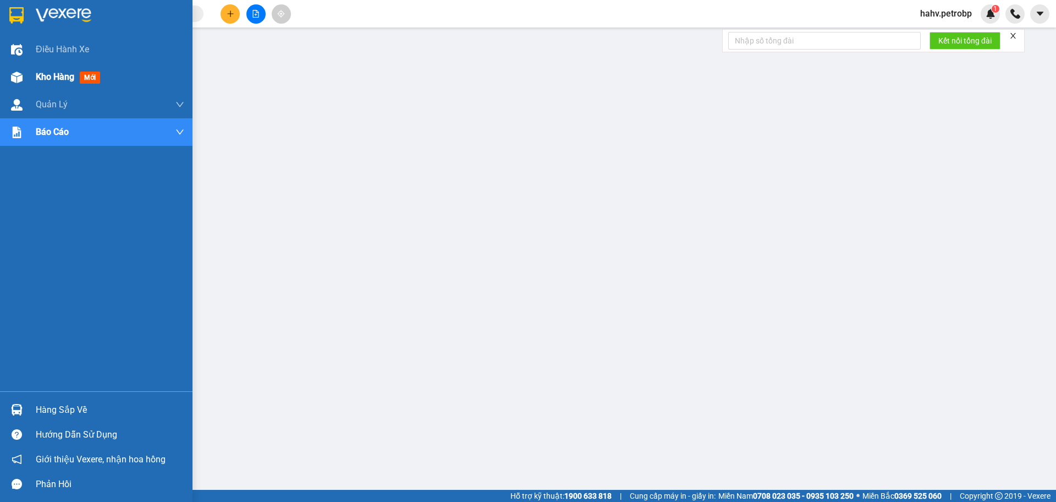
click at [56, 73] on span "Kho hàng" at bounding box center [55, 77] width 39 height 10
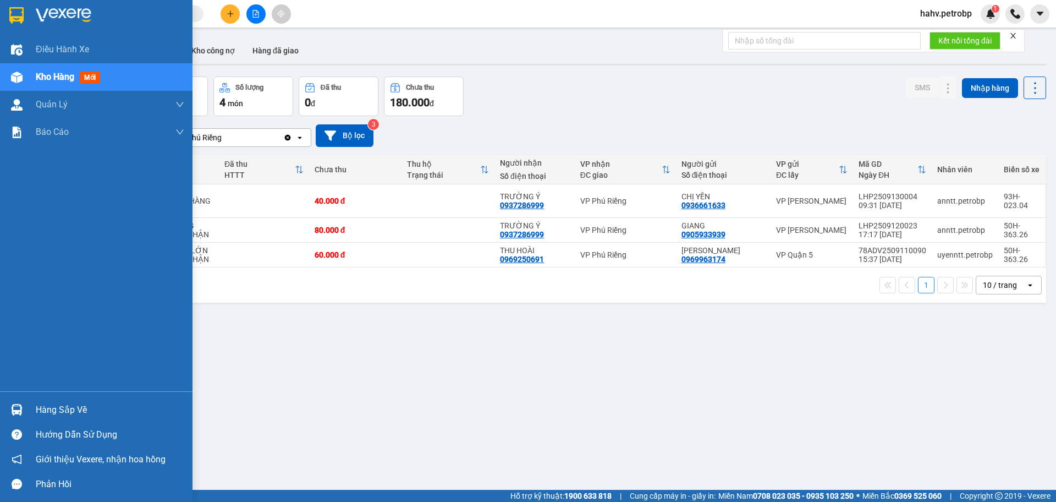
click at [61, 404] on div "Hàng sắp về" at bounding box center [110, 410] width 149 height 17
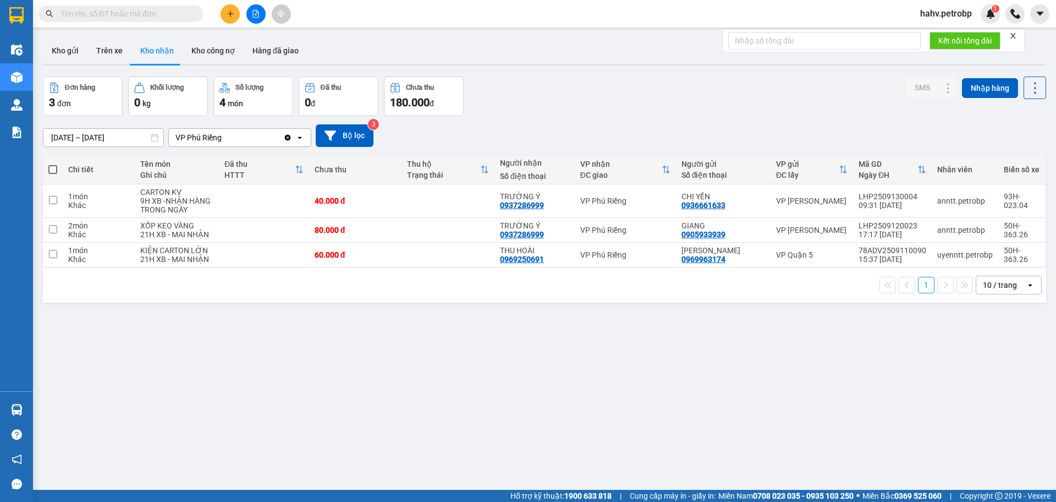
click at [589, 380] on section "Kết quả tìm kiếm ( 0 ) Bộ lọc No Data hahv.petrobp 1 Điều hành xe Kho hàng mới …" at bounding box center [528, 251] width 1056 height 502
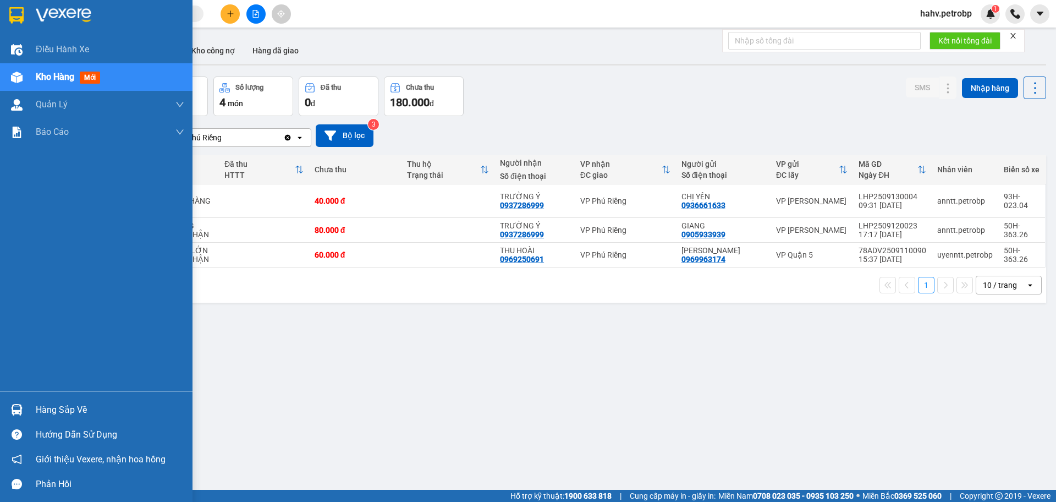
click at [52, 407] on div "Hàng sắp về" at bounding box center [110, 410] width 149 height 17
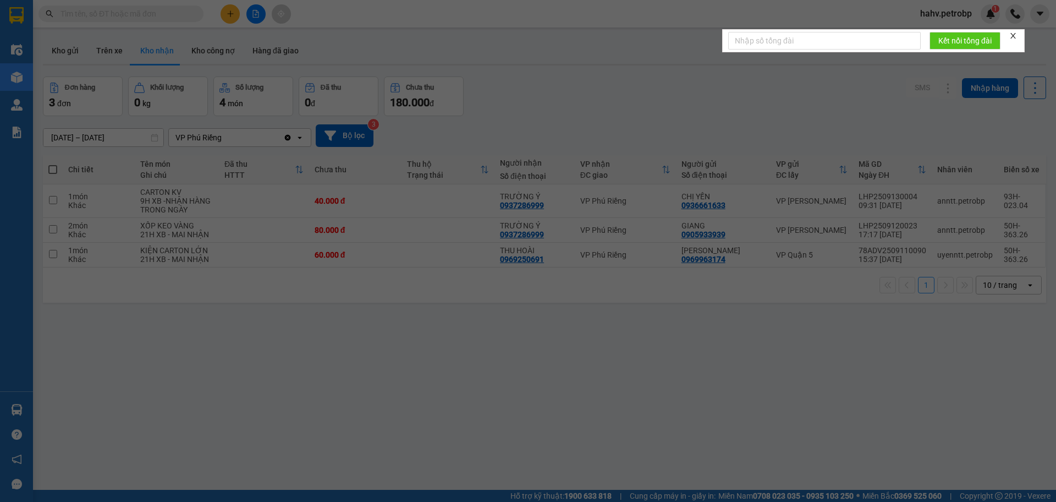
click at [52, 407] on body "Kết quả tìm kiếm ( 0 ) Bộ lọc No Data hahv.petrobp 1 Điều hành xe Kho hàng mới …" at bounding box center [528, 251] width 1056 height 502
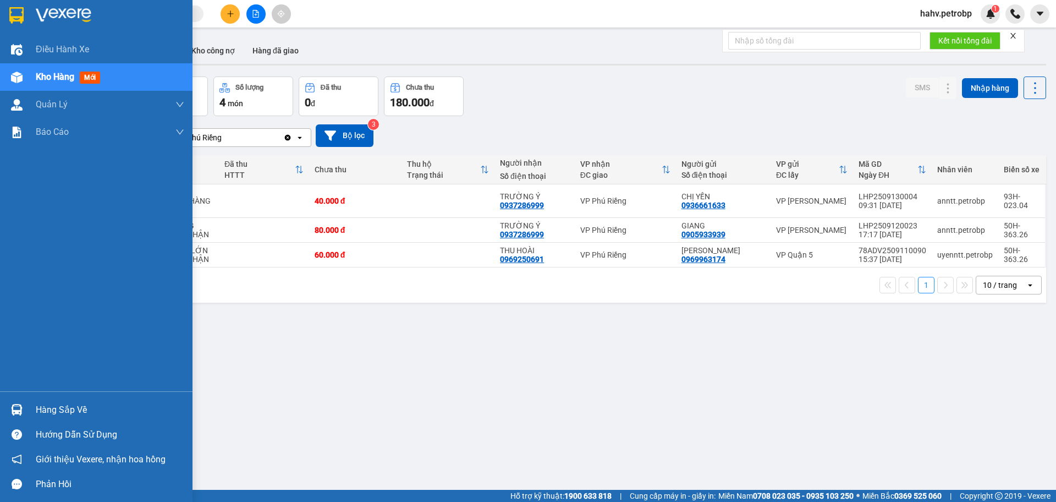
click at [52, 407] on div "Hàng sắp về" at bounding box center [110, 410] width 149 height 17
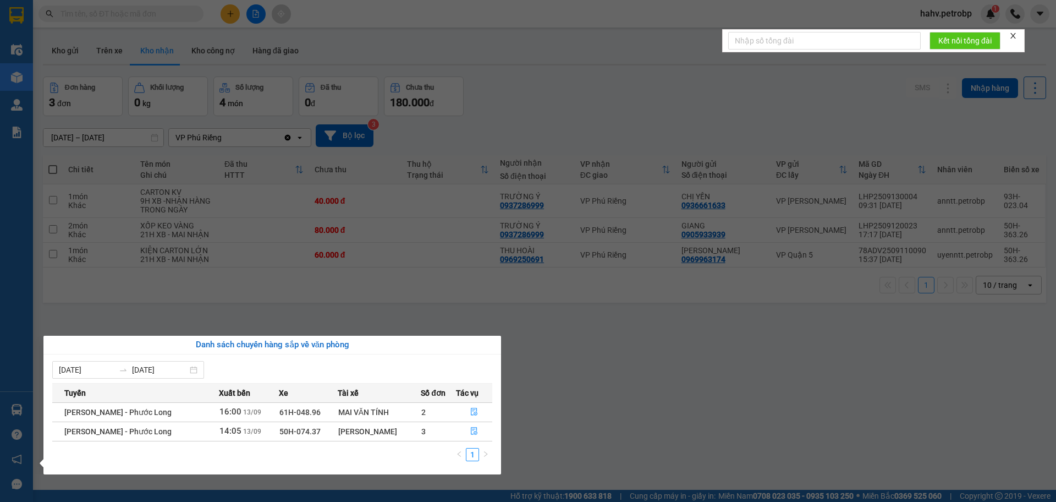
click at [673, 420] on section "Kết quả tìm kiếm ( 0 ) Bộ lọc No Data hahv.petrobp 1 Điều hành xe Kho hàng mới …" at bounding box center [528, 251] width 1056 height 502
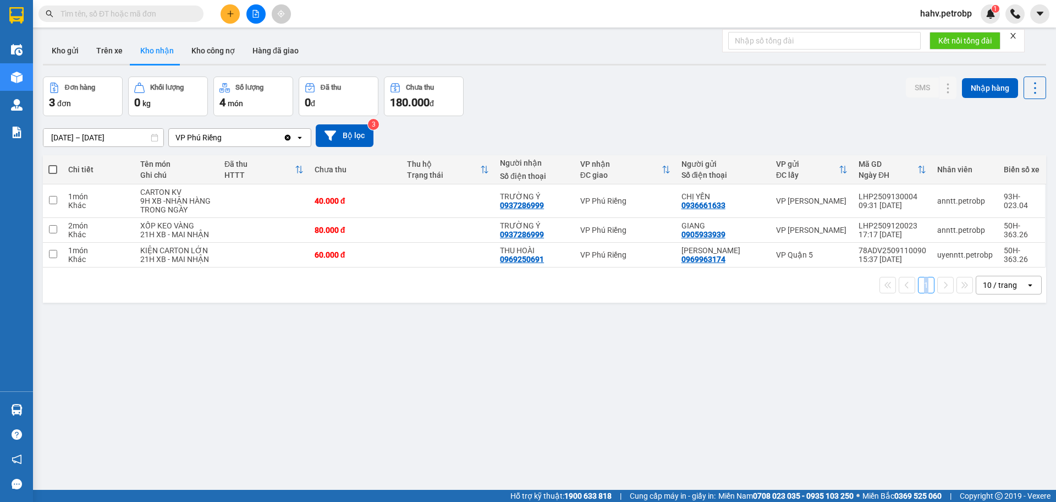
drag, startPoint x: 673, startPoint y: 420, endPoint x: 655, endPoint y: 429, distance: 20.7
click at [673, 420] on div "ver 1.8.143 Kho gửi Trên xe Kho nhận Kho công nợ Hàng đã giao Đơn hàng 3 đơn Kh…" at bounding box center [545, 284] width 1012 height 502
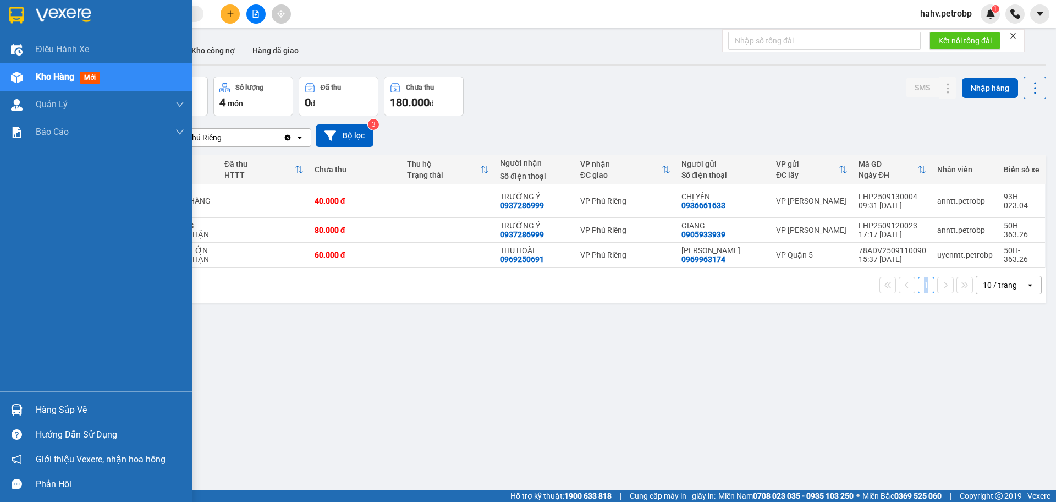
click at [50, 410] on div "Hàng sắp về" at bounding box center [110, 410] width 149 height 17
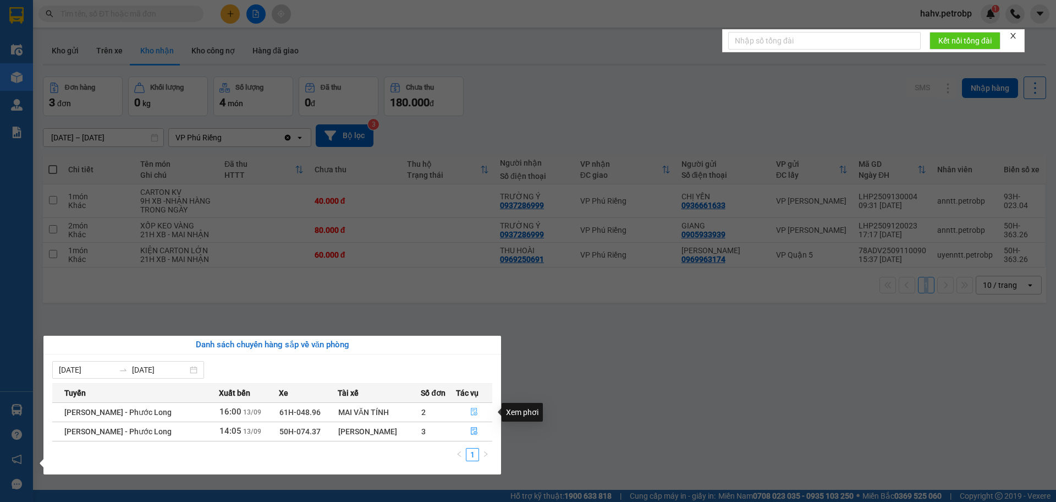
click at [478, 406] on button "button" at bounding box center [475, 412] width 36 height 18
click at [478, 406] on main "ver 1.8.143 Kho gửi Trên xe Kho nhận Kho công nợ Hàng đã giao Đơn hàng 3 đơn Kh…" at bounding box center [528, 245] width 1056 height 490
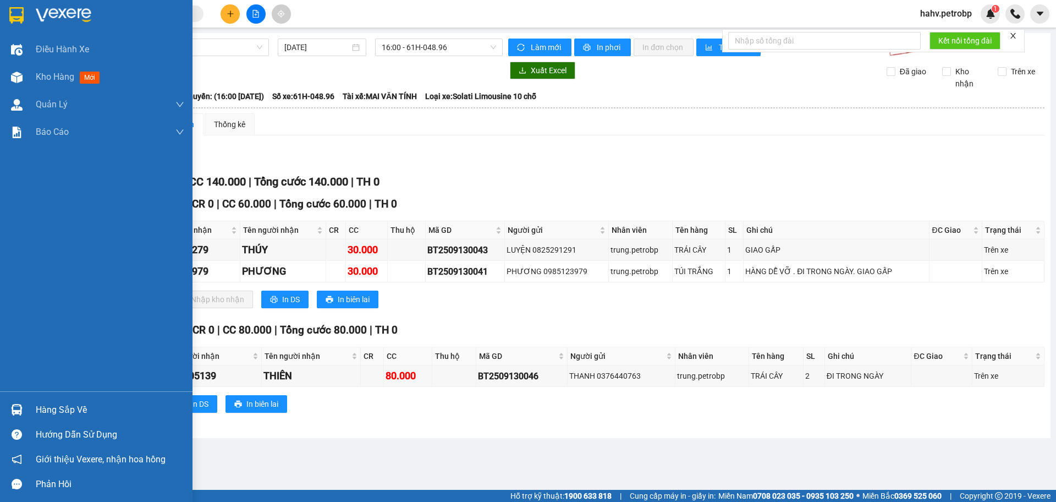
click at [0, 410] on div "Hàng sắp về" at bounding box center [96, 409] width 193 height 25
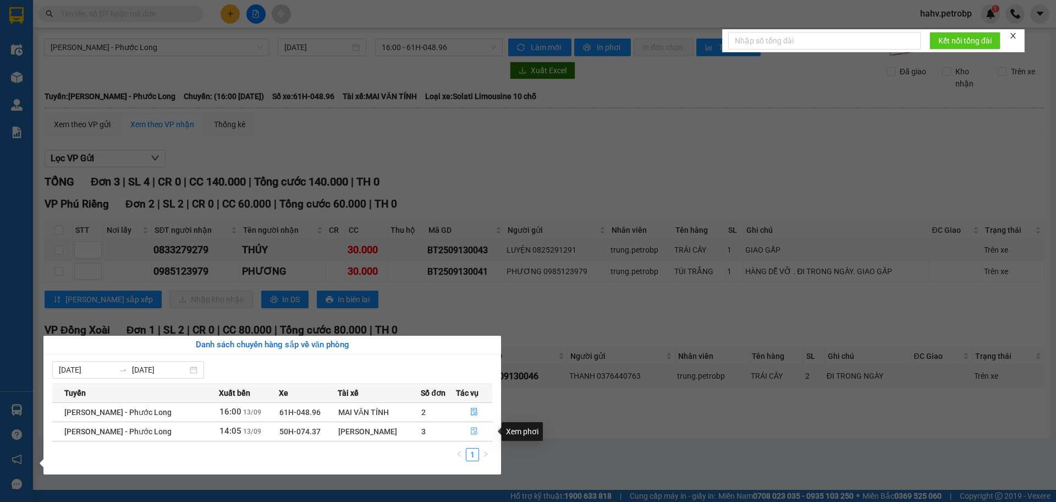
click at [474, 430] on icon "file-done" at bounding box center [474, 431] width 8 height 8
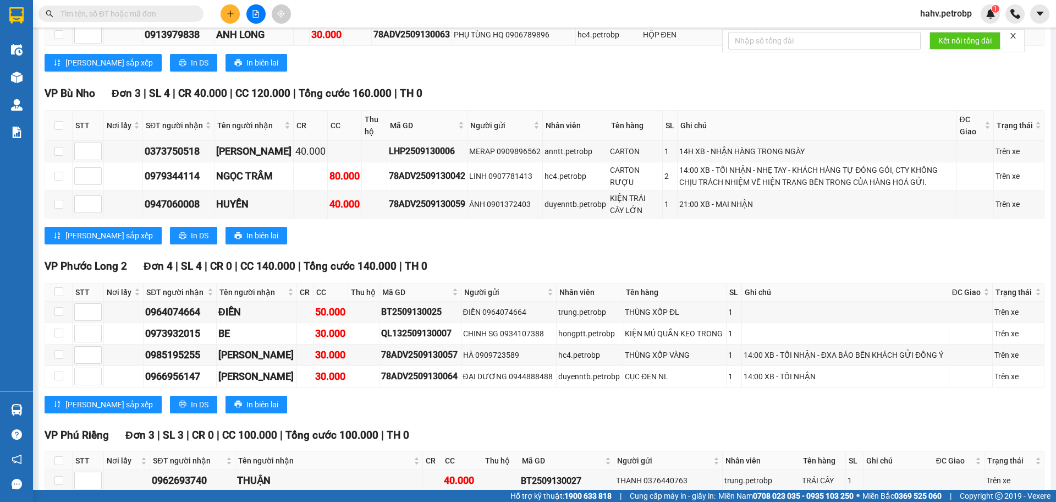
scroll to position [1888, 0]
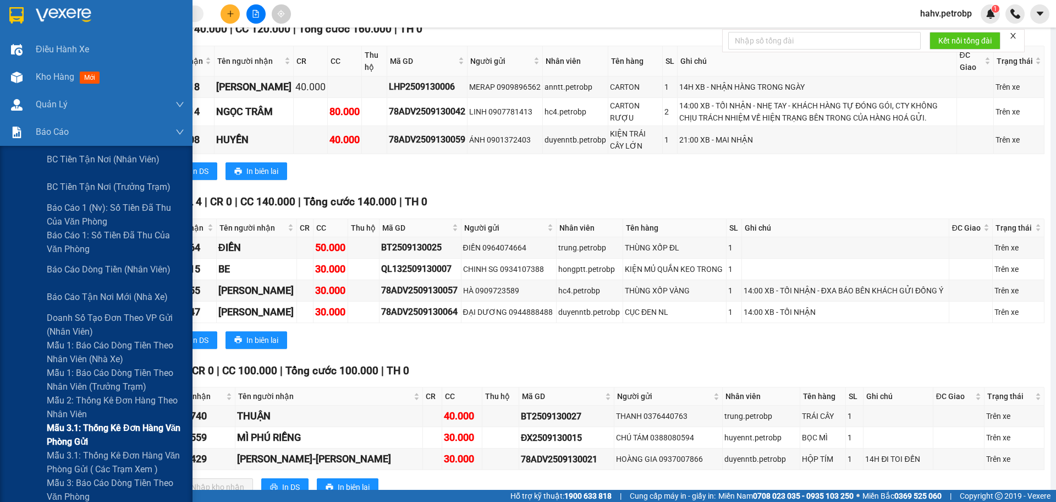
click at [2, 441] on div "Mẫu 3.1: Thống kê đơn hàng văn phòng gửi" at bounding box center [96, 435] width 193 height 28
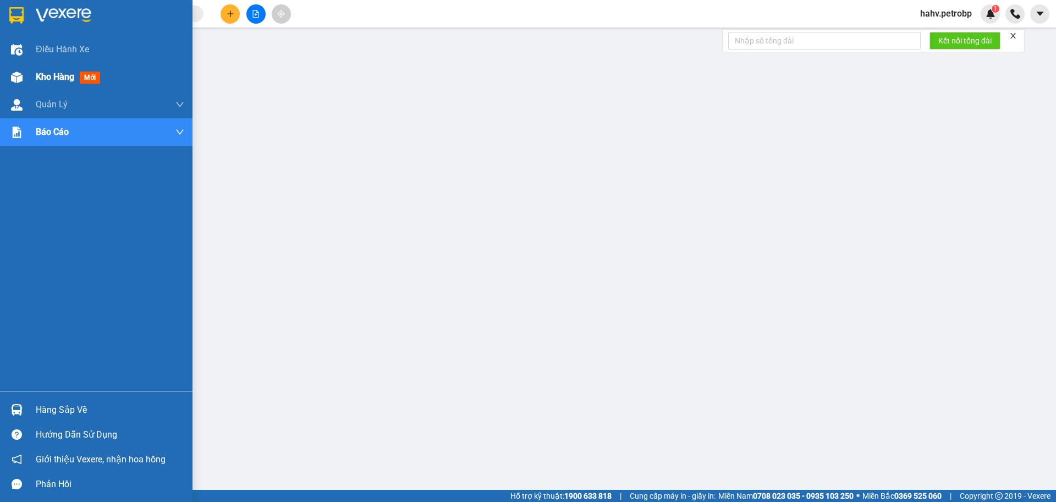
click at [8, 79] on div at bounding box center [16, 77] width 19 height 19
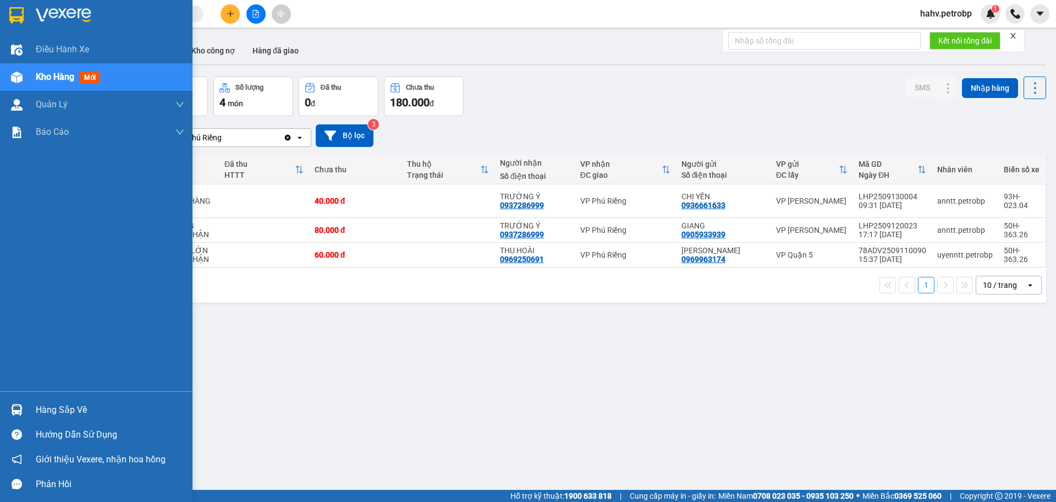
click at [18, 411] on img at bounding box center [17, 410] width 12 height 12
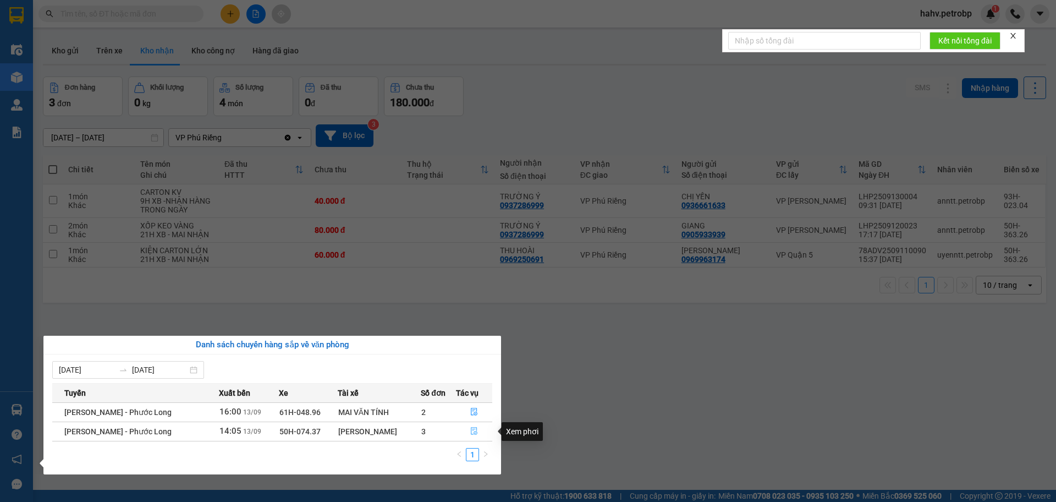
click at [478, 429] on button "button" at bounding box center [475, 431] width 36 height 18
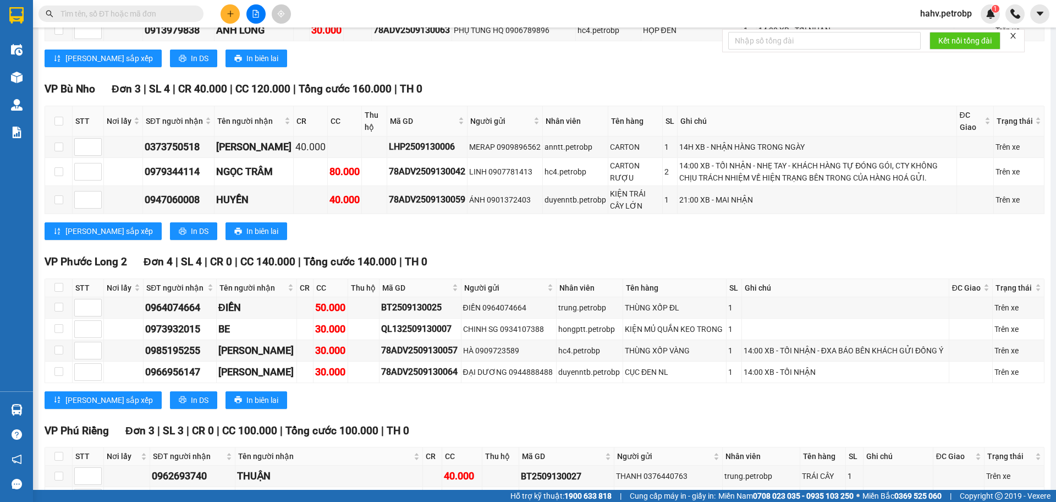
scroll to position [1833, 0]
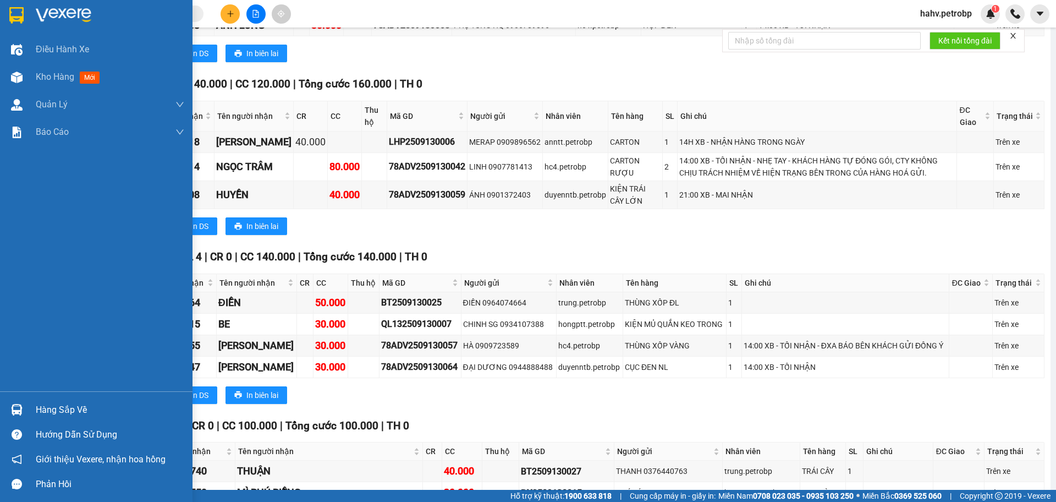
click at [9, 405] on div at bounding box center [16, 409] width 19 height 19
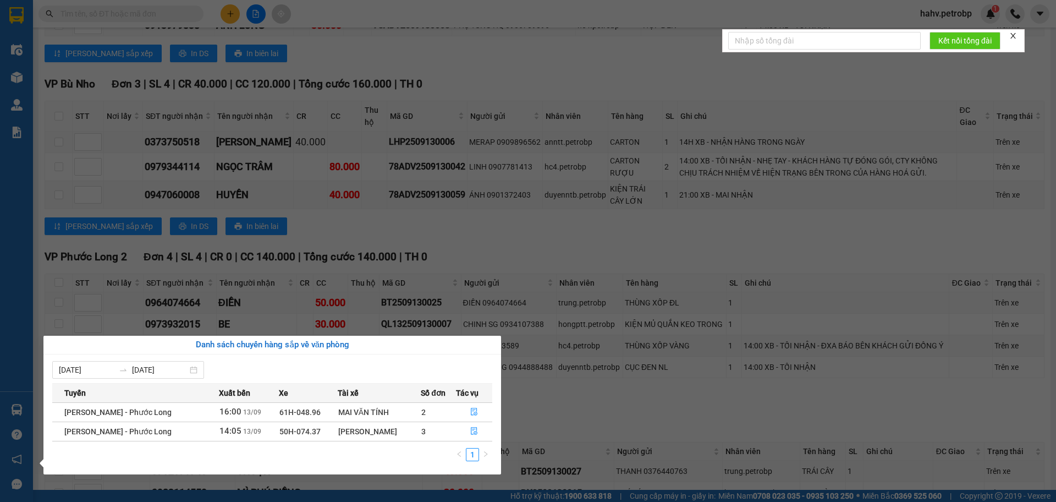
click at [7, 265] on div "Điều hành xe Kho hàng mới Quản [PERSON_NAME] lý chuyến Quản lý giao nhận mới Qu…" at bounding box center [16, 251] width 33 height 502
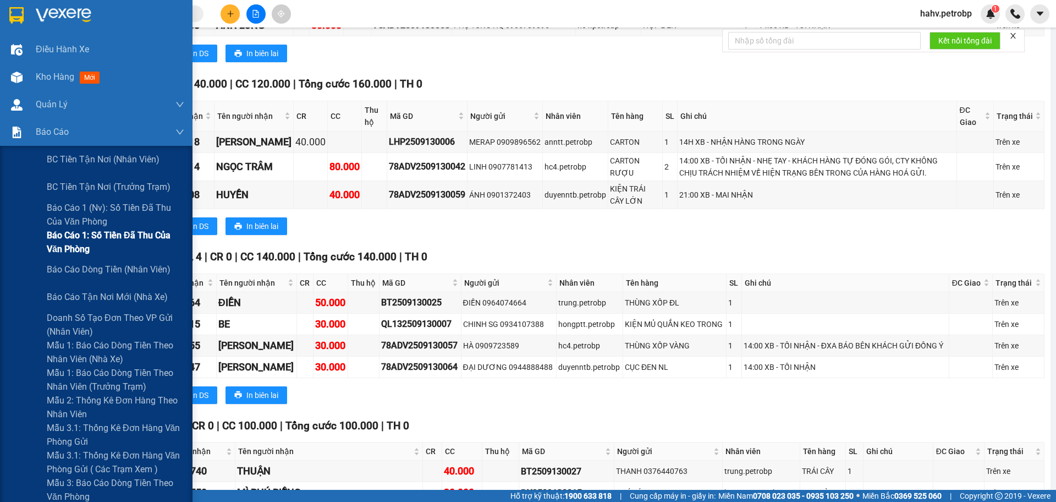
click at [0, 240] on div "Báo cáo 1: Số tiền đã thu của văn phòng" at bounding box center [96, 242] width 193 height 28
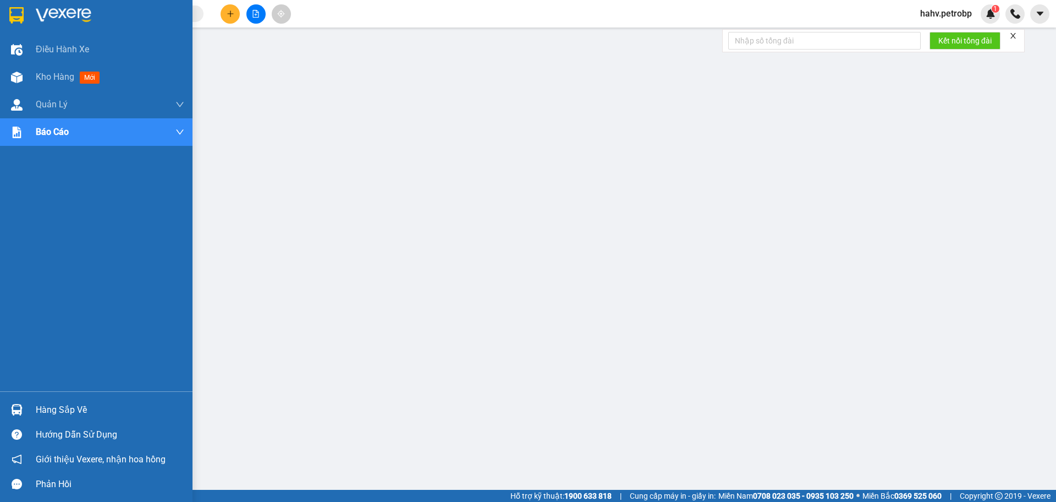
click at [15, 400] on div at bounding box center [16, 409] width 19 height 19
click at [15, 400] on div "Điều hành xe Kho hàng mới Quản [PERSON_NAME] lý chuyến Quản lý giao nhận mới Qu…" at bounding box center [96, 251] width 193 height 502
click at [0, 385] on div "Điều hành xe Kho hàng mới Quản [PERSON_NAME] lý chuyến Quản lý giao nhận mới Qu…" at bounding box center [96, 213] width 193 height 355
drag, startPoint x: 0, startPoint y: 385, endPoint x: 16, endPoint y: 399, distance: 21.4
click at [1, 386] on div "Điều hành xe Kho hàng mới Quản [PERSON_NAME] lý chuyến Quản lý giao nhận mới Qu…" at bounding box center [96, 213] width 193 height 355
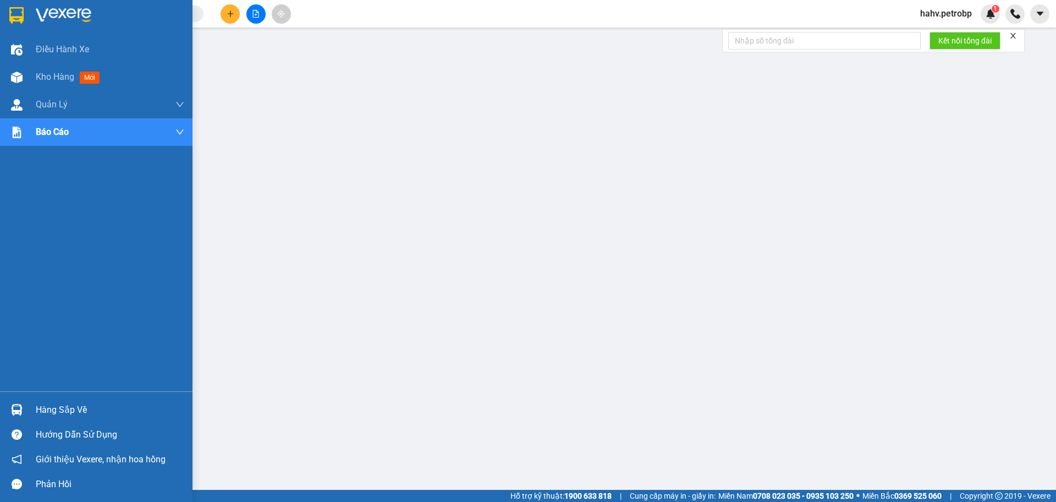
click at [25, 406] on div at bounding box center [16, 409] width 19 height 19
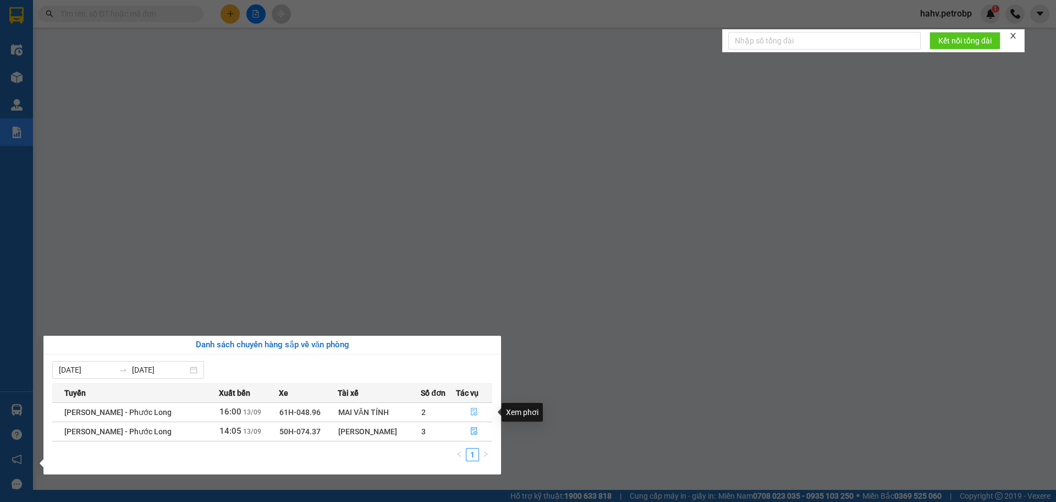
click at [471, 409] on icon "file-done" at bounding box center [474, 412] width 7 height 8
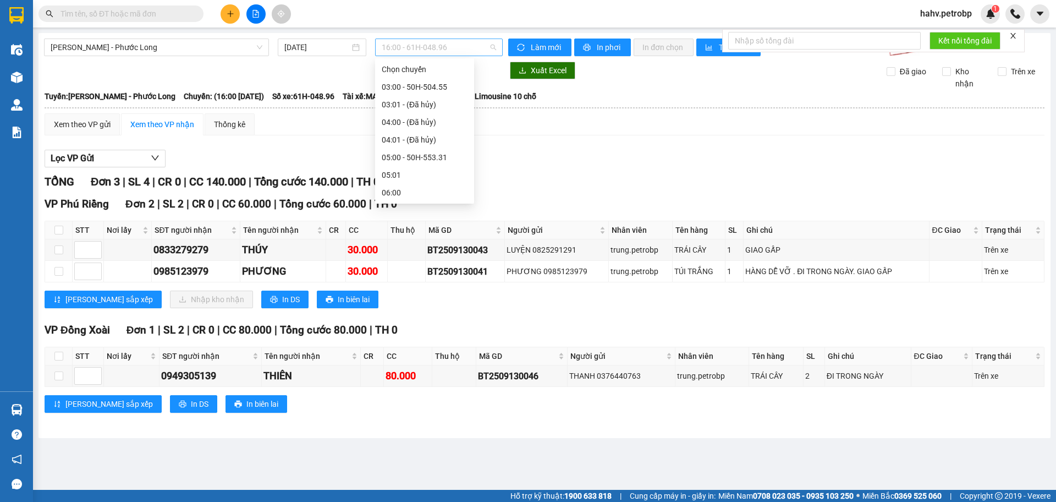
click at [460, 45] on span "16:00 - 61H-048.96" at bounding box center [439, 47] width 114 height 17
click at [438, 107] on div "14:00 - 50H-504.21" at bounding box center [425, 104] width 86 height 12
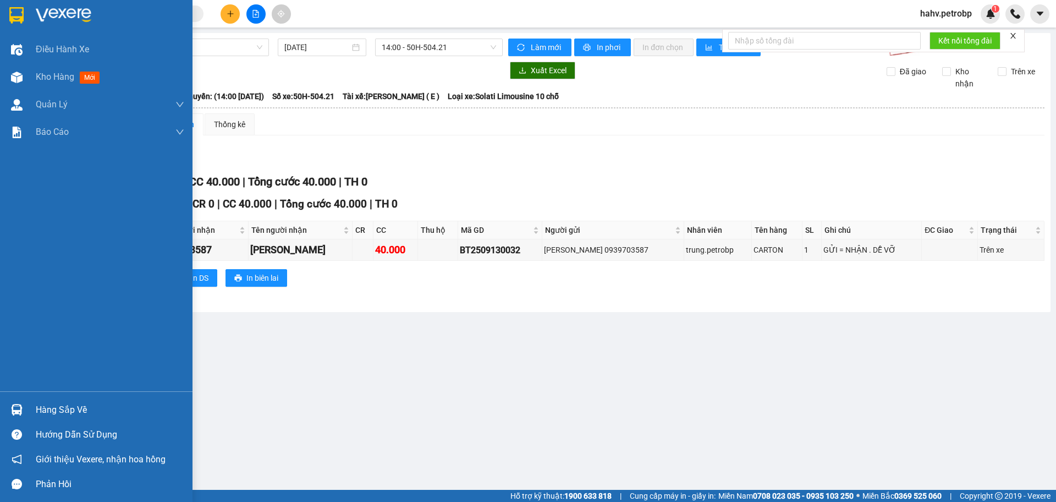
click at [17, 404] on img at bounding box center [17, 410] width 12 height 12
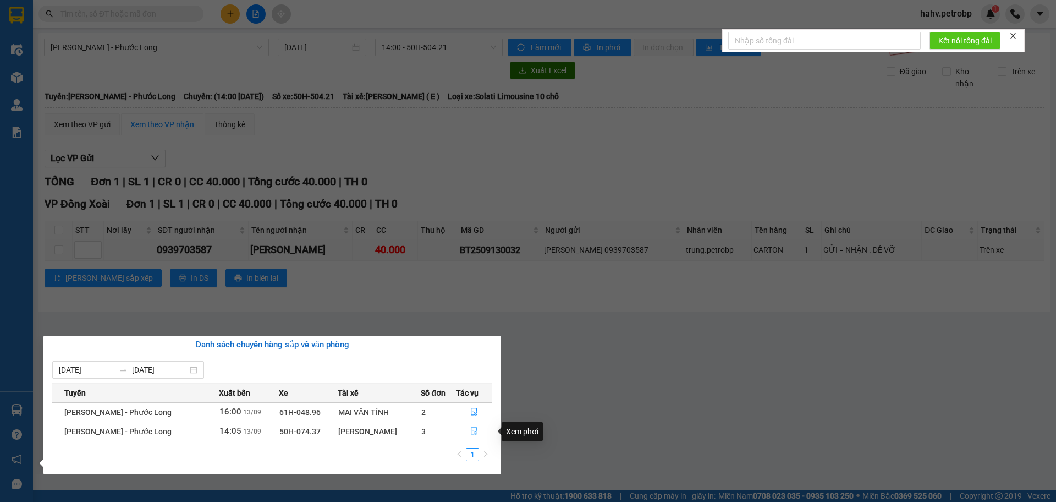
click at [474, 432] on icon "file-done" at bounding box center [474, 431] width 8 height 8
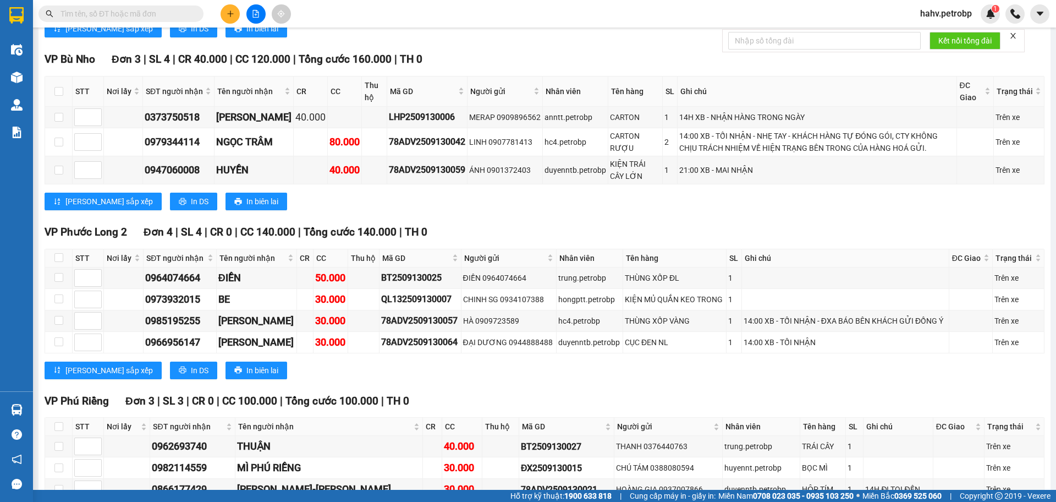
scroll to position [1870, 0]
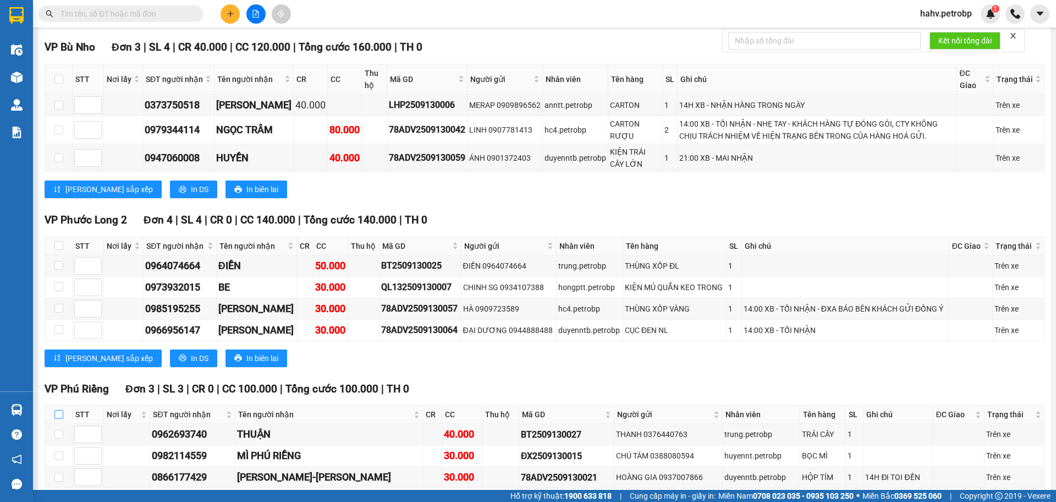
click at [59, 410] on input "checkbox" at bounding box center [58, 414] width 9 height 9
checkbox input "true"
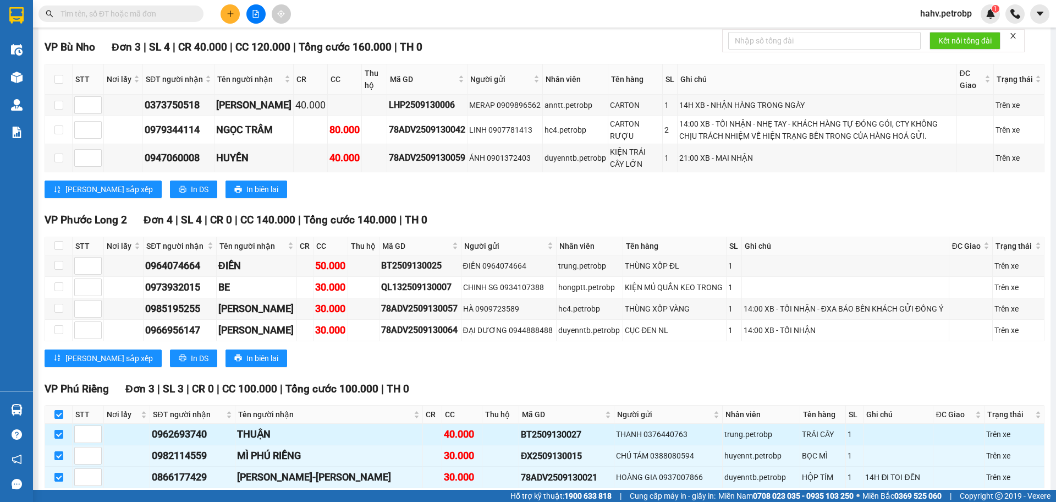
click at [166, 424] on td "0962693740" at bounding box center [192, 434] width 85 height 21
copy div "0962693740"
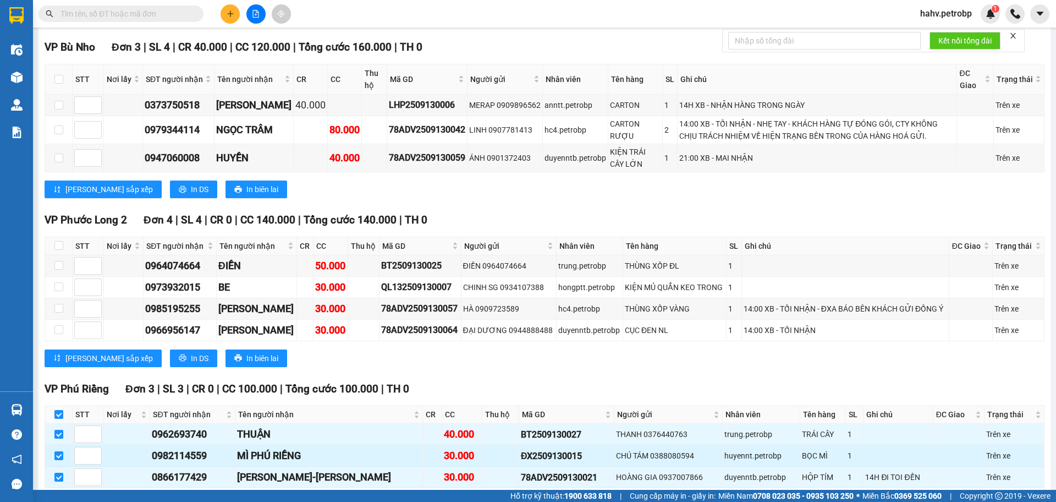
click at [191, 448] on div "0982114559" at bounding box center [192, 455] width 81 height 15
copy div "0982114559"
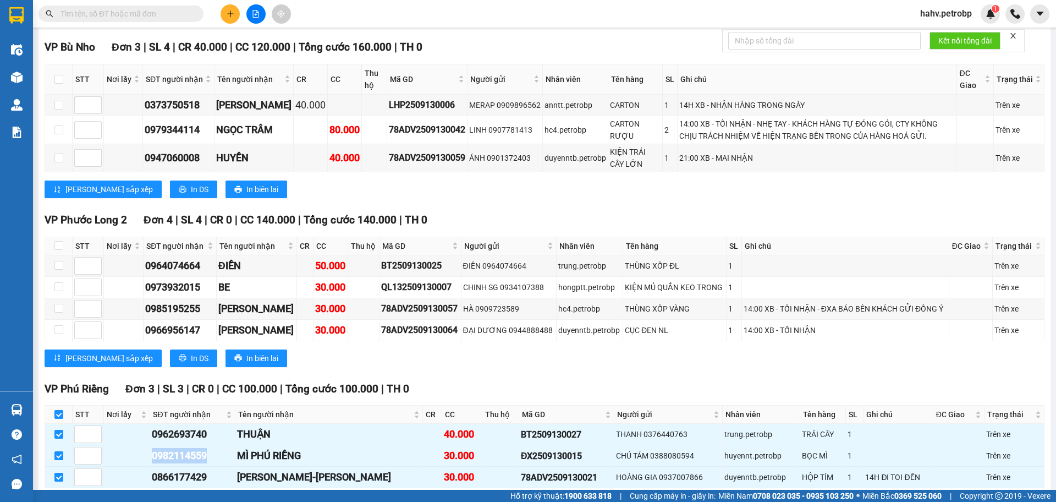
click at [191, 499] on span "Nhập kho nhận" at bounding box center [217, 505] width 53 height 12
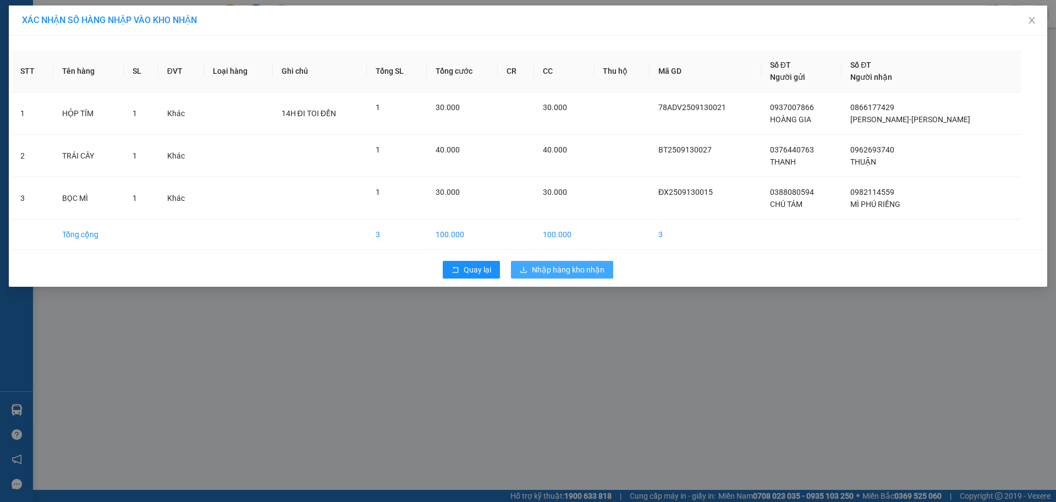
click at [575, 267] on span "Nhập hàng kho nhận" at bounding box center [568, 269] width 73 height 12
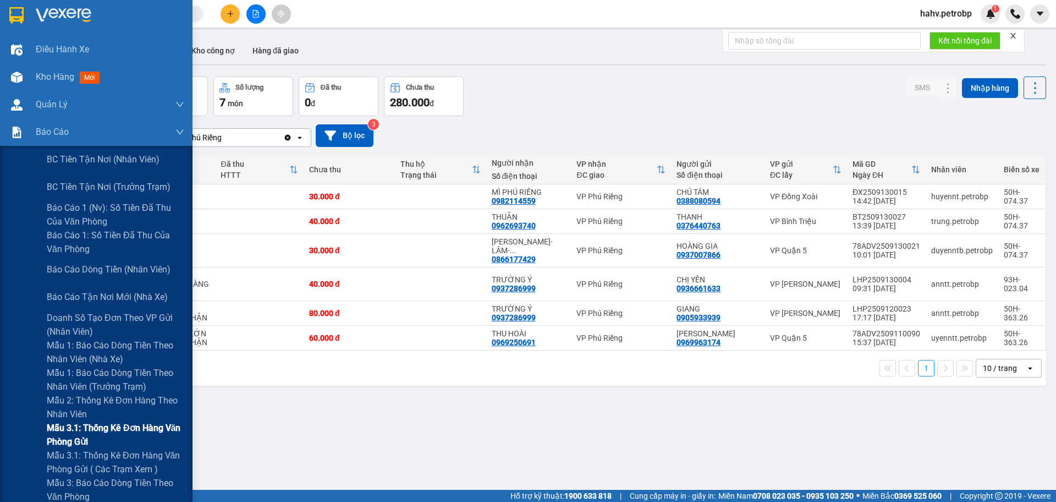
click at [24, 429] on div "Mẫu 3.1: Thống kê đơn hàng văn phòng gửi" at bounding box center [96, 435] width 193 height 28
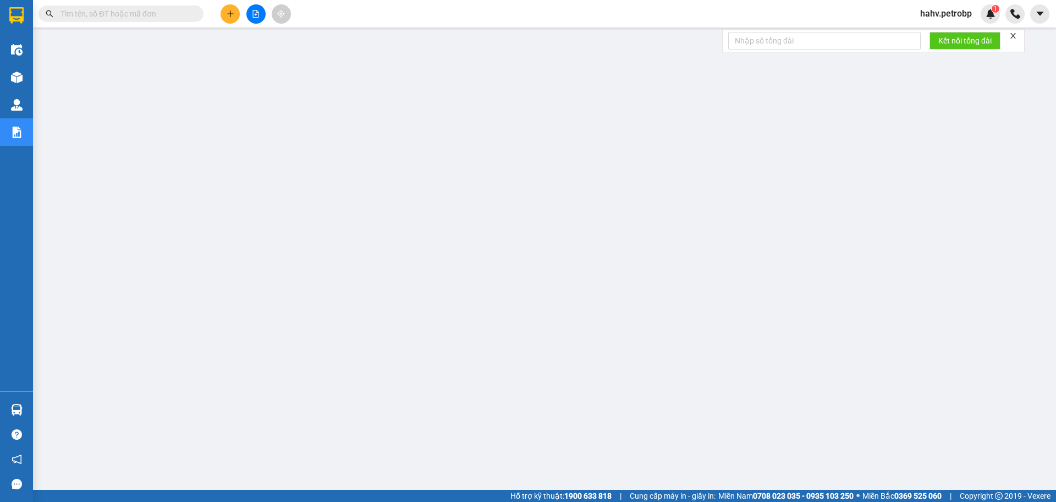
paste input "ĐX2509130018"
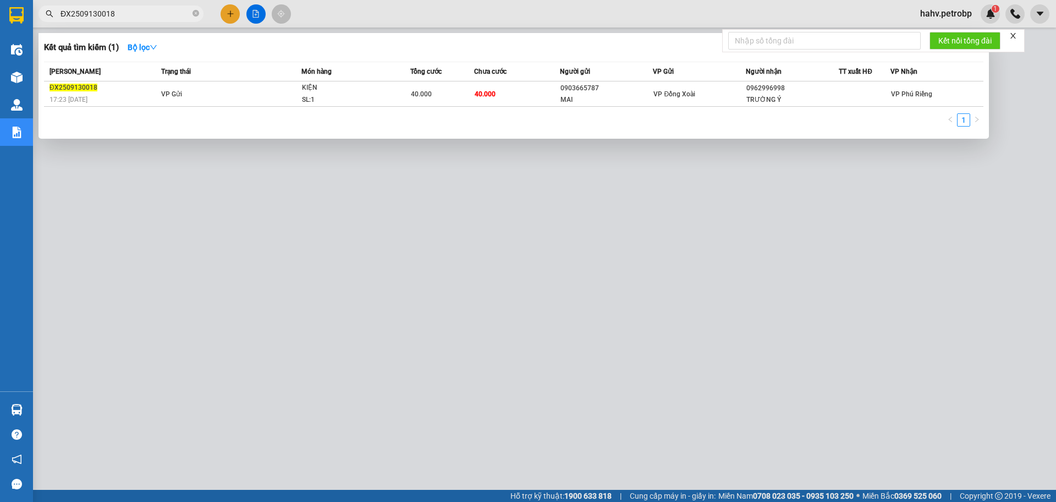
type input "ĐX2509130018"
click at [367, 327] on div at bounding box center [528, 251] width 1056 height 502
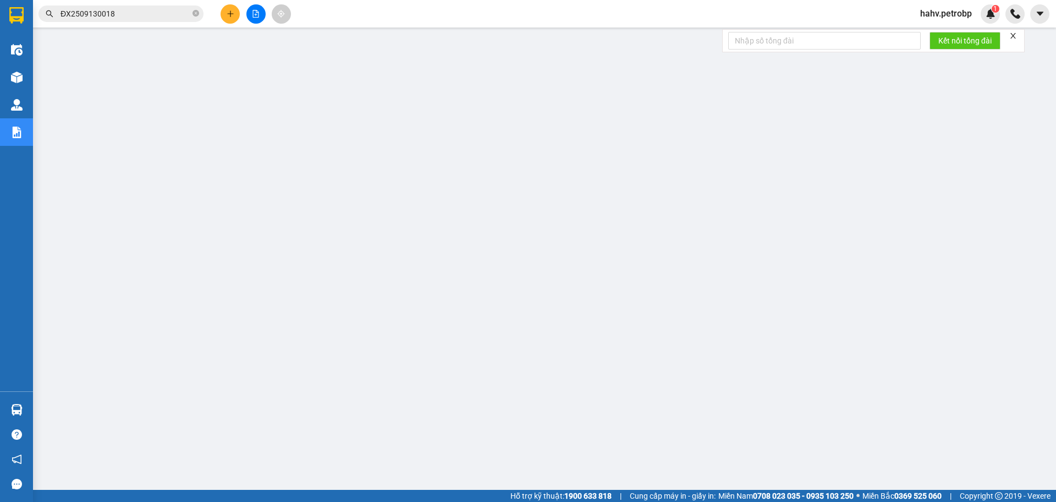
click at [257, 20] on button at bounding box center [255, 13] width 19 height 19
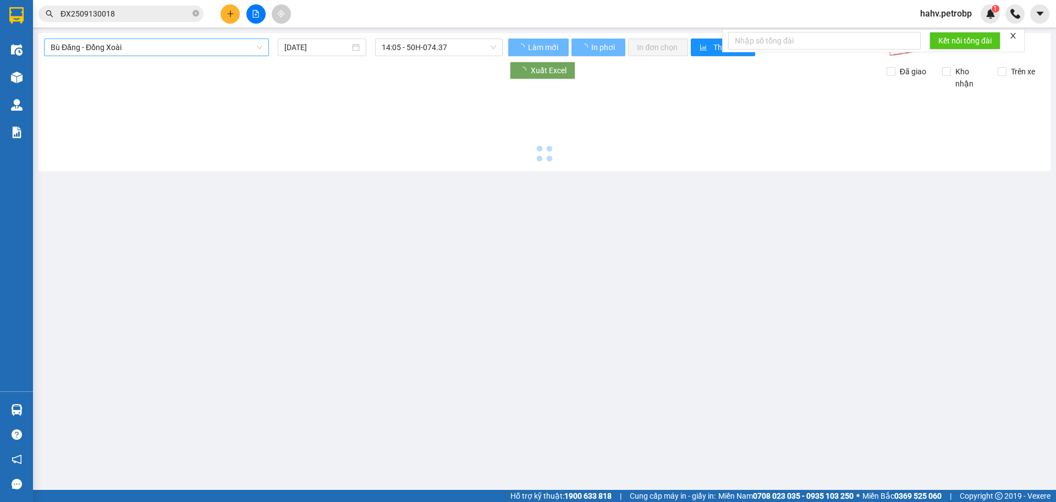
click at [150, 46] on span "Bù Đăng - Đồng Xoài" at bounding box center [157, 47] width 212 height 17
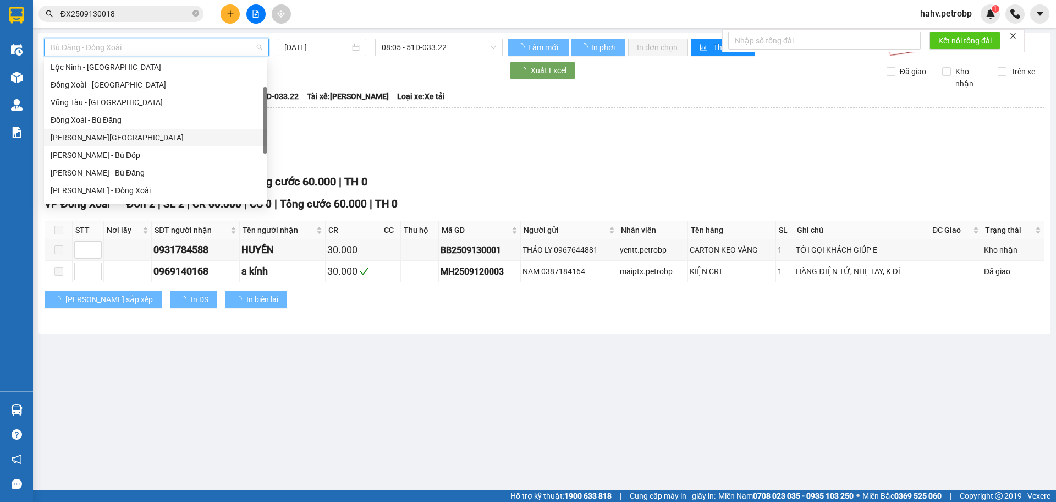
scroll to position [164, 0]
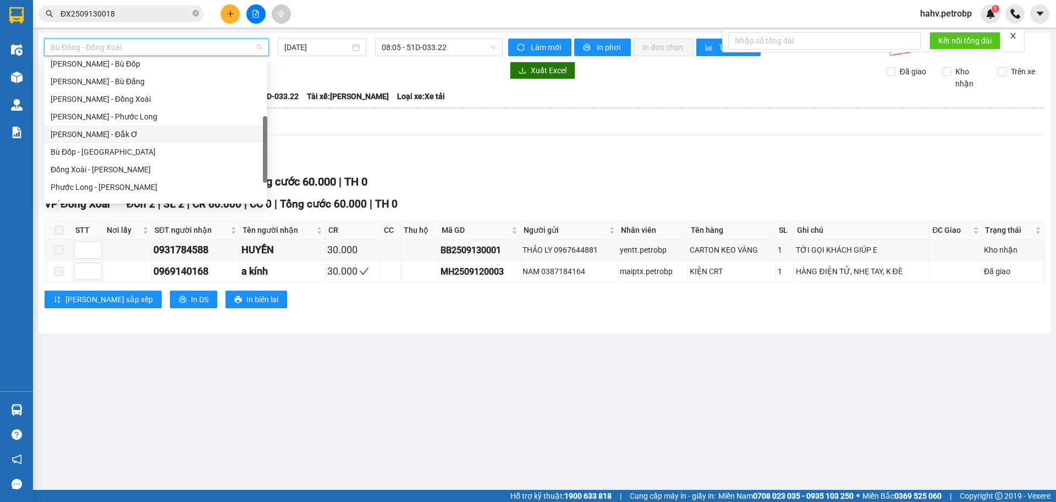
click at [151, 125] on div "[PERSON_NAME] - Đắk Ơ" at bounding box center [155, 134] width 223 height 18
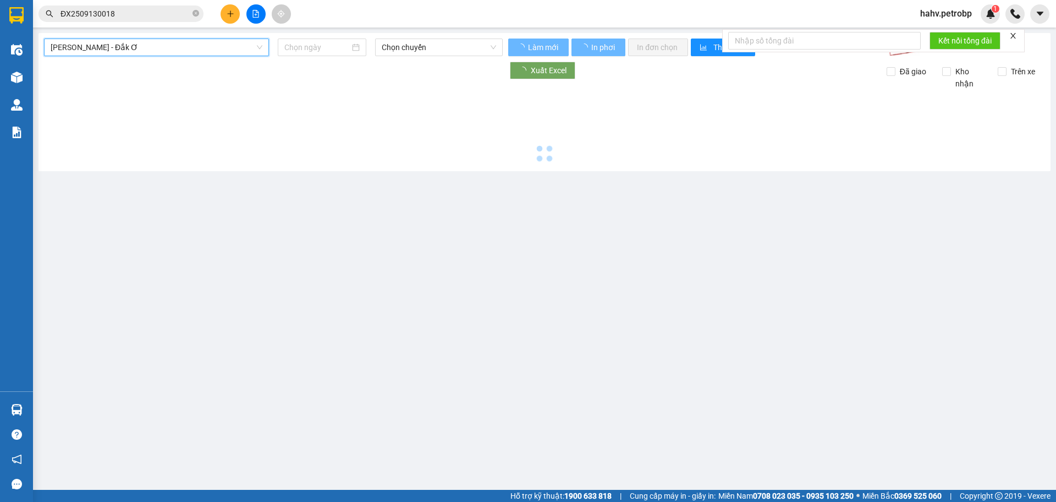
type input "[DATE]"
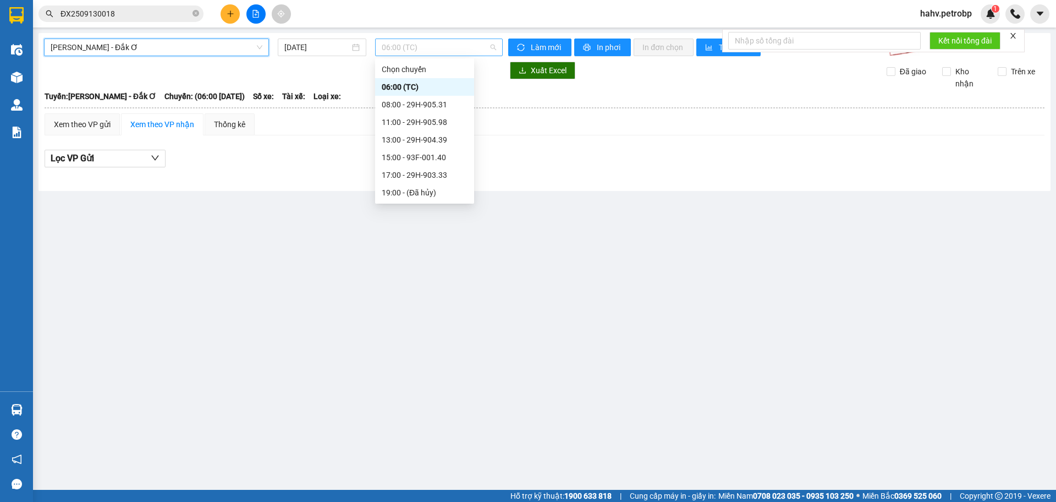
click at [407, 50] on span "06:00 (TC)" at bounding box center [439, 47] width 114 height 17
click at [216, 47] on span "[PERSON_NAME] - Đắk Ơ" at bounding box center [157, 47] width 212 height 17
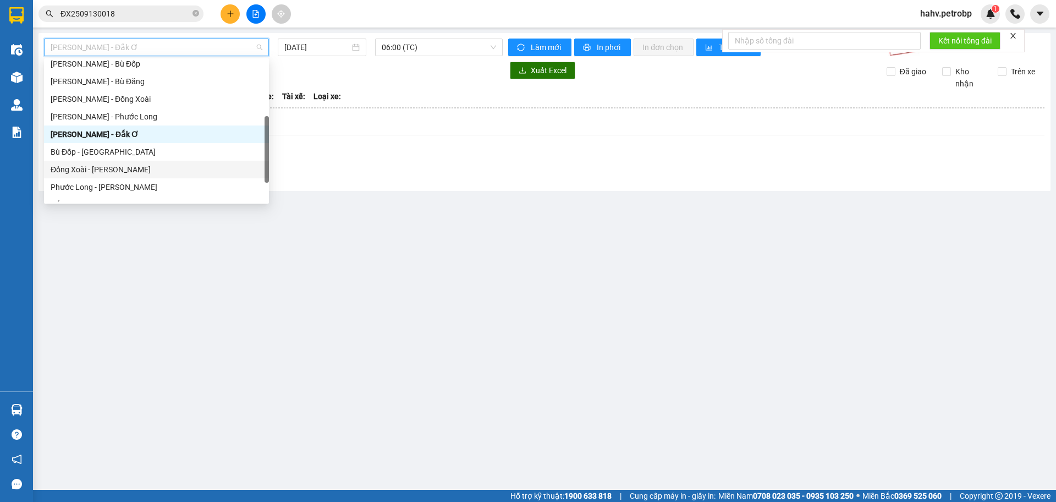
scroll to position [182, 0]
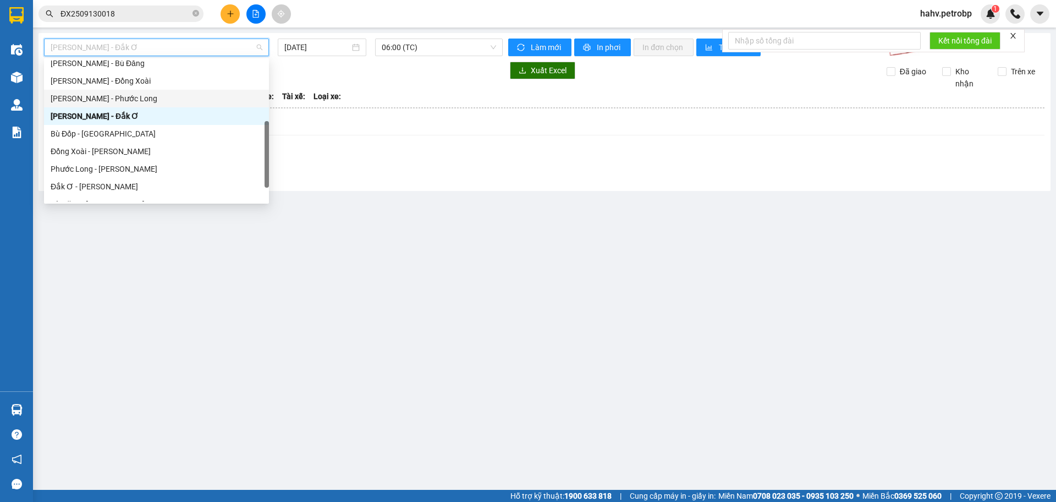
click at [147, 99] on div "[PERSON_NAME] - Phước Long" at bounding box center [157, 98] width 212 height 12
type input "[DATE]"
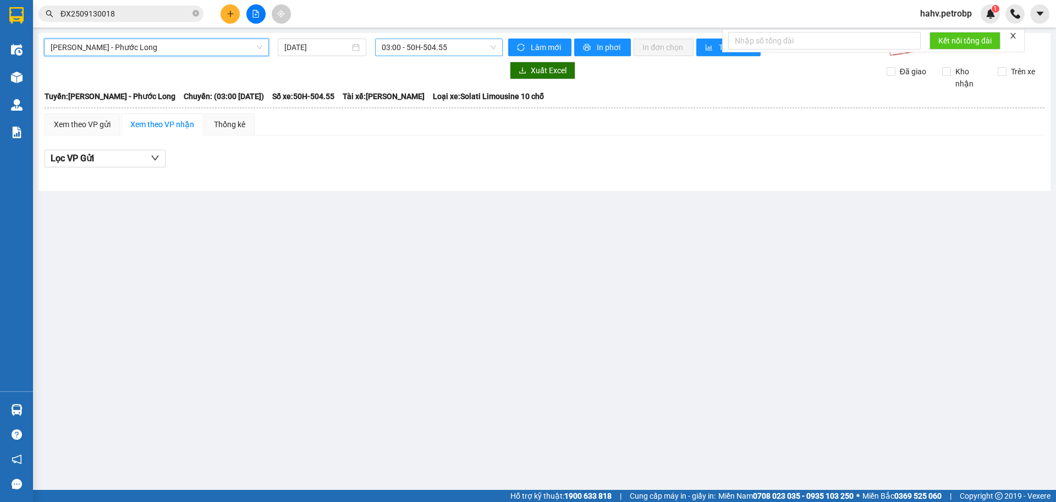
click at [485, 50] on span "03:00 - 50H-504.55" at bounding box center [439, 47] width 114 height 17
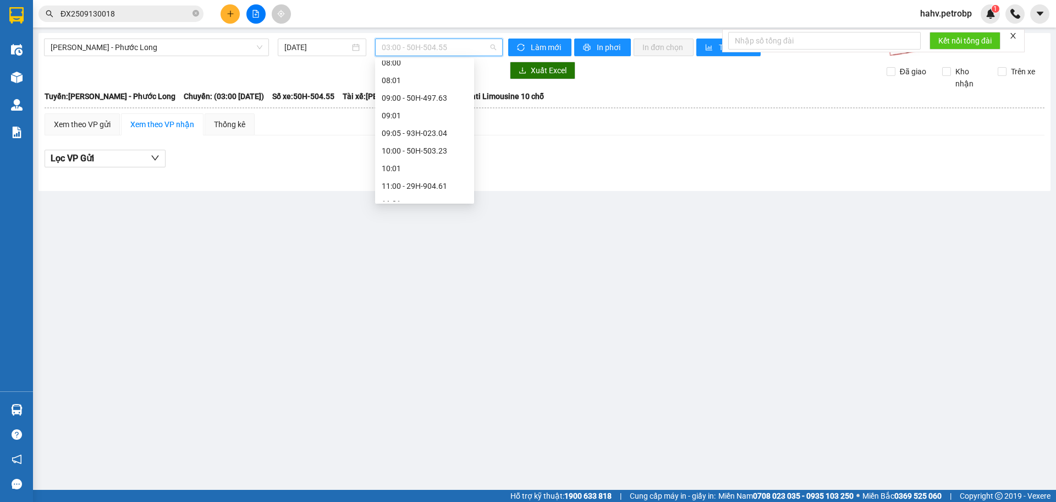
scroll to position [202, 0]
click at [444, 133] on div "09:05 - 93H-023.04" at bounding box center [425, 131] width 86 height 12
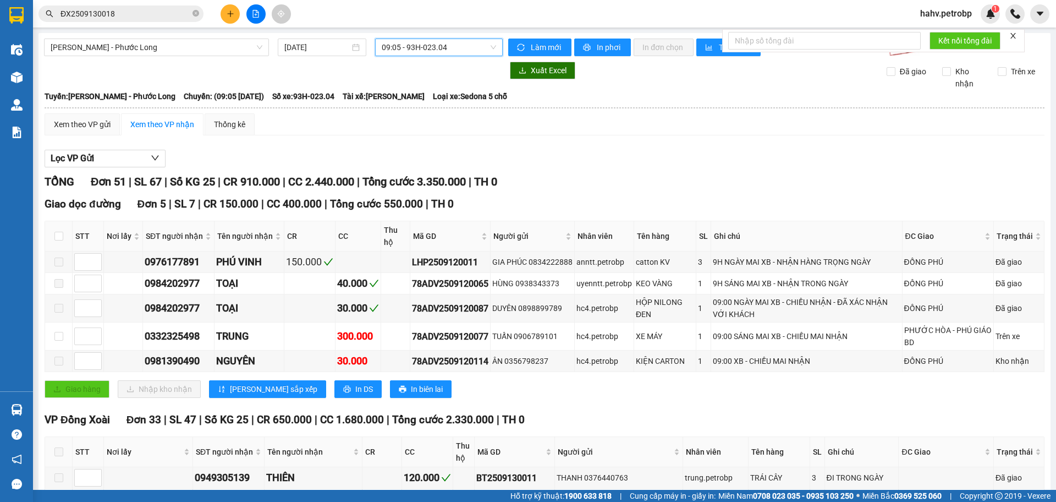
click at [402, 51] on span "09:05 - 93H-023.04" at bounding box center [439, 47] width 114 height 17
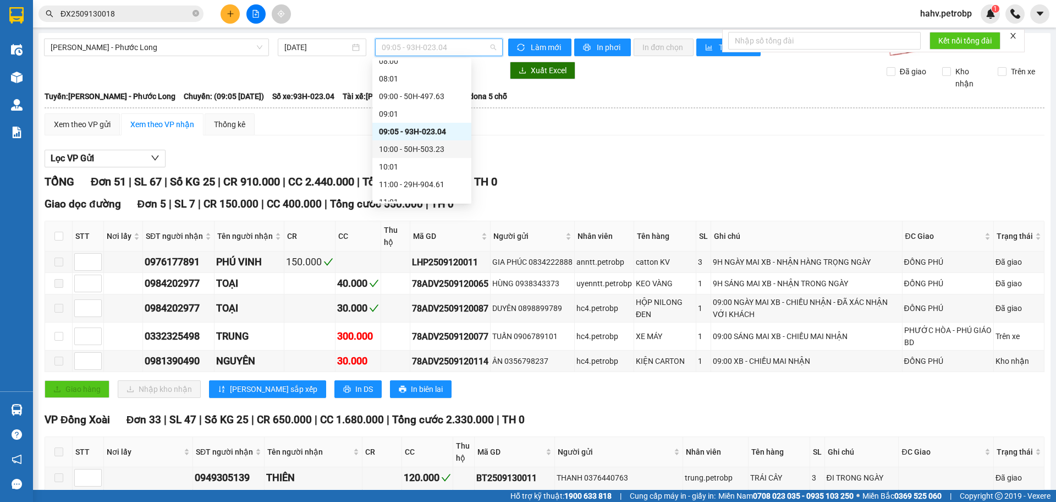
click at [416, 144] on div "10:00 - 50H-503.23" at bounding box center [422, 149] width 86 height 12
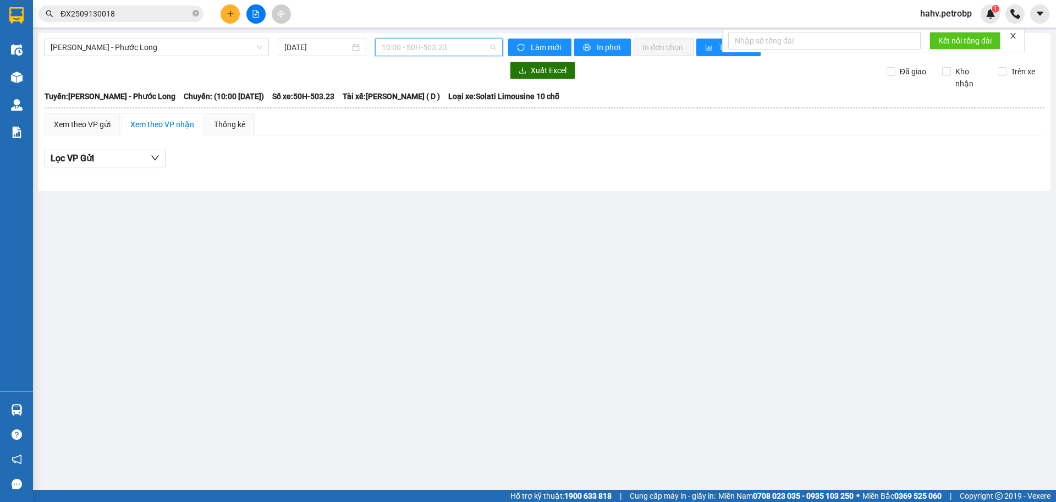
click at [452, 52] on span "10:00 - 50H-503.23" at bounding box center [439, 47] width 114 height 17
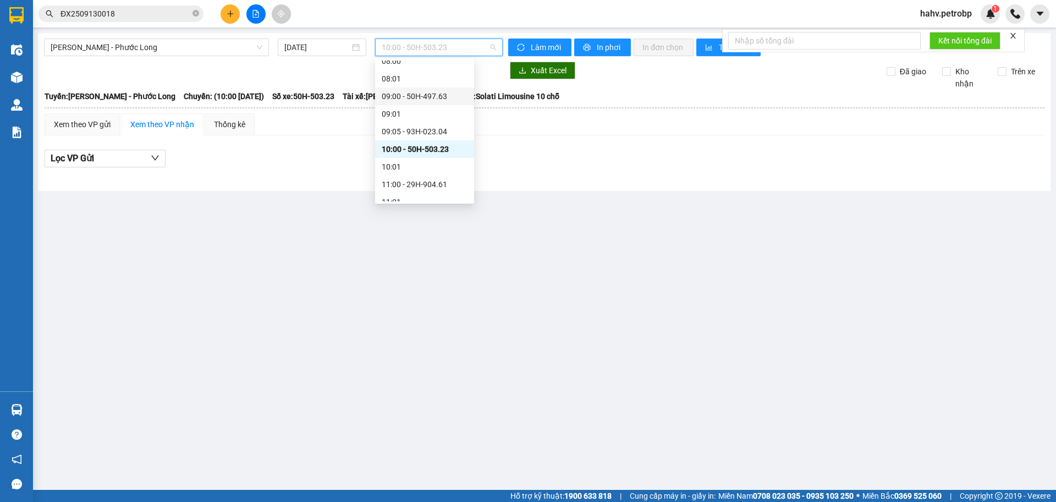
click at [423, 93] on div "09:00 - 50H-497.63" at bounding box center [425, 96] width 86 height 12
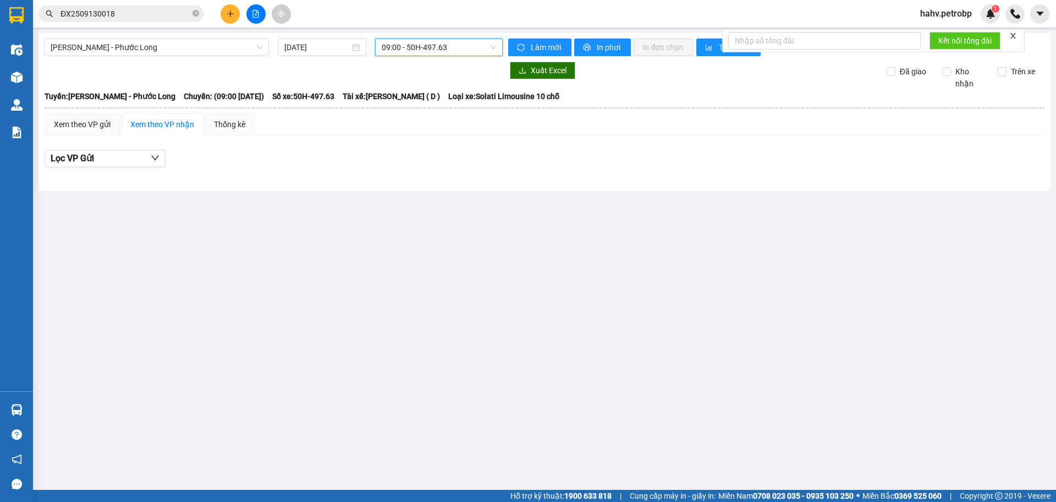
click at [425, 50] on span "09:00 - 50H-497.63" at bounding box center [439, 47] width 114 height 17
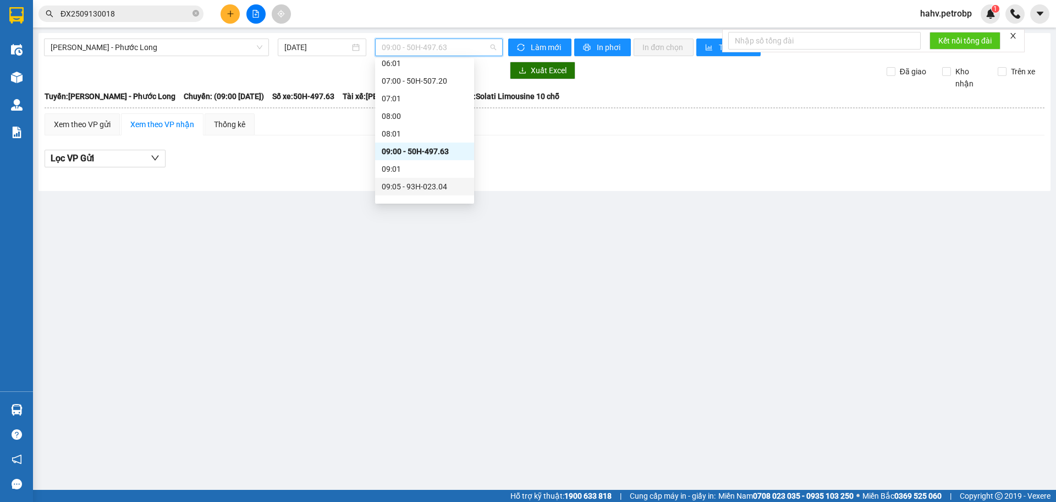
scroll to position [129, 0]
click at [414, 103] on div "07:00 - 50H-507.20" at bounding box center [425, 99] width 86 height 12
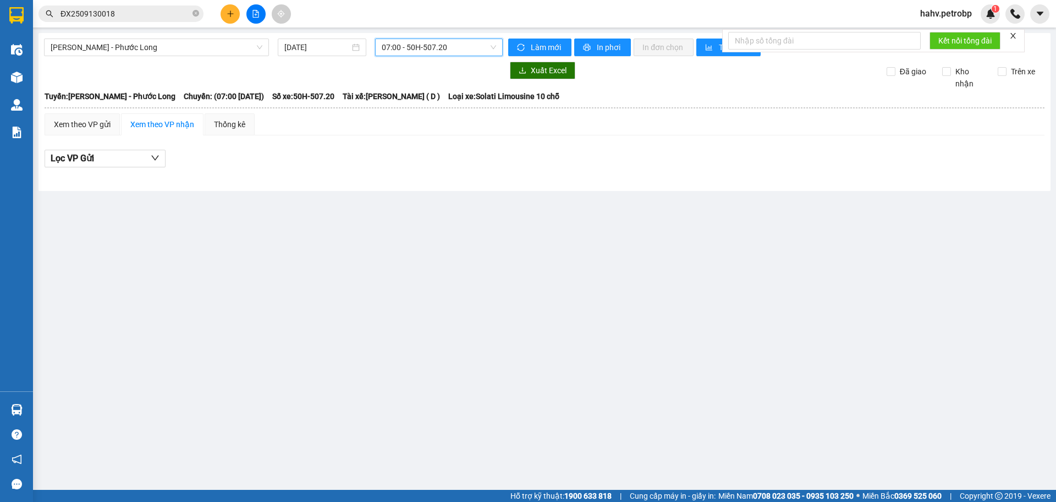
click at [418, 50] on span "07:00 - 50H-507.20" at bounding box center [439, 47] width 114 height 17
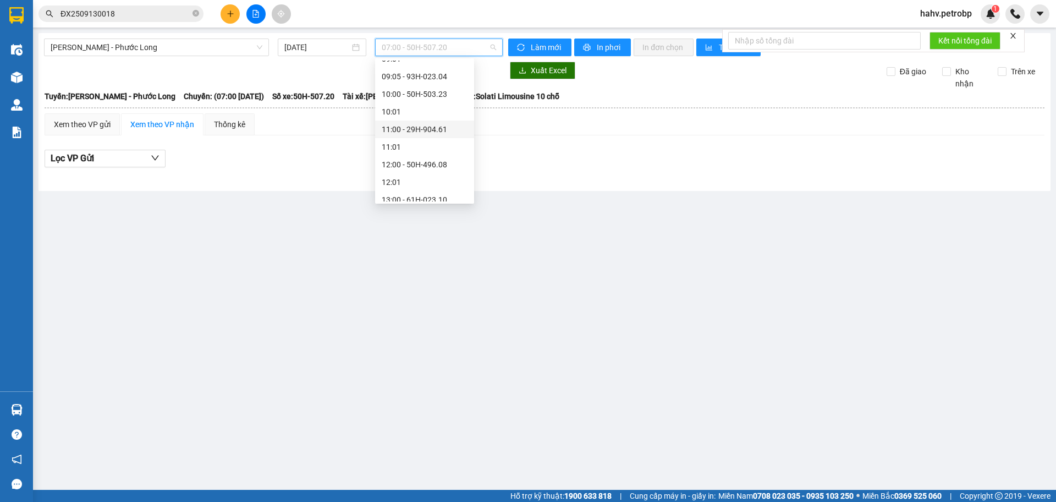
click at [422, 131] on div "11:00 - 29H-904.61" at bounding box center [425, 129] width 86 height 12
click at [423, 50] on span "11:00 - 29H-904.61" at bounding box center [439, 47] width 114 height 17
click at [415, 170] on div "12:00 - 50H-496.08" at bounding box center [425, 164] width 86 height 12
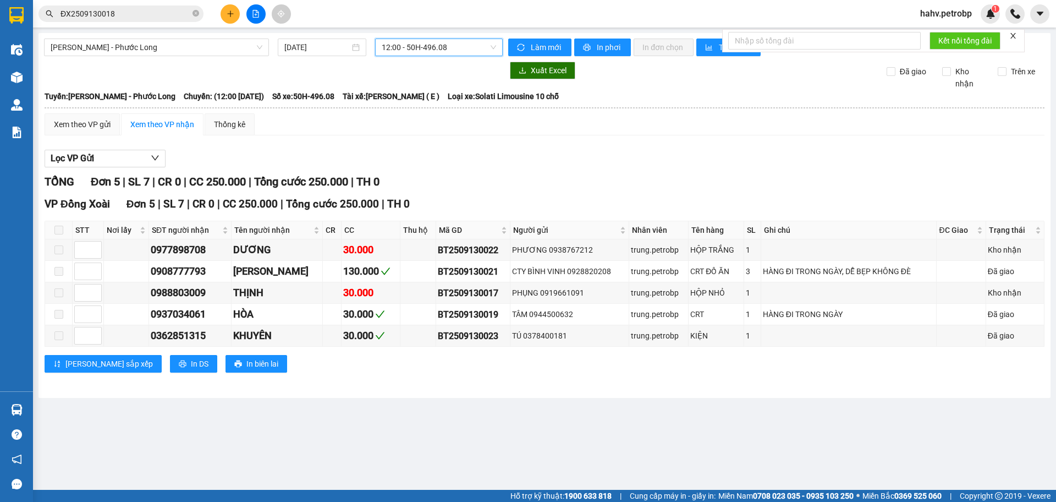
click at [437, 41] on span "12:00 - 50H-496.08" at bounding box center [439, 47] width 114 height 17
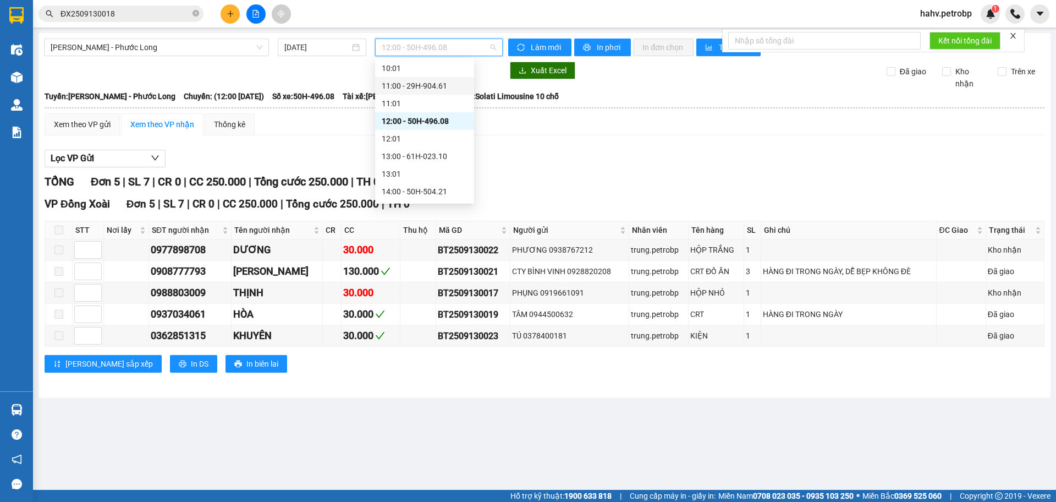
scroll to position [312, 0]
click at [433, 141] on div "13:00 - 61H-023.10" at bounding box center [425, 145] width 86 height 12
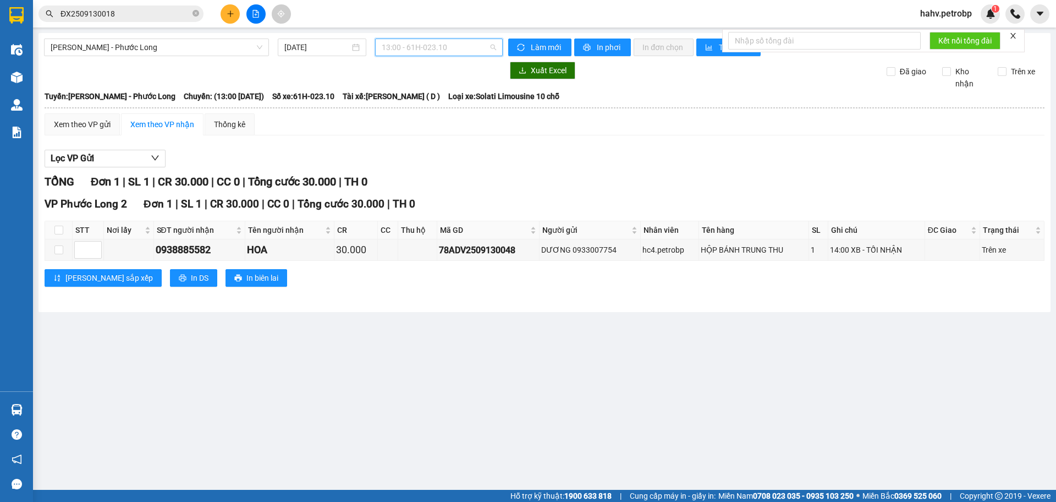
click at [449, 46] on span "13:00 - 61H-023.10" at bounding box center [439, 47] width 114 height 17
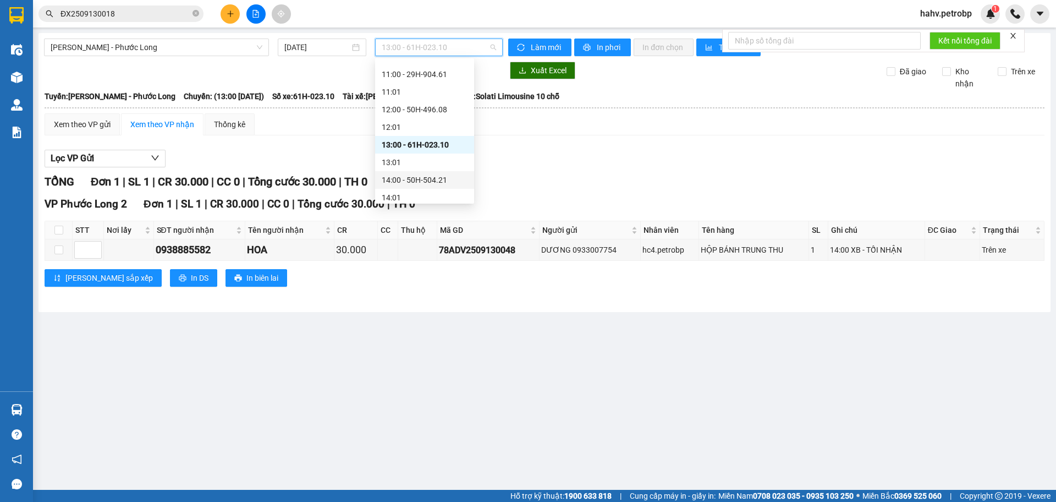
click at [431, 184] on div "14:00 - 50H-504.21" at bounding box center [425, 180] width 86 height 12
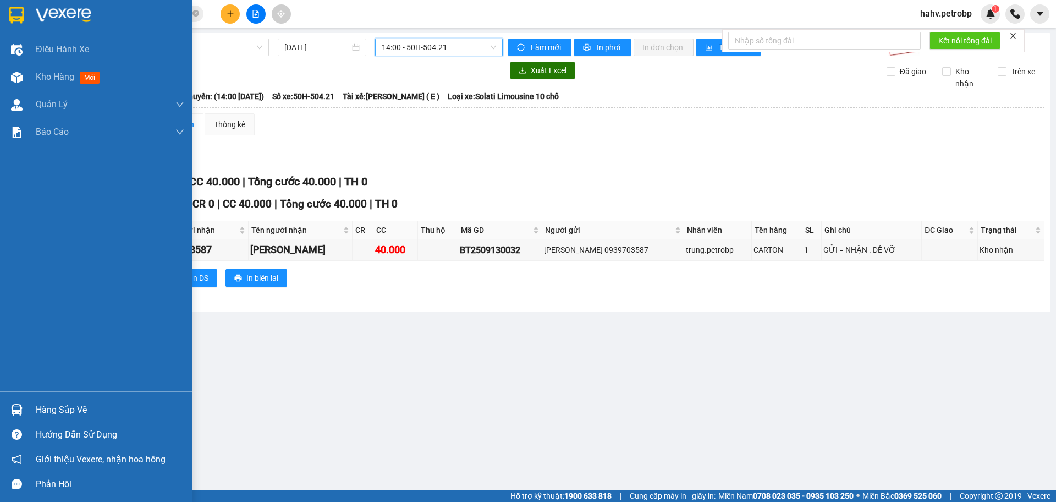
click at [63, 413] on div "Hàng sắp về" at bounding box center [110, 410] width 149 height 17
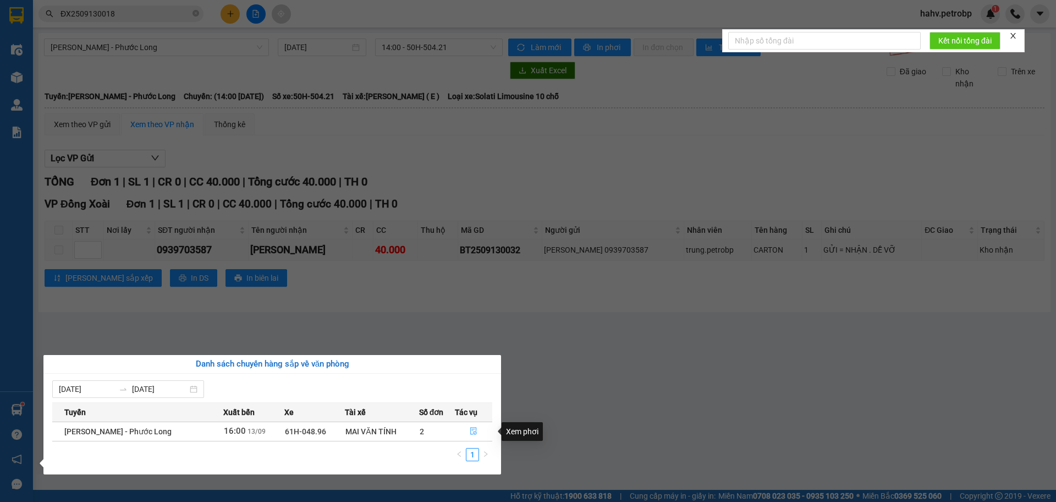
click at [466, 433] on button "button" at bounding box center [473, 431] width 37 height 18
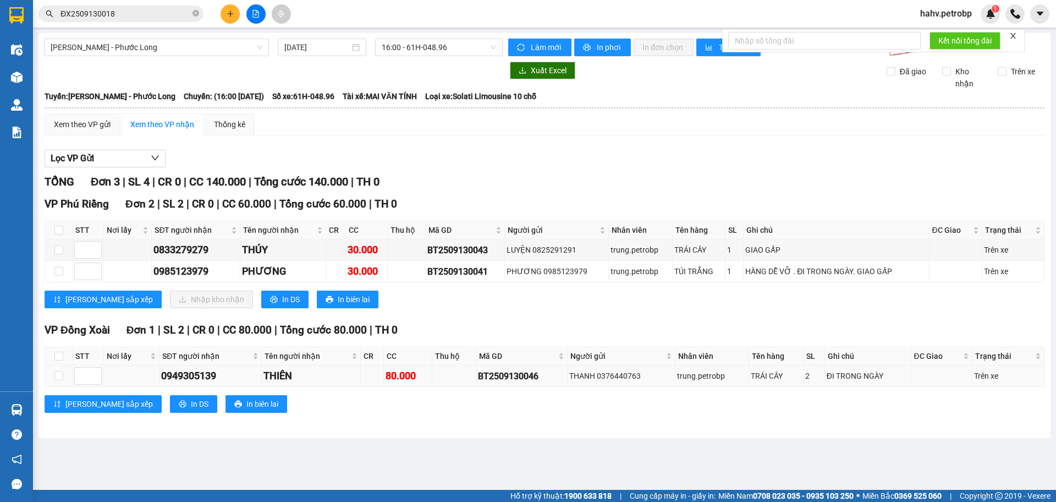
click at [526, 374] on div "BT2509130046" at bounding box center [522, 376] width 88 height 14
copy div "BT2509130046"
click at [196, 14] on icon "close-circle" at bounding box center [196, 13] width 7 height 7
paste input "BT2509130046"
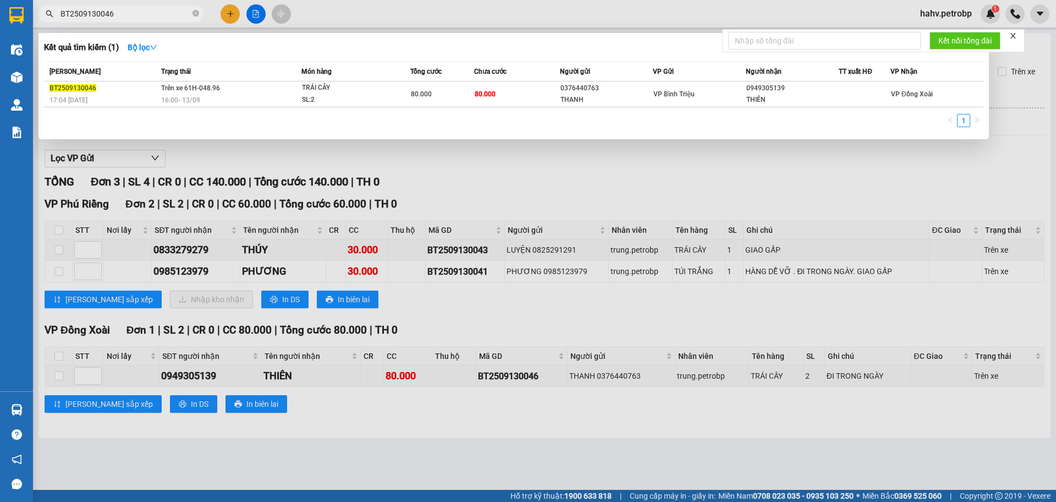
type input "BT2509130046"
click at [339, 434] on div at bounding box center [528, 251] width 1056 height 502
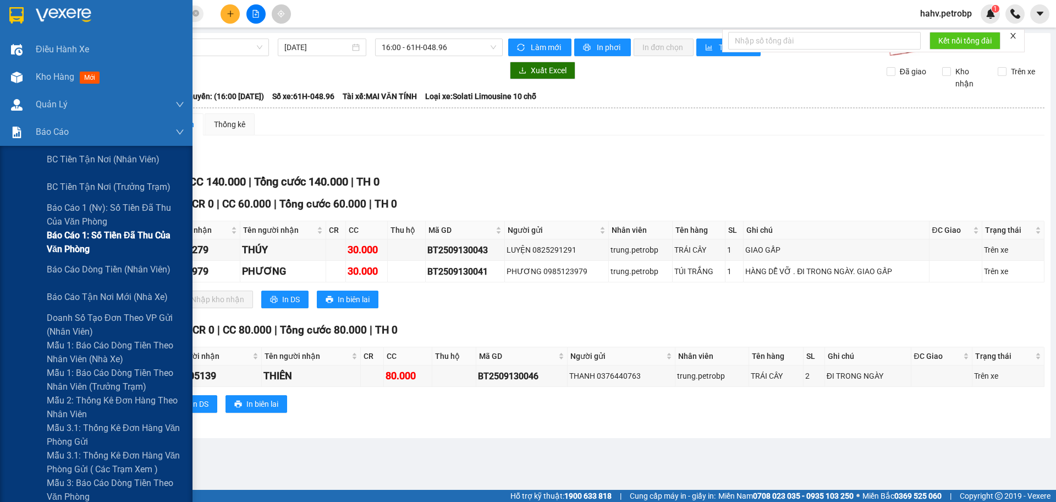
click at [42, 240] on div "Báo cáo 1: Số tiền đã thu của văn phòng" at bounding box center [96, 242] width 193 height 28
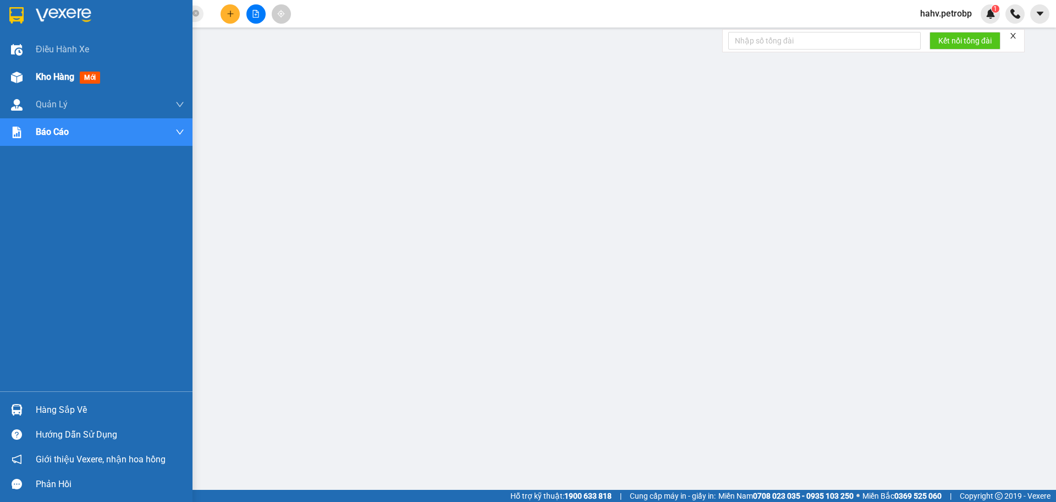
click at [2, 72] on div "Kho hàng mới" at bounding box center [96, 77] width 193 height 28
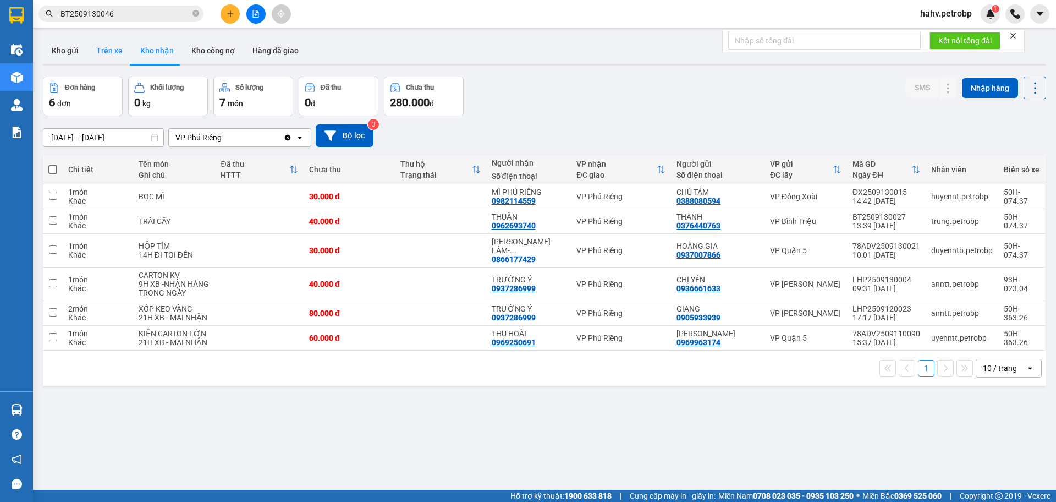
click at [124, 46] on button "Trên xe" at bounding box center [109, 50] width 44 height 26
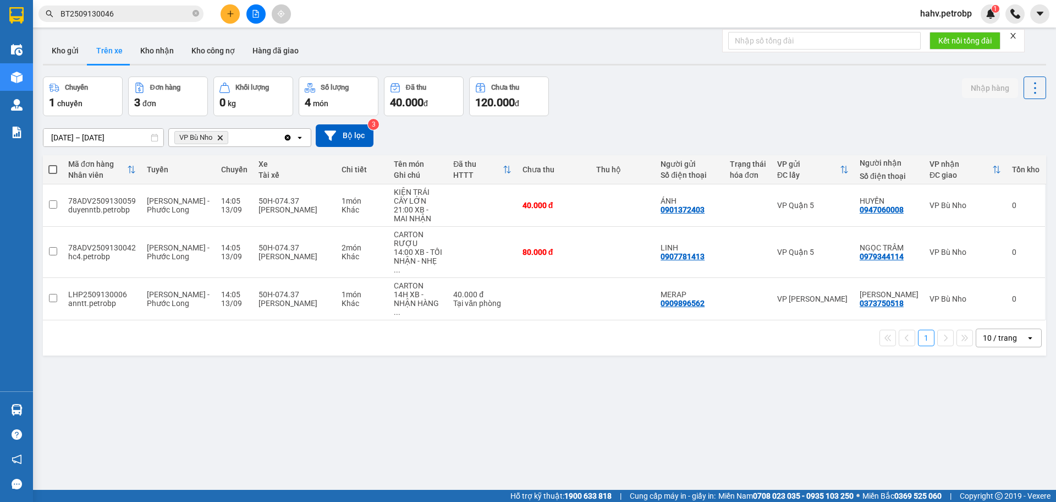
click at [222, 139] on icon "VP Bù Nho, close by backspace" at bounding box center [220, 137] width 5 height 5
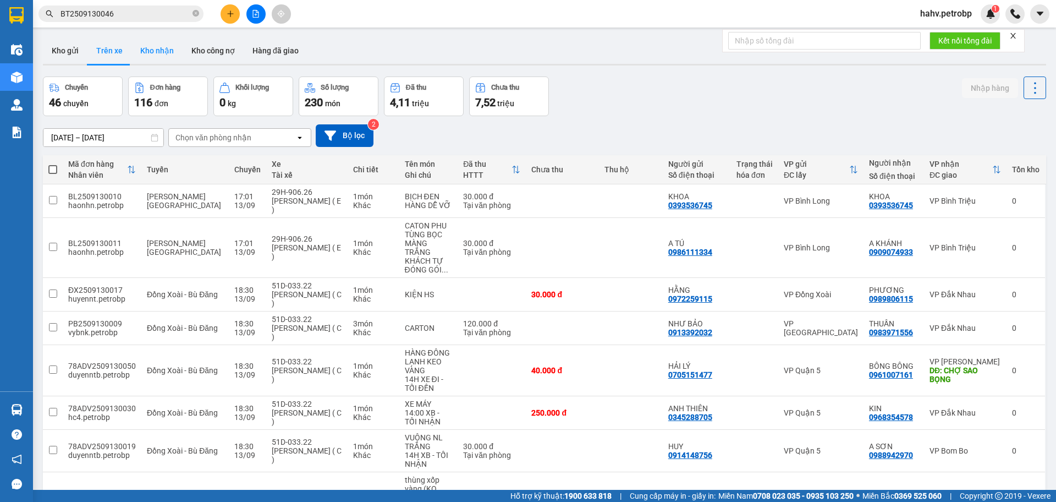
click at [159, 47] on button "Kho nhận" at bounding box center [156, 50] width 51 height 26
type input "[DATE] – [DATE]"
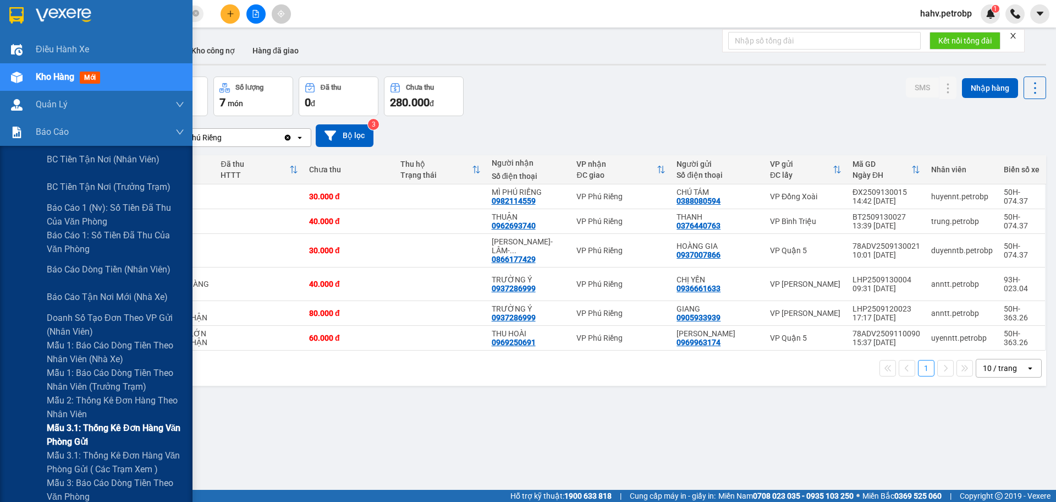
drag, startPoint x: 15, startPoint y: 433, endPoint x: 187, endPoint y: 360, distance: 187.3
click at [15, 433] on div "Mẫu 3.1: Thống kê đơn hàng văn phòng gửi" at bounding box center [96, 435] width 193 height 28
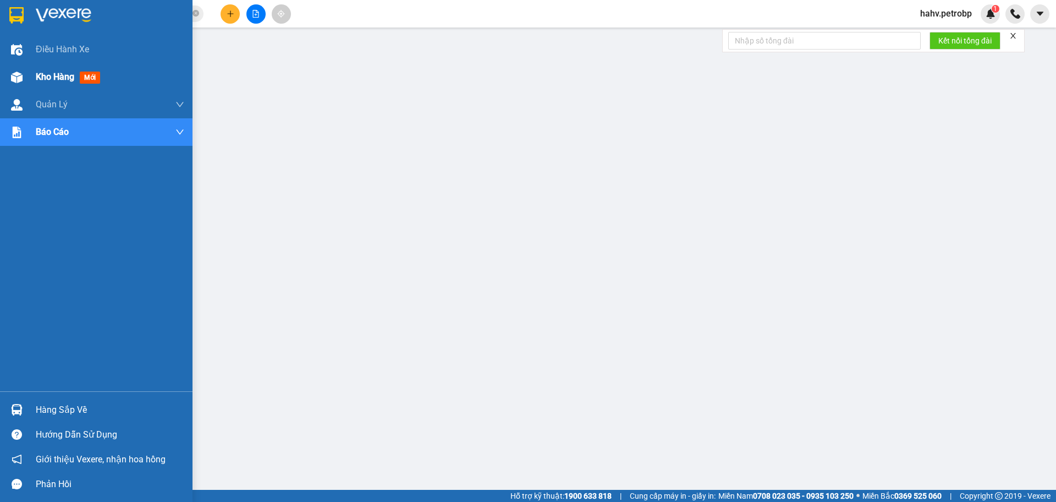
click at [36, 85] on div "Kho hàng mới" at bounding box center [110, 77] width 149 height 28
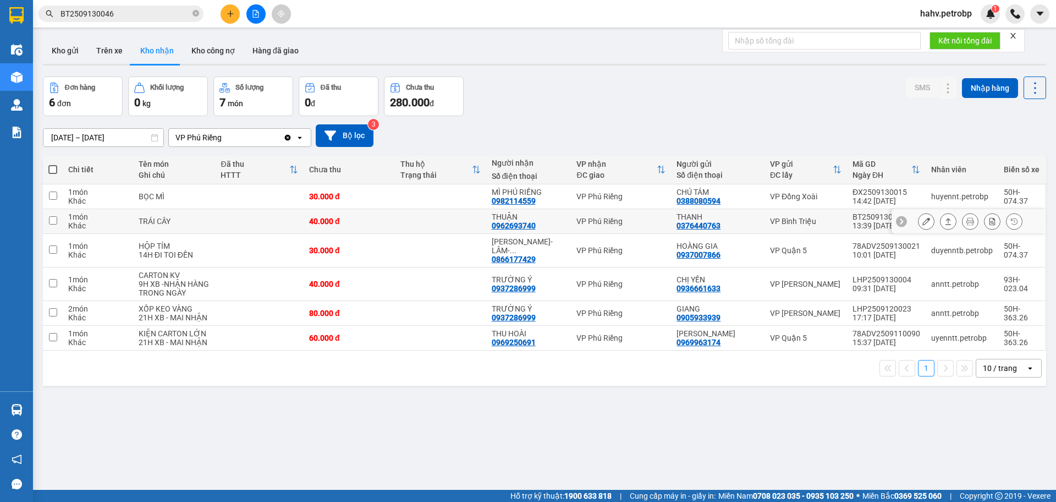
click at [922, 217] on icon at bounding box center [926, 221] width 8 height 8
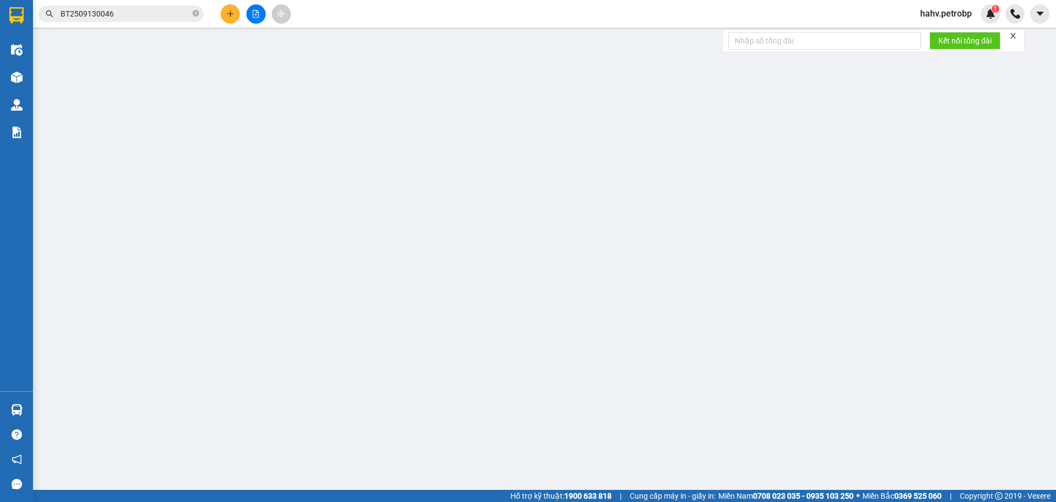
type input "0376440763"
type input "THANH"
type input "0962693740"
type input "THUẬN"
type input "40.000"
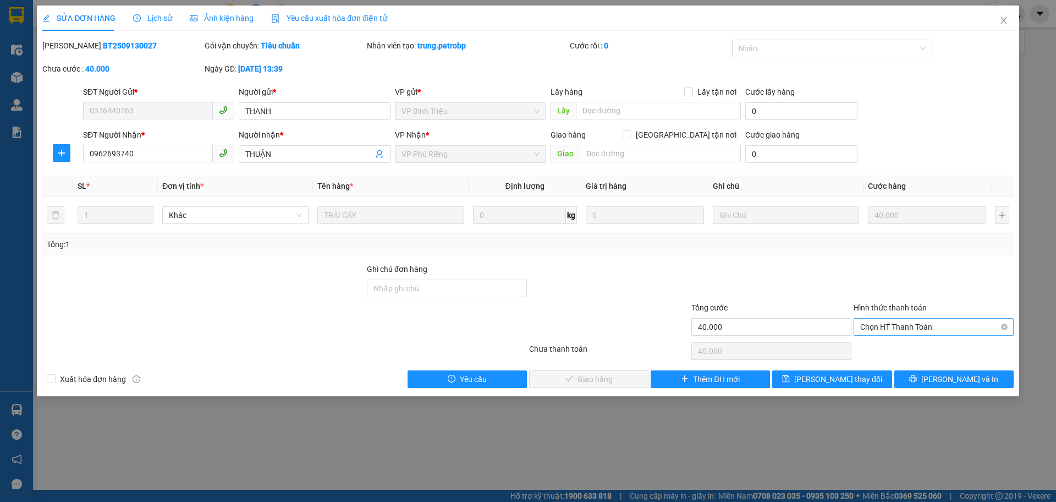
drag, startPoint x: 915, startPoint y: 217, endPoint x: 880, endPoint y: 326, distance: 113.8
click at [881, 326] on span "Chọn HT Thanh Toán" at bounding box center [933, 326] width 147 height 17
click at [883, 348] on div "Tại văn phòng" at bounding box center [933, 349] width 147 height 12
type input "0"
click at [596, 377] on span "[PERSON_NAME] và Giao hàng" at bounding box center [603, 379] width 106 height 12
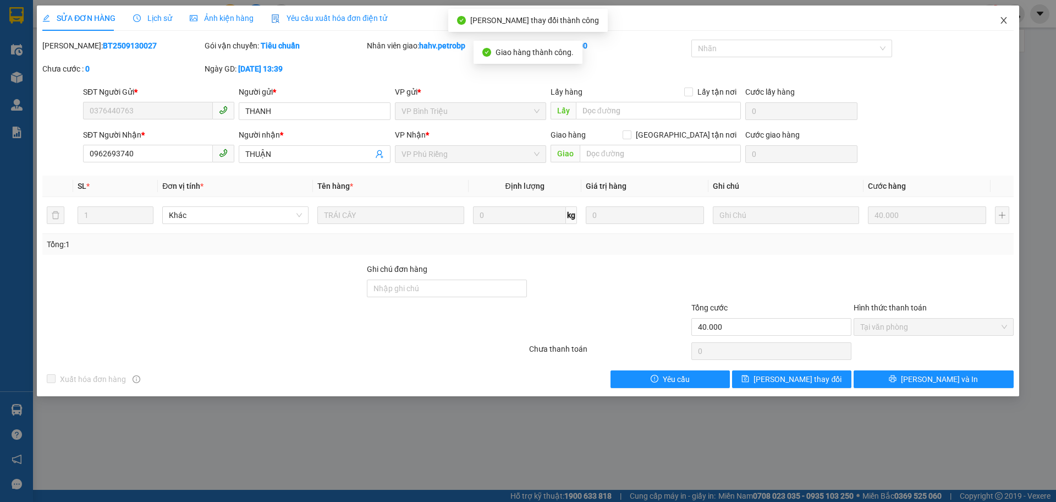
click at [1002, 22] on icon "close" at bounding box center [1003, 20] width 9 height 9
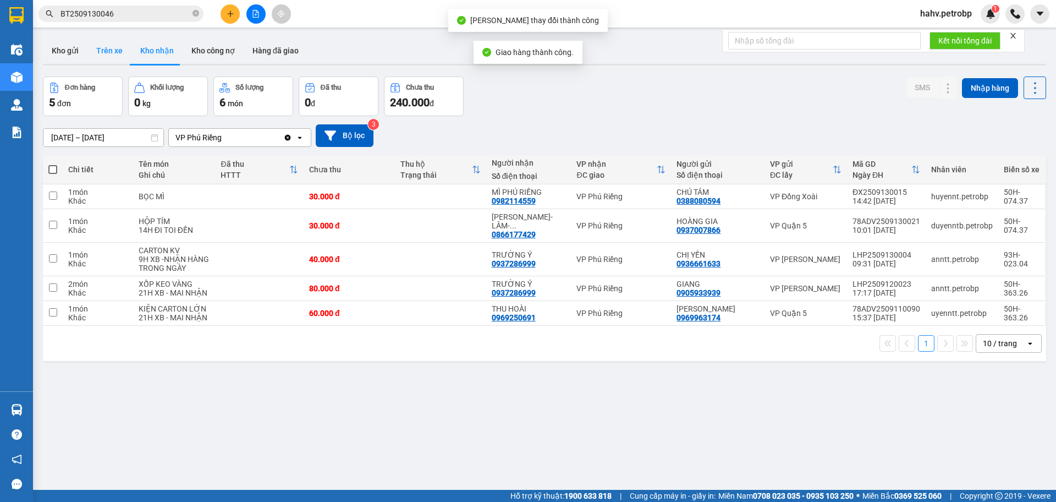
click at [105, 57] on button "Trên xe" at bounding box center [109, 50] width 44 height 26
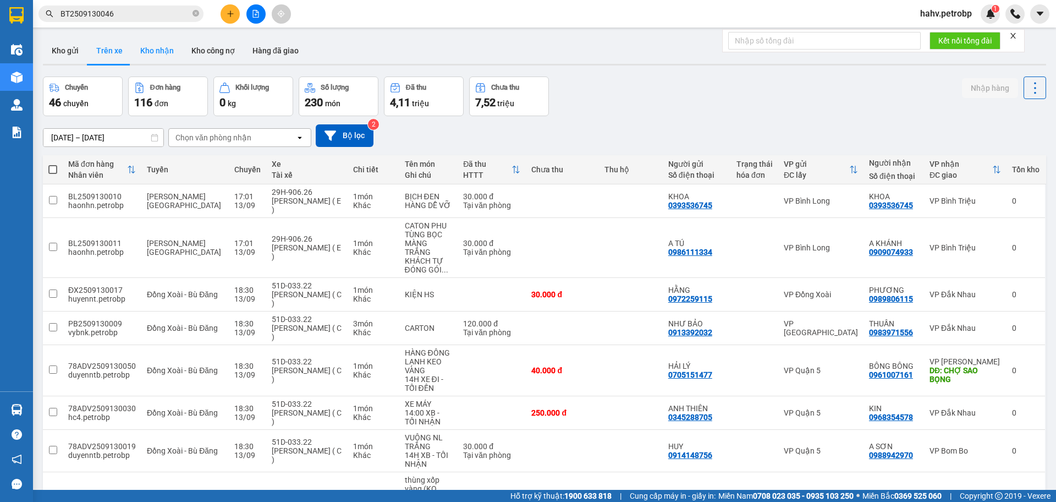
click at [140, 42] on button "Kho nhận" at bounding box center [156, 50] width 51 height 26
type input "[DATE] – [DATE]"
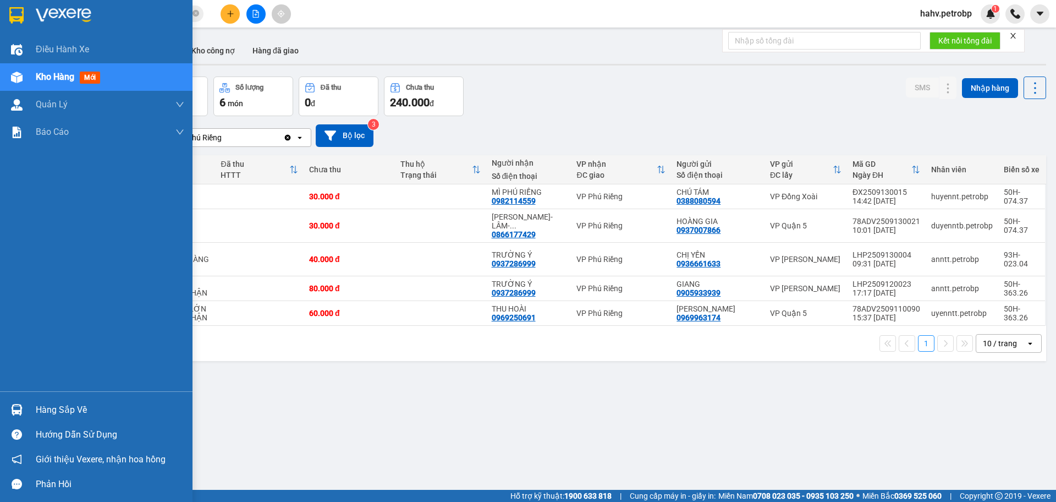
click at [9, 405] on div at bounding box center [16, 409] width 19 height 19
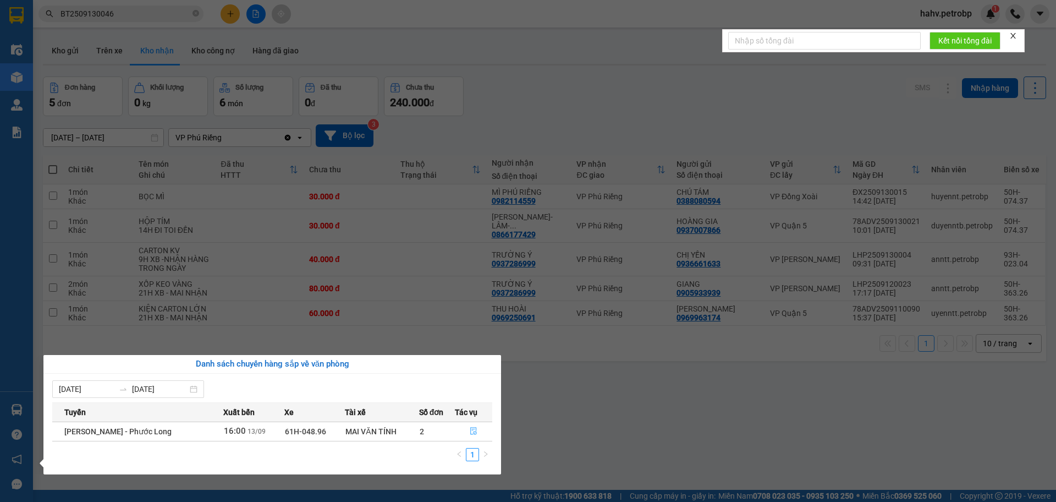
click at [472, 433] on icon "file-done" at bounding box center [474, 431] width 8 height 8
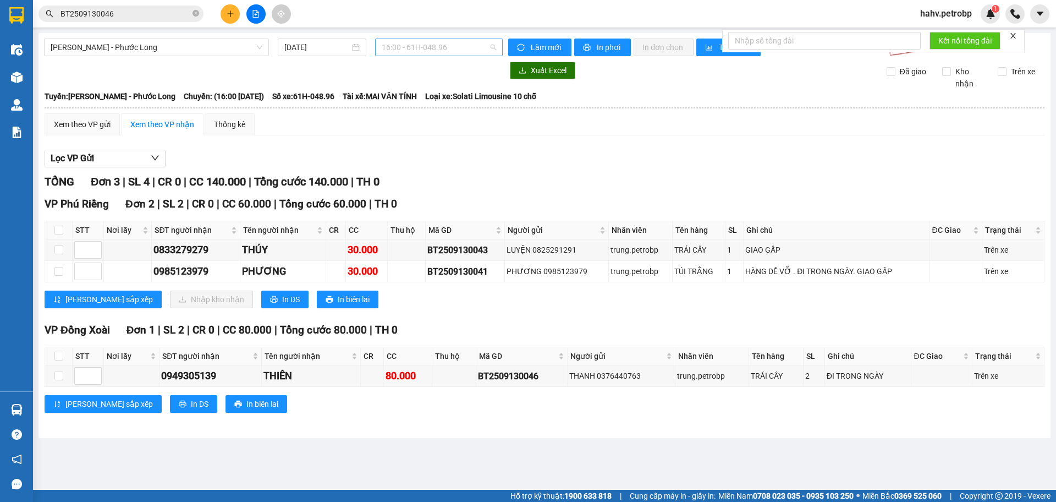
click at [419, 48] on span "16:00 - 61H-048.96" at bounding box center [439, 47] width 114 height 17
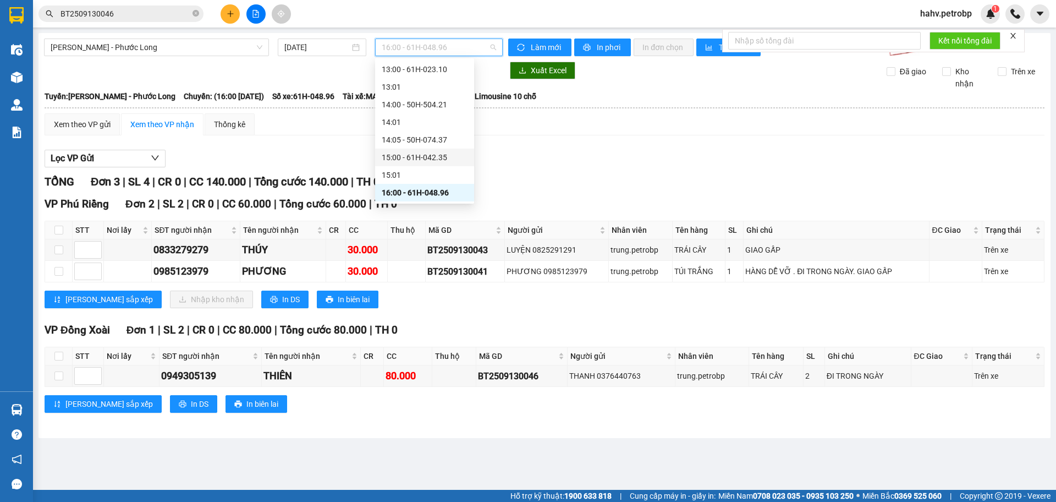
click at [445, 161] on div "15:00 - 61H-042.35" at bounding box center [425, 157] width 86 height 12
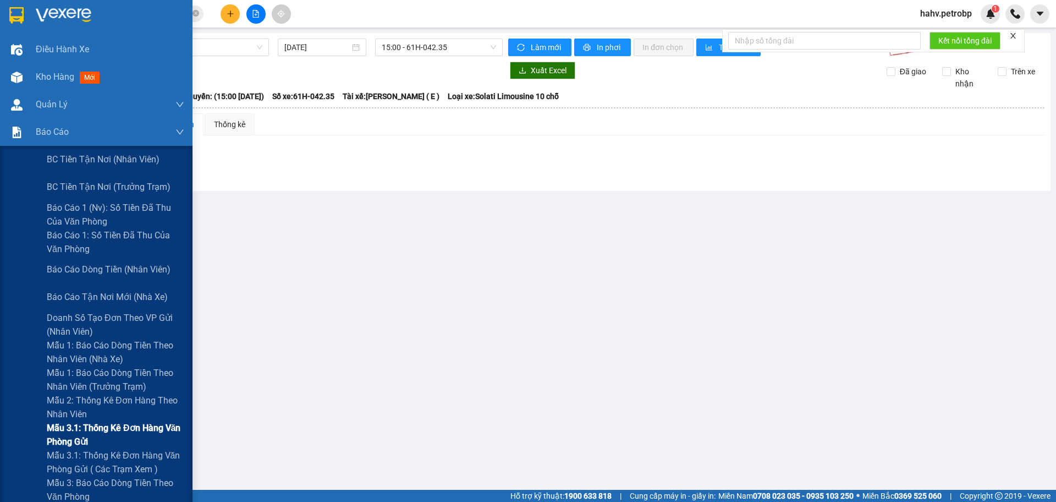
click at [21, 425] on div "Mẫu 3.1: Thống kê đơn hàng văn phòng gửi" at bounding box center [96, 435] width 193 height 28
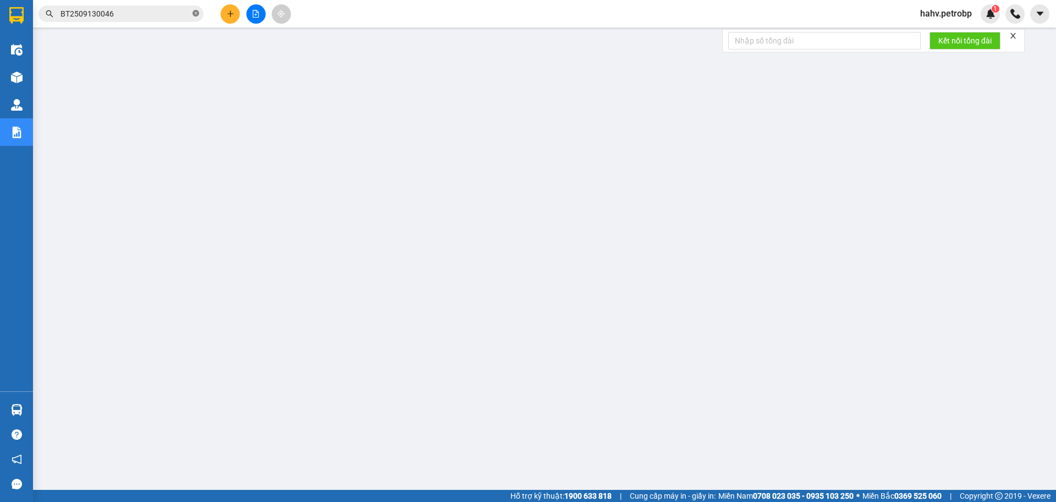
click at [194, 16] on icon "close-circle" at bounding box center [196, 13] width 7 height 7
paste input "PR25091300"
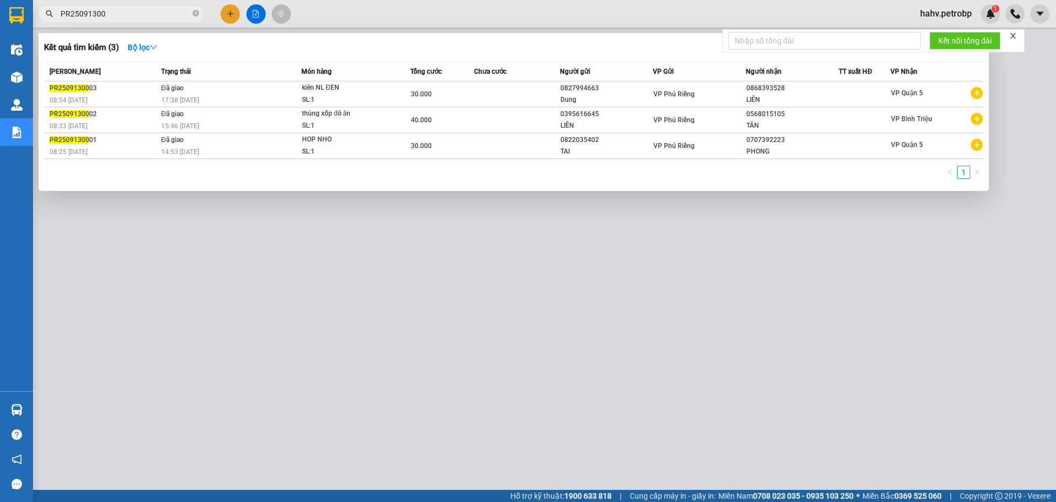
type input "PR25091300"
click at [345, 333] on div at bounding box center [528, 251] width 1056 height 502
click at [192, 15] on span "PR25091300" at bounding box center [121, 14] width 165 height 17
click at [196, 12] on icon "close-circle" at bounding box center [196, 13] width 7 height 7
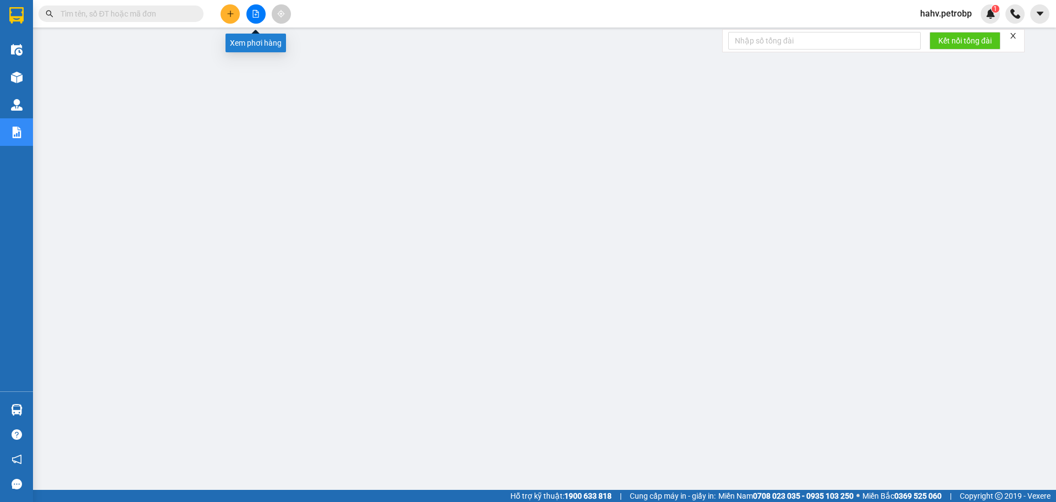
click at [259, 7] on button at bounding box center [255, 13] width 19 height 19
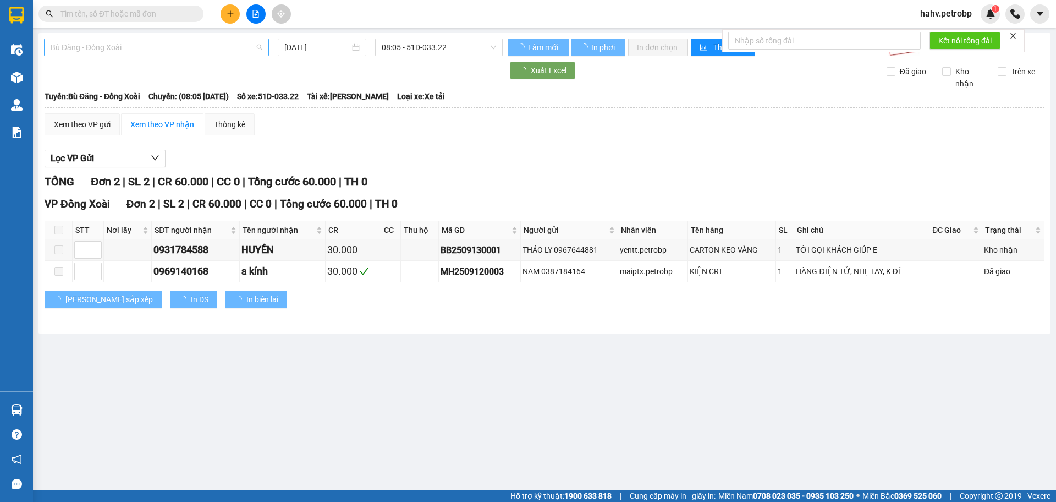
click at [160, 46] on span "Bù Đăng - Đồng Xoài" at bounding box center [157, 47] width 212 height 17
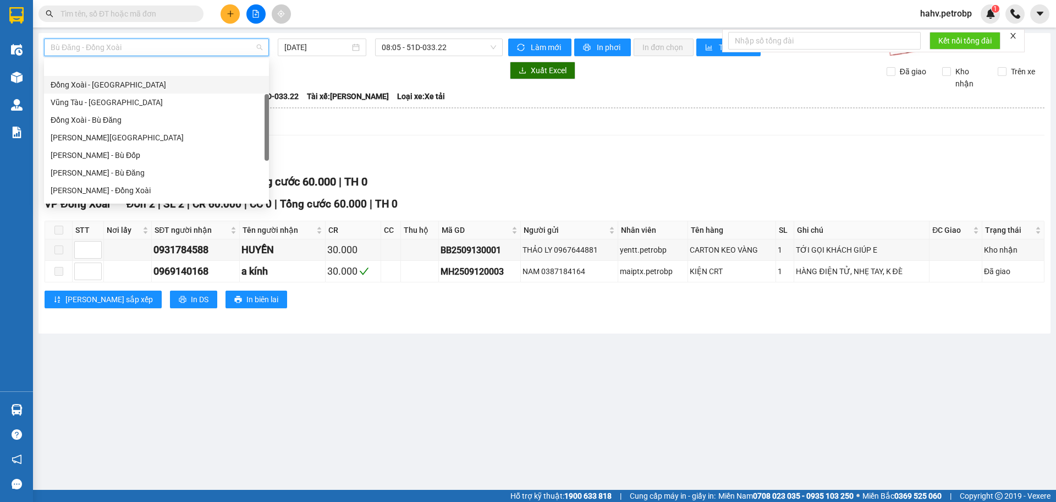
scroll to position [127, 0]
click at [146, 178] on div "[PERSON_NAME] - Đắk Ơ" at bounding box center [156, 171] width 225 height 18
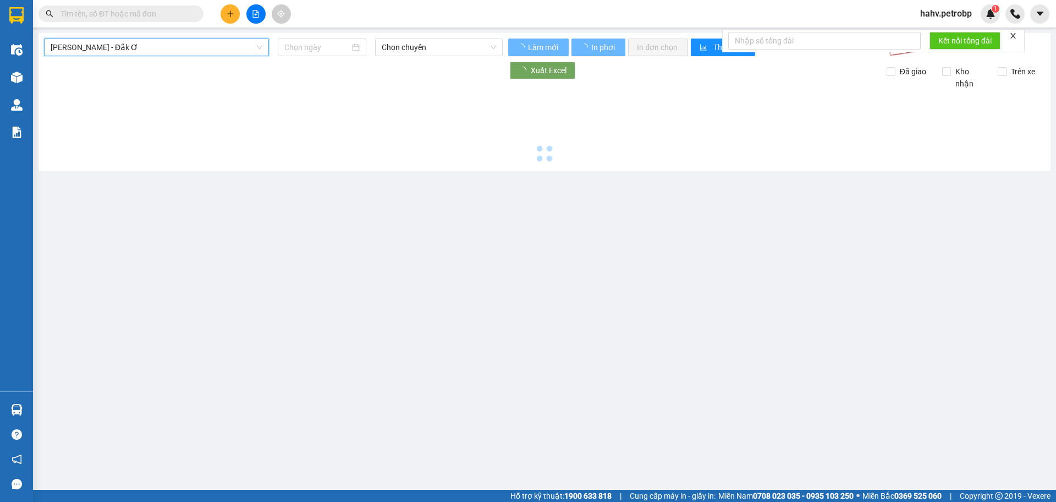
type input "[DATE]"
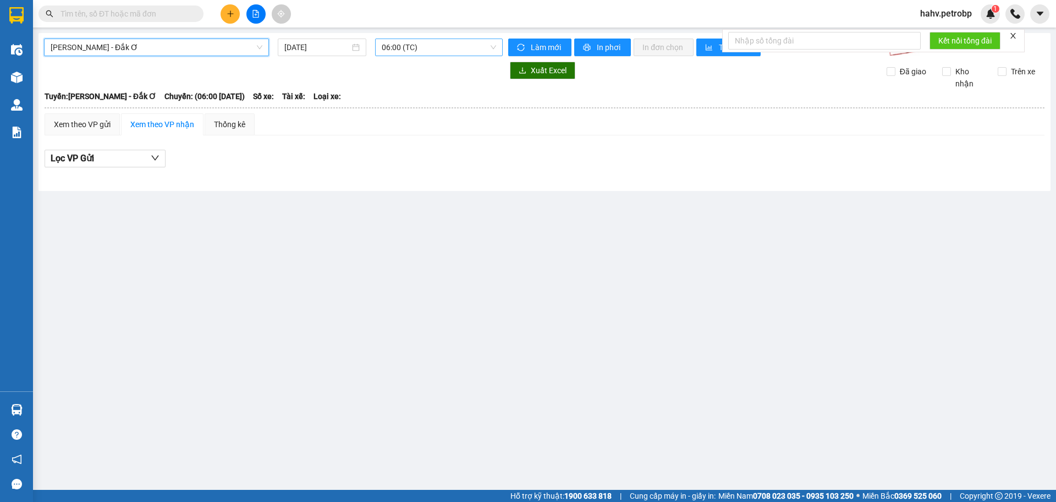
click at [419, 45] on span "06:00 (TC)" at bounding box center [439, 47] width 114 height 17
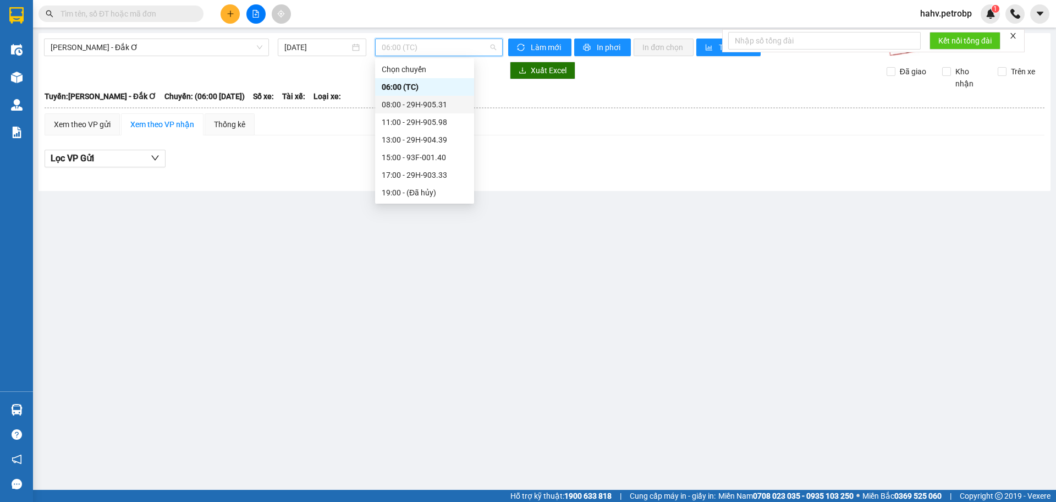
click at [430, 105] on div "08:00 - 29H-905.31" at bounding box center [425, 104] width 86 height 12
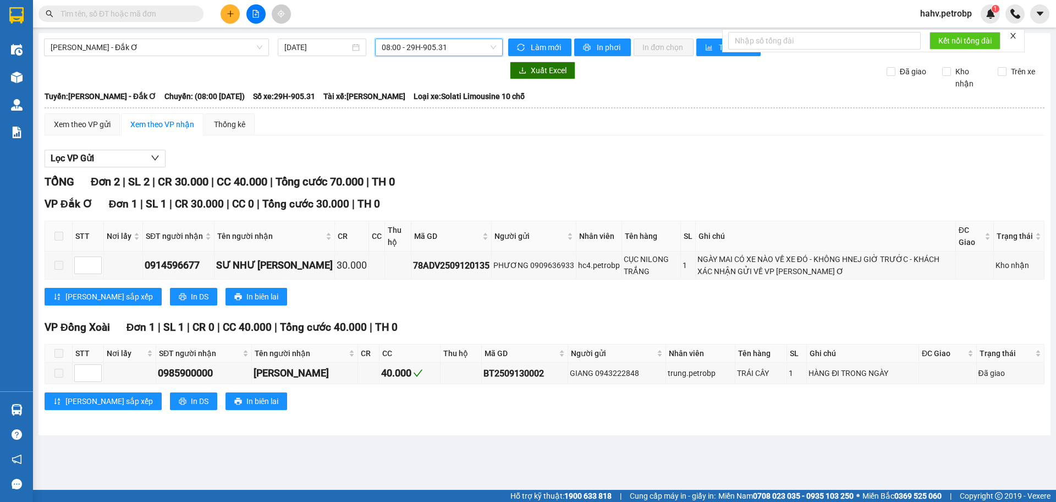
click at [442, 49] on span "08:00 - 29H-905.31" at bounding box center [439, 47] width 114 height 17
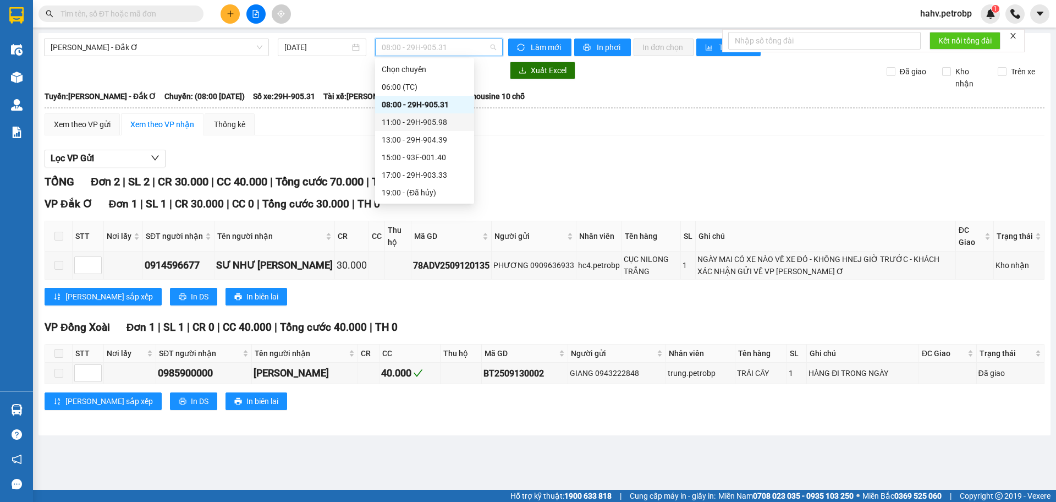
click at [427, 121] on div "11:00 - 29H-905.98" at bounding box center [425, 122] width 86 height 12
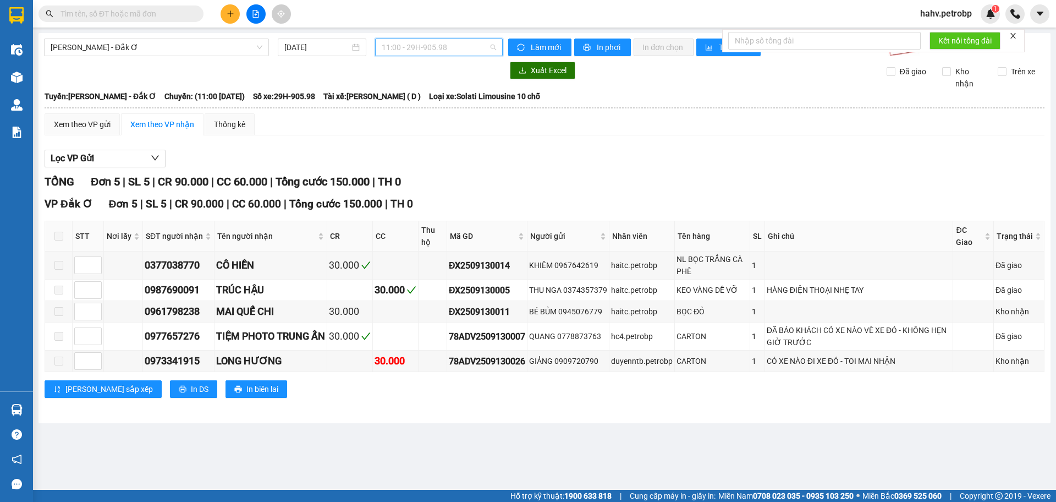
click at [446, 40] on span "11:00 - 29H-905.98" at bounding box center [439, 47] width 114 height 17
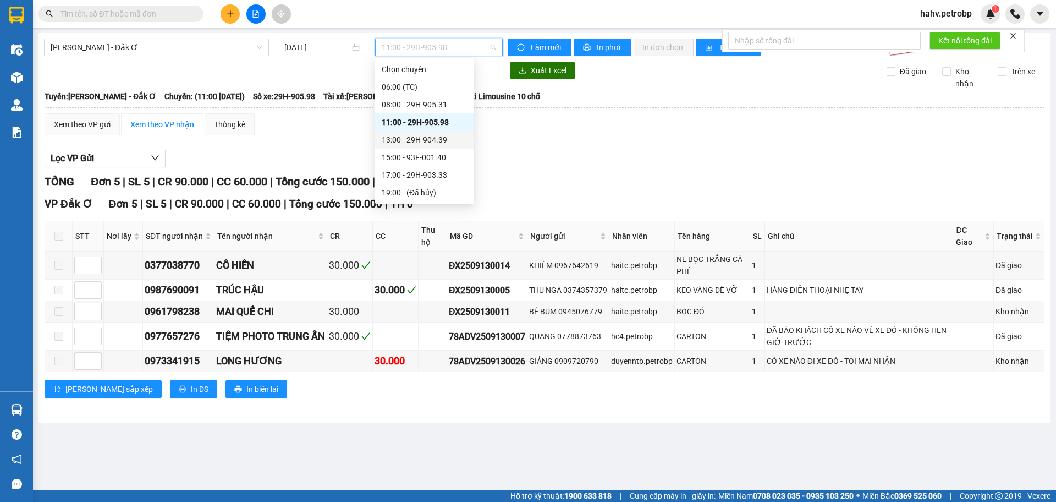
click at [426, 144] on div "13:00 - 29H-904.39" at bounding box center [425, 140] width 86 height 12
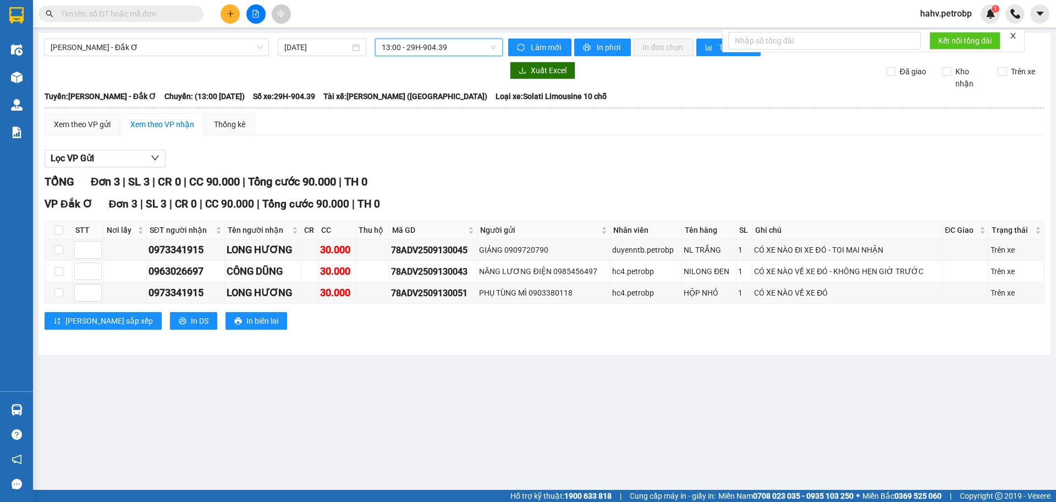
click at [397, 43] on span "13:00 - 29H-904.39" at bounding box center [439, 47] width 114 height 17
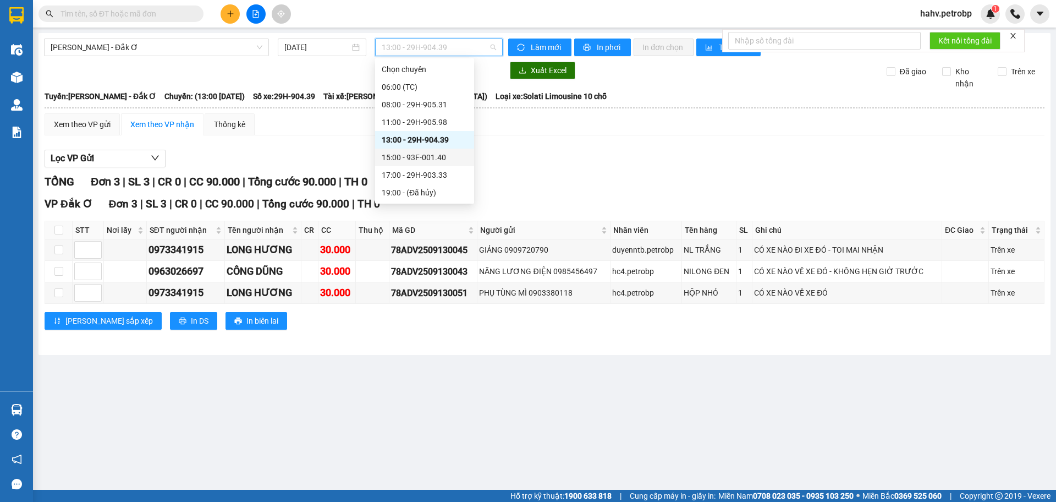
click at [400, 159] on div "15:00 - 93F-001.40" at bounding box center [425, 157] width 86 height 12
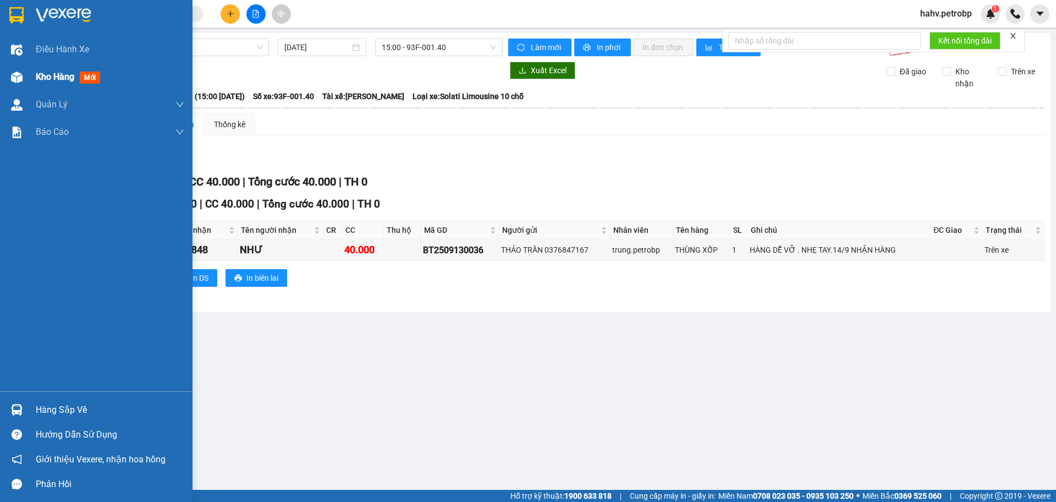
click at [0, 80] on div "Kho hàng mới" at bounding box center [96, 77] width 193 height 28
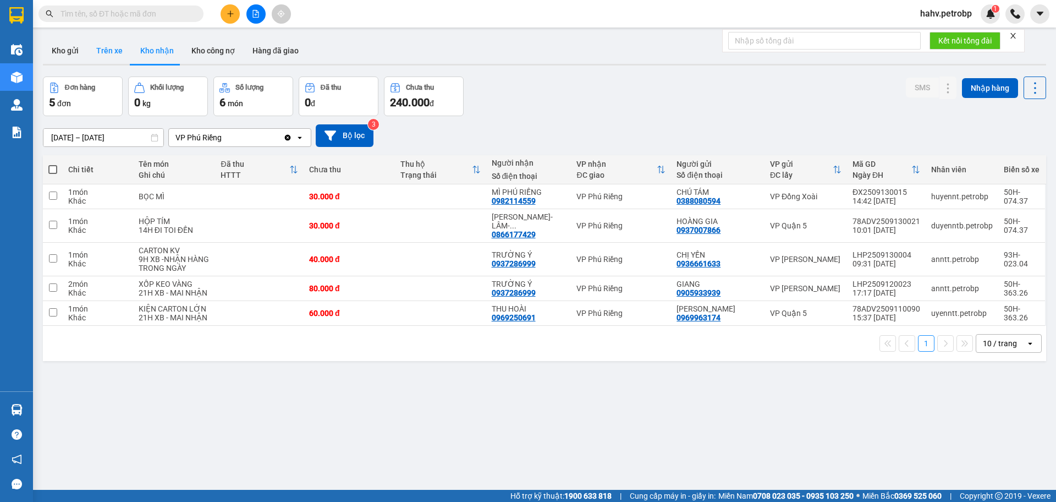
click at [124, 46] on button "Trên xe" at bounding box center [109, 50] width 44 height 26
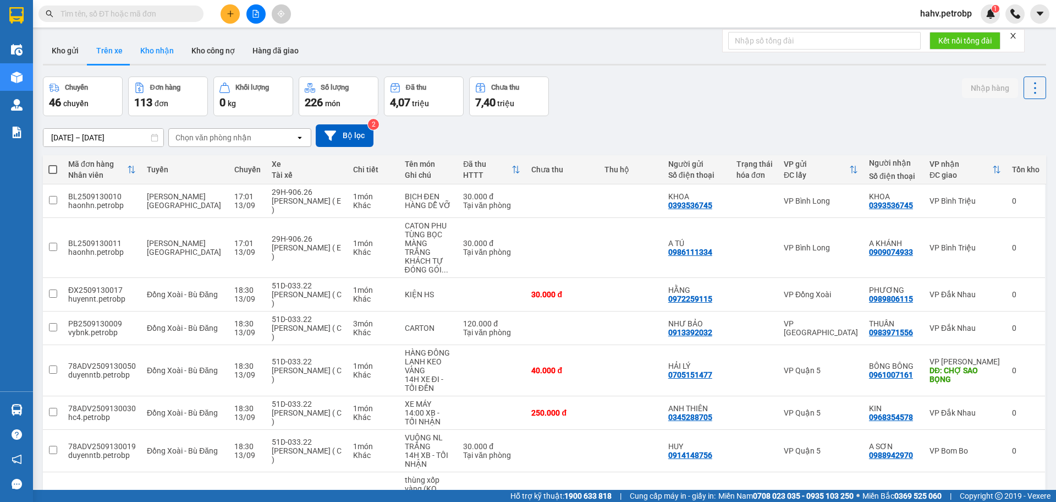
click at [141, 50] on button "Kho nhận" at bounding box center [156, 50] width 51 height 26
type input "[DATE] – [DATE]"
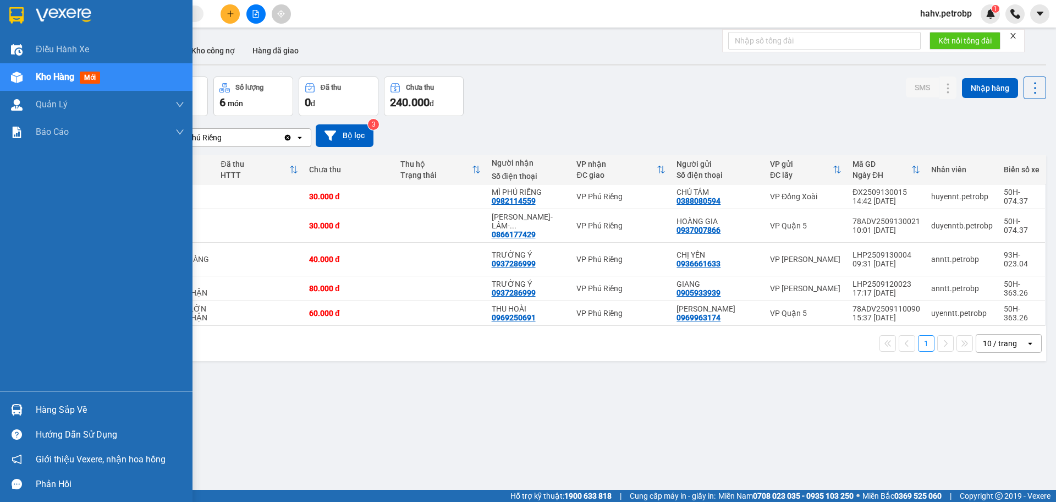
click at [38, 408] on div "Hàng sắp về" at bounding box center [110, 410] width 149 height 17
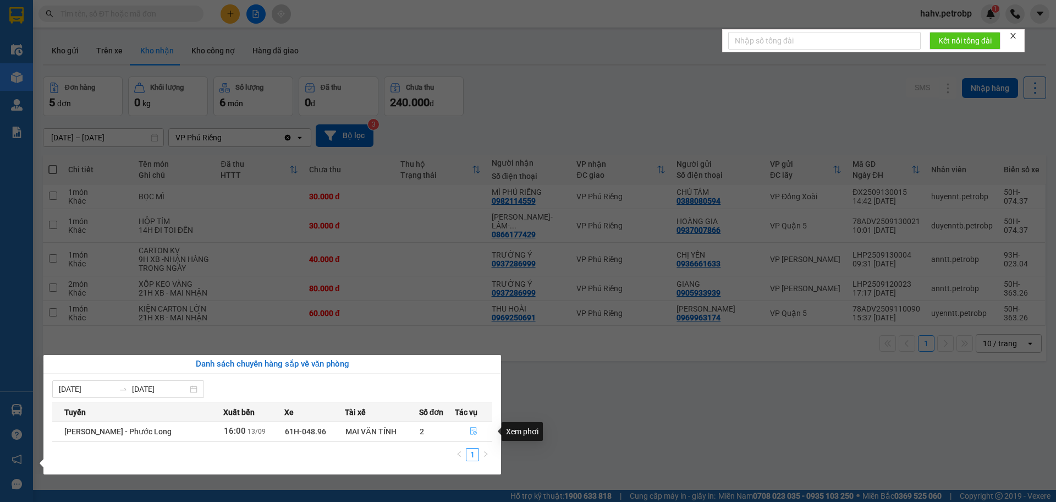
click at [470, 432] on icon "file-done" at bounding box center [473, 431] width 7 height 8
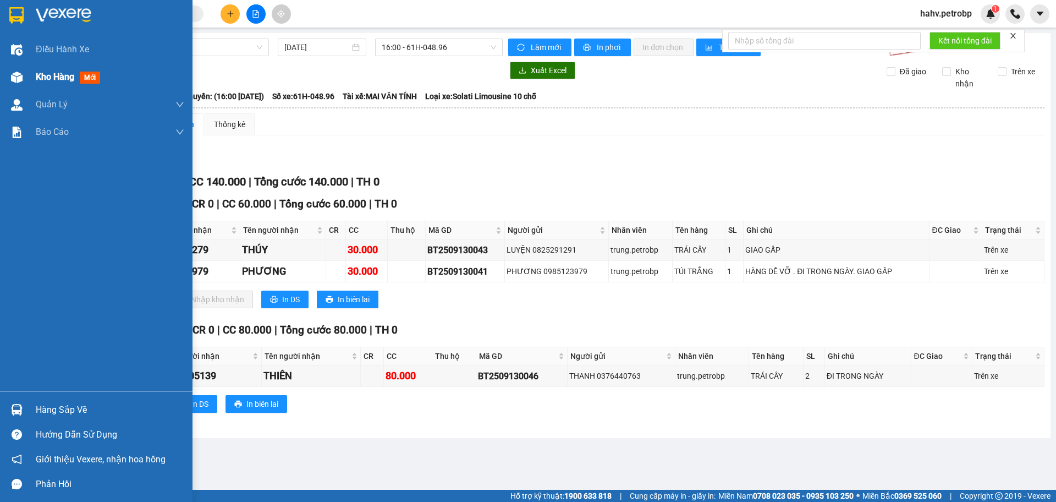
click at [27, 80] on div "Kho hàng mới" at bounding box center [96, 77] width 193 height 28
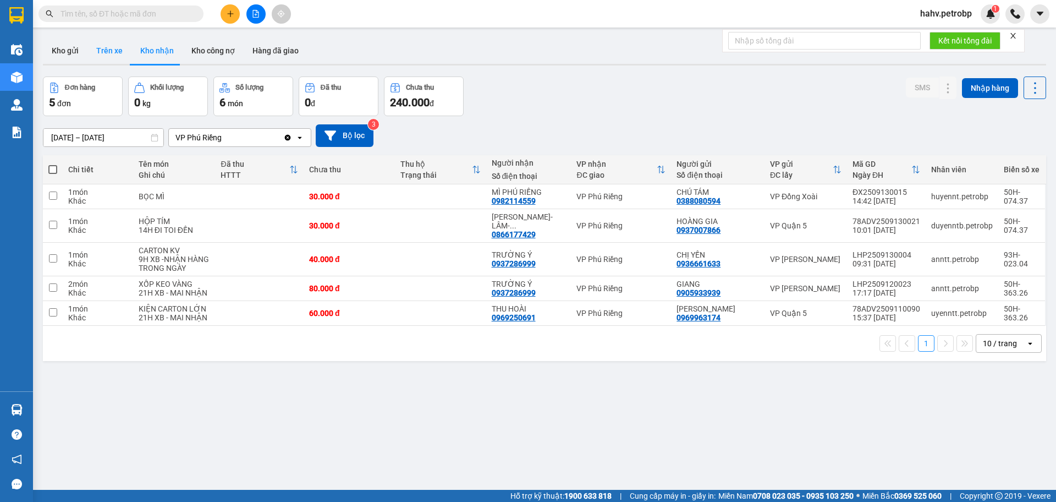
click at [114, 47] on button "Trên xe" at bounding box center [109, 50] width 44 height 26
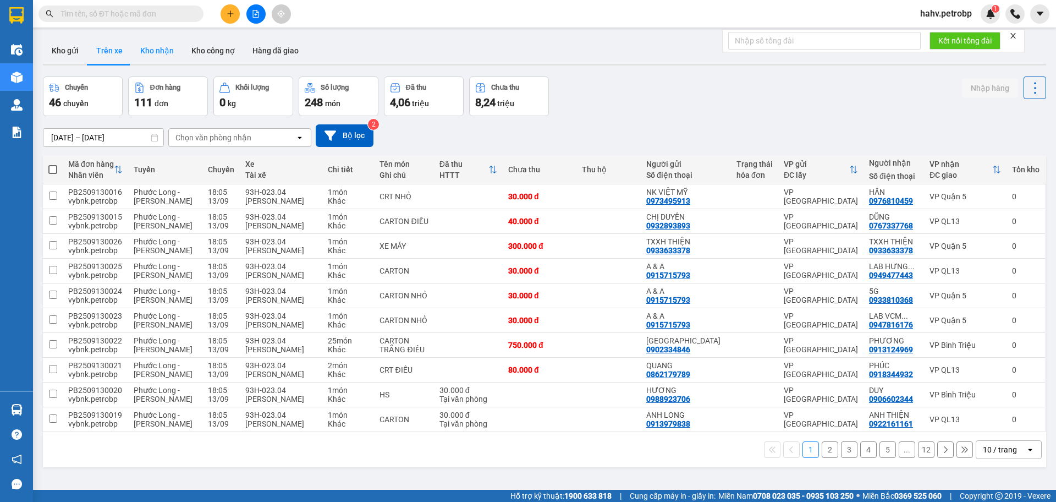
click at [141, 49] on button "Kho nhận" at bounding box center [156, 50] width 51 height 26
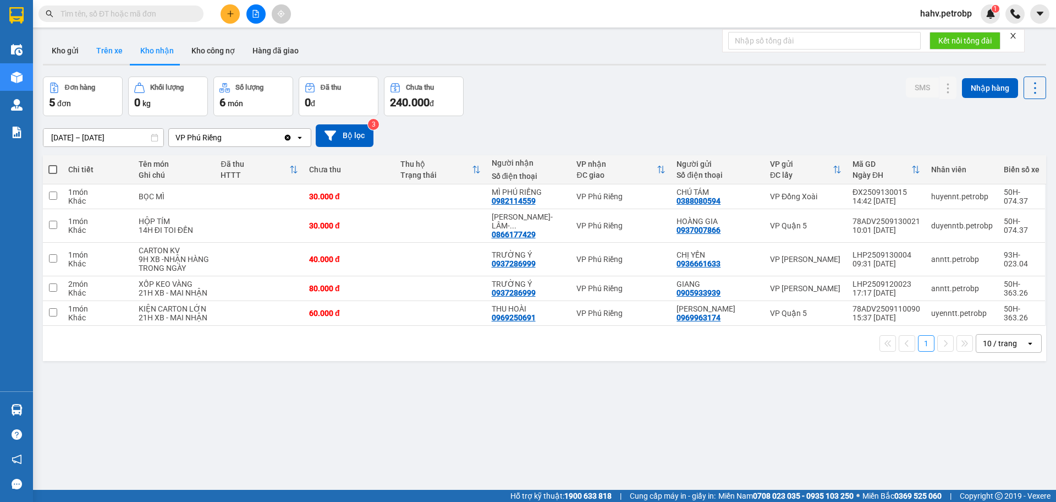
click at [127, 63] on button "Trên xe" at bounding box center [109, 50] width 44 height 26
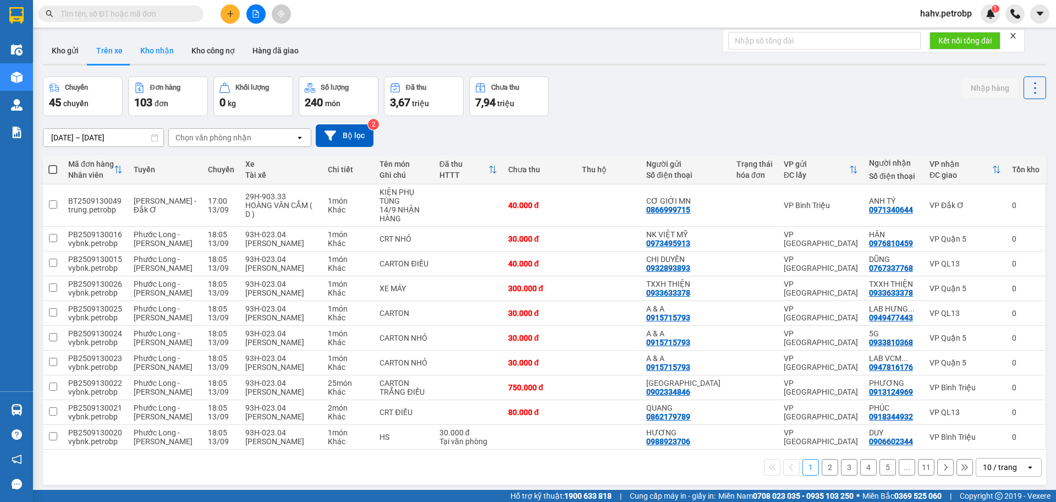
click at [149, 51] on button "Kho nhận" at bounding box center [156, 50] width 51 height 26
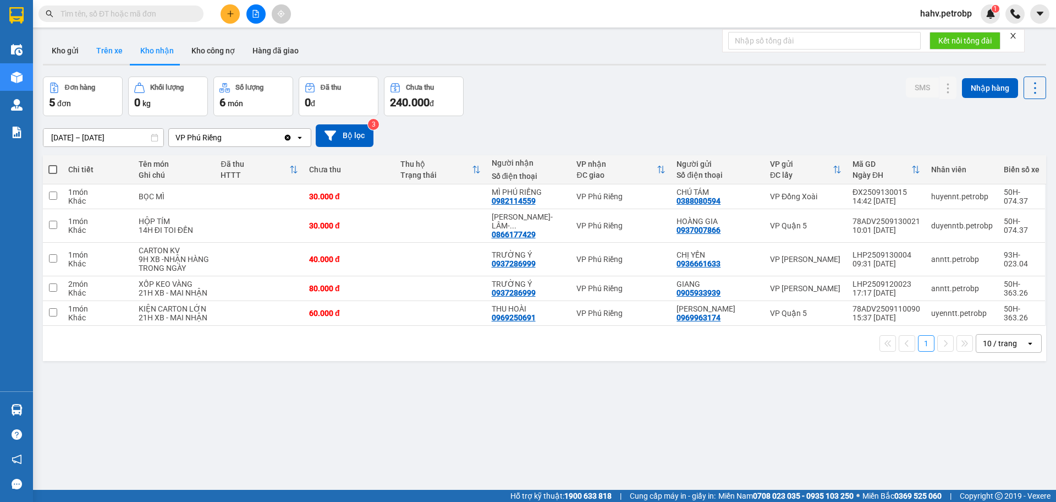
click at [105, 46] on button "Trên xe" at bounding box center [109, 50] width 44 height 26
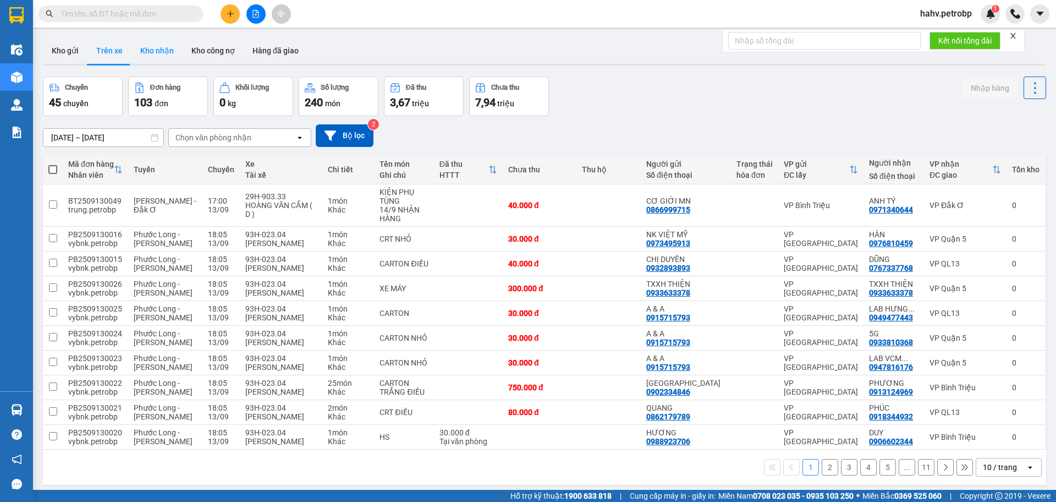
click at [151, 51] on button "Kho nhận" at bounding box center [156, 50] width 51 height 26
type input "[DATE] – [DATE]"
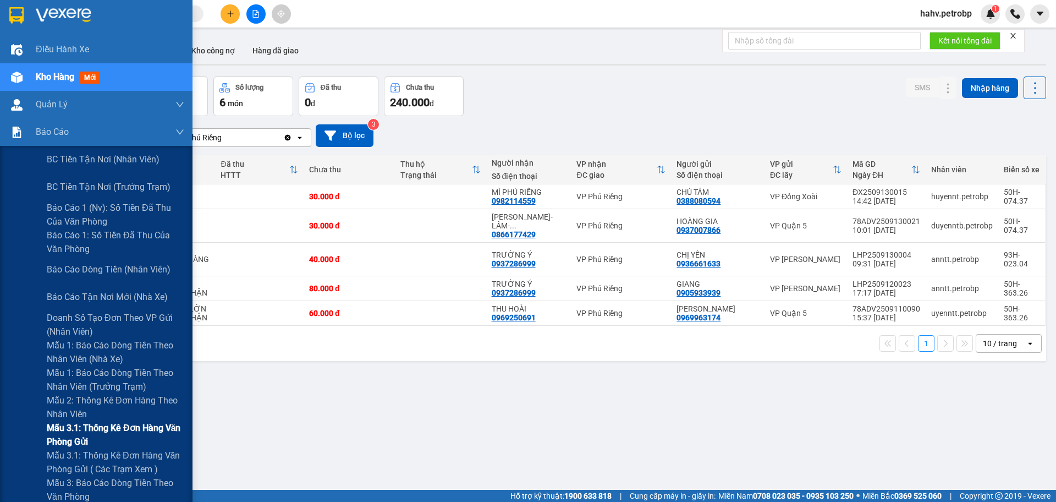
click at [28, 431] on div "Mẫu 3.1: Thống kê đơn hàng văn phòng gửi" at bounding box center [96, 435] width 193 height 28
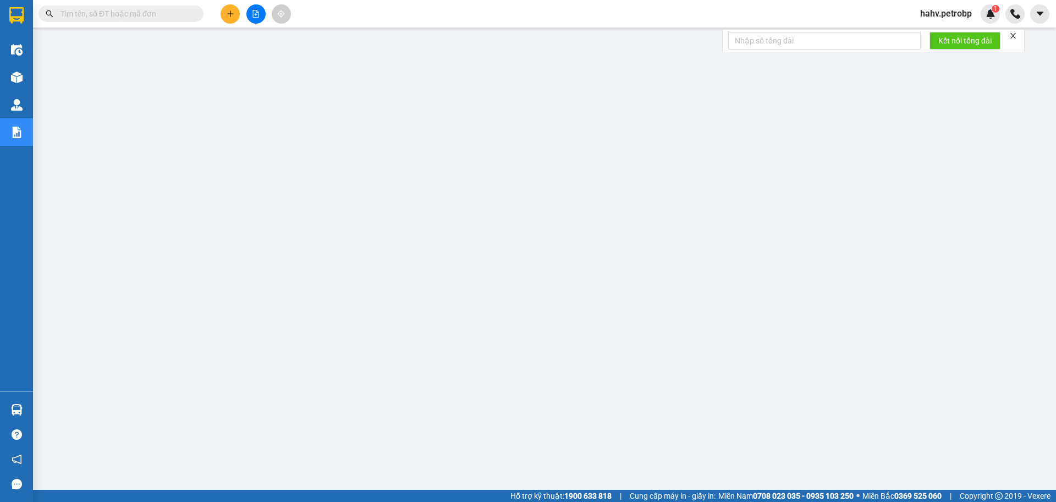
paste input "BT250913004"
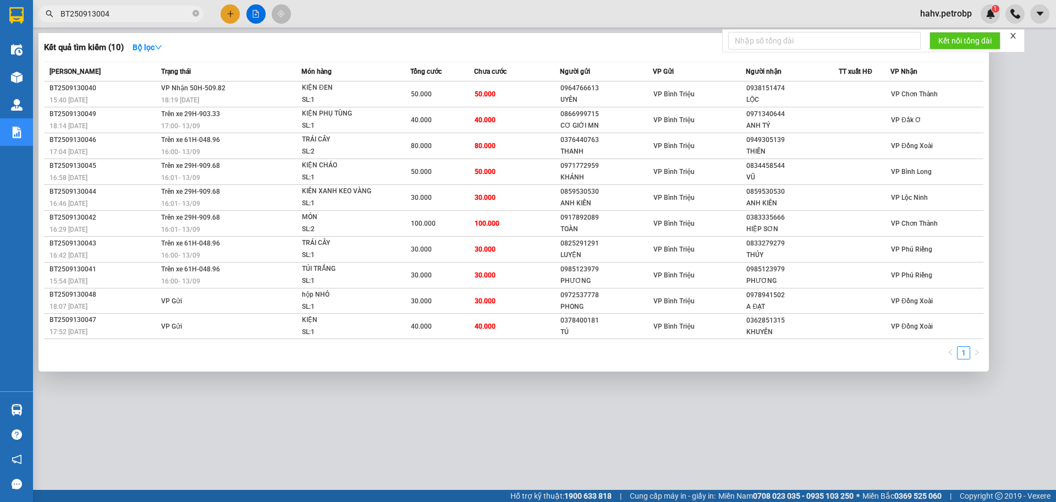
type input "BT250913004"
click at [264, 392] on div at bounding box center [528, 251] width 1056 height 502
click at [177, 11] on input "BT250913004" at bounding box center [126, 14] width 130 height 12
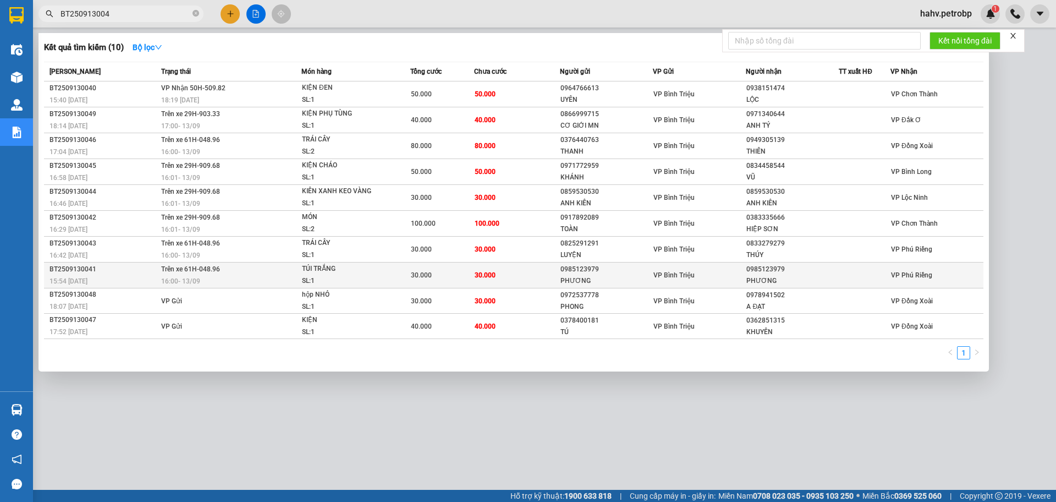
click at [139, 270] on div "BT2509130041" at bounding box center [104, 269] width 108 height 12
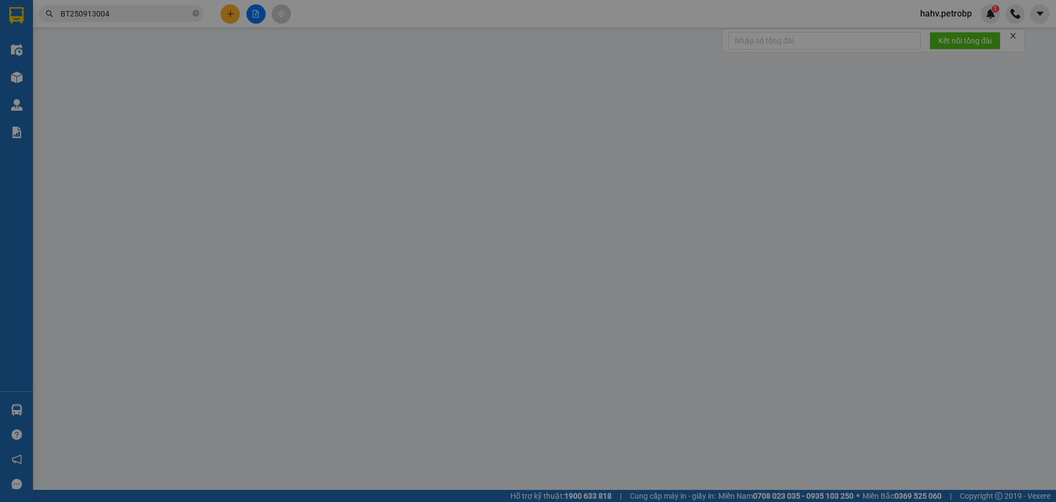
type input "0985123979"
type input "PHƯƠNG"
type input "0985123979"
type input "PHƯƠNG"
type input "30.000"
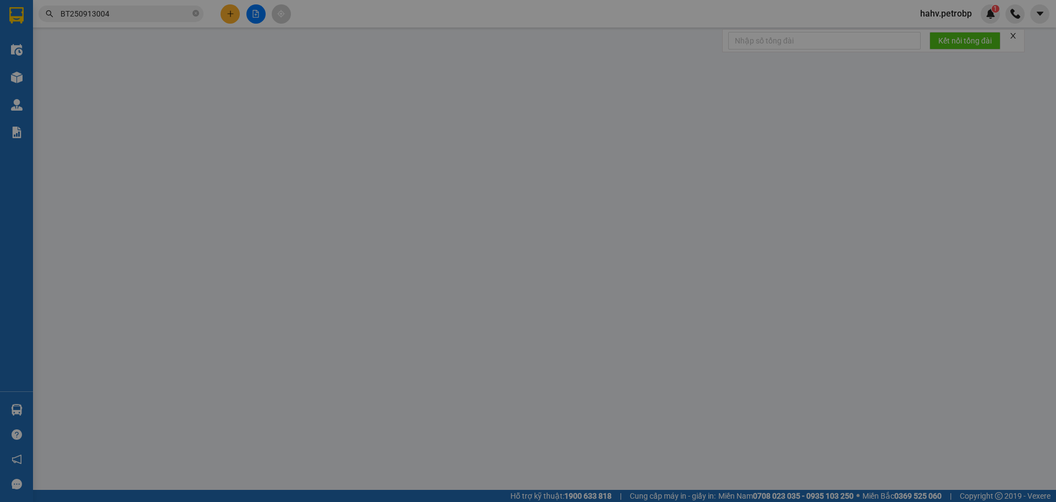
type input "30.000"
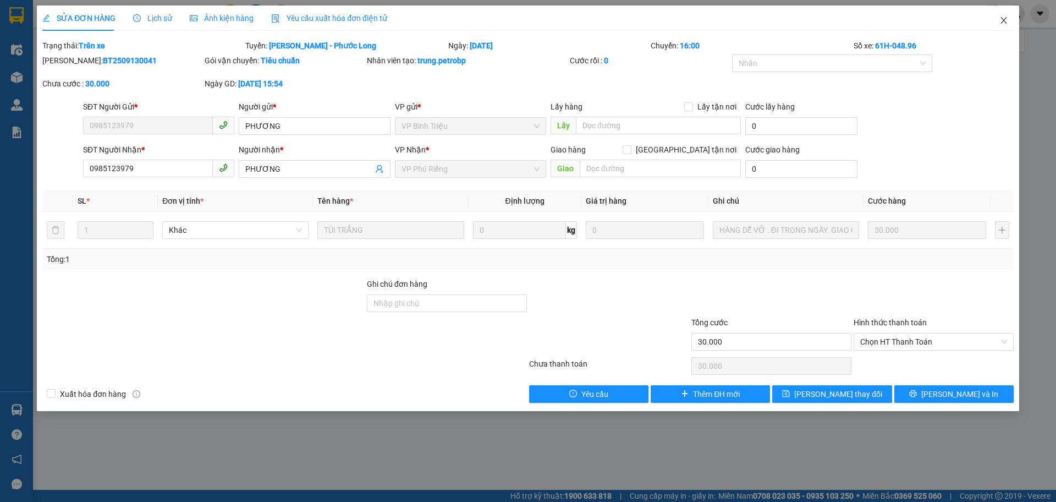
click at [999, 18] on icon "close" at bounding box center [1003, 20] width 9 height 9
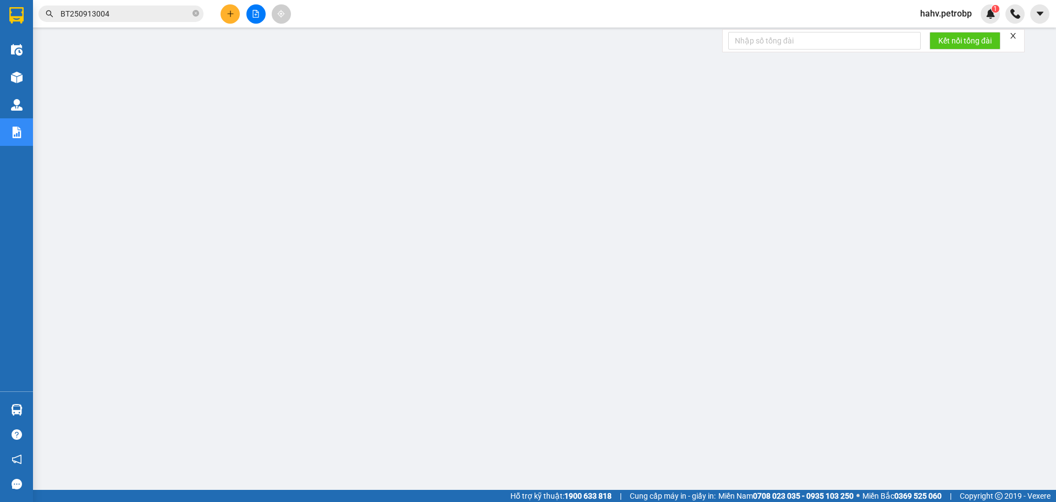
click at [141, 14] on input "BT250913004" at bounding box center [126, 14] width 130 height 12
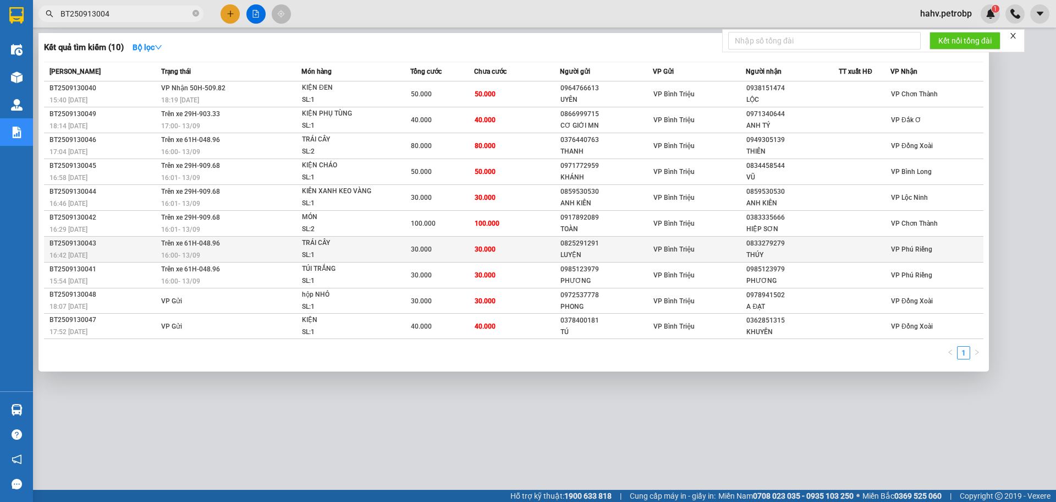
click at [180, 246] on span "Trên xe 61H-048.96" at bounding box center [190, 243] width 59 height 8
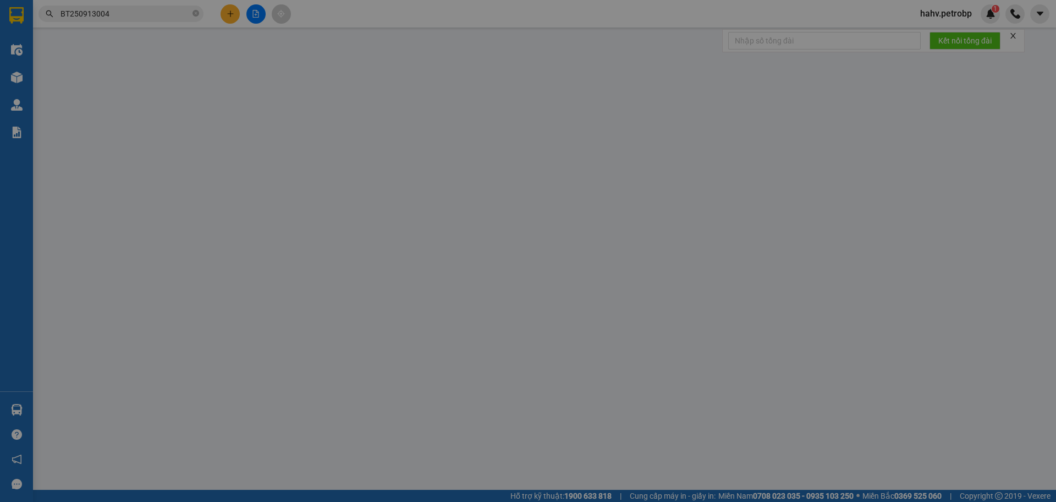
type input "0825291291"
type input "LUYỆN"
type input "0833279279"
type input "THÚY"
type input "30.000"
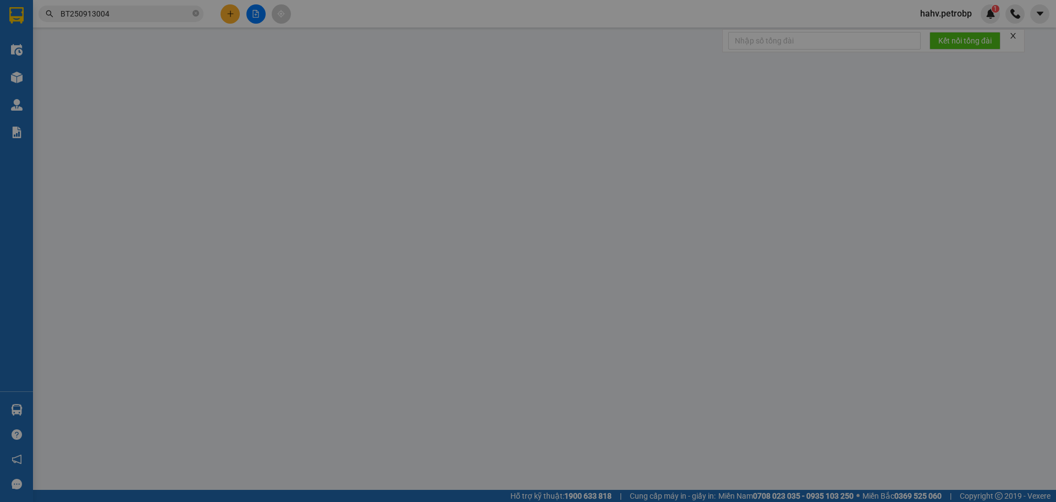
type input "30.000"
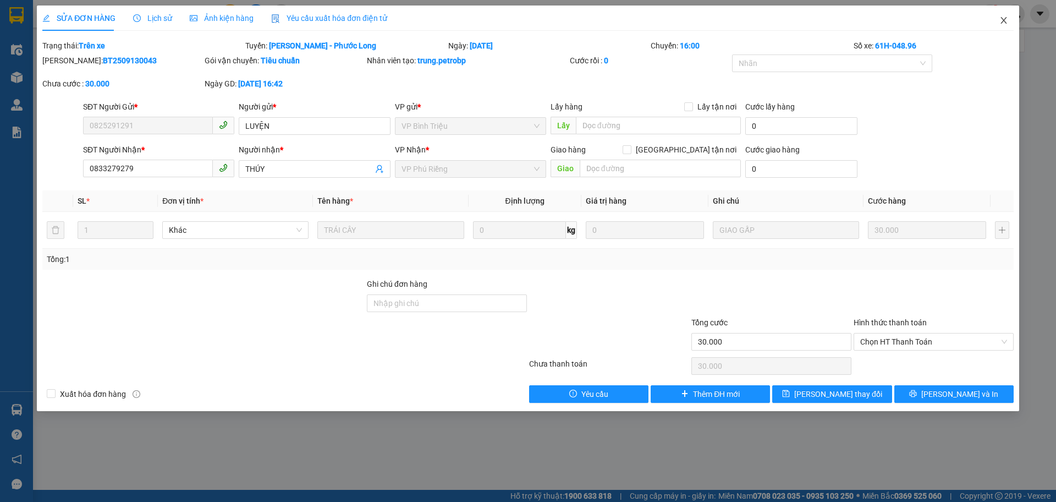
click at [1009, 14] on span "Close" at bounding box center [1003, 21] width 31 height 31
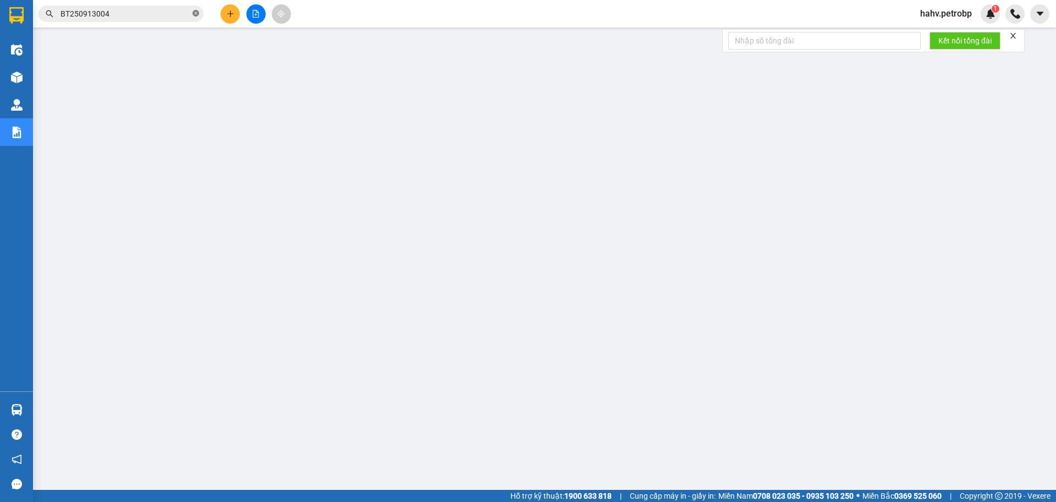
click at [194, 10] on icon "close-circle" at bounding box center [196, 13] width 7 height 7
paste input "0985123979"
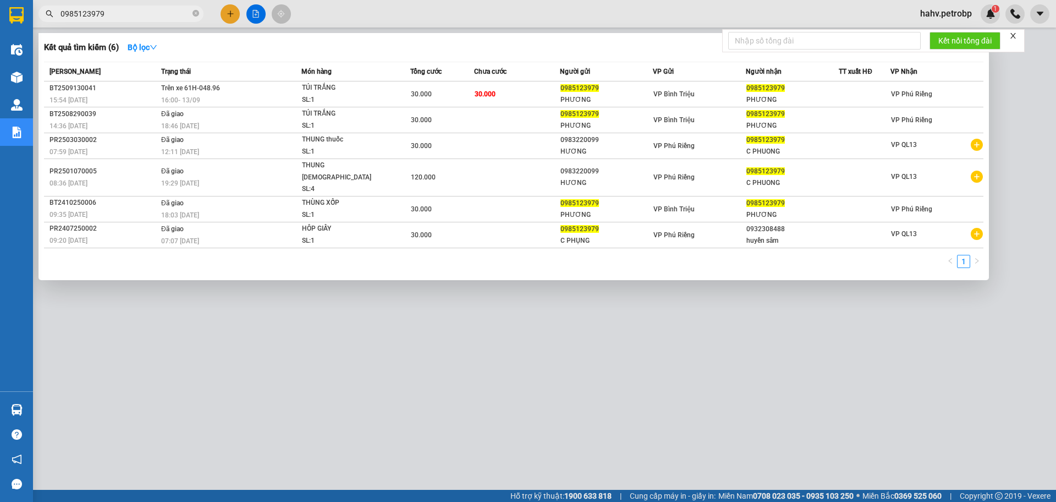
type input "0985123979"
click at [304, 419] on div at bounding box center [528, 251] width 1056 height 502
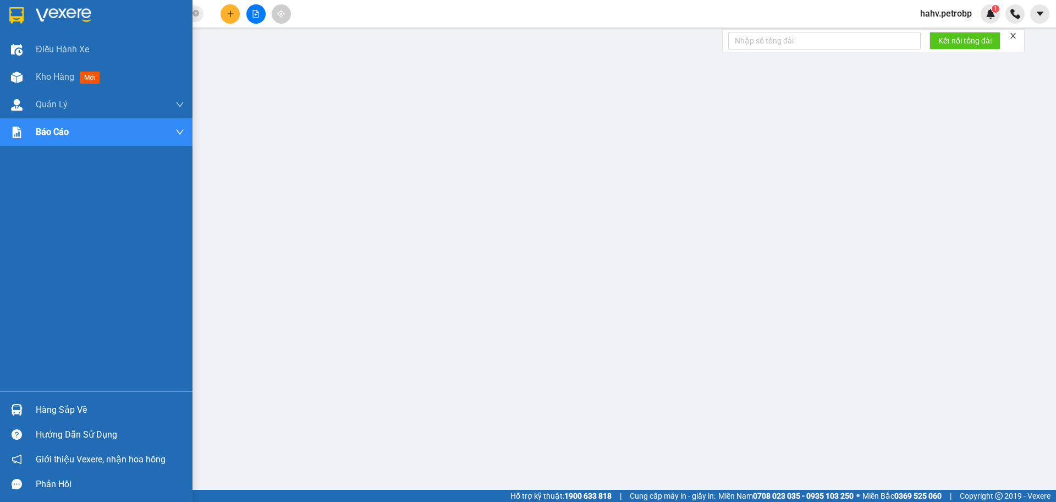
click at [35, 402] on div "Hàng sắp về" at bounding box center [96, 409] width 193 height 25
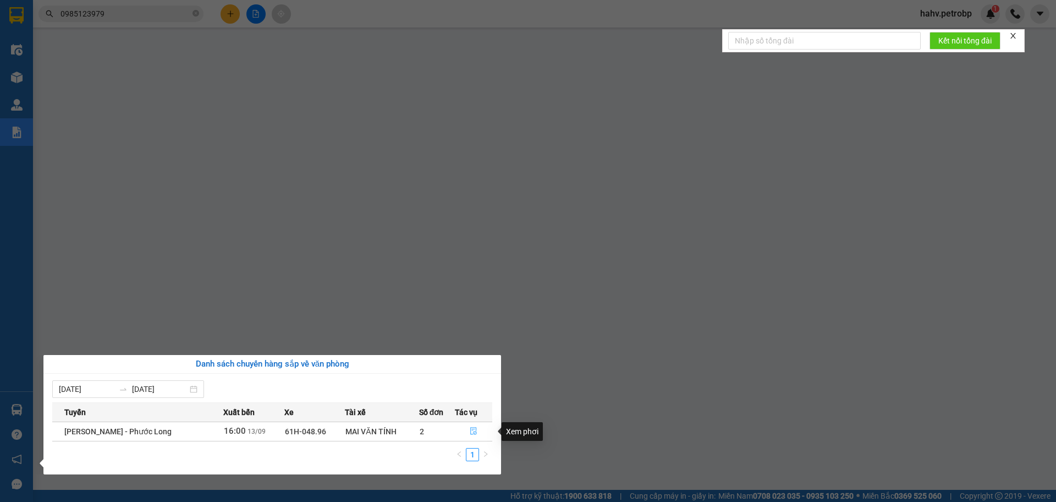
click at [476, 429] on icon "file-done" at bounding box center [474, 431] width 8 height 8
